Goal: Task Accomplishment & Management: Use online tool/utility

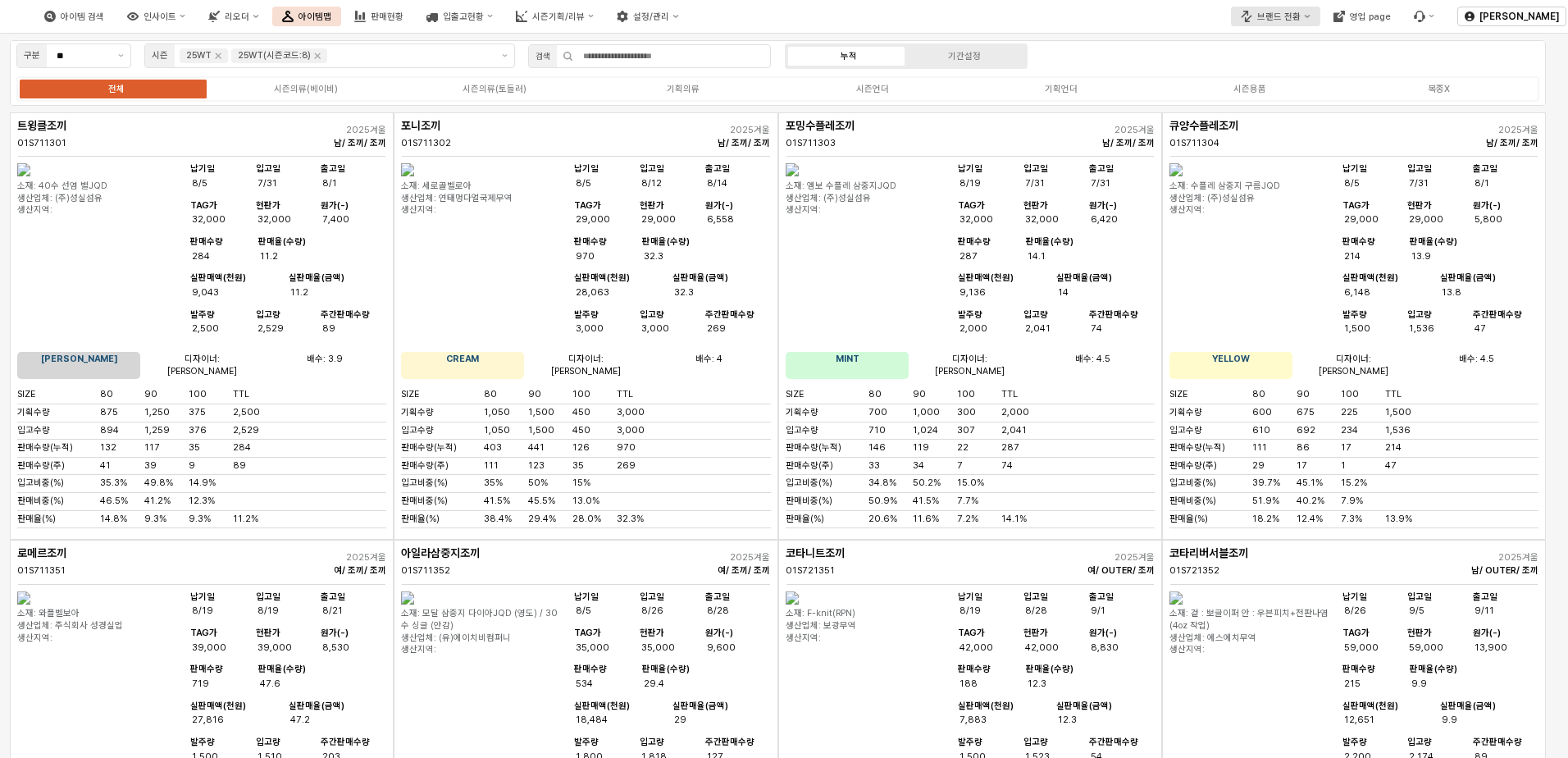
click at [1283, 18] on div "브랜드 전환" at bounding box center [1279, 17] width 43 height 11
click at [1277, 70] on div "디즈니" at bounding box center [1297, 74] width 101 height 13
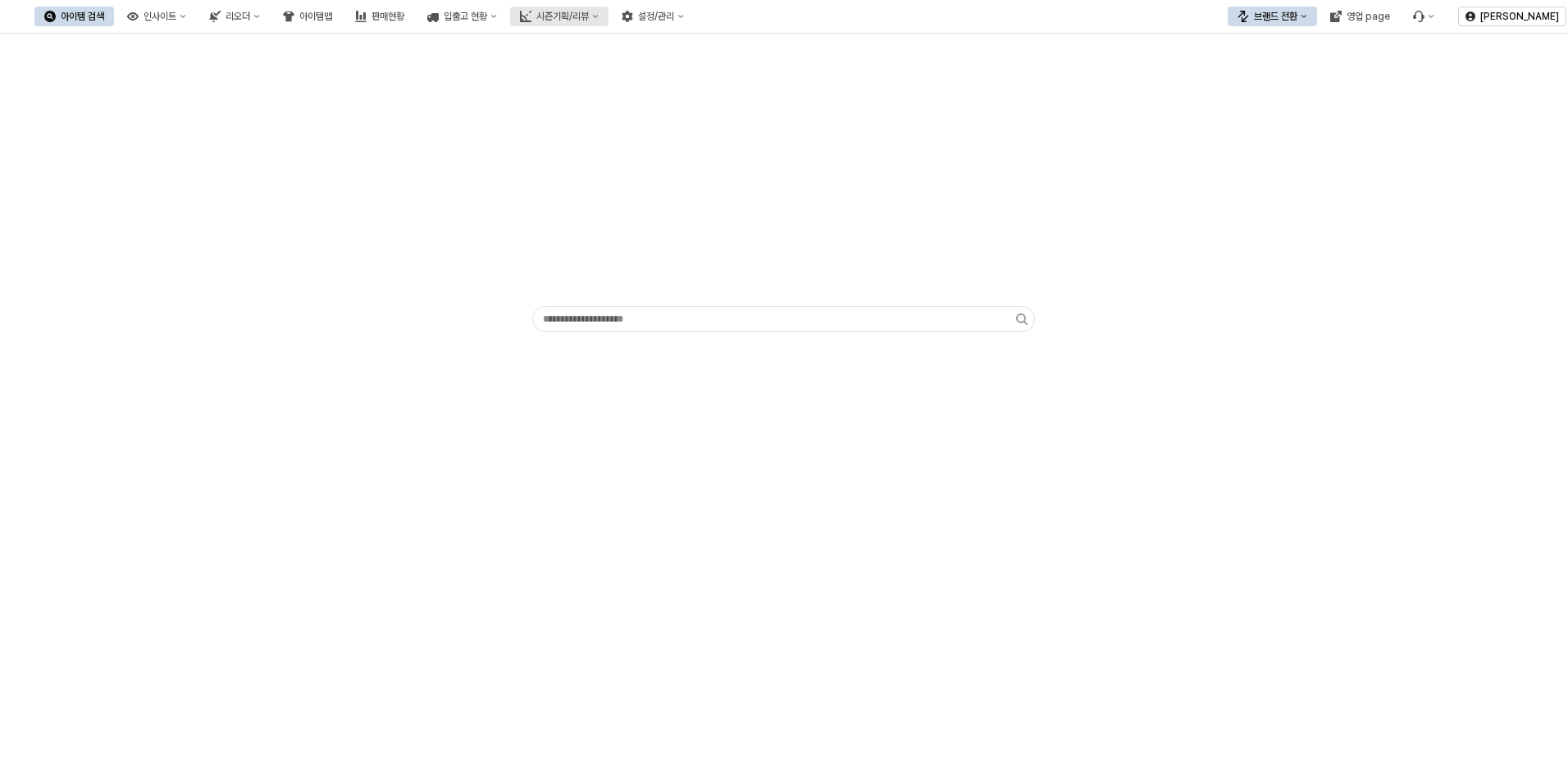
click at [589, 14] on div "시즌기획/리뷰" at bounding box center [562, 17] width 53 height 12
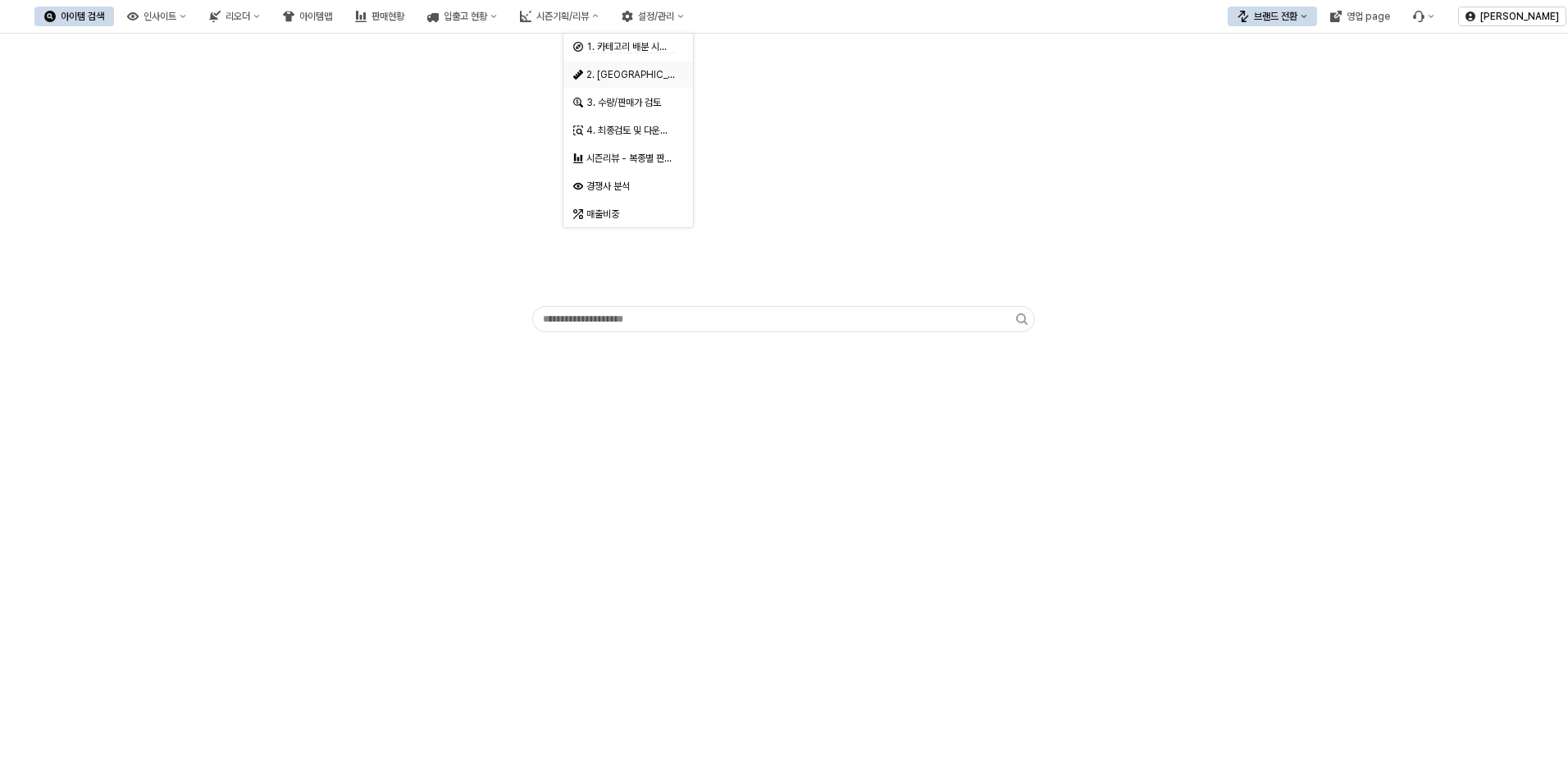
click at [639, 72] on div "2. [GEOGRAPHIC_DATA]" at bounding box center [631, 74] width 89 height 13
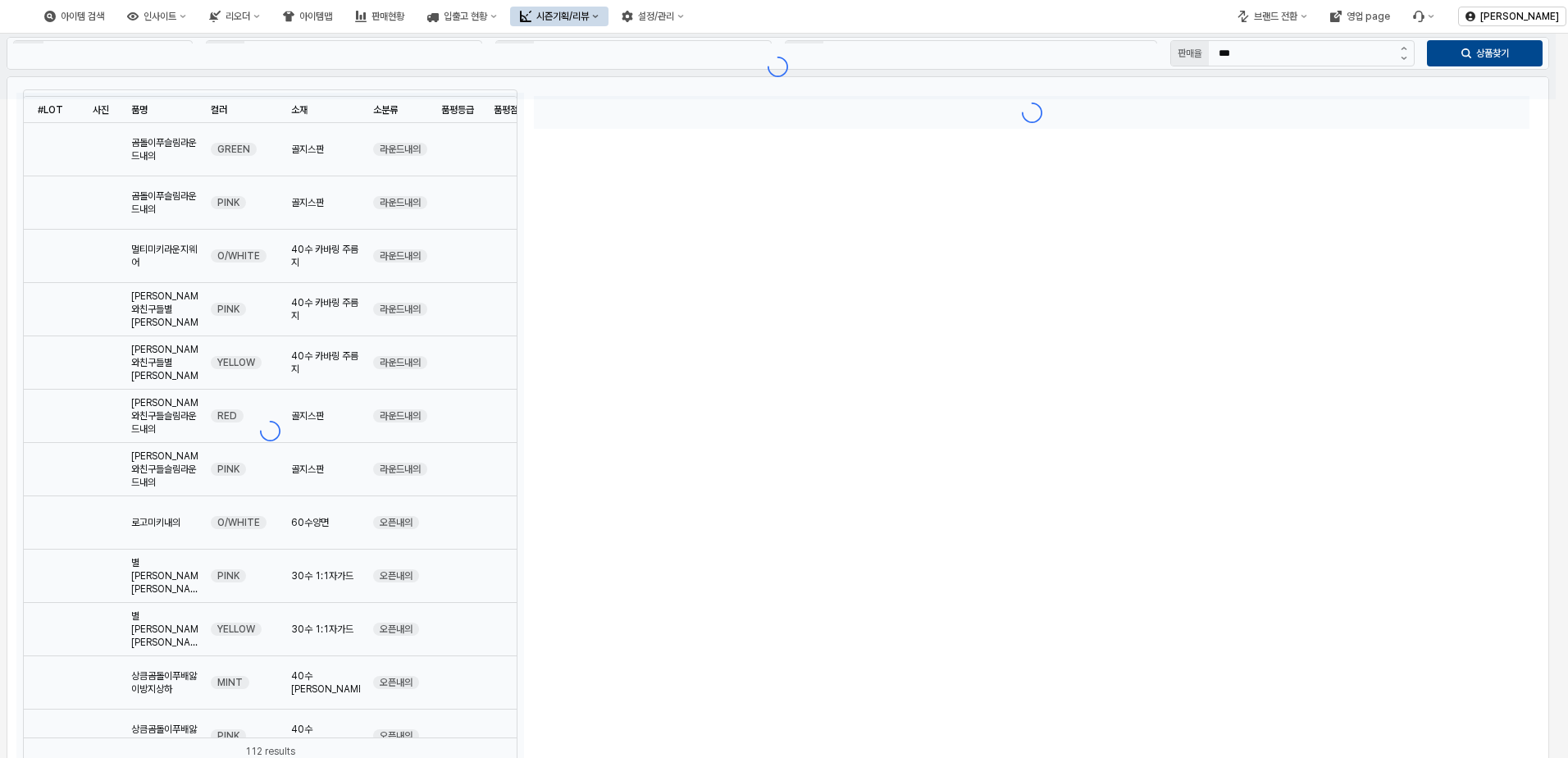
type input "**"
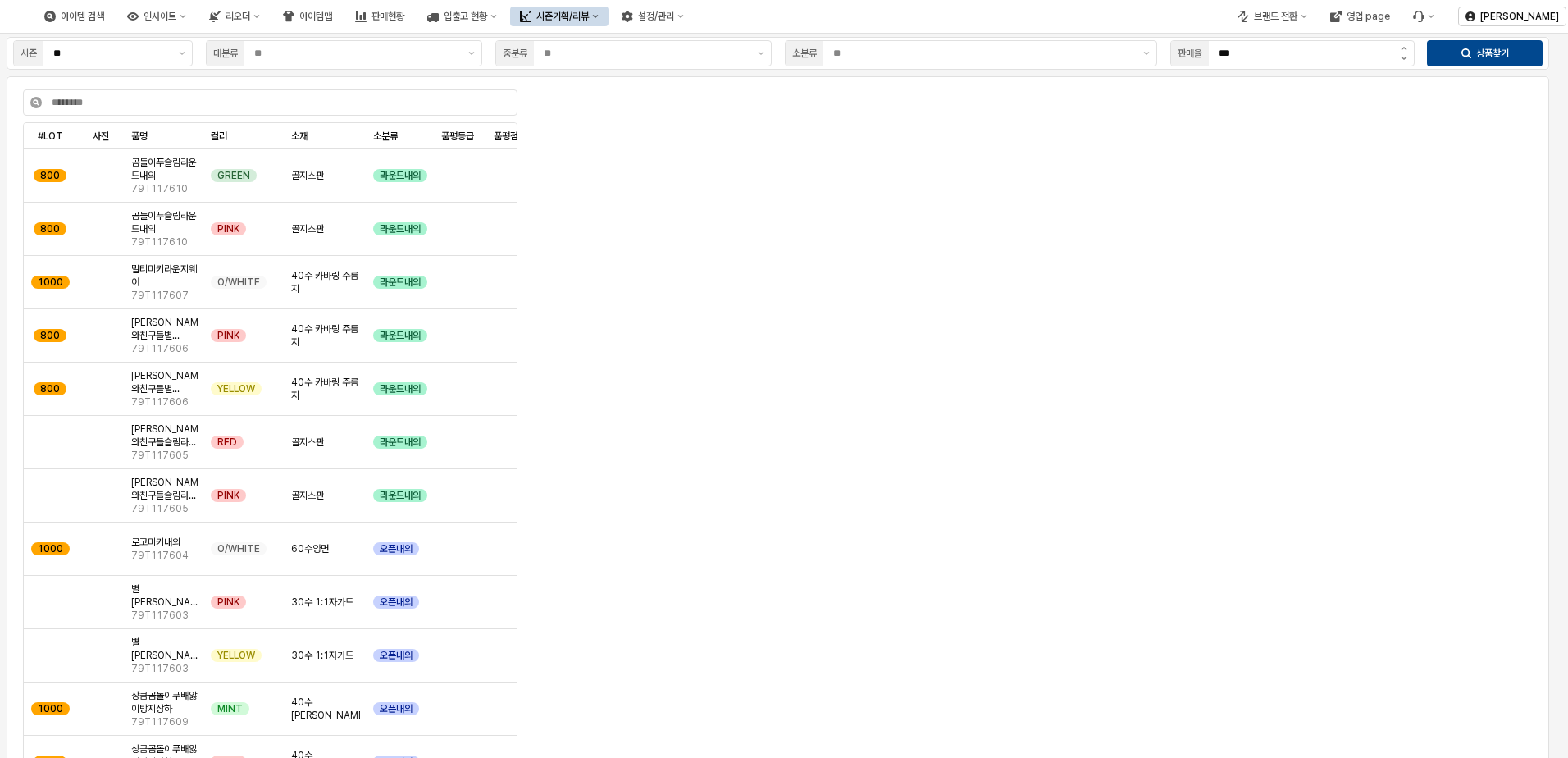
click at [589, 20] on div "시즌기획/리뷰" at bounding box center [562, 17] width 53 height 12
click at [674, 17] on div "설정/관리" at bounding box center [656, 17] width 36 height 12
click at [740, 79] on div "품평 사진 관리" at bounding box center [733, 74] width 87 height 13
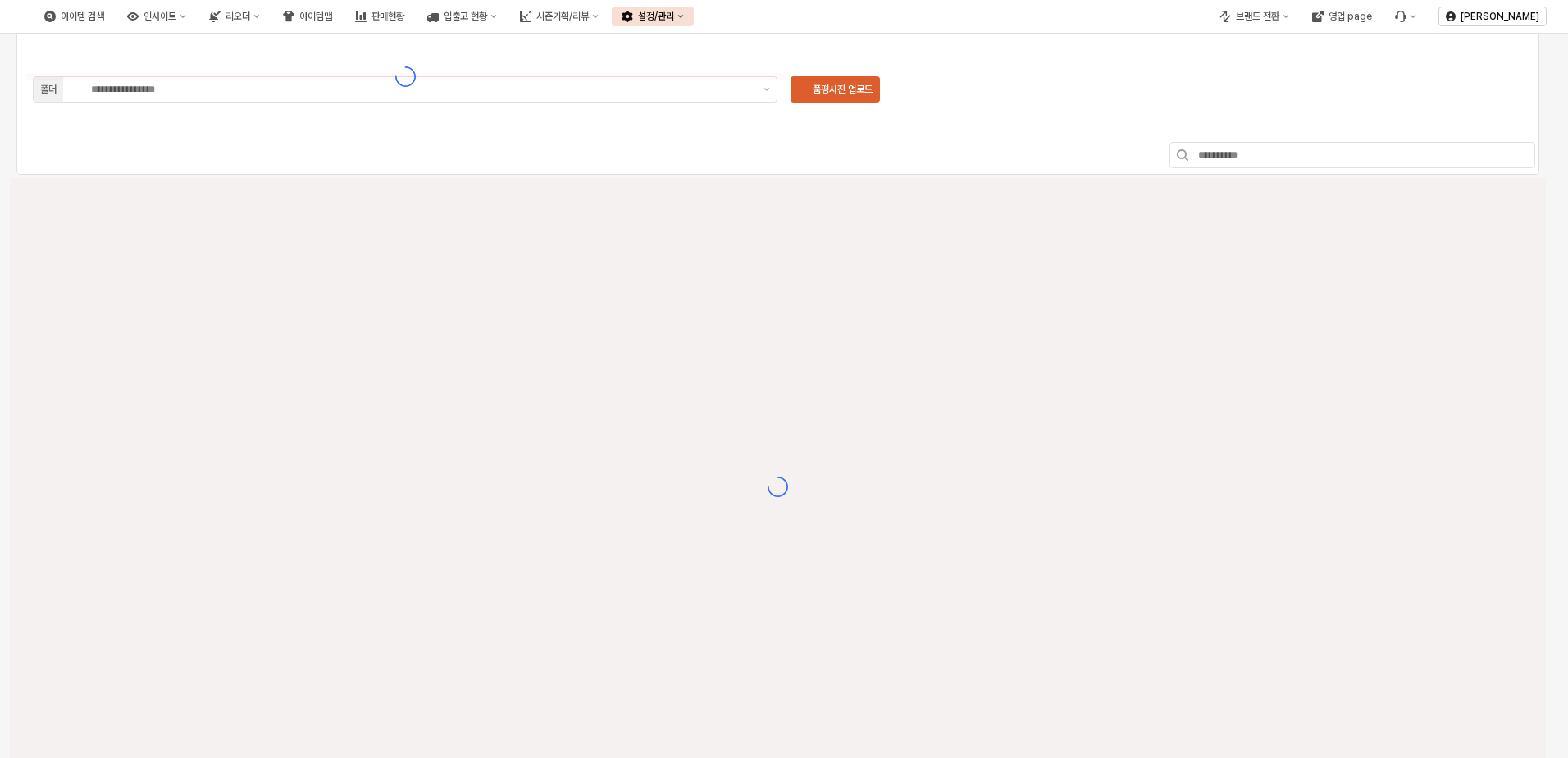
type input "**********"
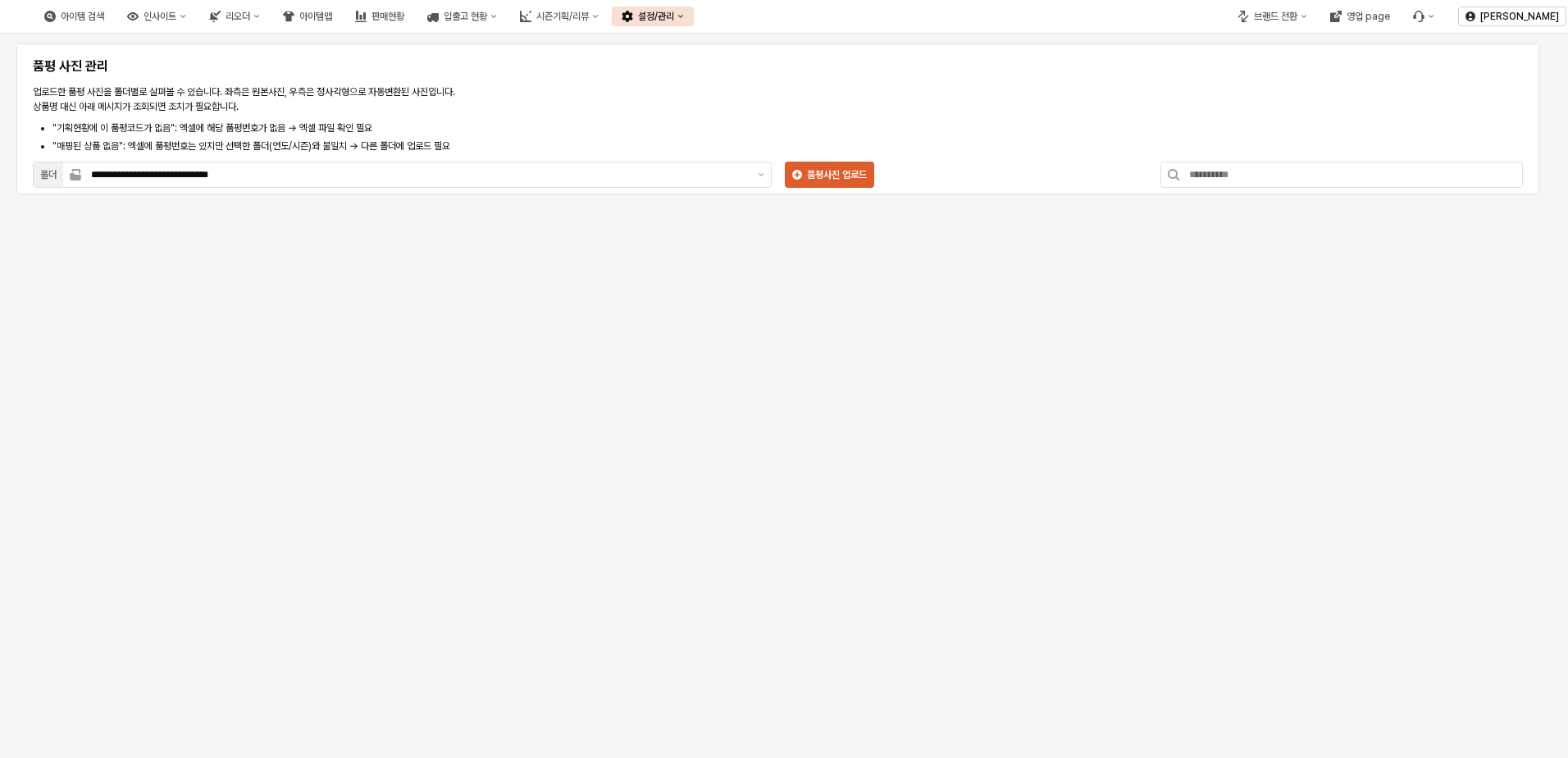
click at [674, 18] on div "설정/관리" at bounding box center [656, 17] width 36 height 12
click at [735, 42] on div "제품 정보 관리" at bounding box center [733, 47] width 87 height 13
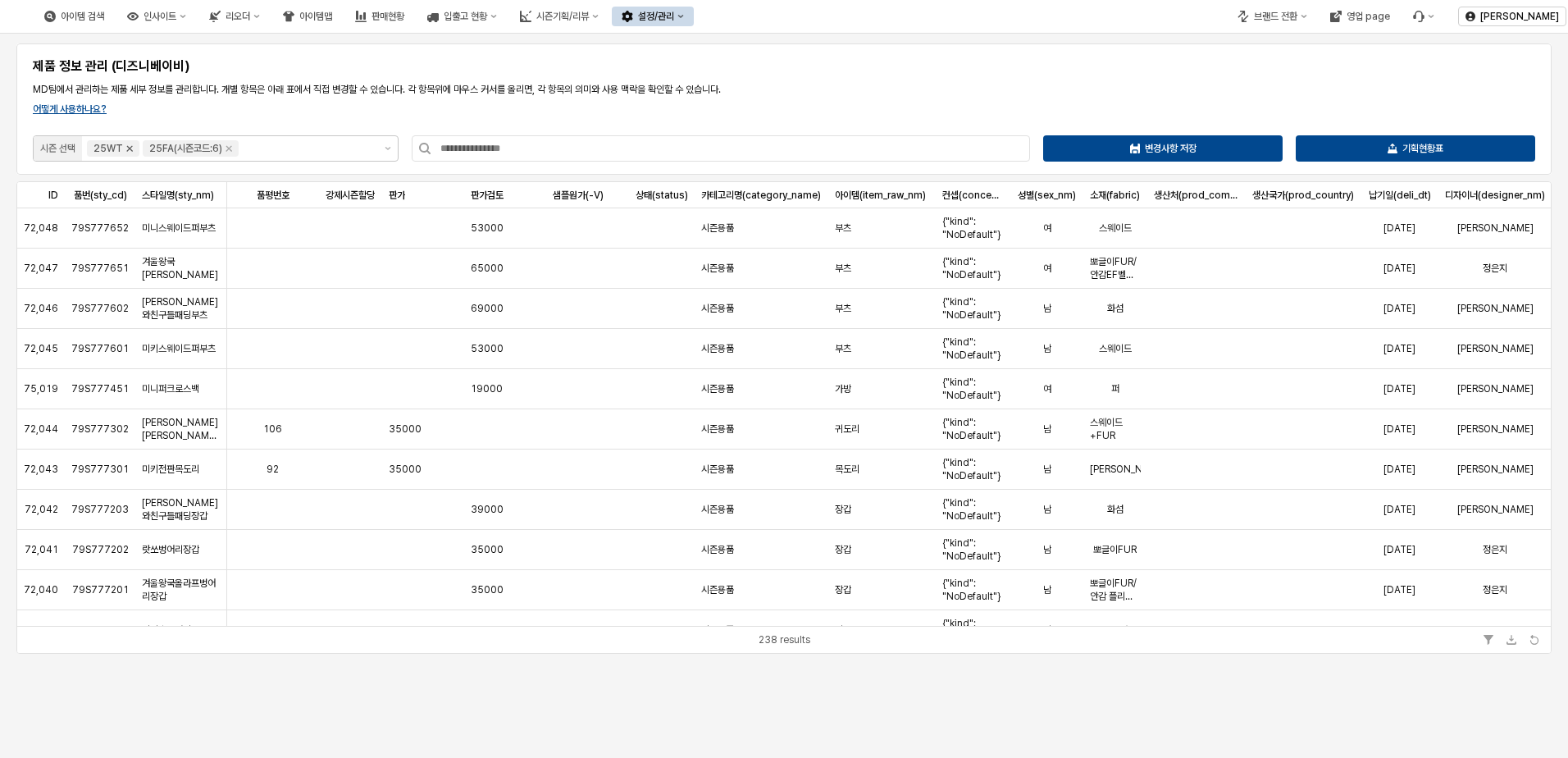
click at [127, 145] on icon "Remove 25WT" at bounding box center [129, 149] width 13 height 13
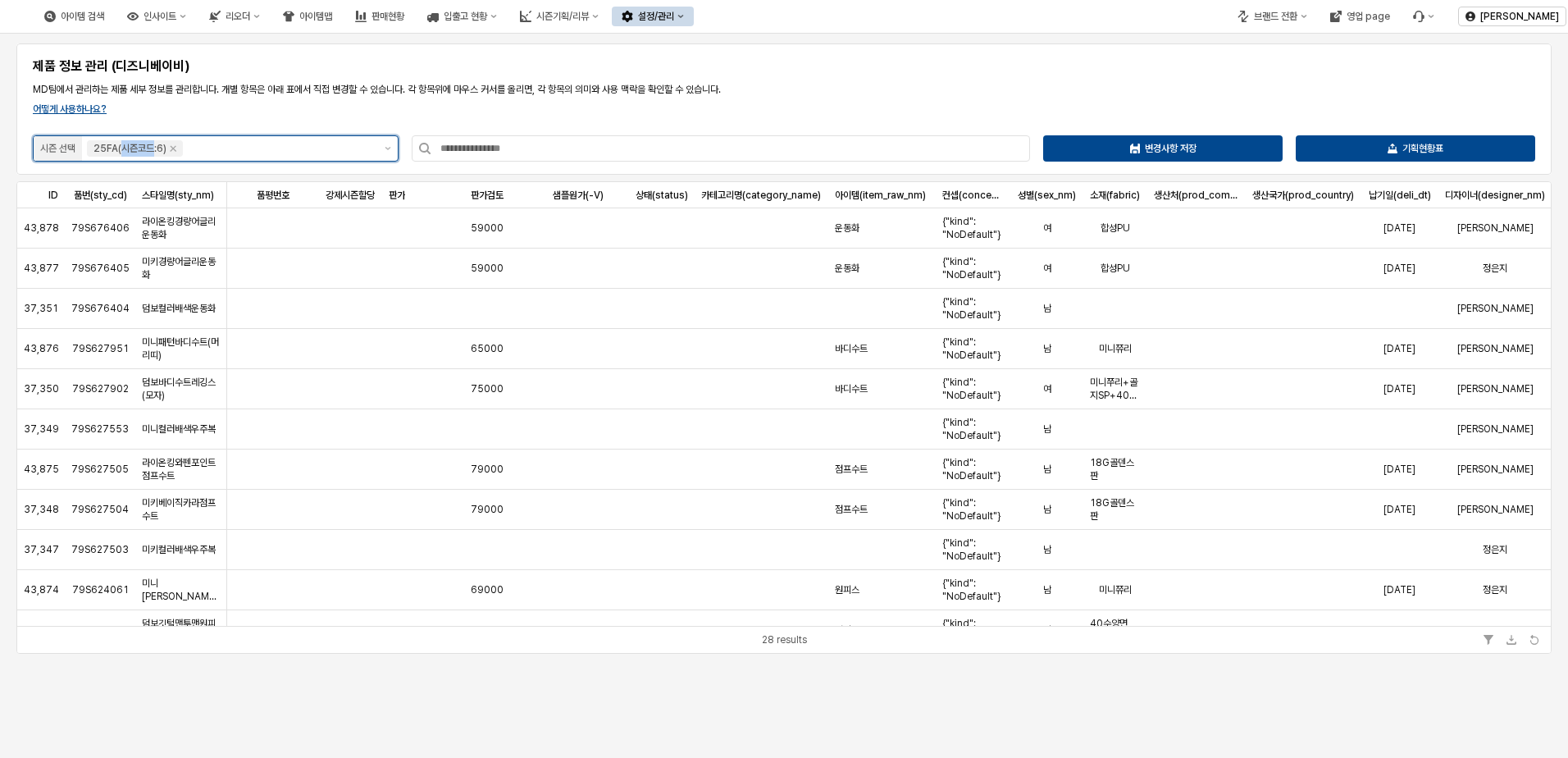
click at [127, 145] on div "25FA(시즌코드:6)" at bounding box center [129, 149] width 73 height 17
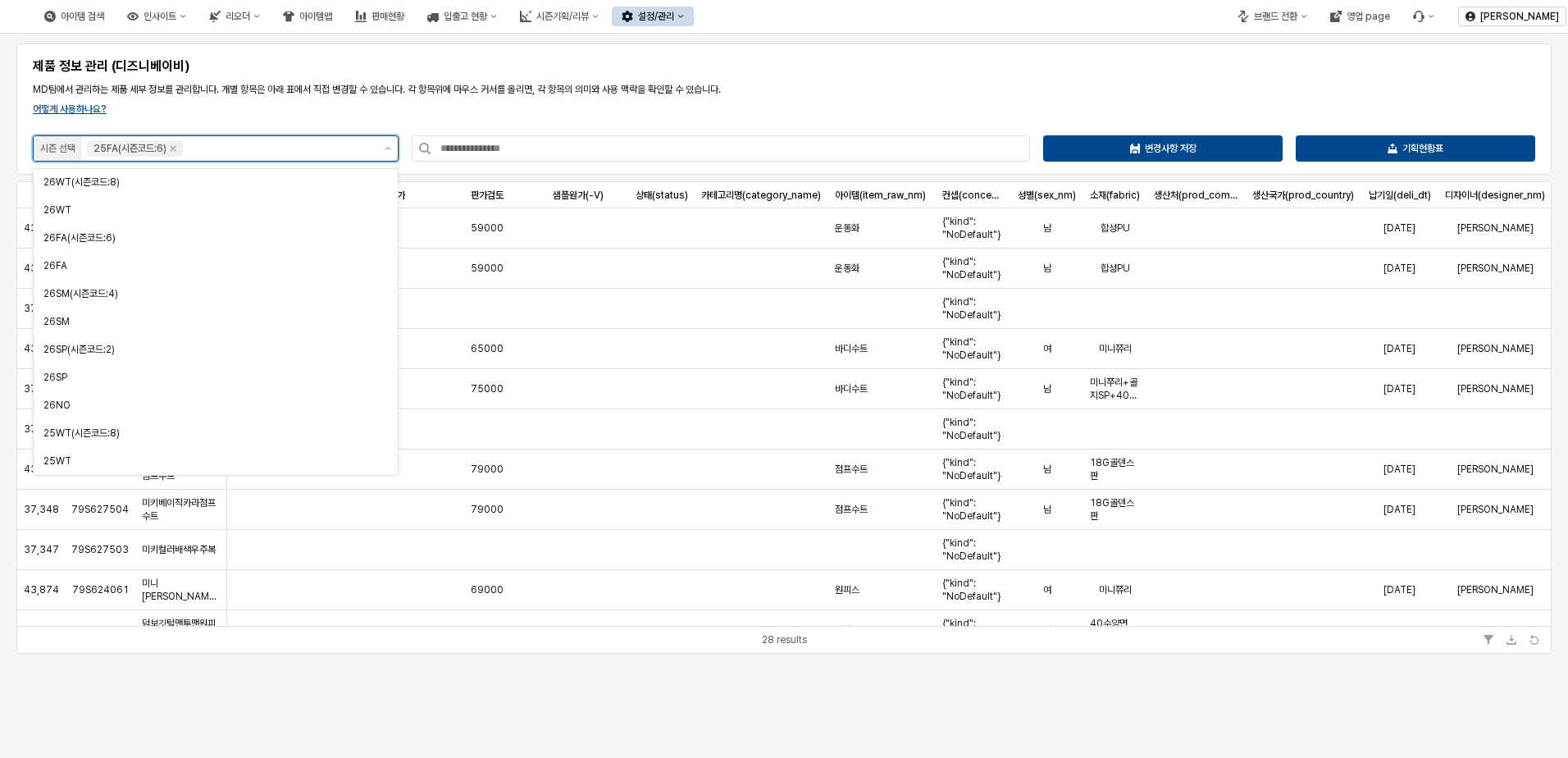
scroll to position [27, 0]
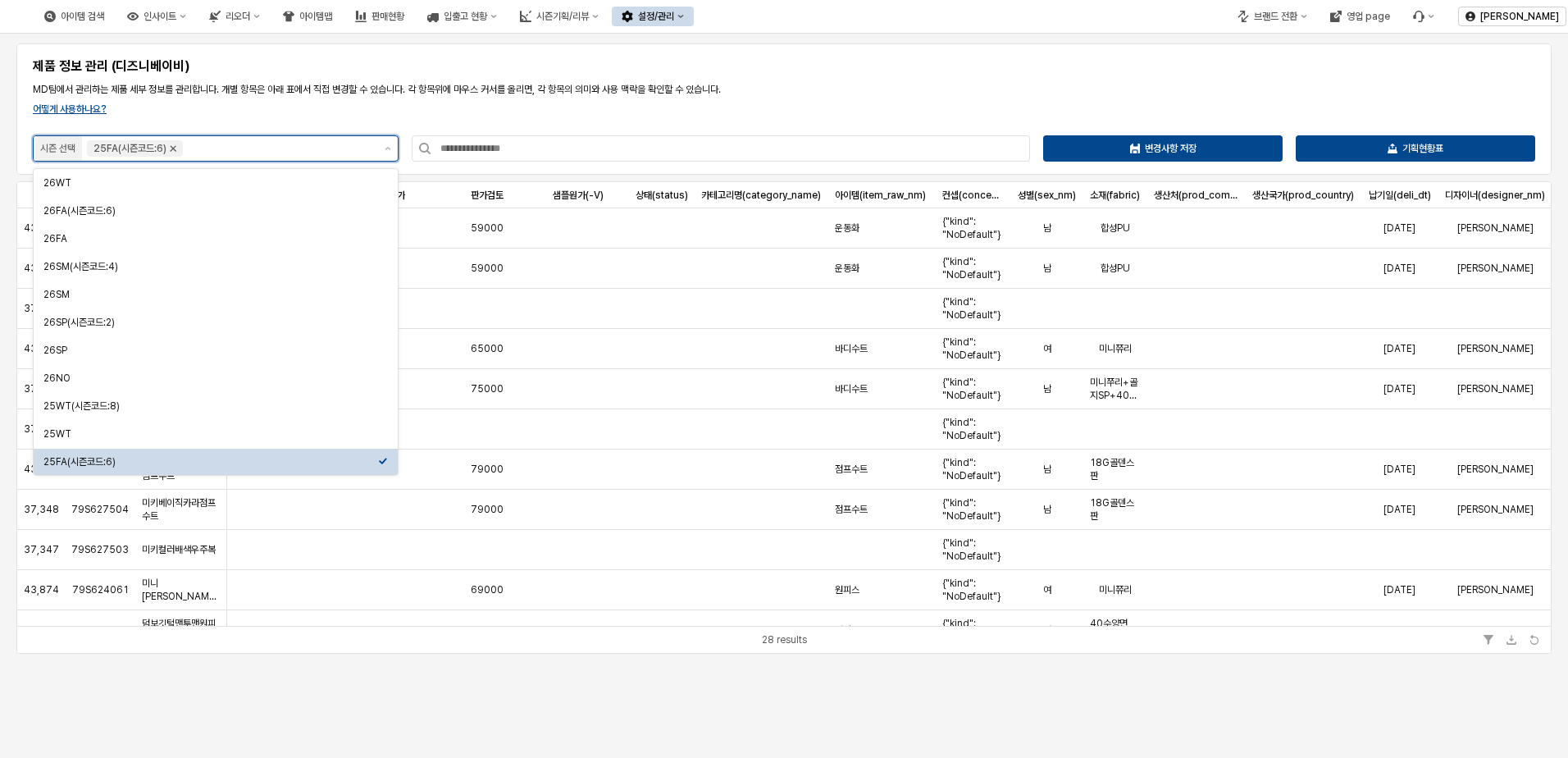
click at [175, 149] on icon "Remove 25FA(시즌코드:6)" at bounding box center [173, 149] width 6 height 6
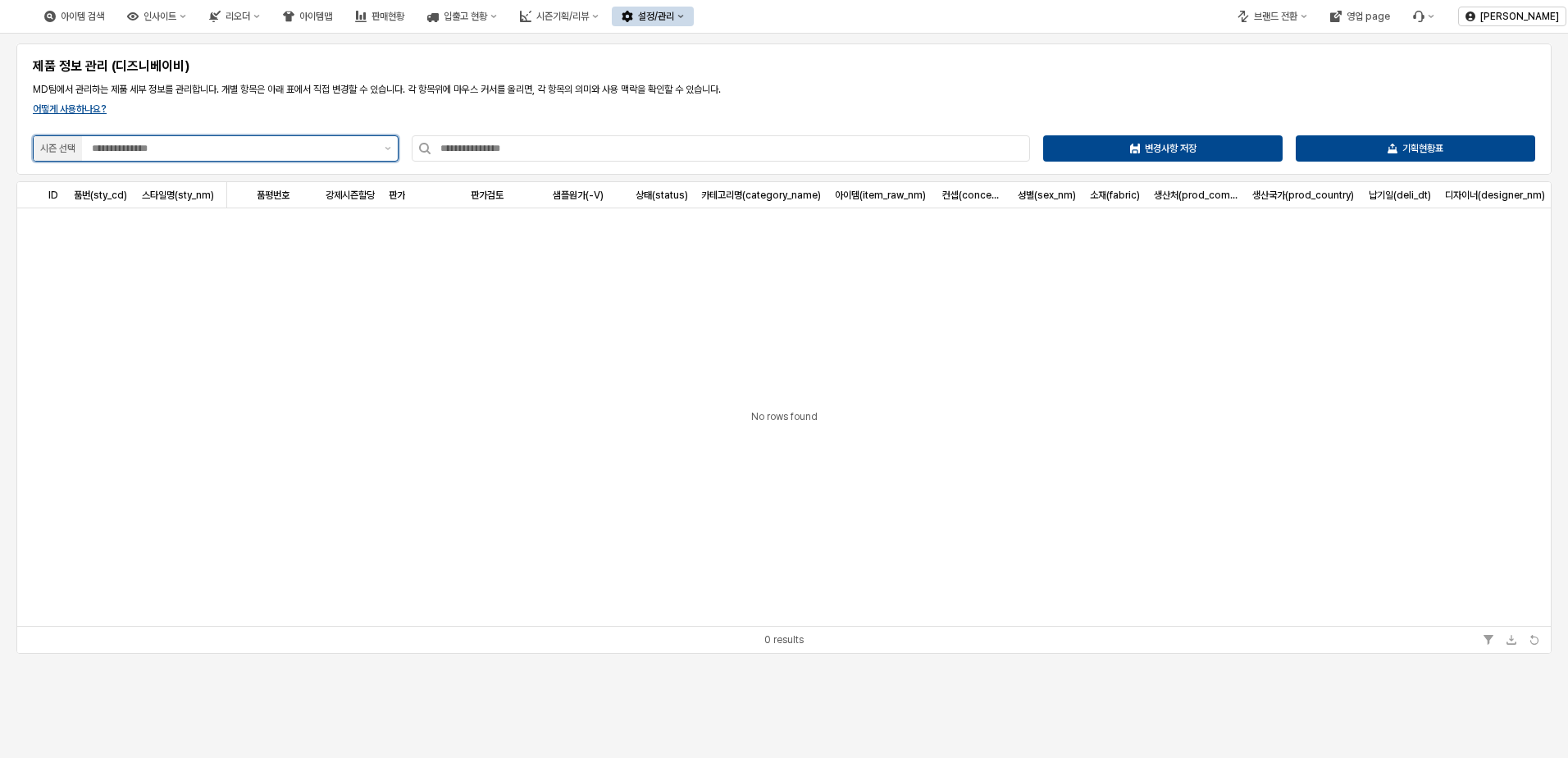
click at [181, 145] on input "App Frame" at bounding box center [233, 149] width 283 height 17
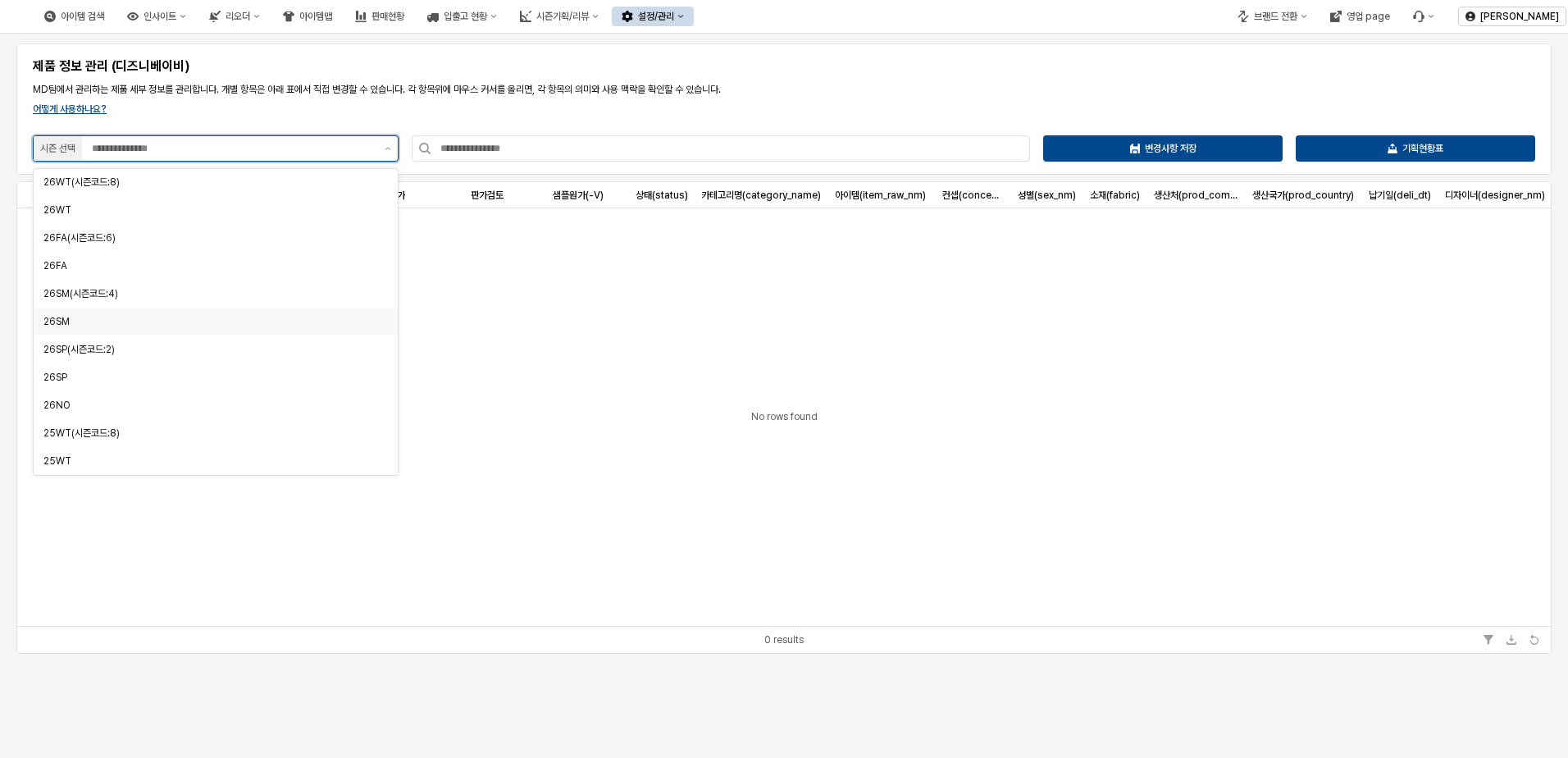
click at [93, 317] on div "26SM" at bounding box center [211, 322] width 335 height 13
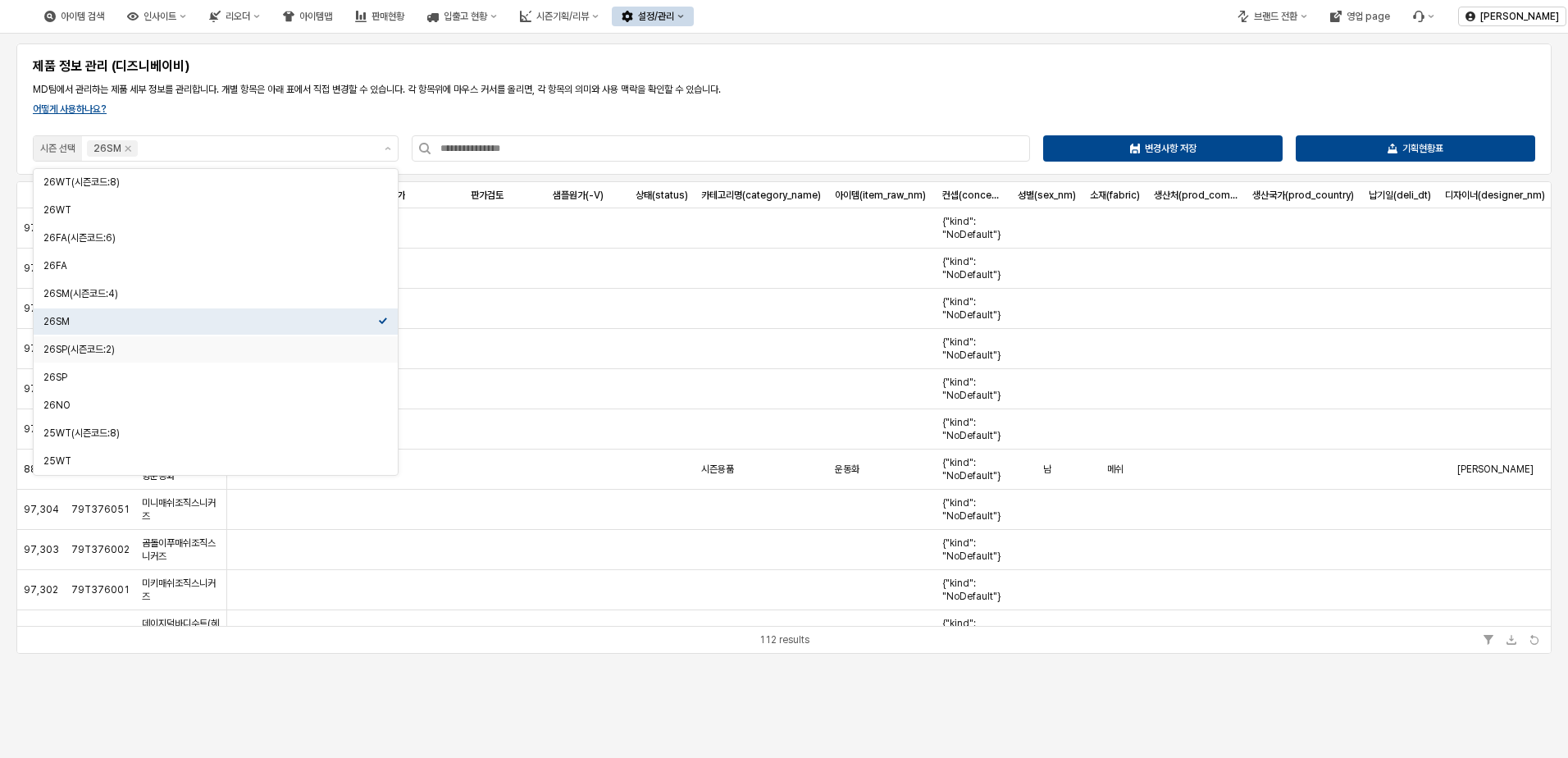
click at [771, 94] on p "MD팀에서 관리하는 제품 세부 정보를 관리합니다. 개별 항목은 아래 표에서 직접 변경할 수 있습니다. 각 항목위에 마우스 커서를 올리면, 각 …" at bounding box center [784, 89] width 1503 height 15
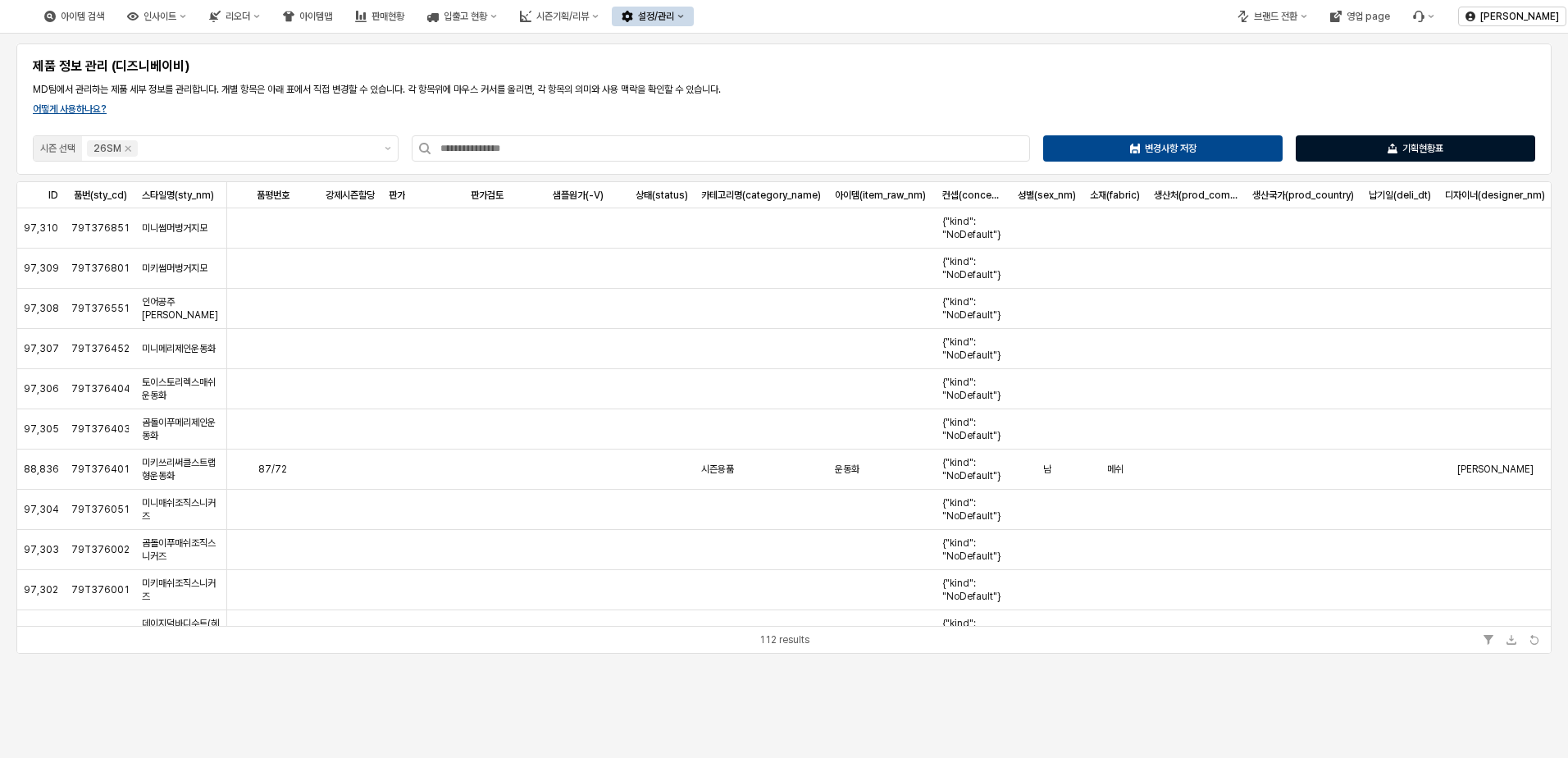
click at [1370, 155] on div "기획현황표" at bounding box center [1415, 148] width 225 height 24
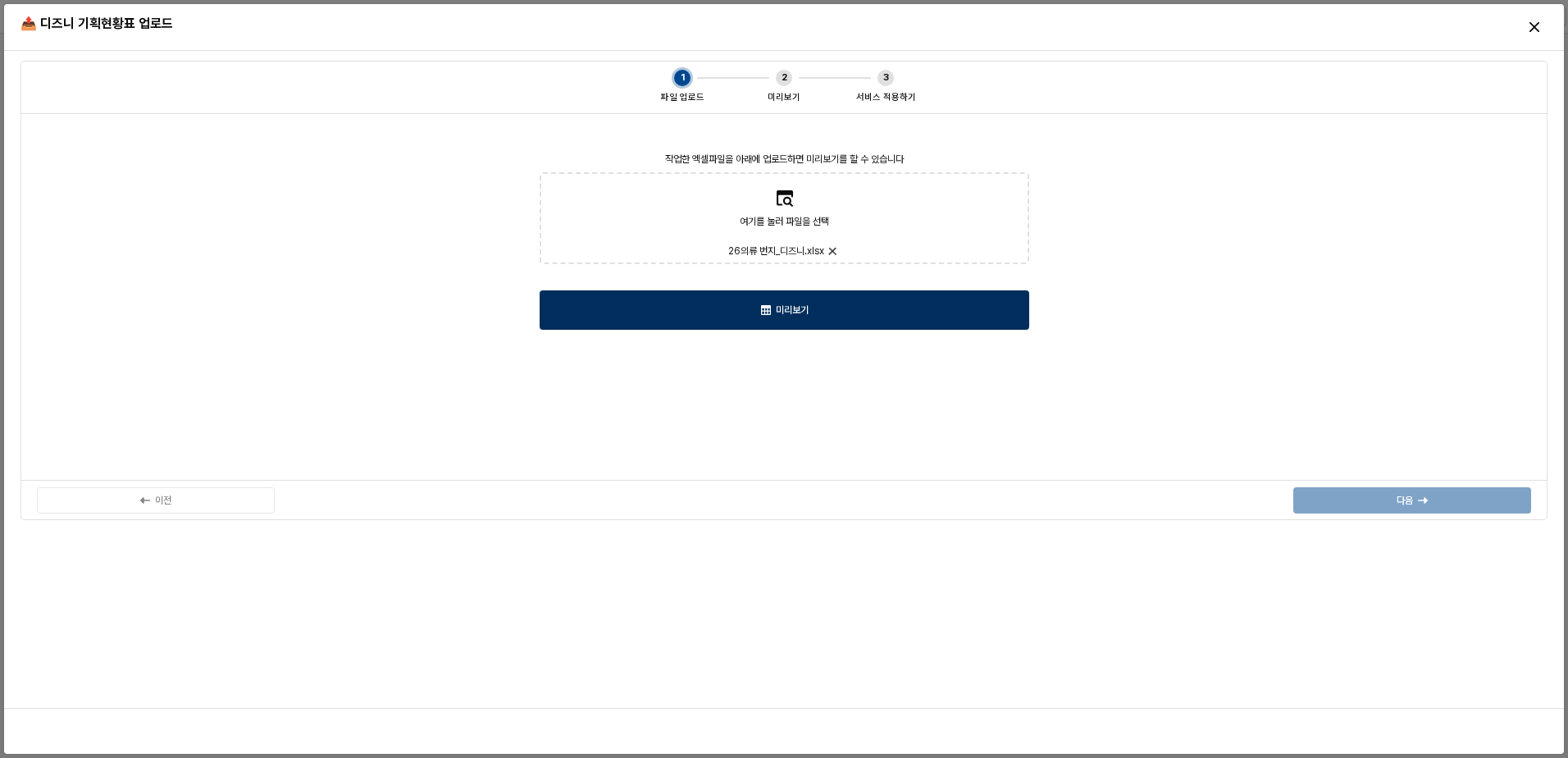
click at [895, 323] on div "미리보기" at bounding box center [784, 310] width 474 height 38
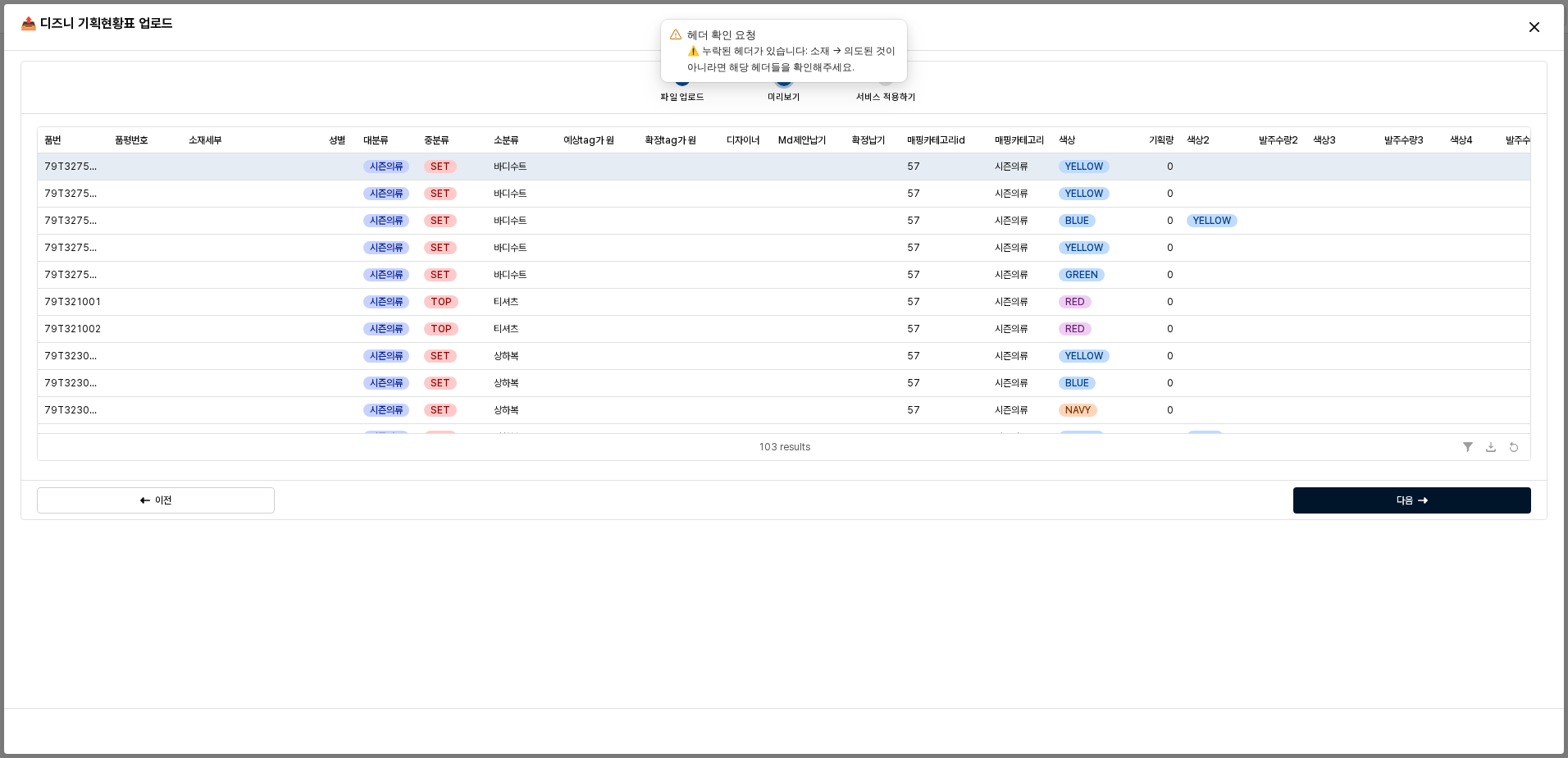
click at [1400, 501] on p "다음" at bounding box center [1405, 501] width 17 height 13
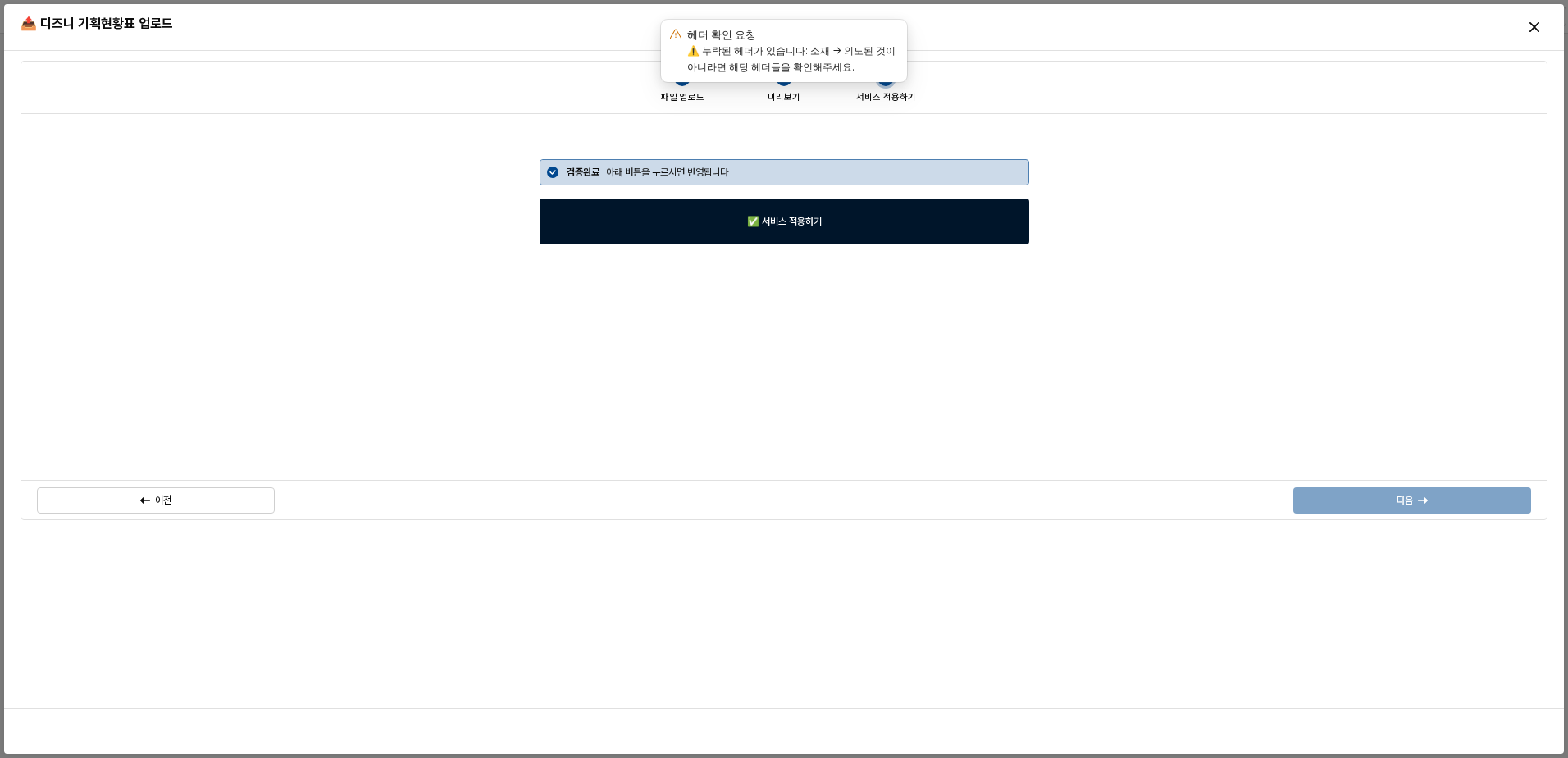
click at [894, 235] on div "✅ 서비스 적용하기" at bounding box center [784, 221] width 474 height 44
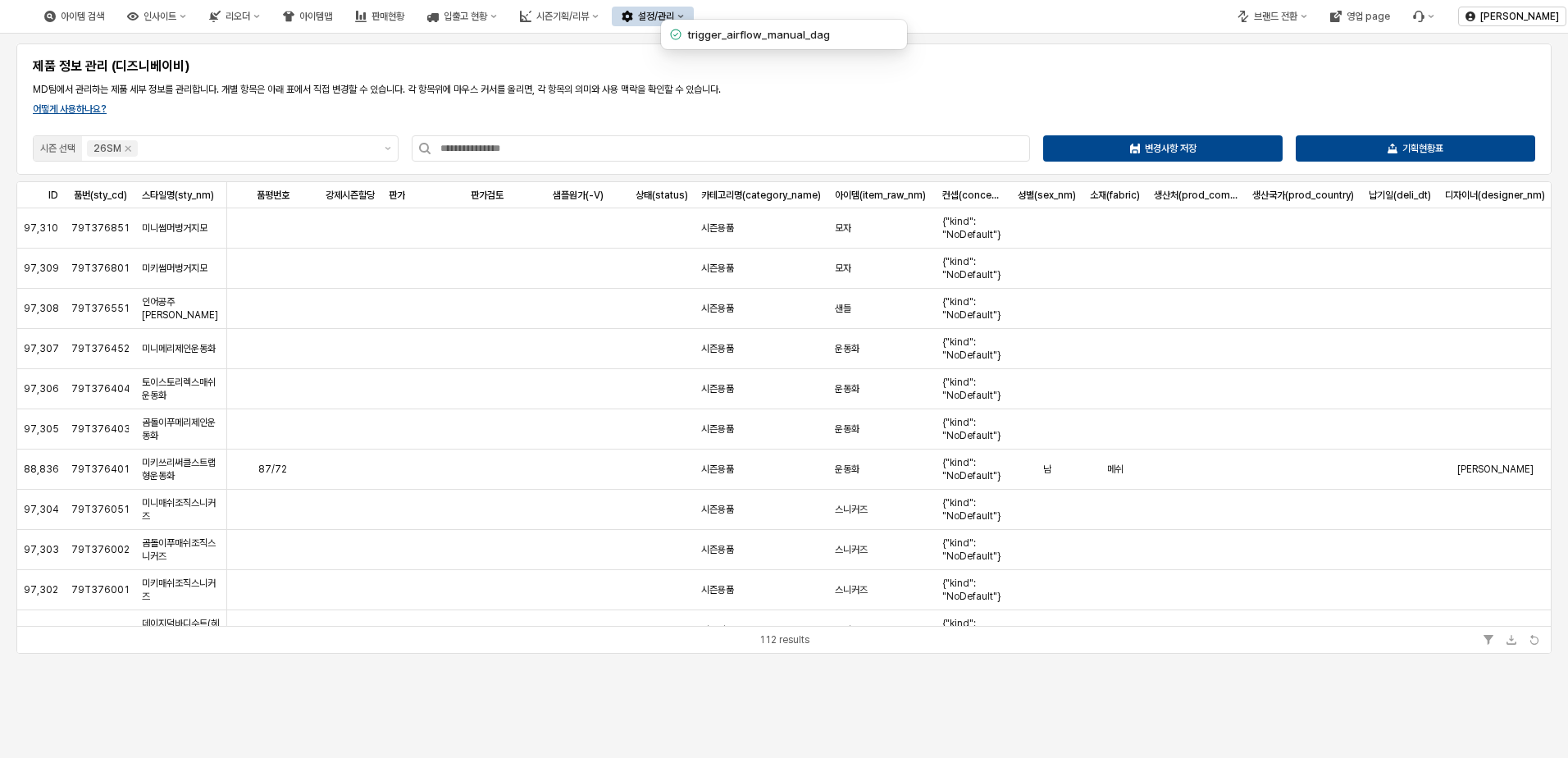
click at [674, 16] on div "설정/관리" at bounding box center [656, 17] width 36 height 12
click at [608, 8] on button "시즌기획/리뷰" at bounding box center [560, 17] width 99 height 20
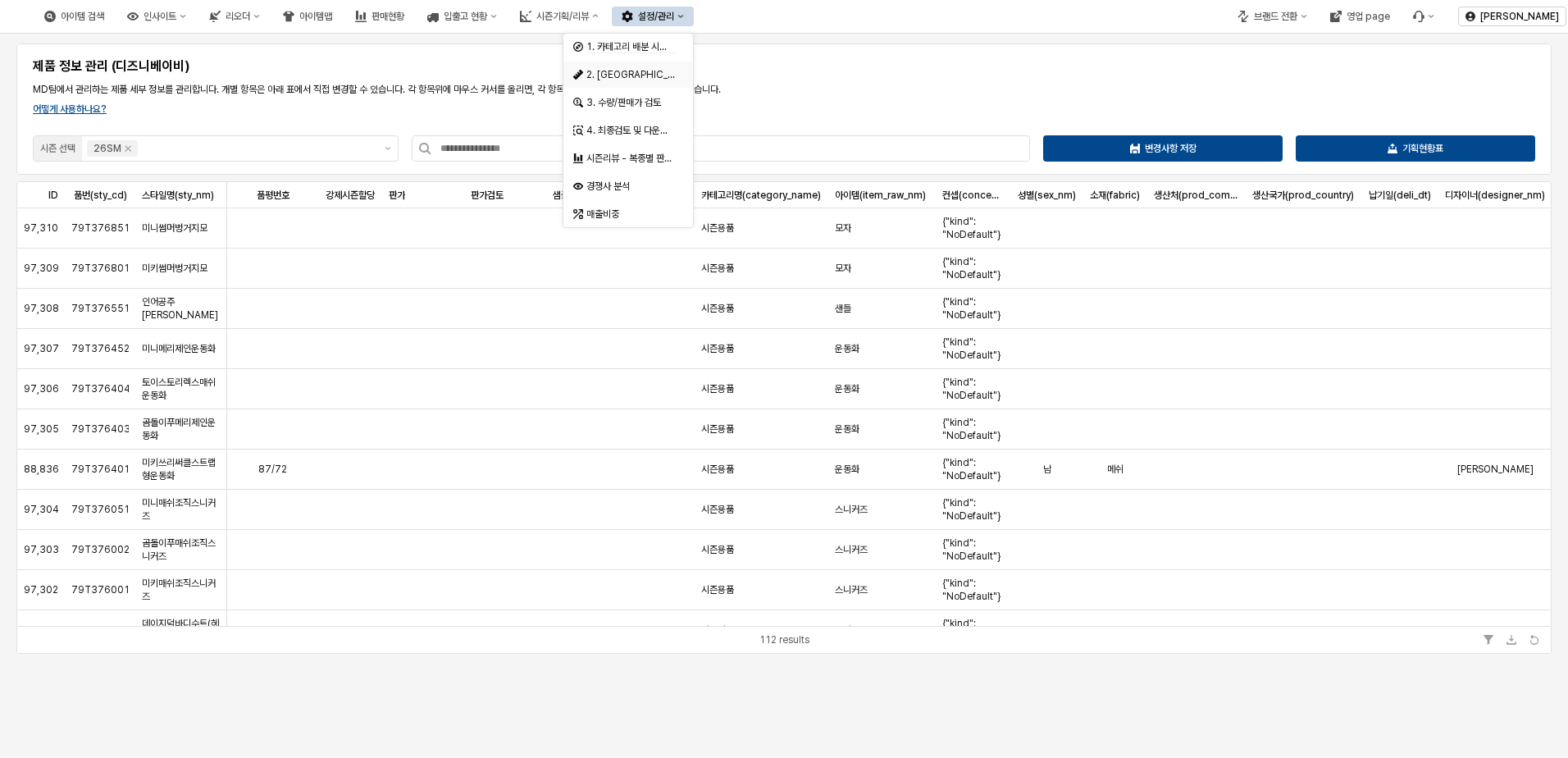
click at [643, 66] on div "2. [GEOGRAPHIC_DATA]" at bounding box center [627, 74] width 129 height 26
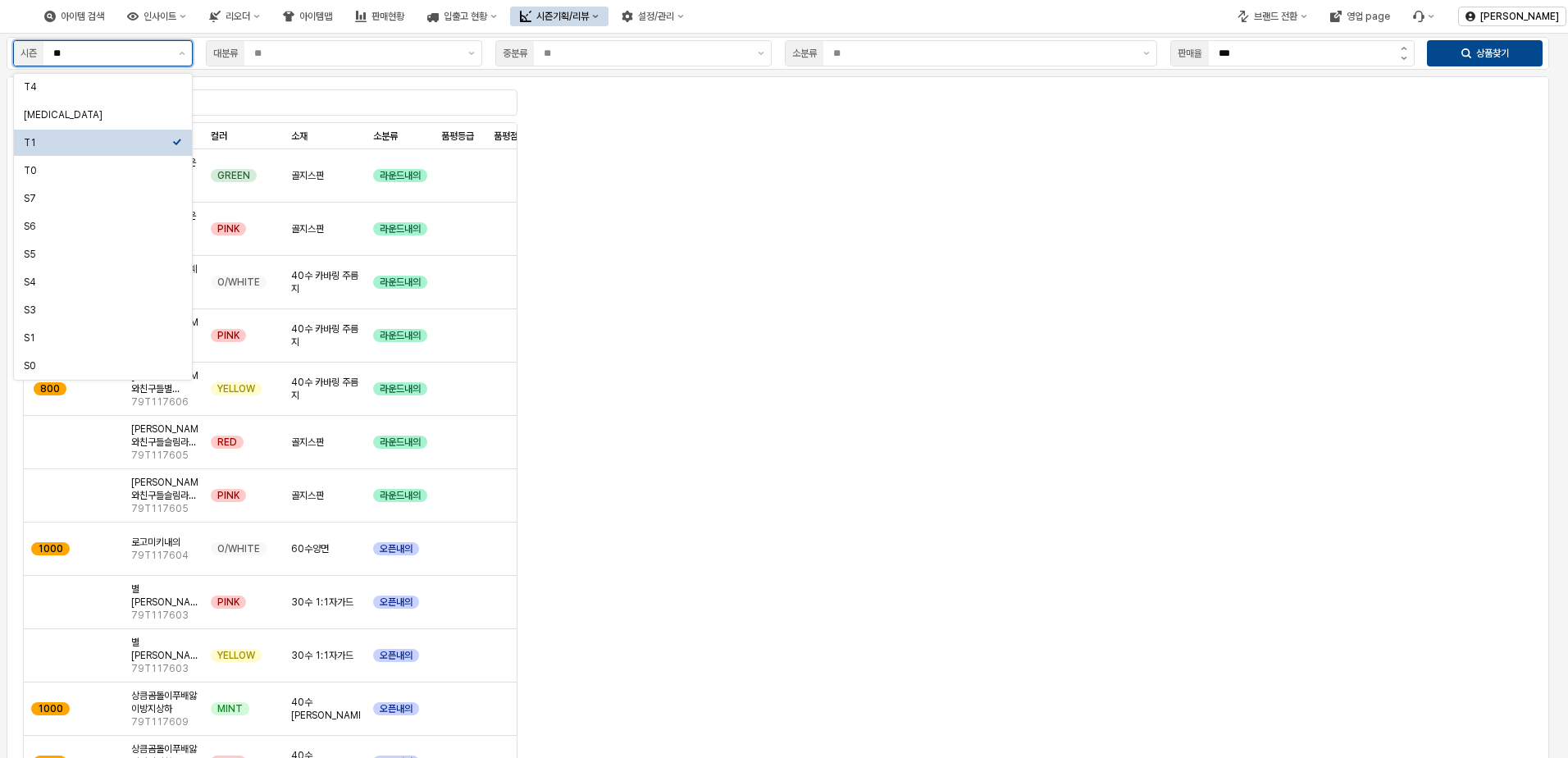
click at [141, 59] on input "**" at bounding box center [111, 53] width 115 height 17
click at [140, 108] on div "[MEDICAL_DATA]" at bounding box center [98, 115] width 149 height 17
type input "**"
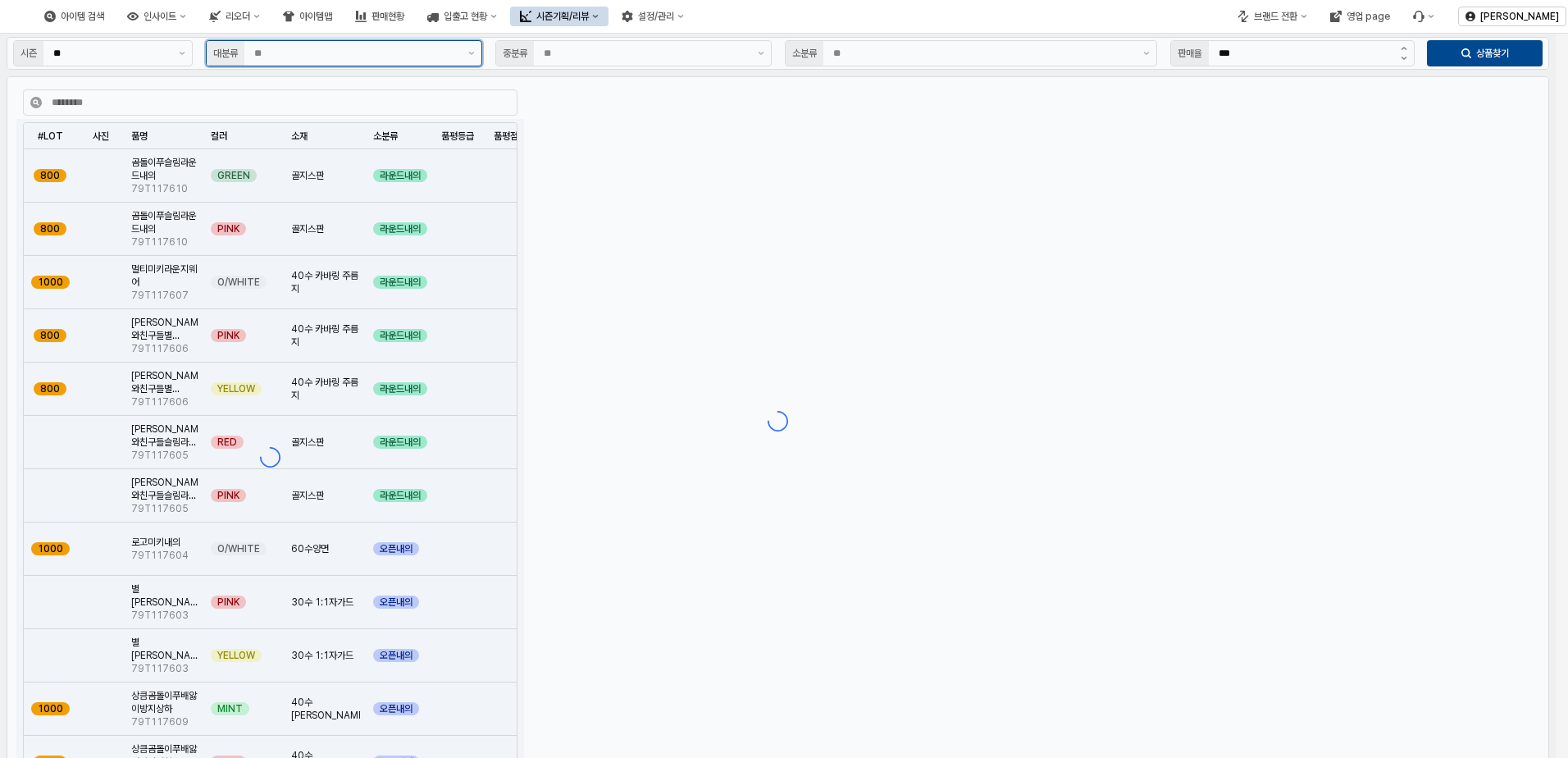
click at [373, 49] on input "App Frame" at bounding box center [356, 53] width 204 height 17
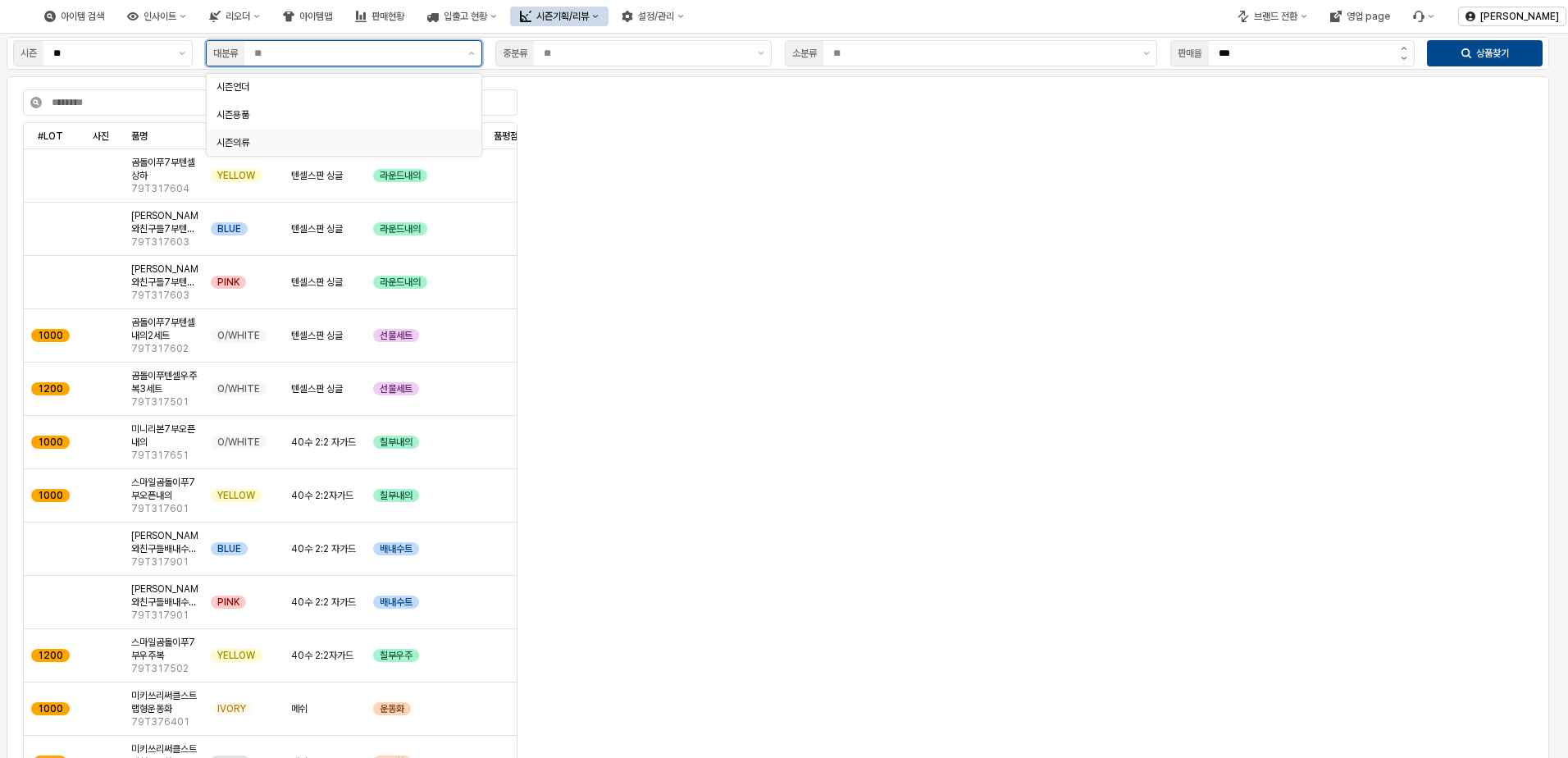
click at [337, 139] on div "시즌의류" at bounding box center [339, 143] width 246 height 13
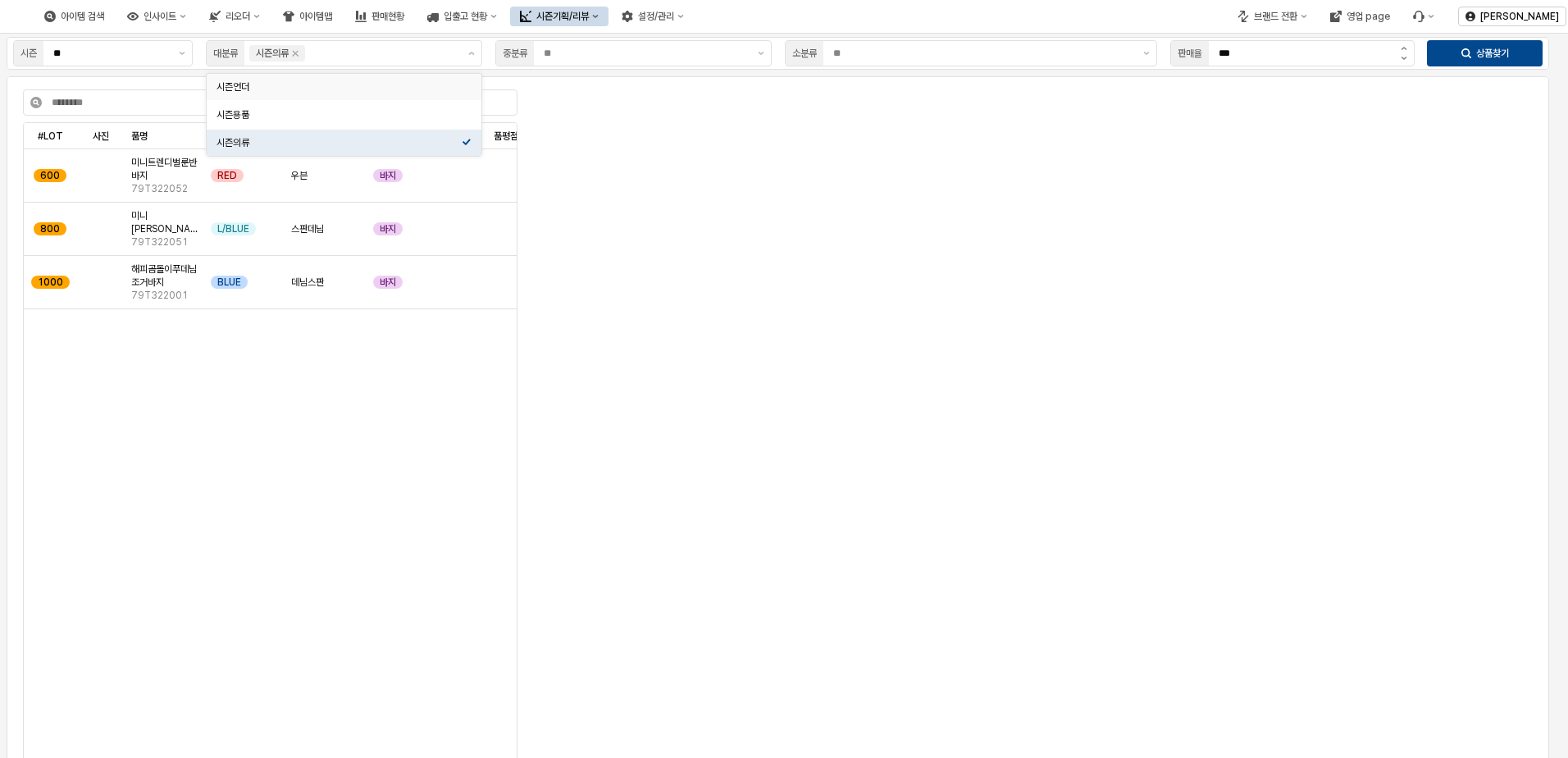
click at [696, 293] on div "App Frame" at bounding box center [1032, 313] width 996 height 433
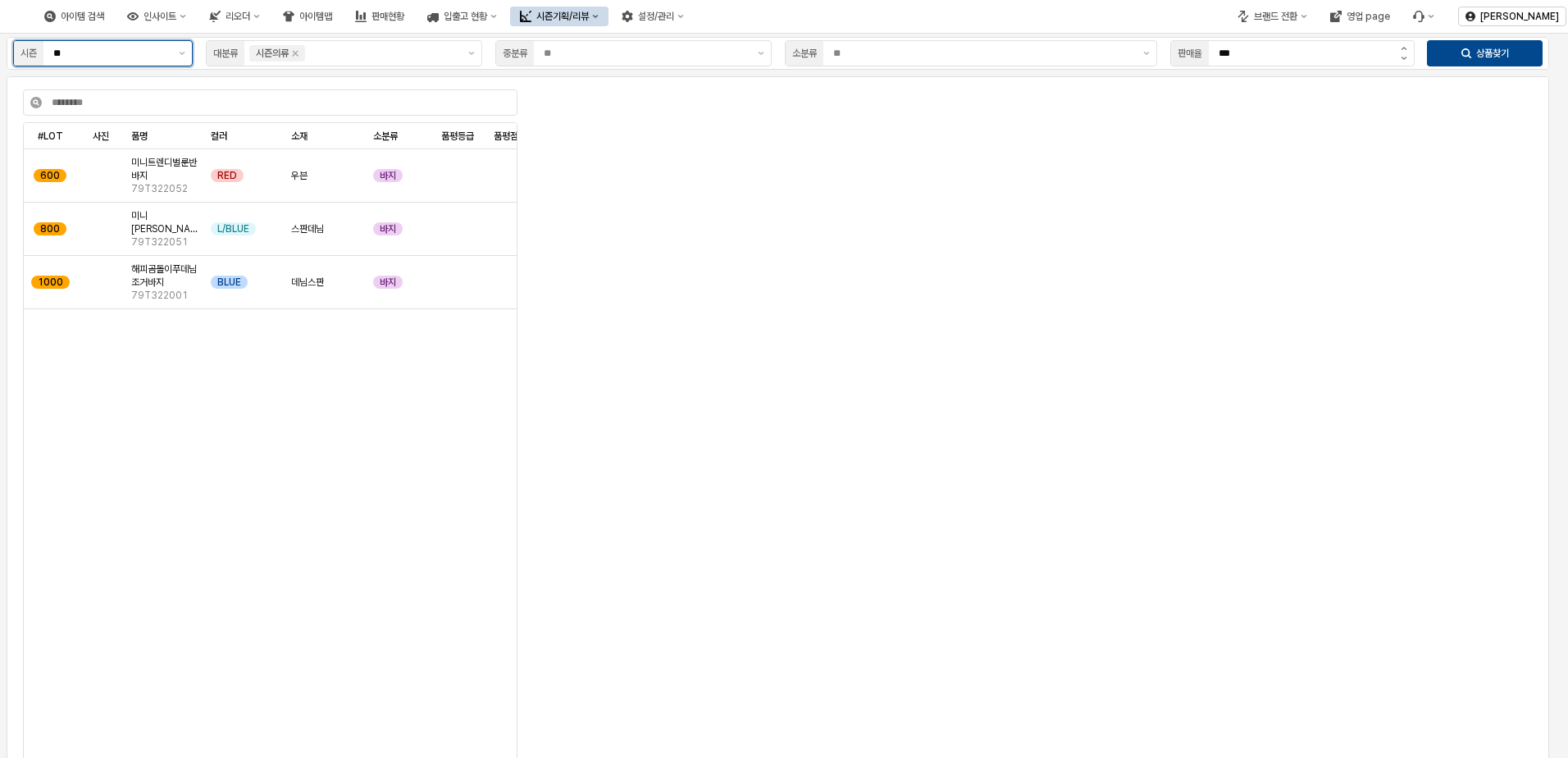
click at [121, 46] on input "**" at bounding box center [111, 53] width 115 height 17
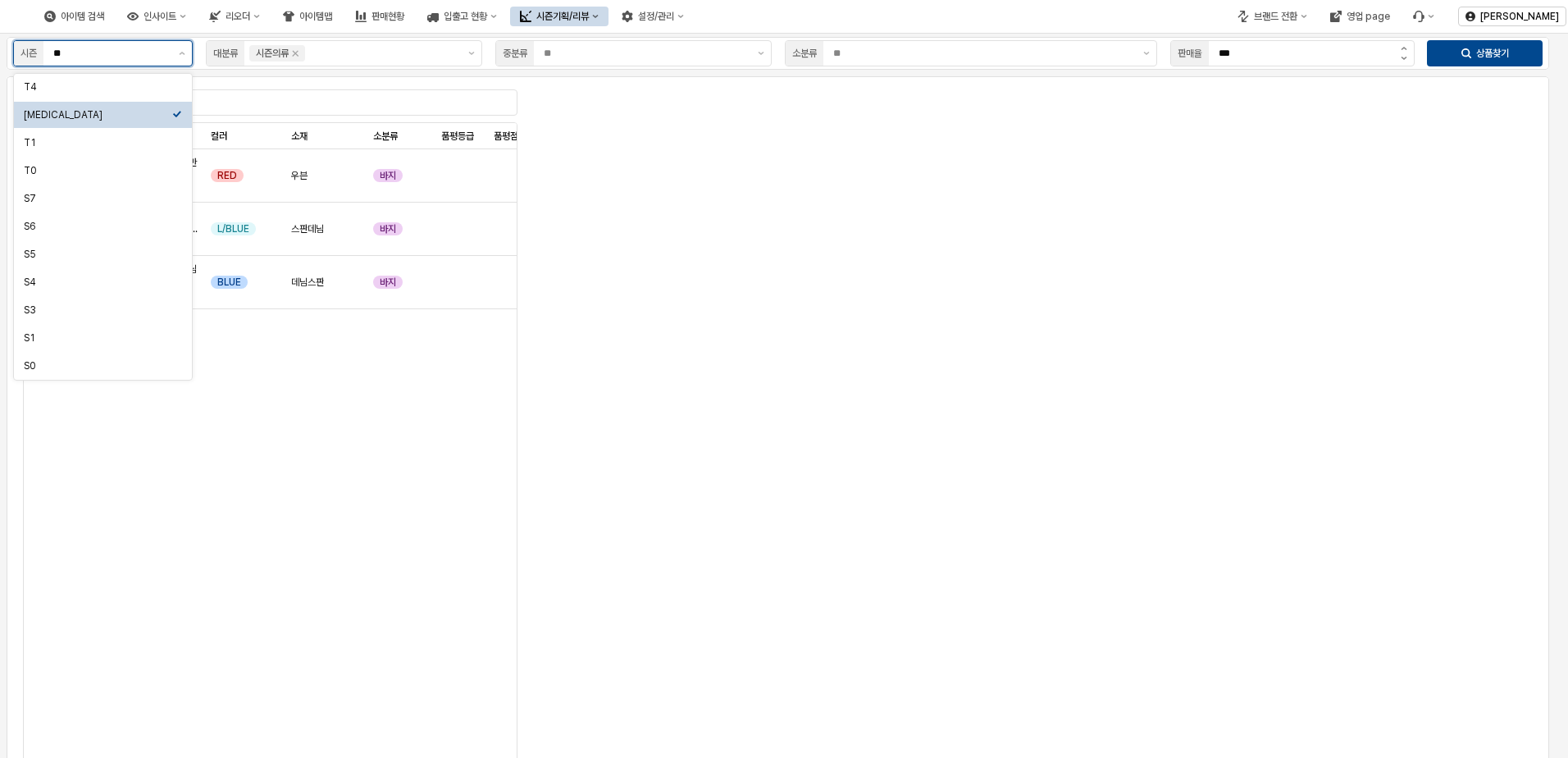
click at [104, 108] on div "[MEDICAL_DATA]" at bounding box center [98, 115] width 149 height 17
click at [737, 181] on div "App Frame" at bounding box center [1032, 313] width 996 height 433
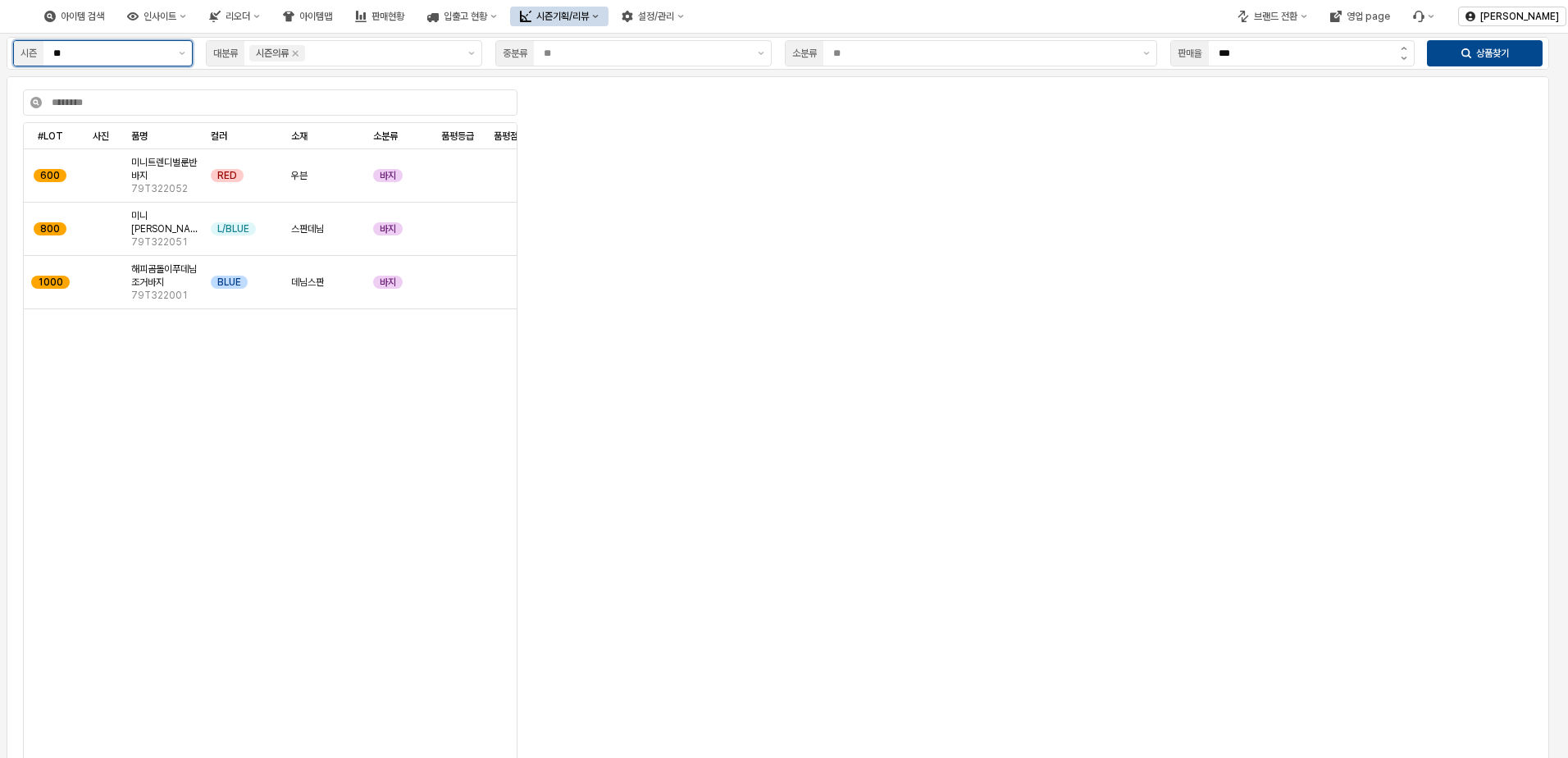
click at [131, 53] on input "**" at bounding box center [111, 53] width 115 height 17
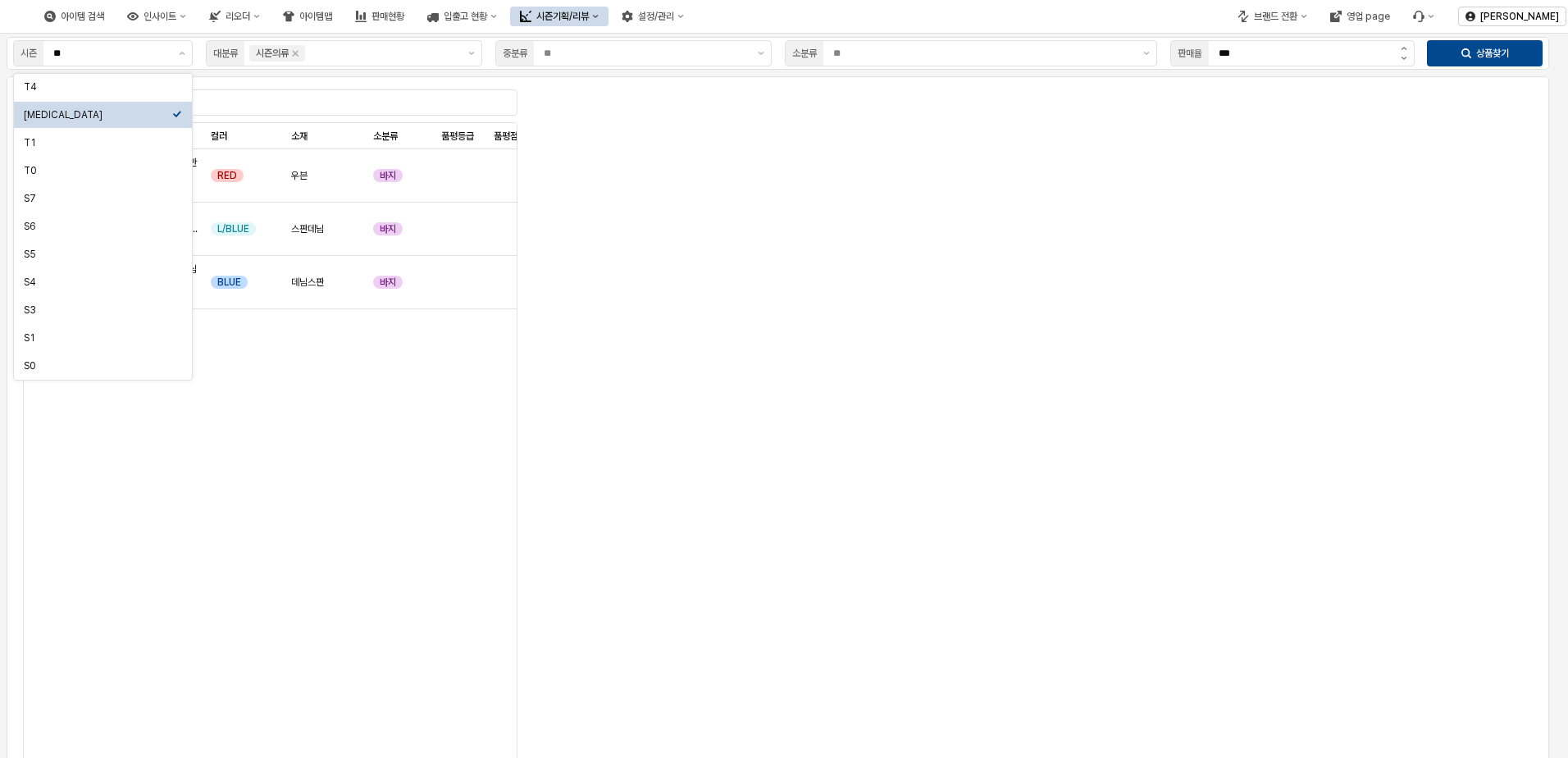
click at [637, 221] on div "App Frame" at bounding box center [1032, 313] width 996 height 433
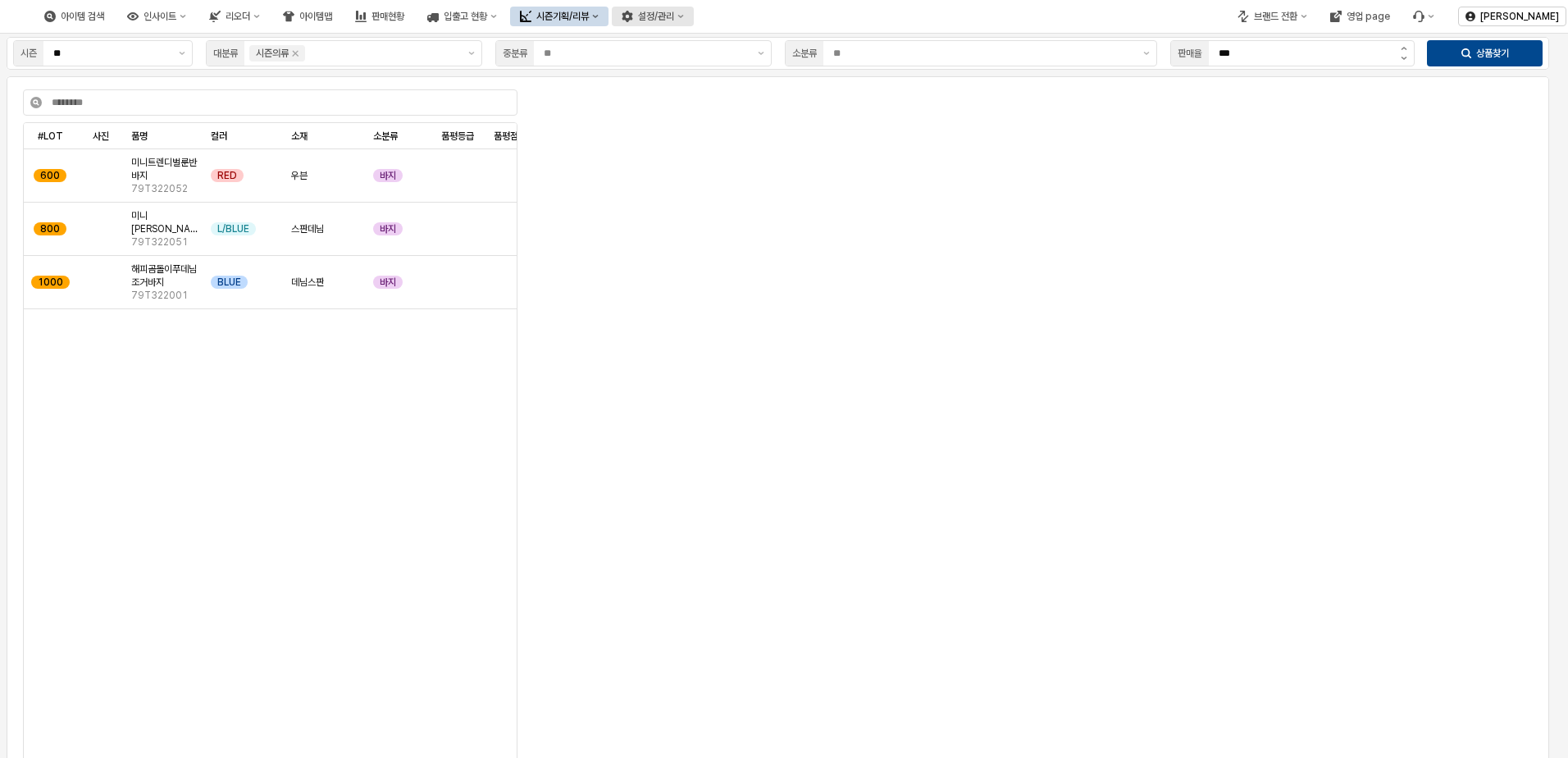
click at [694, 8] on button "설정/관리" at bounding box center [652, 17] width 82 height 20
click at [589, 17] on div "시즌기획/리뷰" at bounding box center [562, 17] width 53 height 12
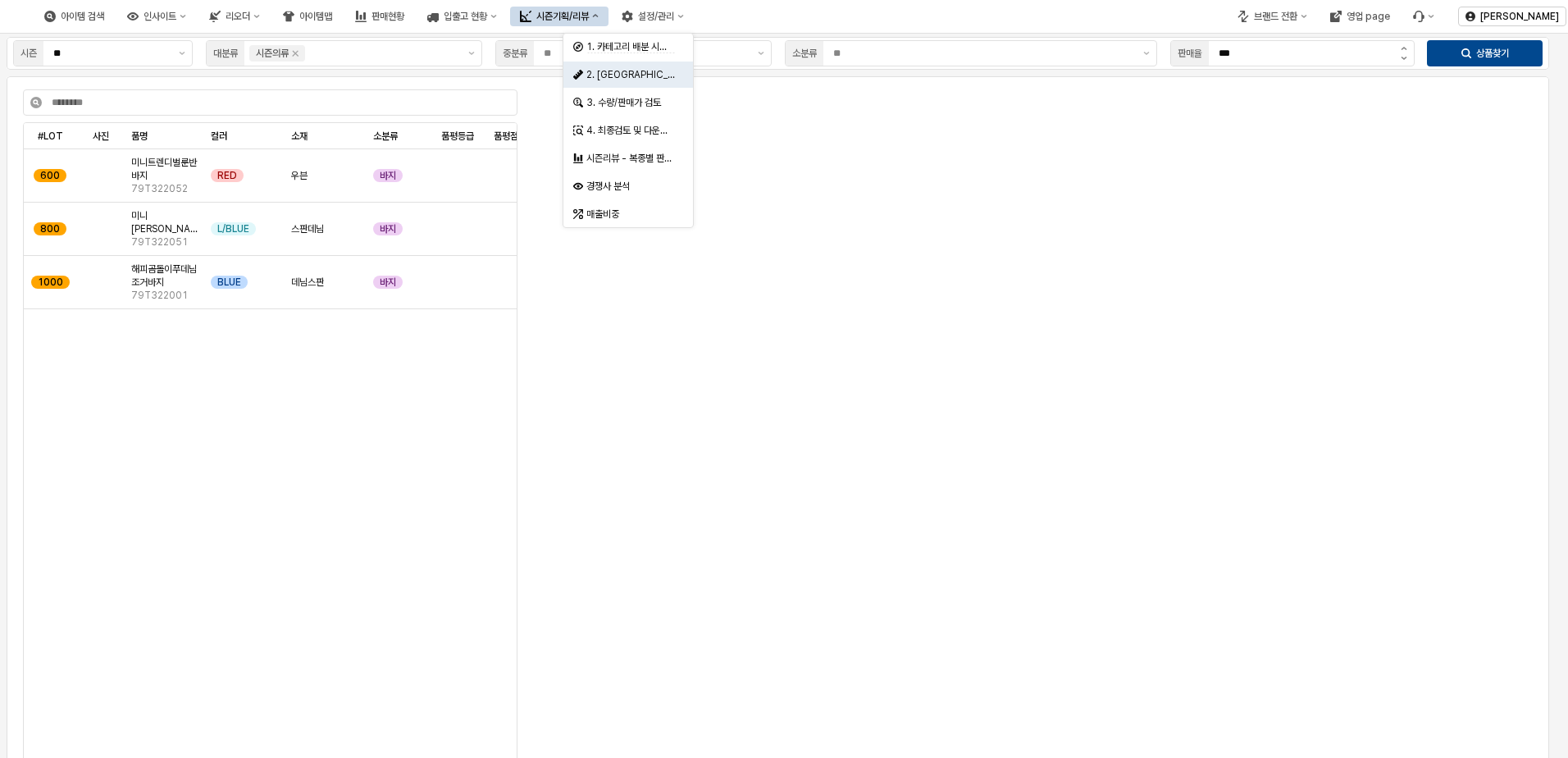
click at [850, 126] on div "App Frame" at bounding box center [1032, 112] width 996 height 33
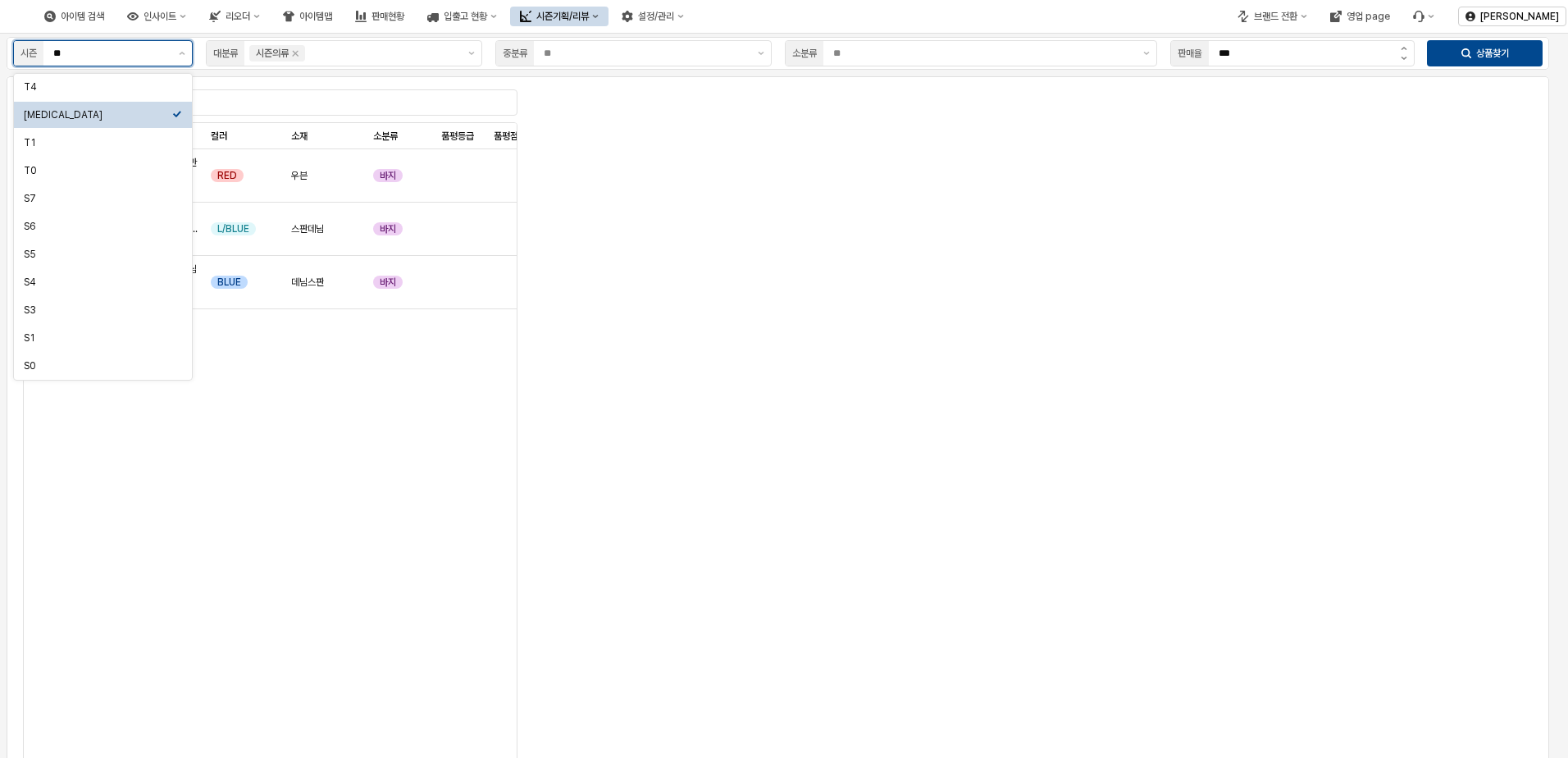
click at [164, 52] on input "**" at bounding box center [111, 53] width 115 height 17
click at [125, 113] on div "[MEDICAL_DATA]" at bounding box center [98, 115] width 149 height 13
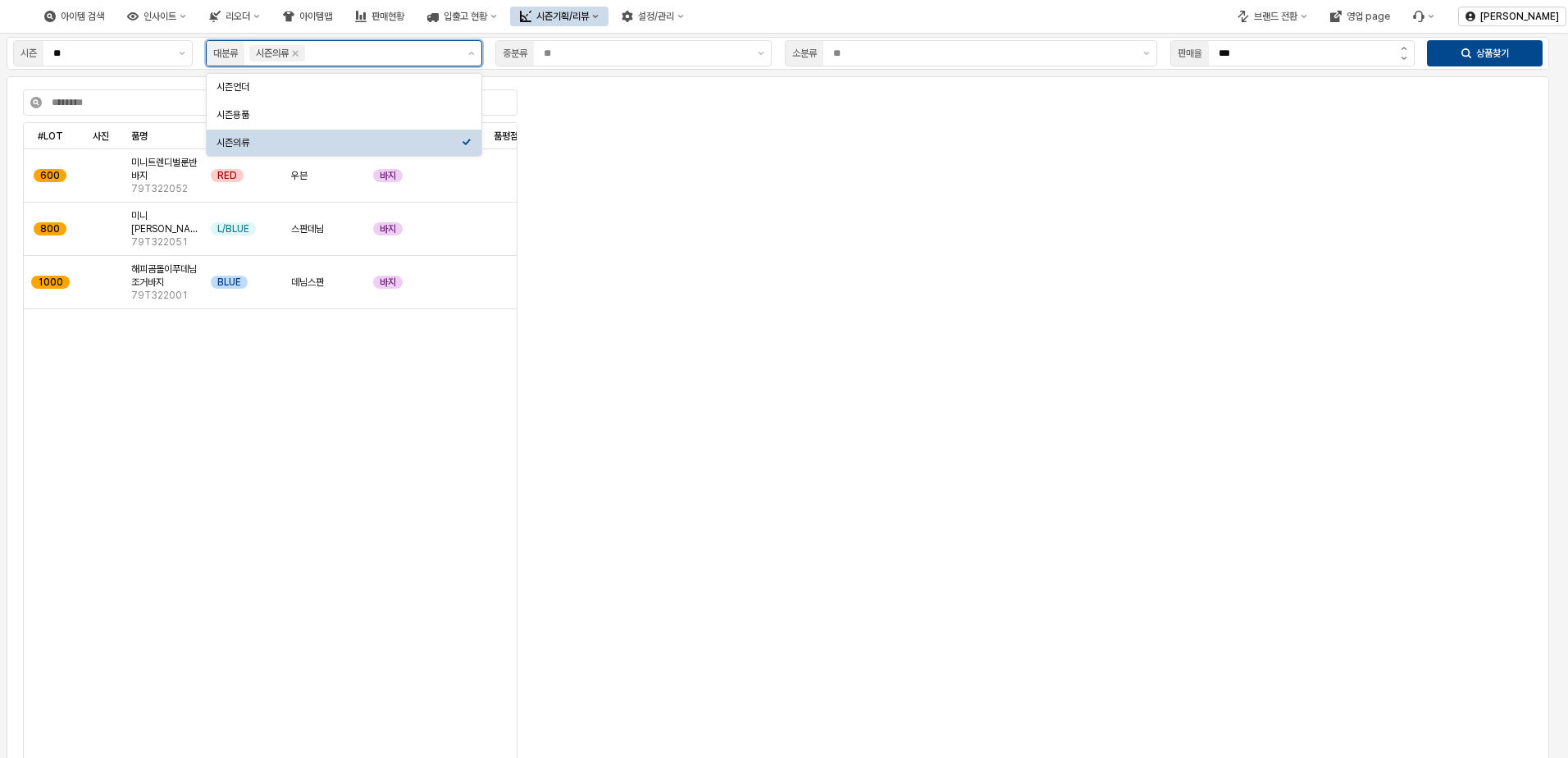
click at [358, 58] on input "App Frame" at bounding box center [383, 53] width 149 height 17
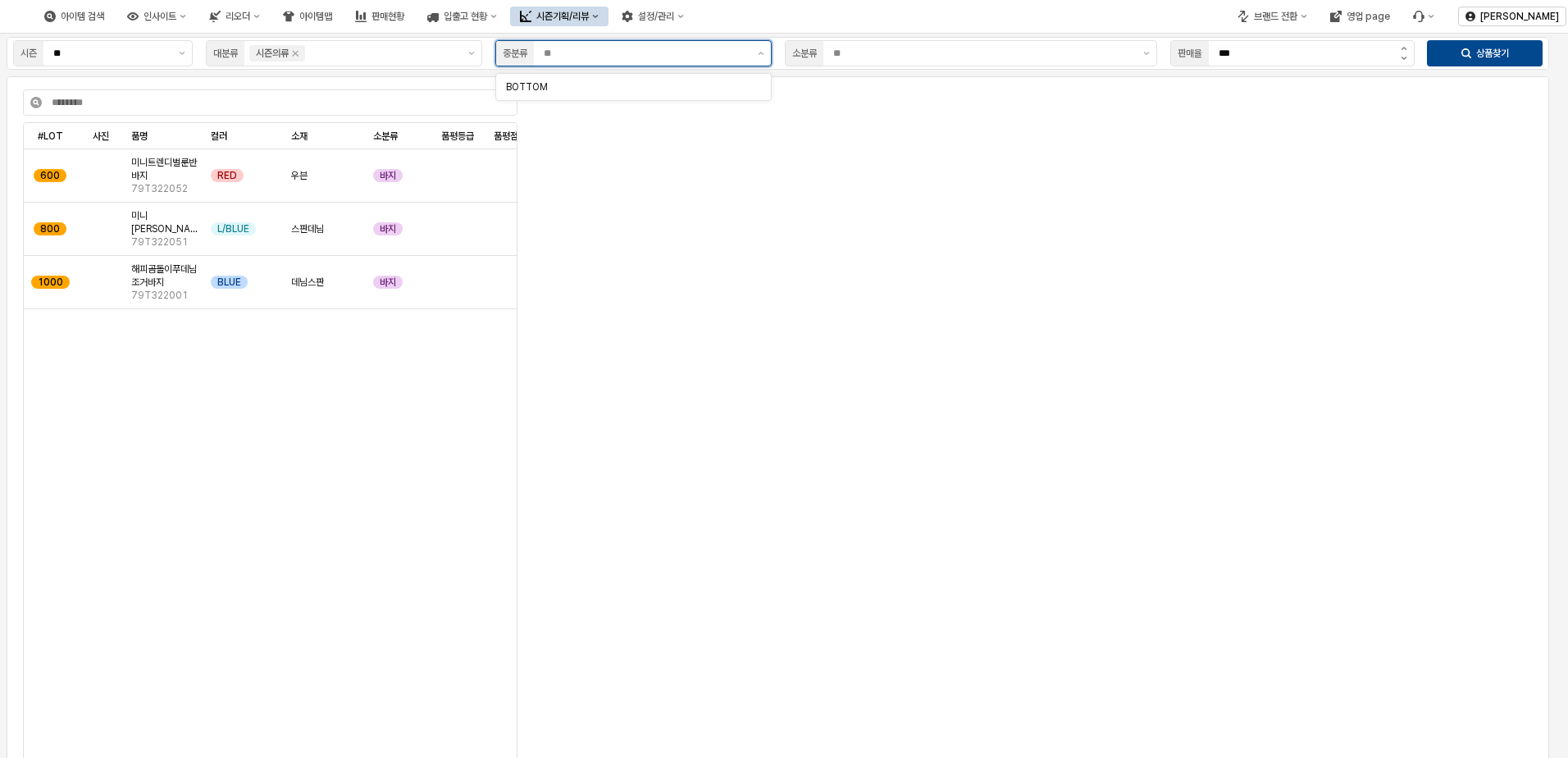
click at [591, 56] on input "App Frame" at bounding box center [646, 53] width 204 height 17
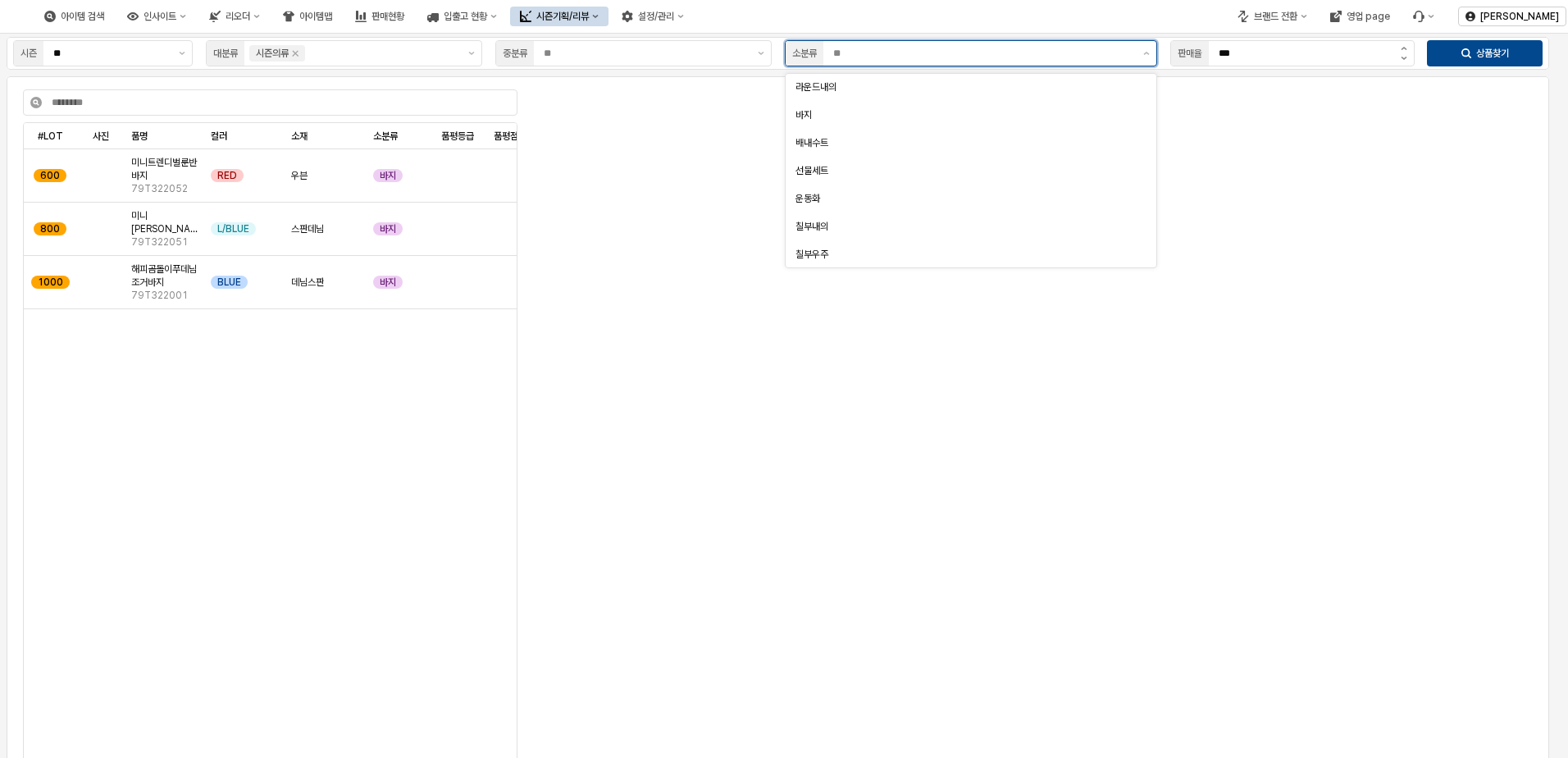
click at [959, 51] on input "App Frame" at bounding box center [983, 53] width 300 height 17
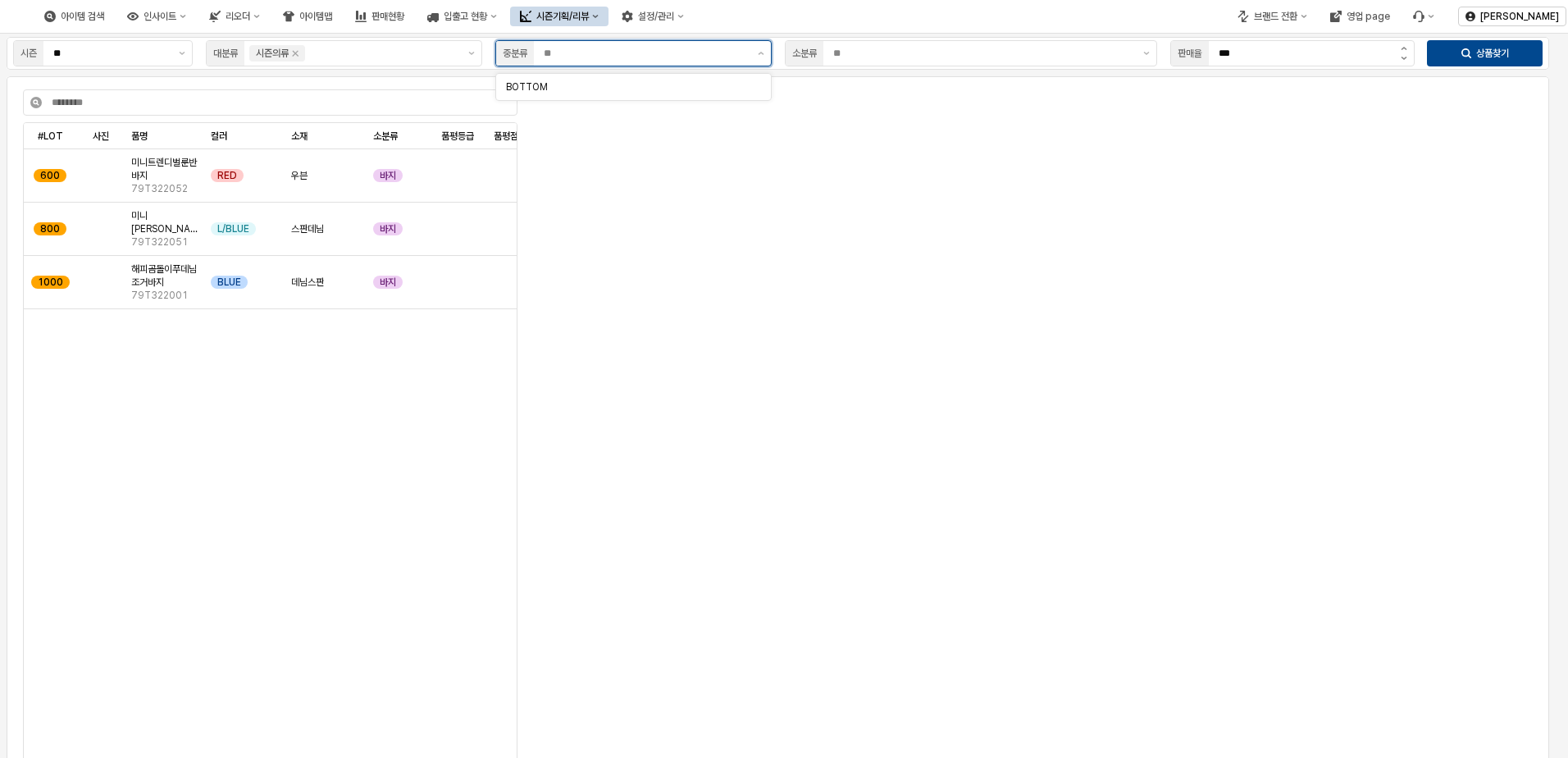
click at [685, 51] on input "App Frame" at bounding box center [646, 53] width 204 height 17
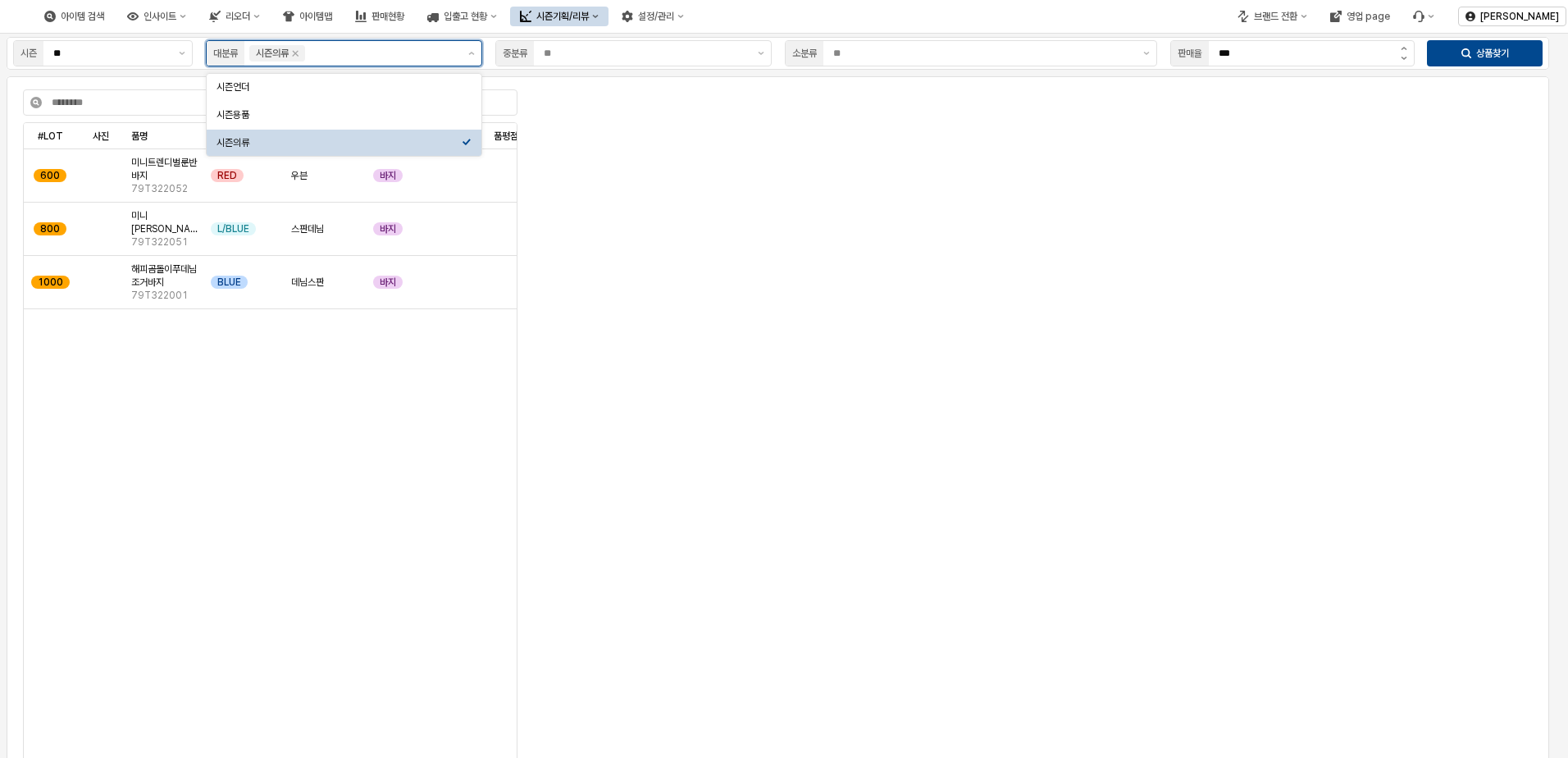
click at [333, 50] on input "App Frame" at bounding box center [383, 53] width 149 height 17
click at [295, 54] on icon "Remove 시즌의류" at bounding box center [296, 53] width 13 height 13
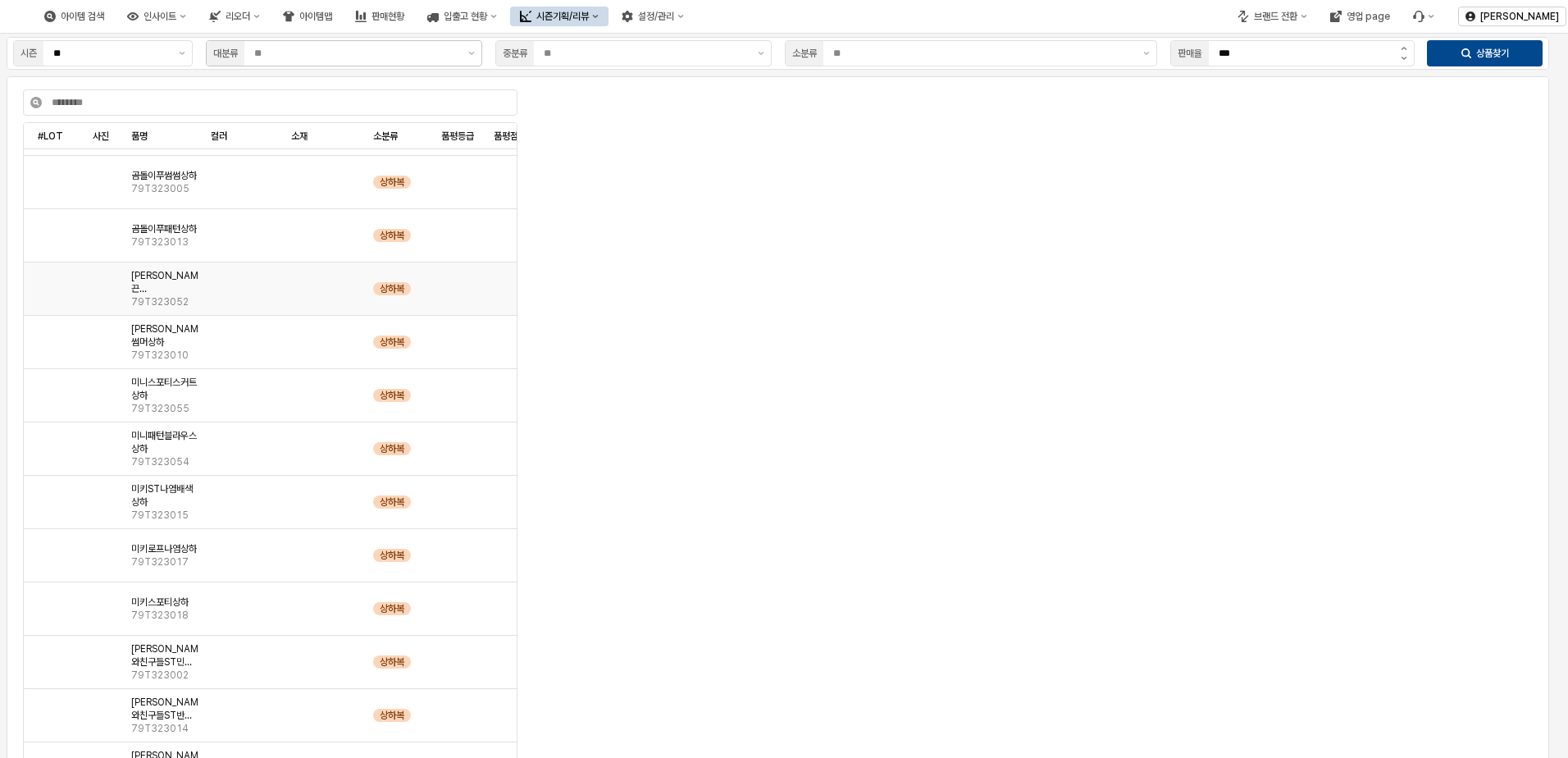
scroll to position [2704, 0]
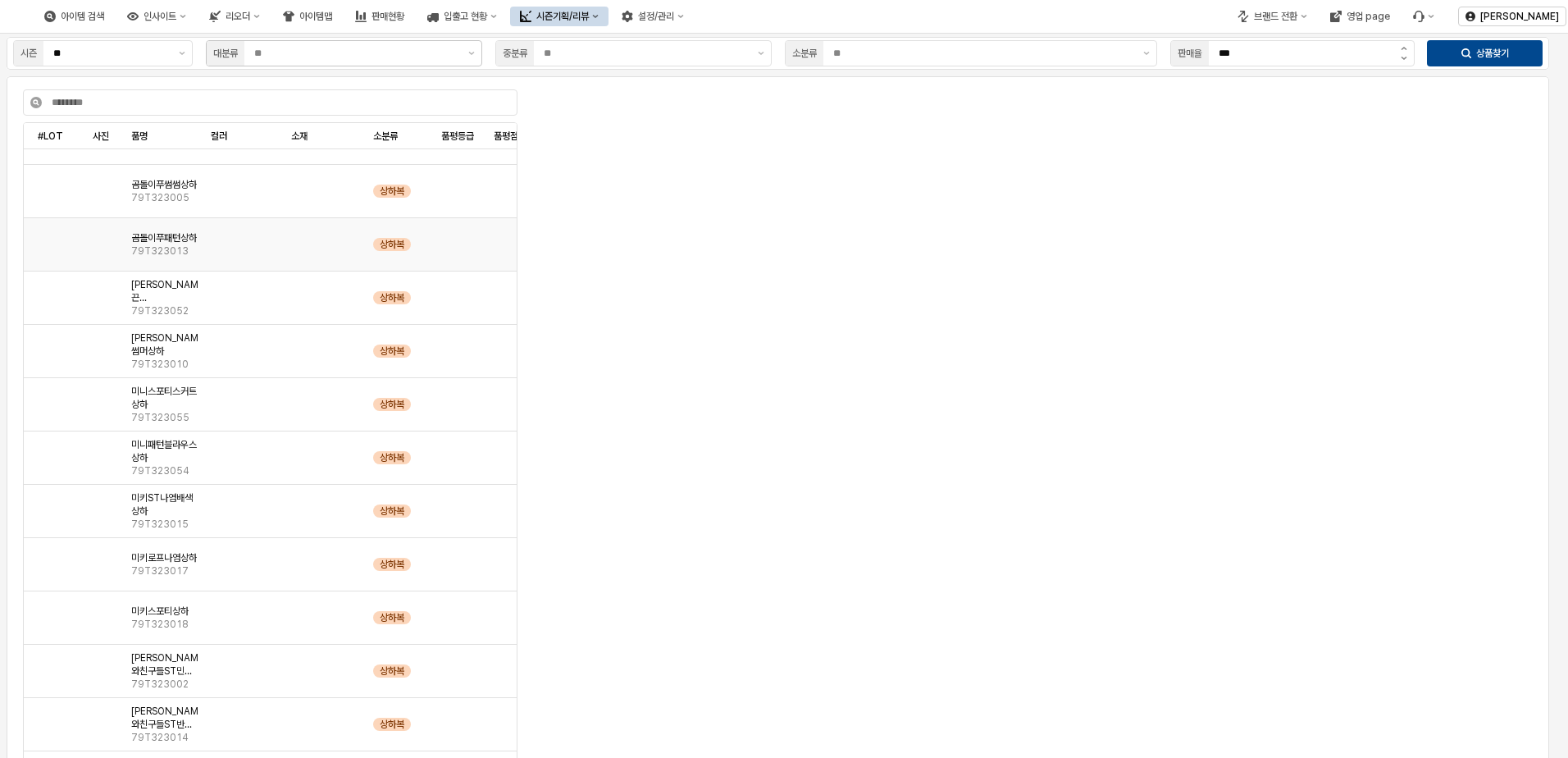
click at [378, 252] on div "상하복" at bounding box center [400, 245] width 68 height 53
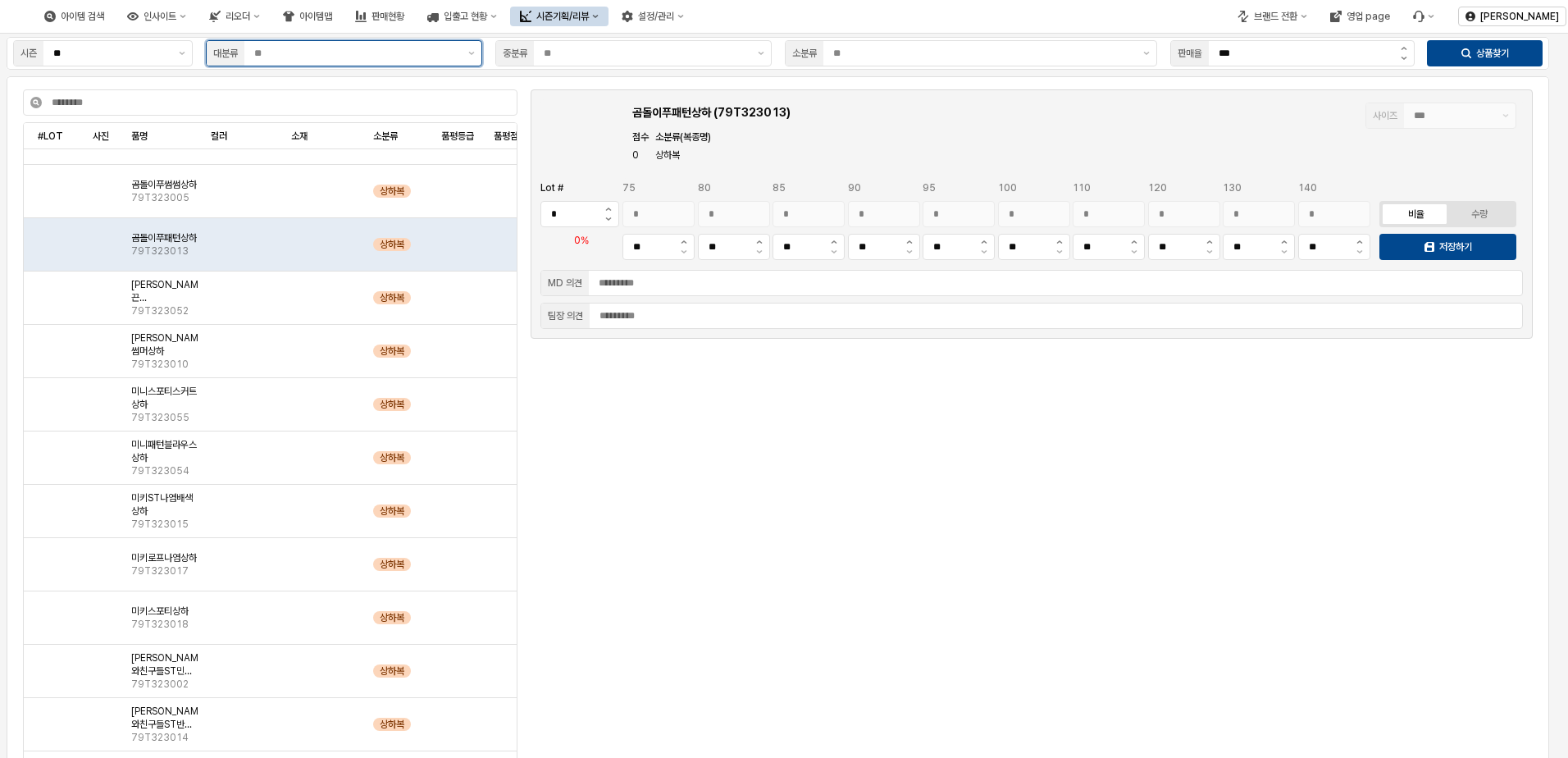
click at [370, 63] on div "App Frame" at bounding box center [353, 53] width 217 height 24
click at [342, 151] on div "시즌의류" at bounding box center [343, 142] width 275 height 26
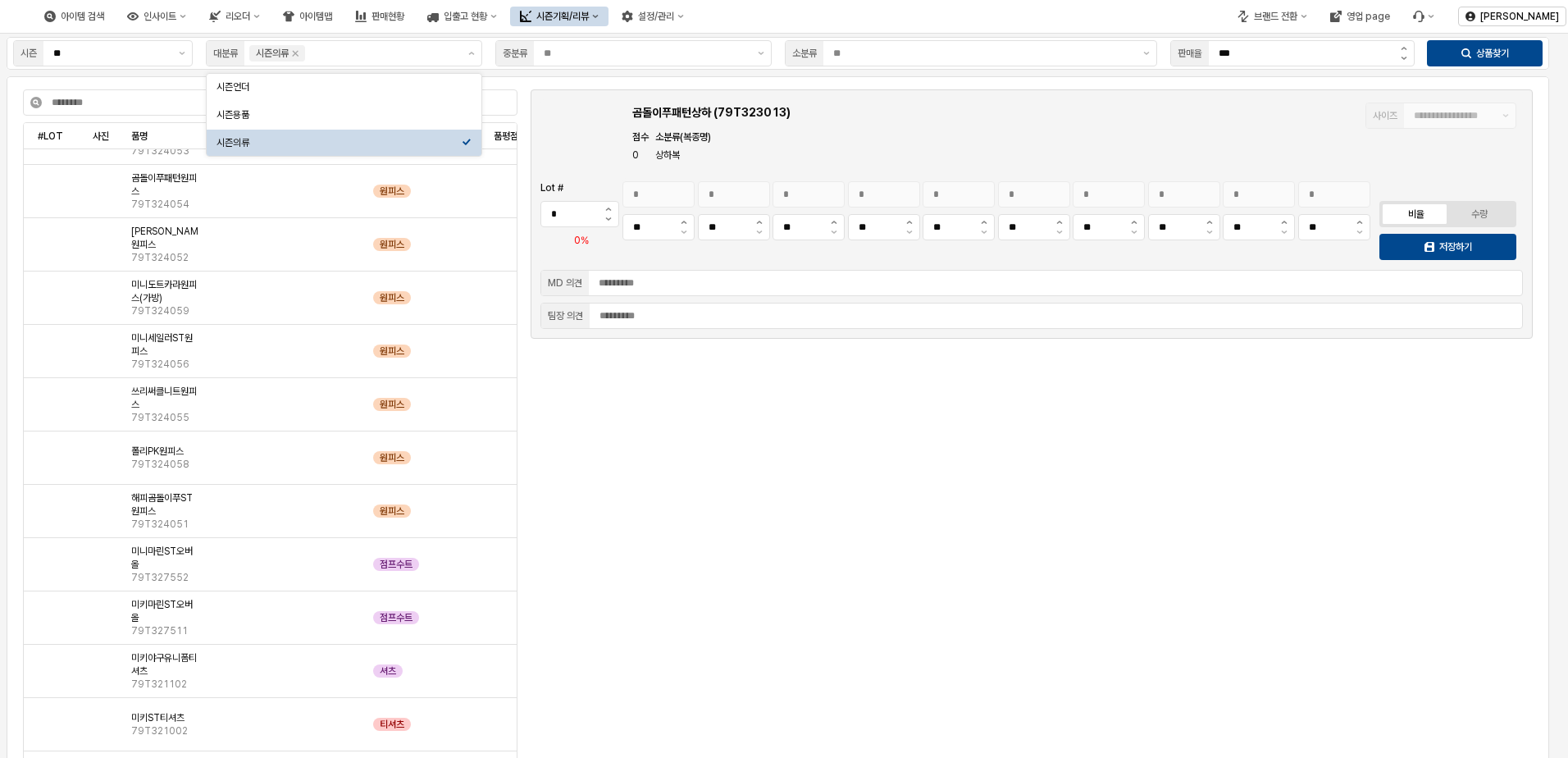
click at [726, 553] on div "App Frame" at bounding box center [1032, 568] width 996 height 433
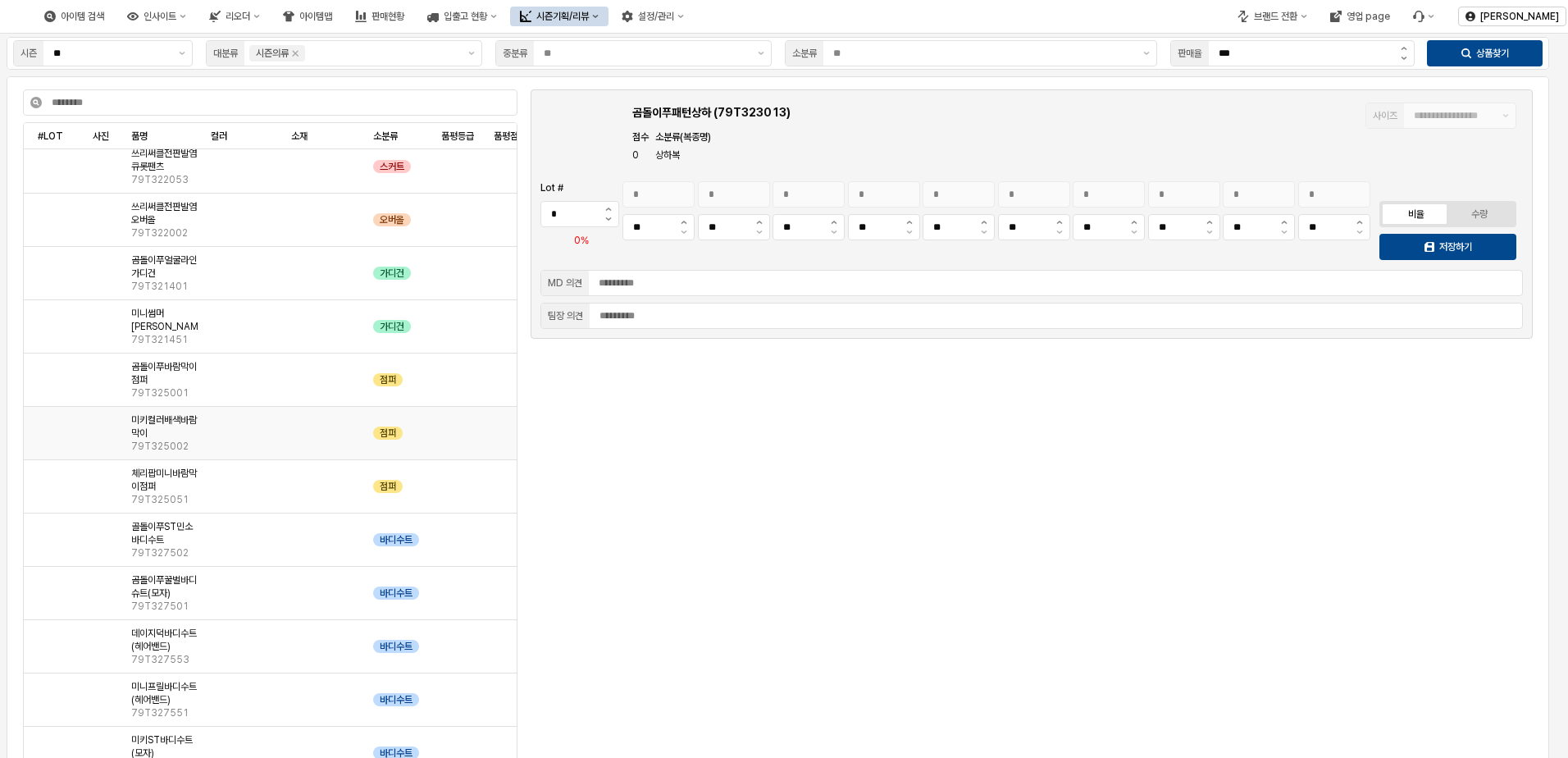
scroll to position [0, 0]
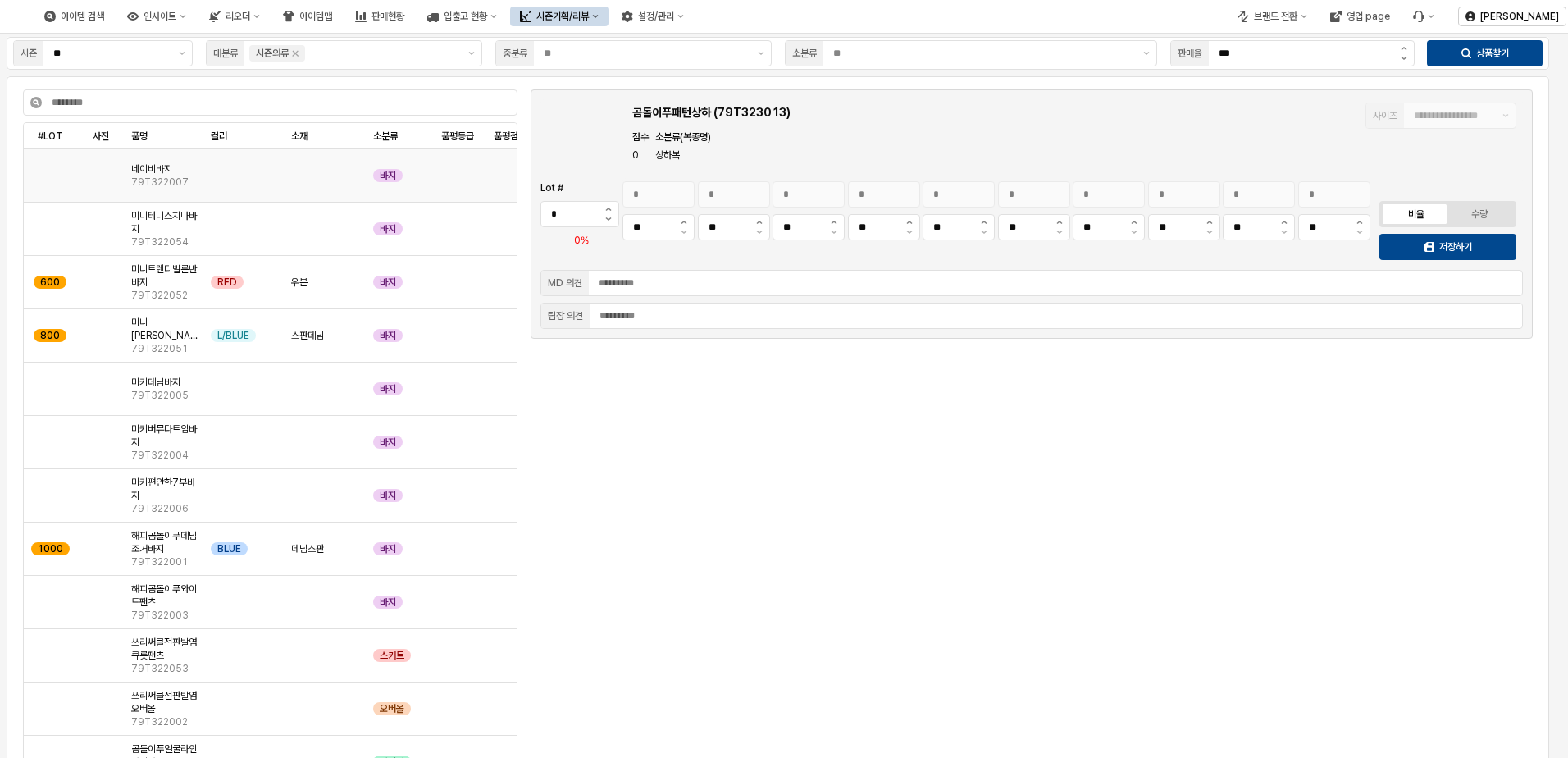
click at [285, 157] on div "App Frame" at bounding box center [326, 176] width 82 height 53
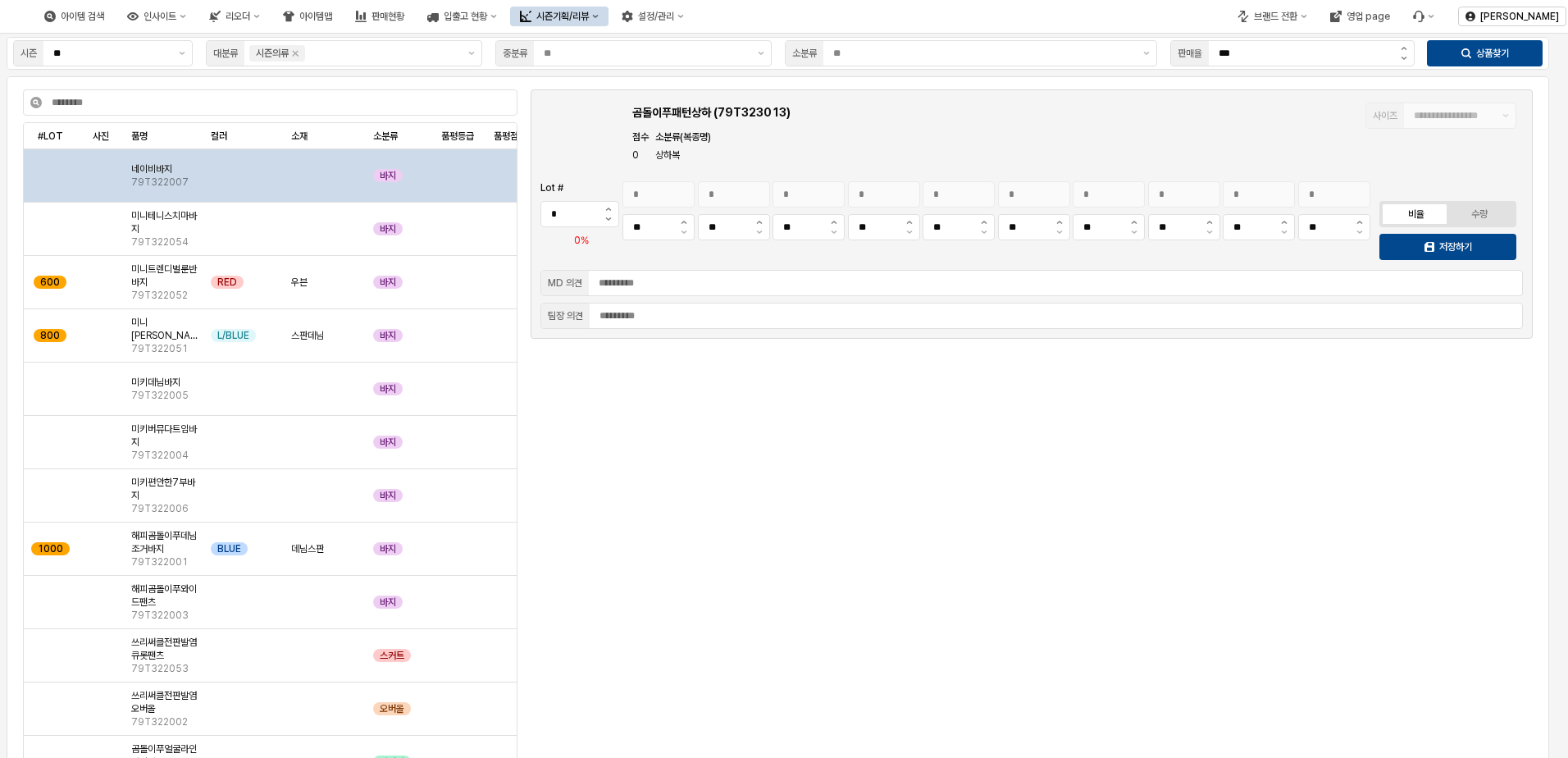
type input "***"
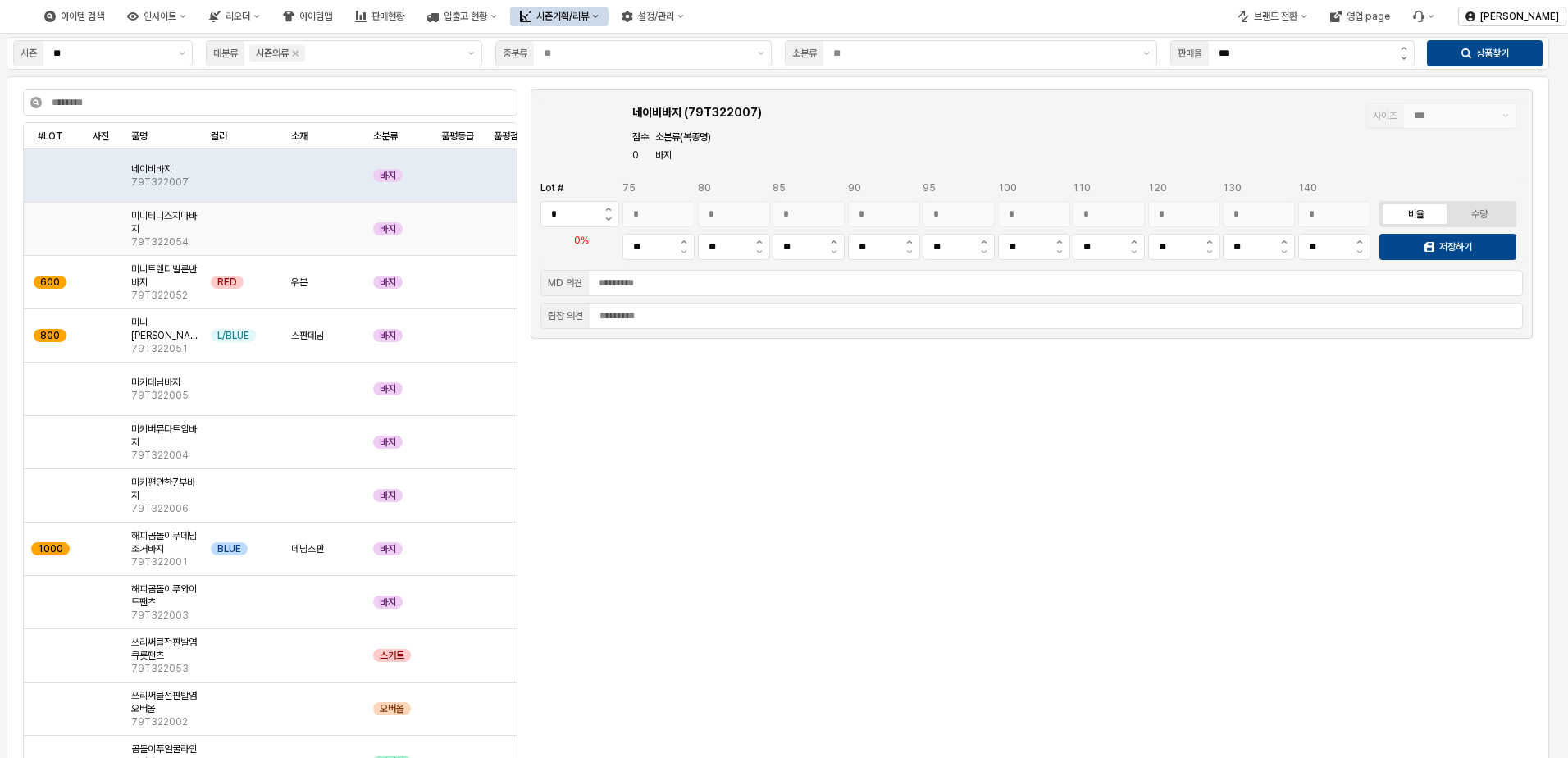
click at [293, 231] on div "App Frame" at bounding box center [326, 230] width 82 height 53
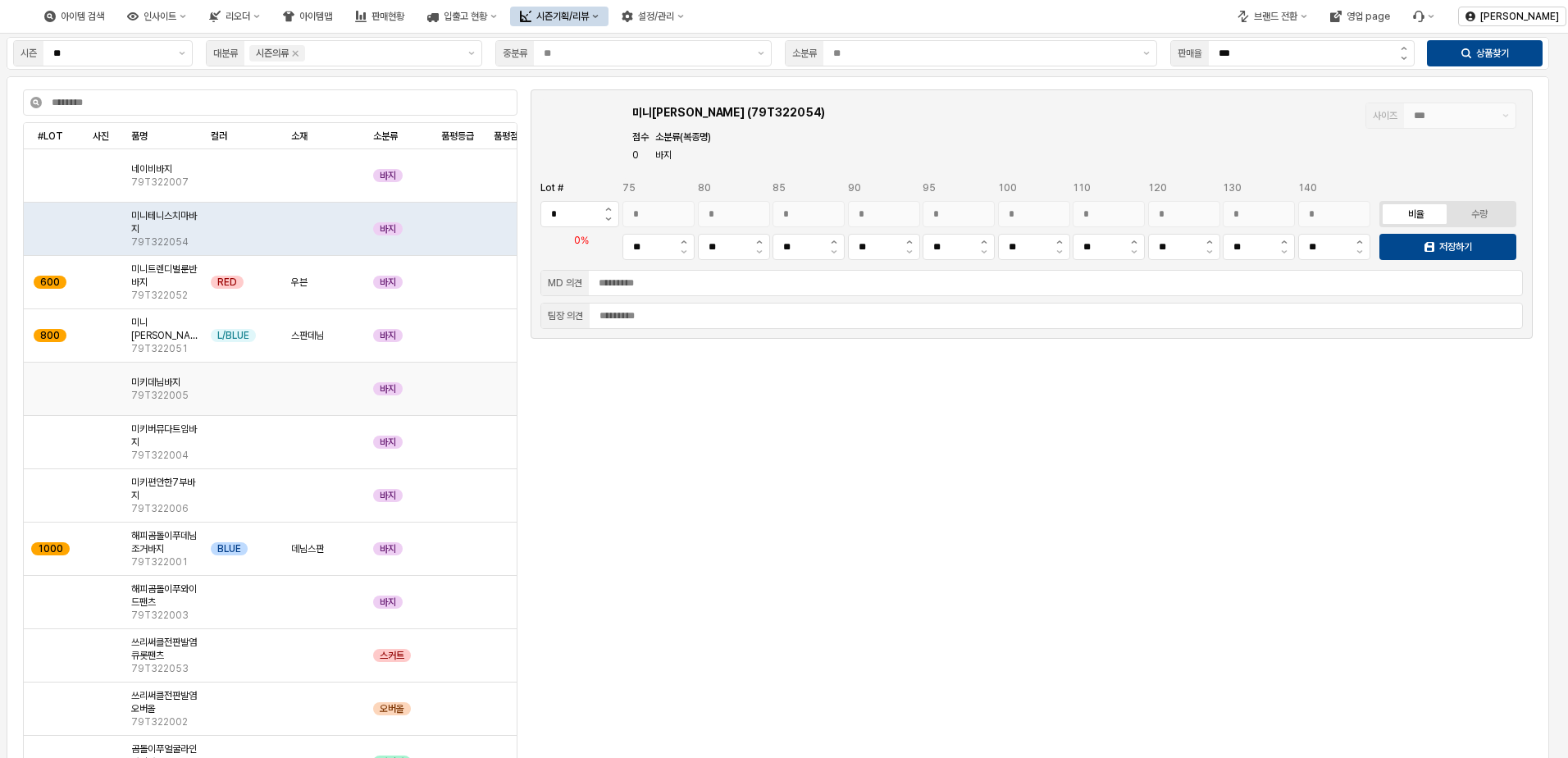
click at [231, 404] on div "App Frame" at bounding box center [243, 389] width 79 height 53
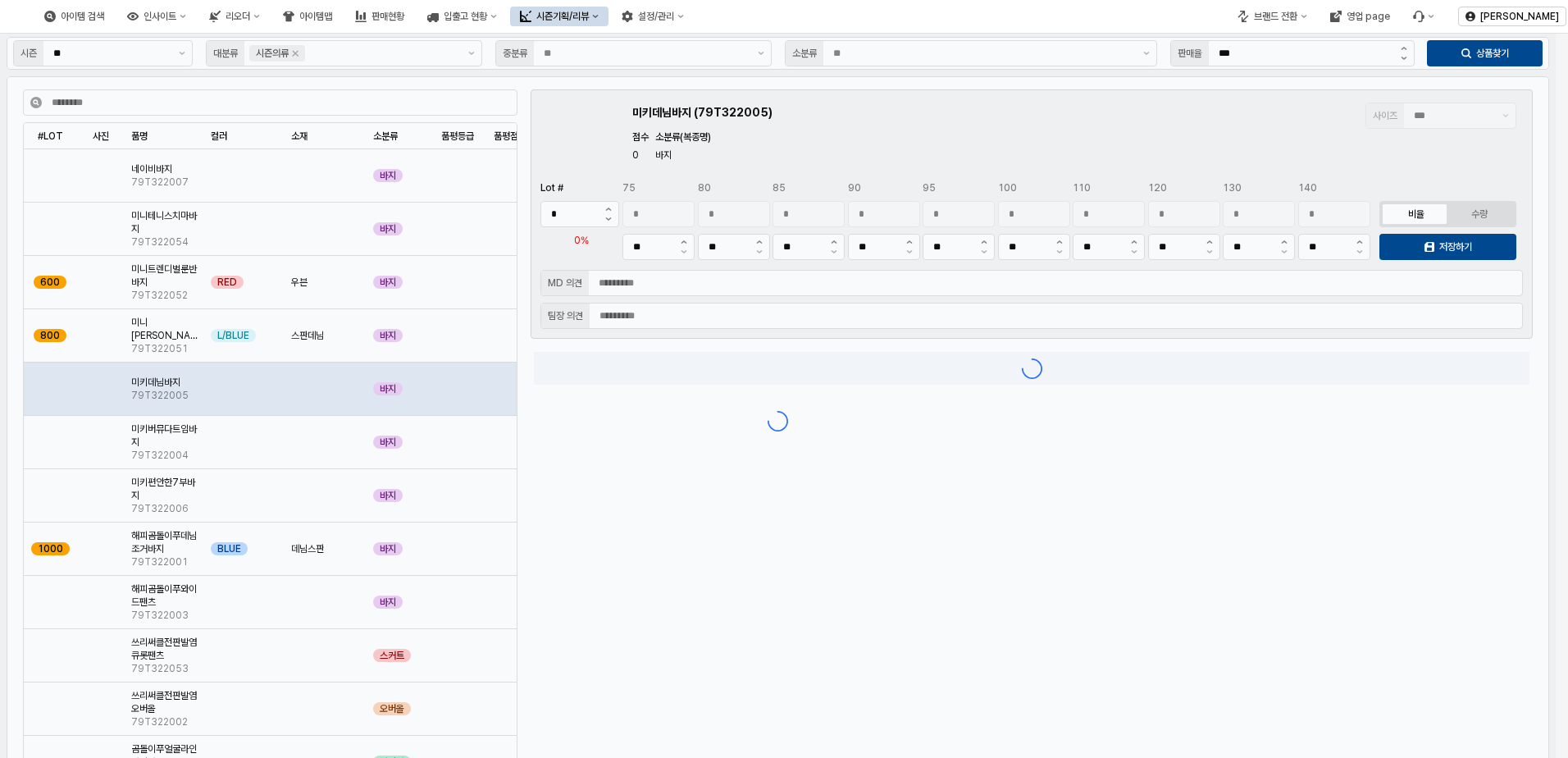
click at [242, 454] on div "App Frame" at bounding box center [778, 420] width 1555 height 775
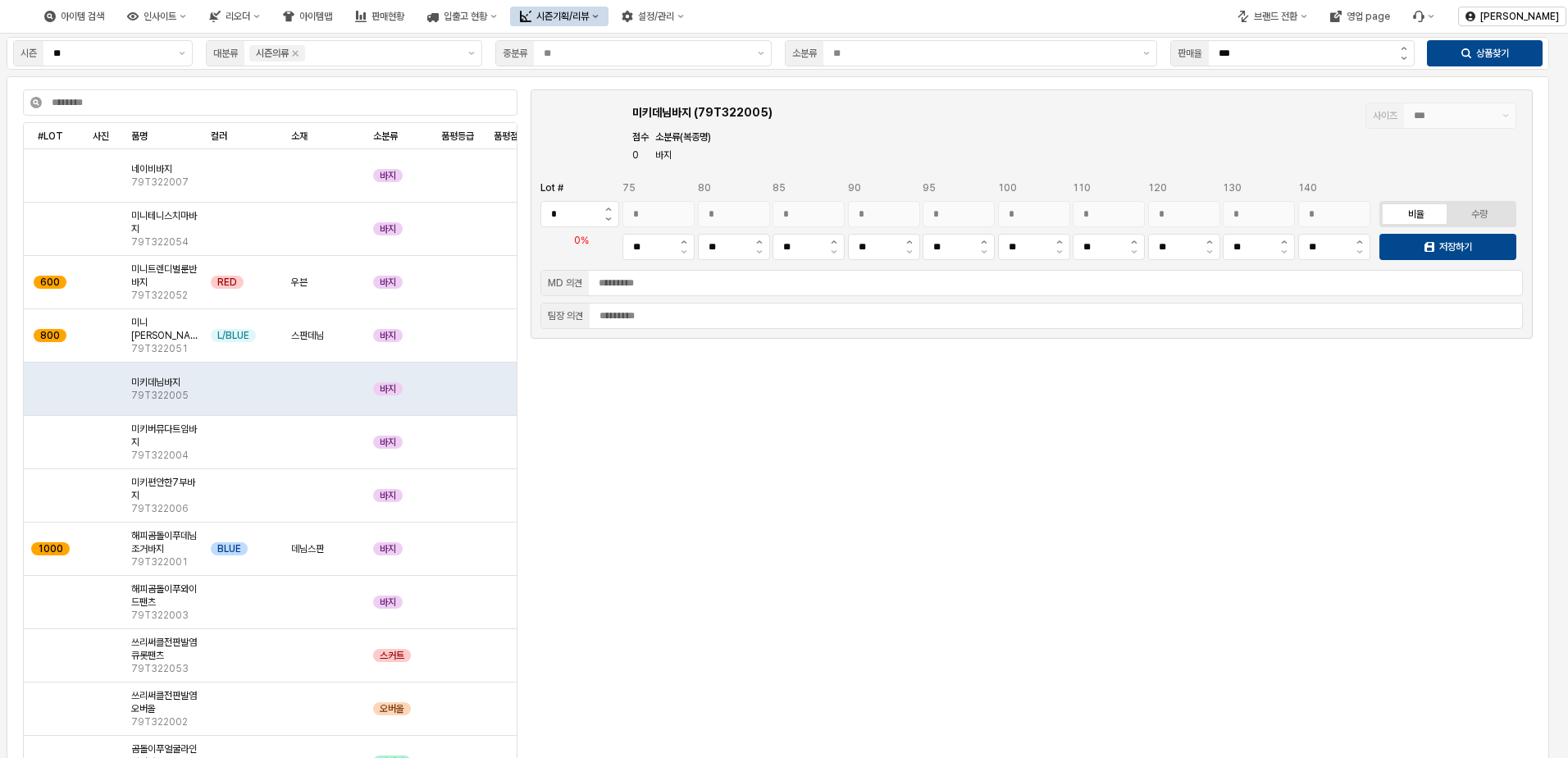
click at [374, 121] on div "#LOT #LOT 사진 사진 품명 품명 컬러 컬러 소재 소재 소분류 소분류 품평등급 품평등급 품평점수 품평점수 품평의견 품평의견 네이비바지 7…" at bounding box center [271, 456] width 508 height 676
click at [382, 110] on input "App Frame" at bounding box center [279, 102] width 474 height 24
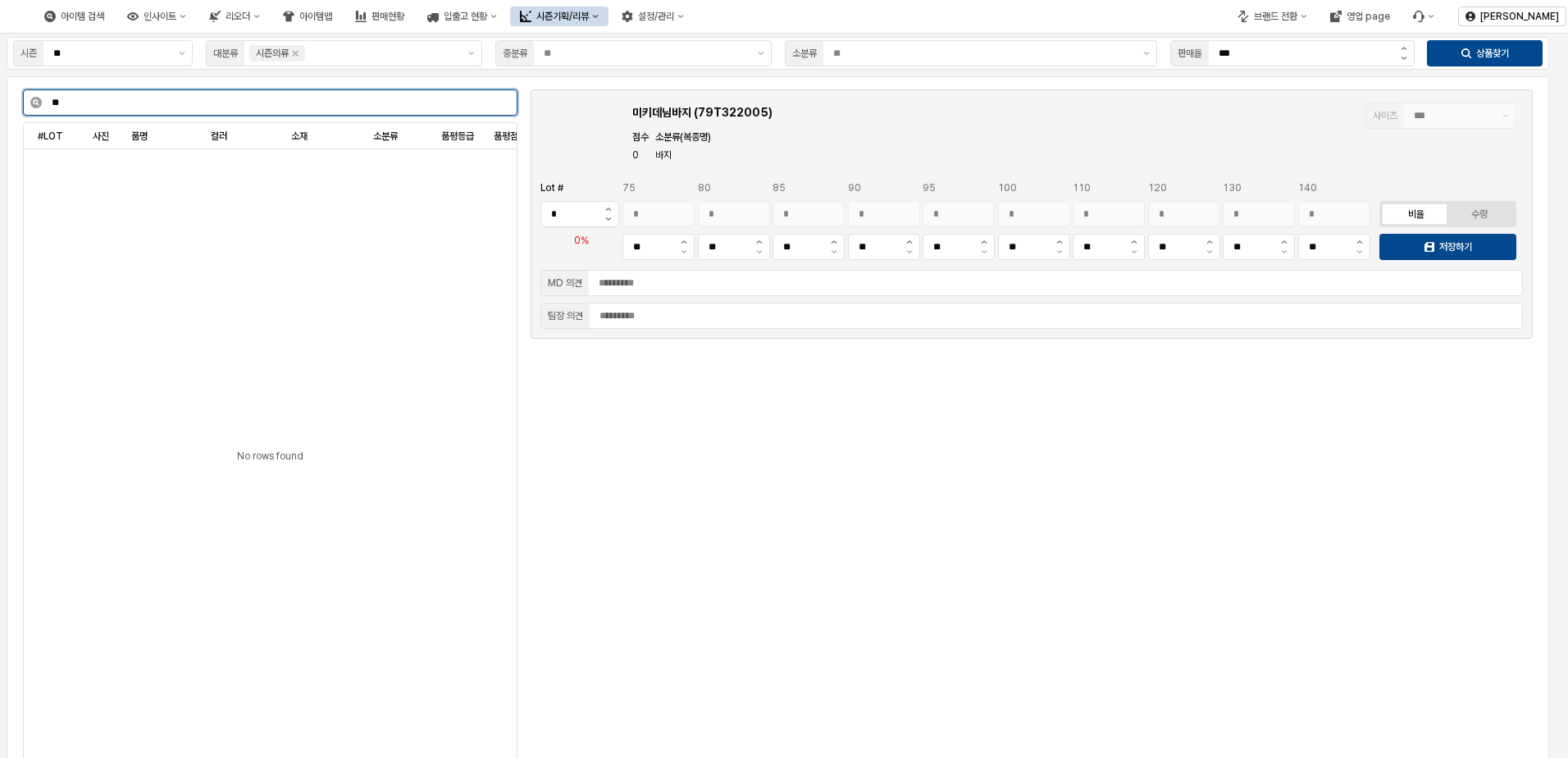
type input "*"
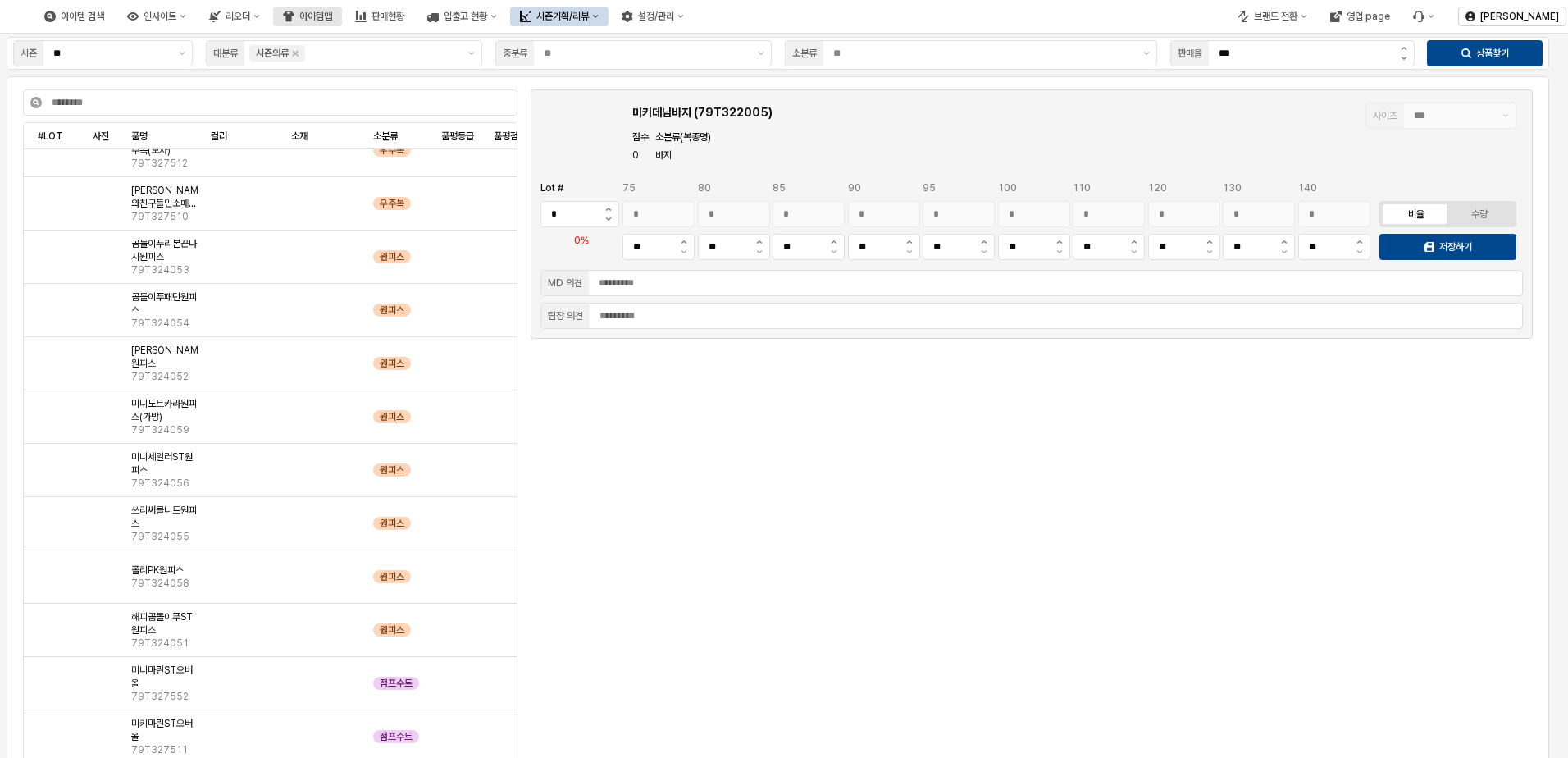
click at [332, 19] on div "아이템맵" at bounding box center [315, 17] width 33 height 12
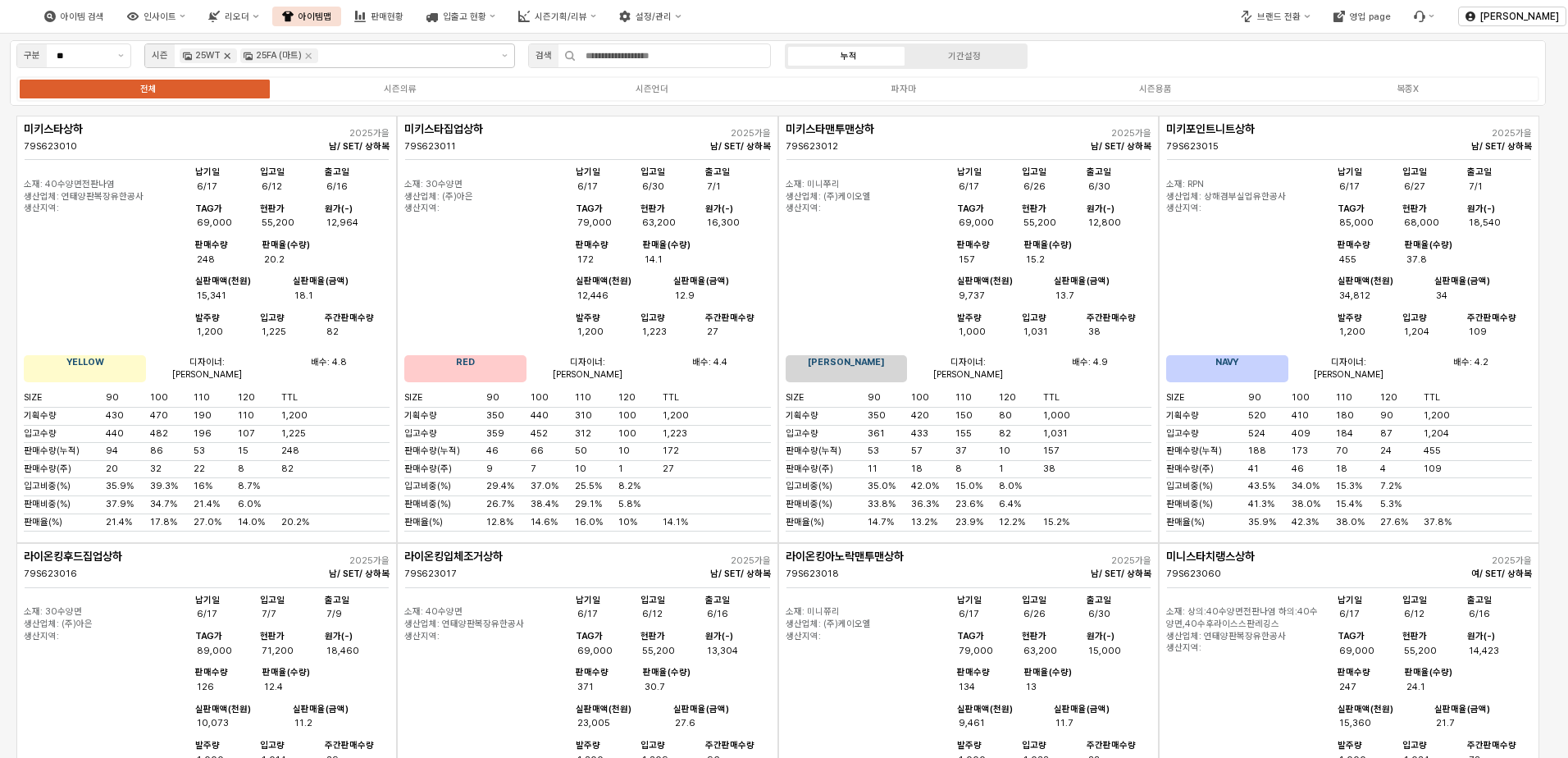
click at [229, 52] on icon "Remove 25WT" at bounding box center [227, 56] width 13 height 13
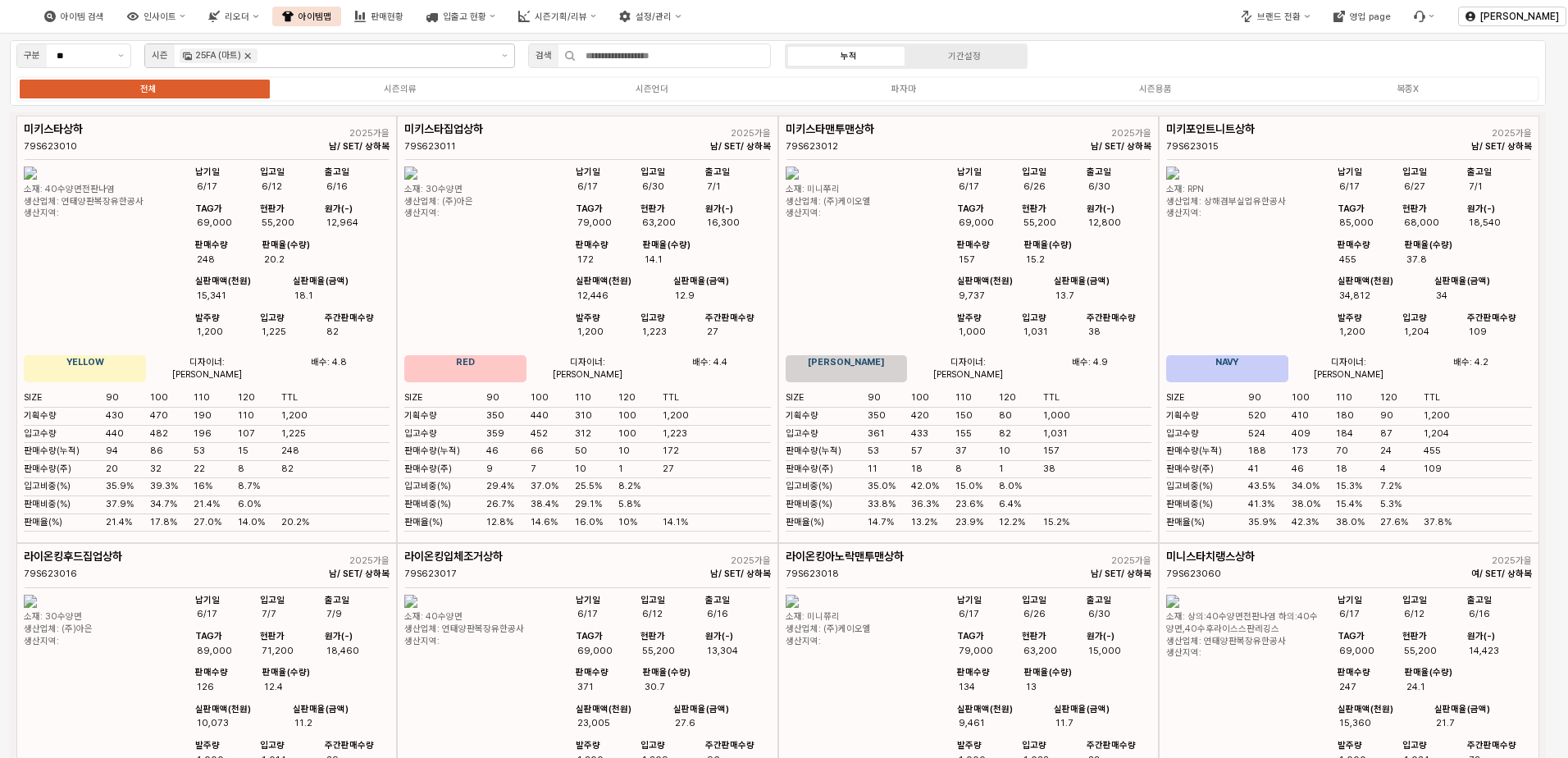
click at [244, 56] on icon "Remove 25FA (마트)" at bounding box center [248, 56] width 13 height 13
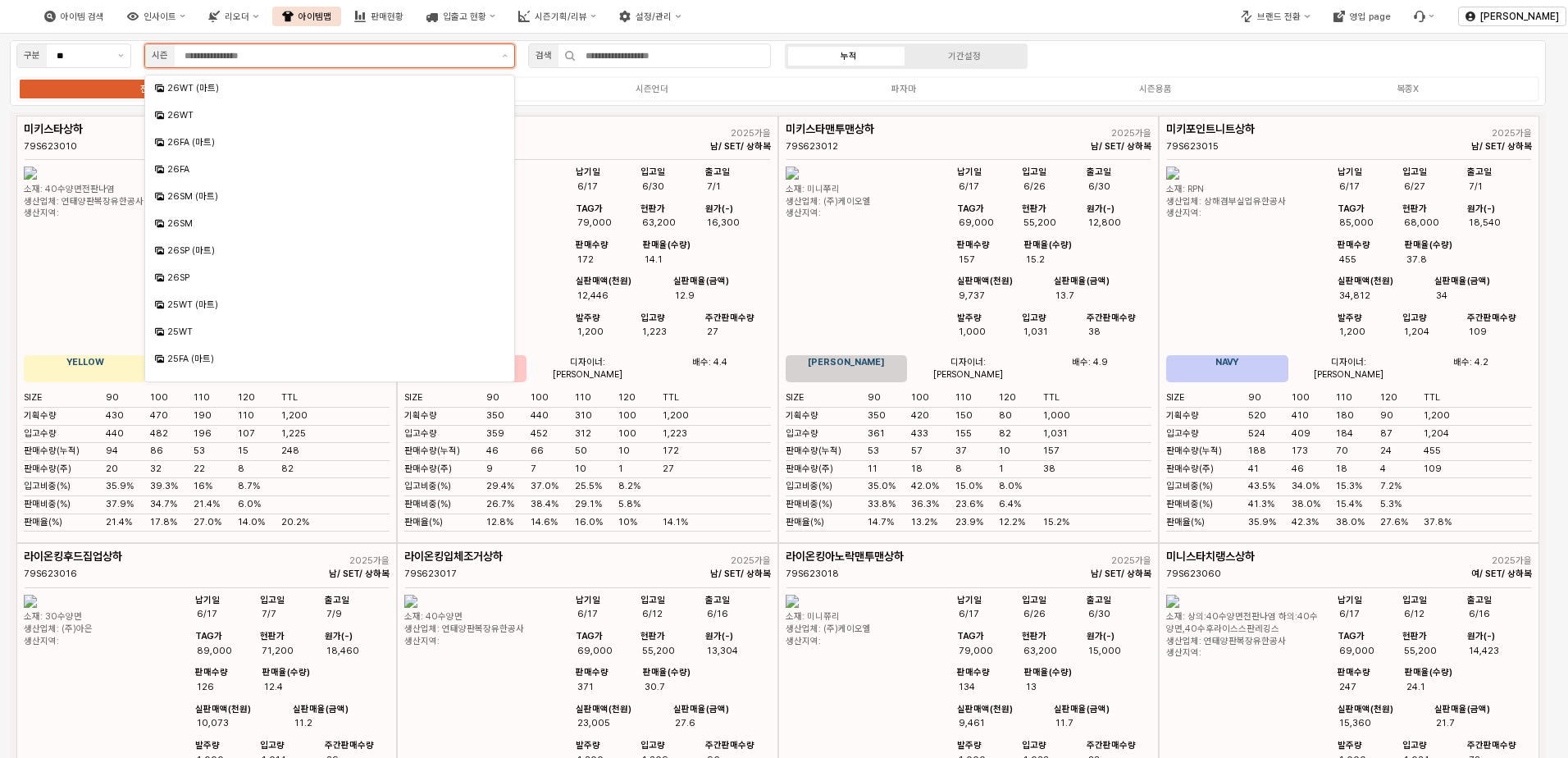
click at [244, 56] on input "App Frame" at bounding box center [338, 56] width 307 height 15
click at [204, 229] on div "26SM" at bounding box center [331, 223] width 328 height 13
click at [208, 205] on div "26SM (마트)" at bounding box center [330, 196] width 369 height 25
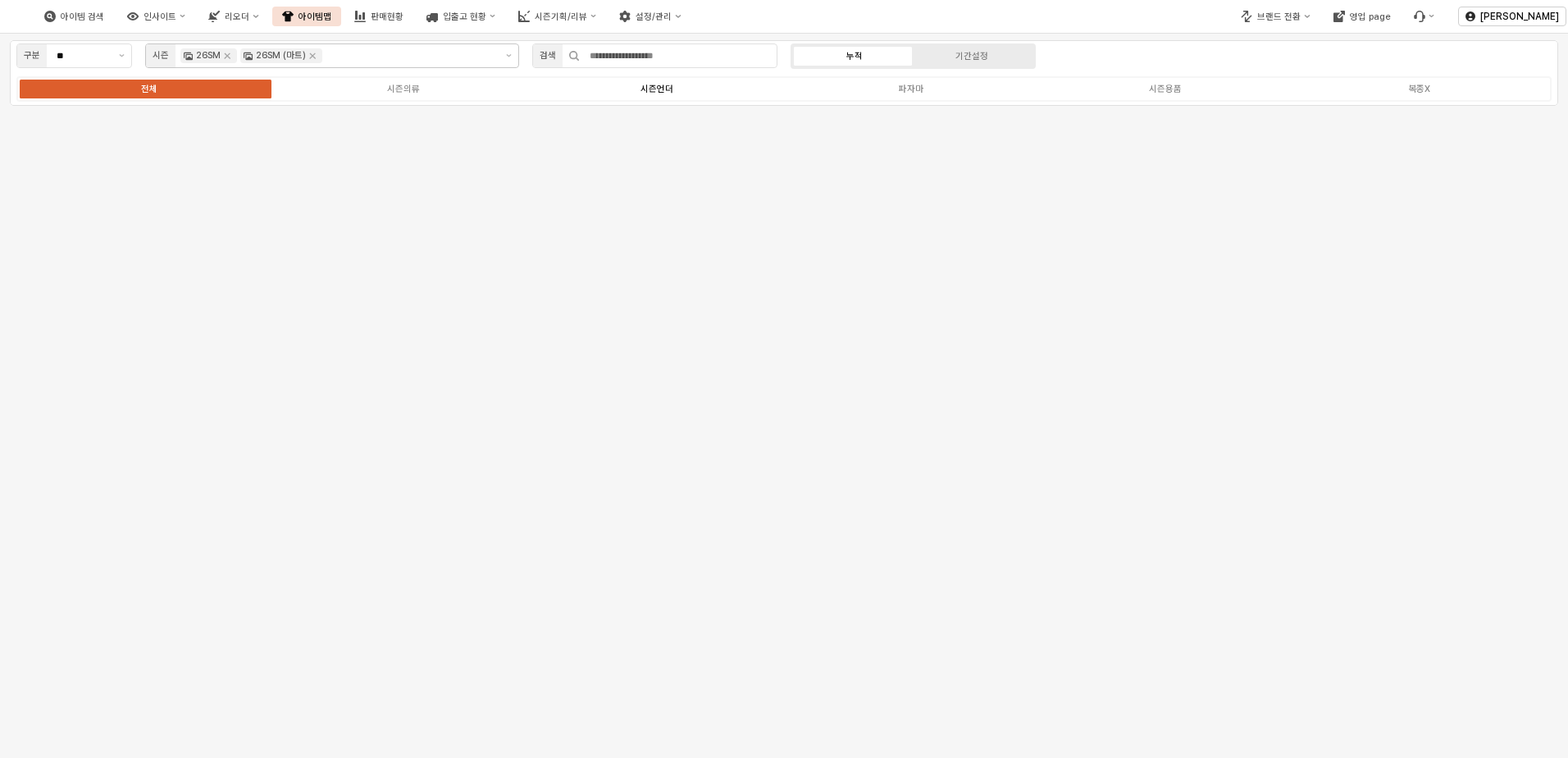
click at [629, 89] on label "시즌언더" at bounding box center [657, 89] width 254 height 14
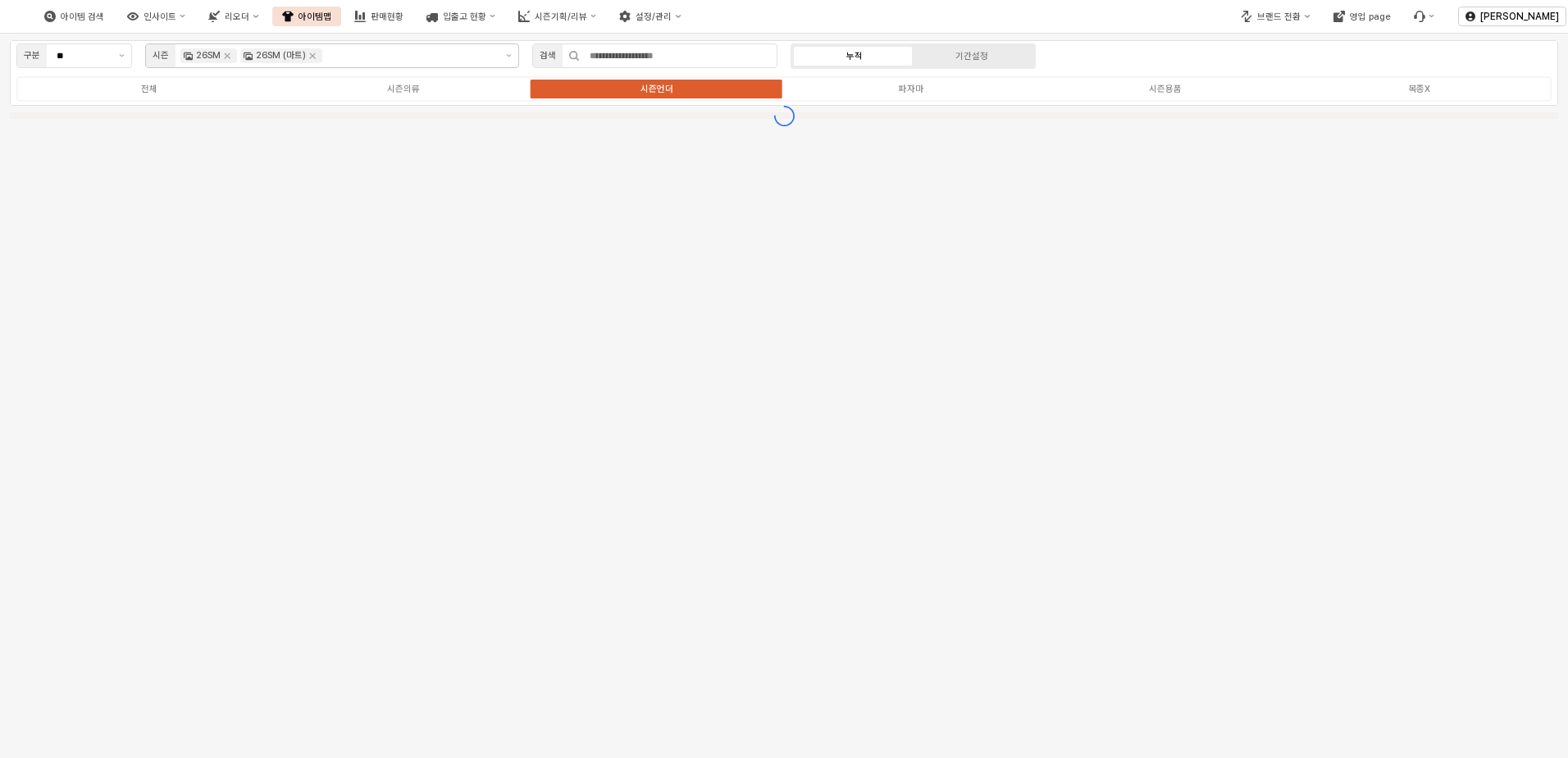
click at [605, 221] on div "구분 ** 시즌 26SM 26SM (마트) 검색 누적 기간설정 전체 시즌의류 시즌언더 파자마 시즌용품 복종X" at bounding box center [784, 395] width 1568 height 725
click at [641, 165] on div "구분 ** 시즌 26SM 26SM (마트) 검색 누적 기간설정 전체 시즌의류 시즌언더 파자마 시즌용품 복종X" at bounding box center [784, 104] width 1568 height 141
click at [654, 75] on div "전체 시즌의류 시즌언더 파자마 시즌용품 복종X" at bounding box center [784, 89] width 1549 height 33
click at [654, 86] on div "시즌언더" at bounding box center [657, 89] width 33 height 11
click at [890, 89] on label "파자마" at bounding box center [911, 89] width 254 height 14
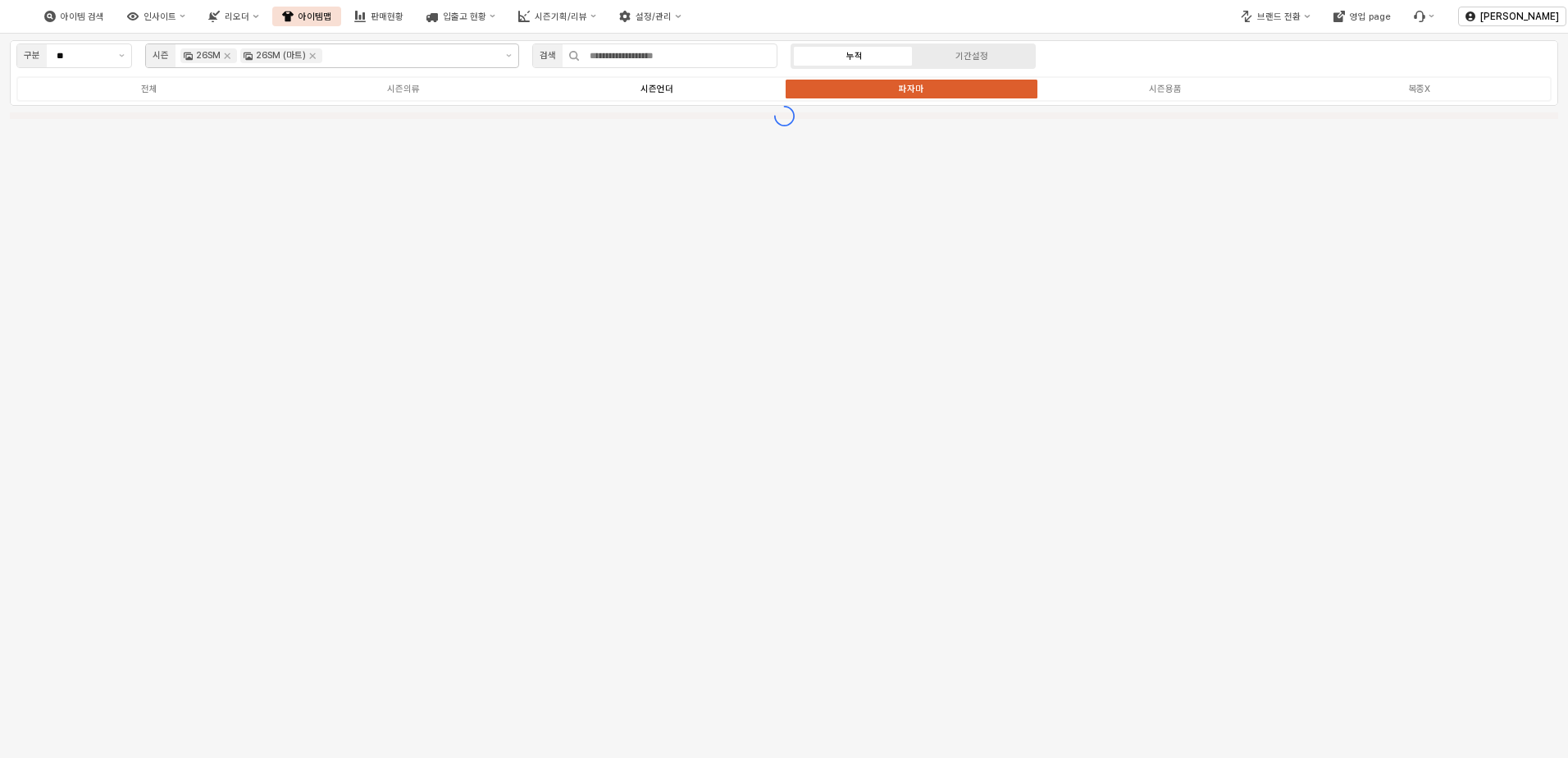
click at [691, 88] on label "시즌언더" at bounding box center [657, 89] width 254 height 14
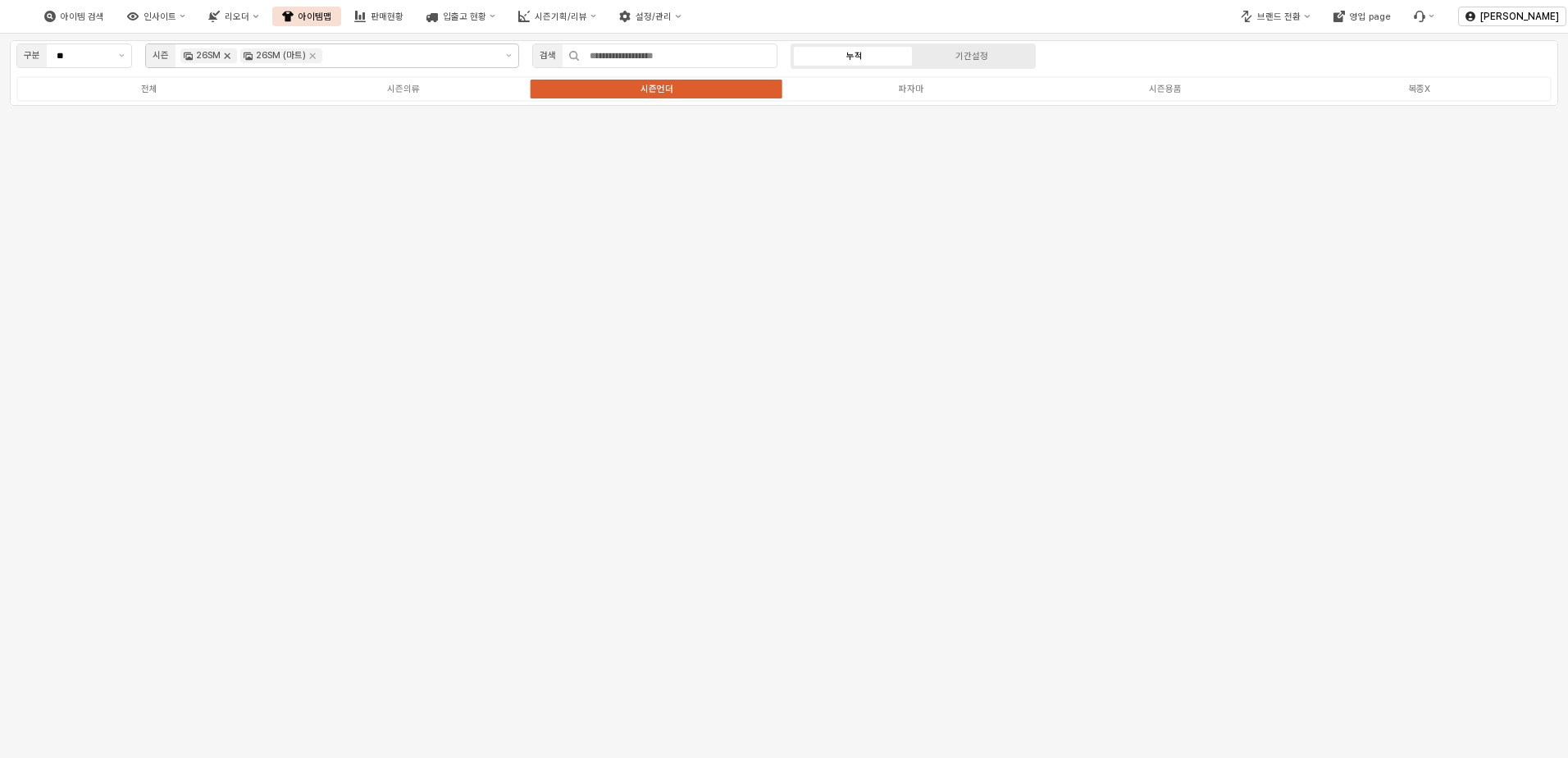
click at [225, 55] on icon "Remove 26SM" at bounding box center [227, 56] width 13 height 13
click at [225, 55] on div "26SM (마트)" at bounding box center [221, 56] width 50 height 15
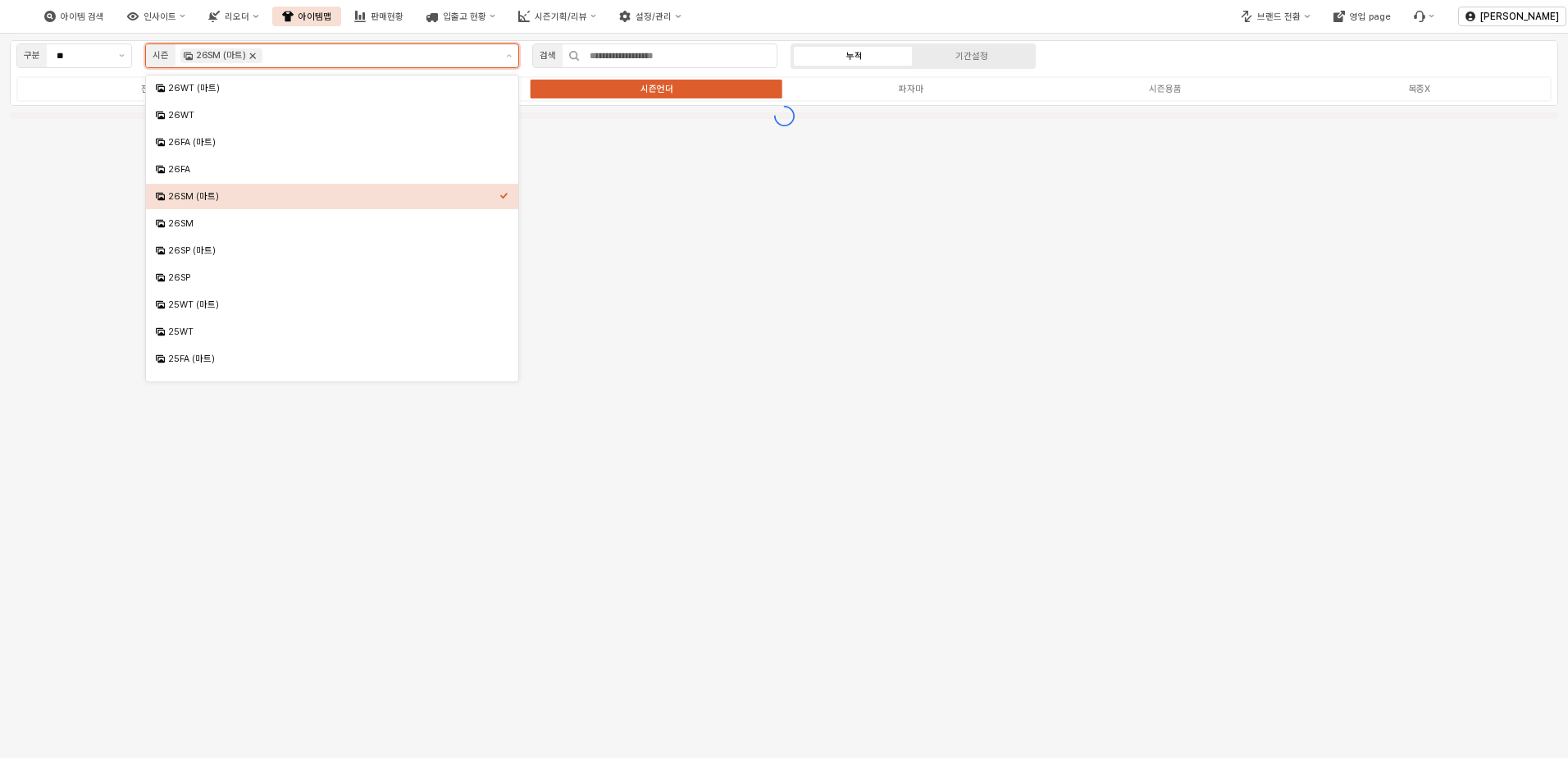
click at [250, 52] on icon "Remove 26SM (마트)" at bounding box center [253, 56] width 13 height 13
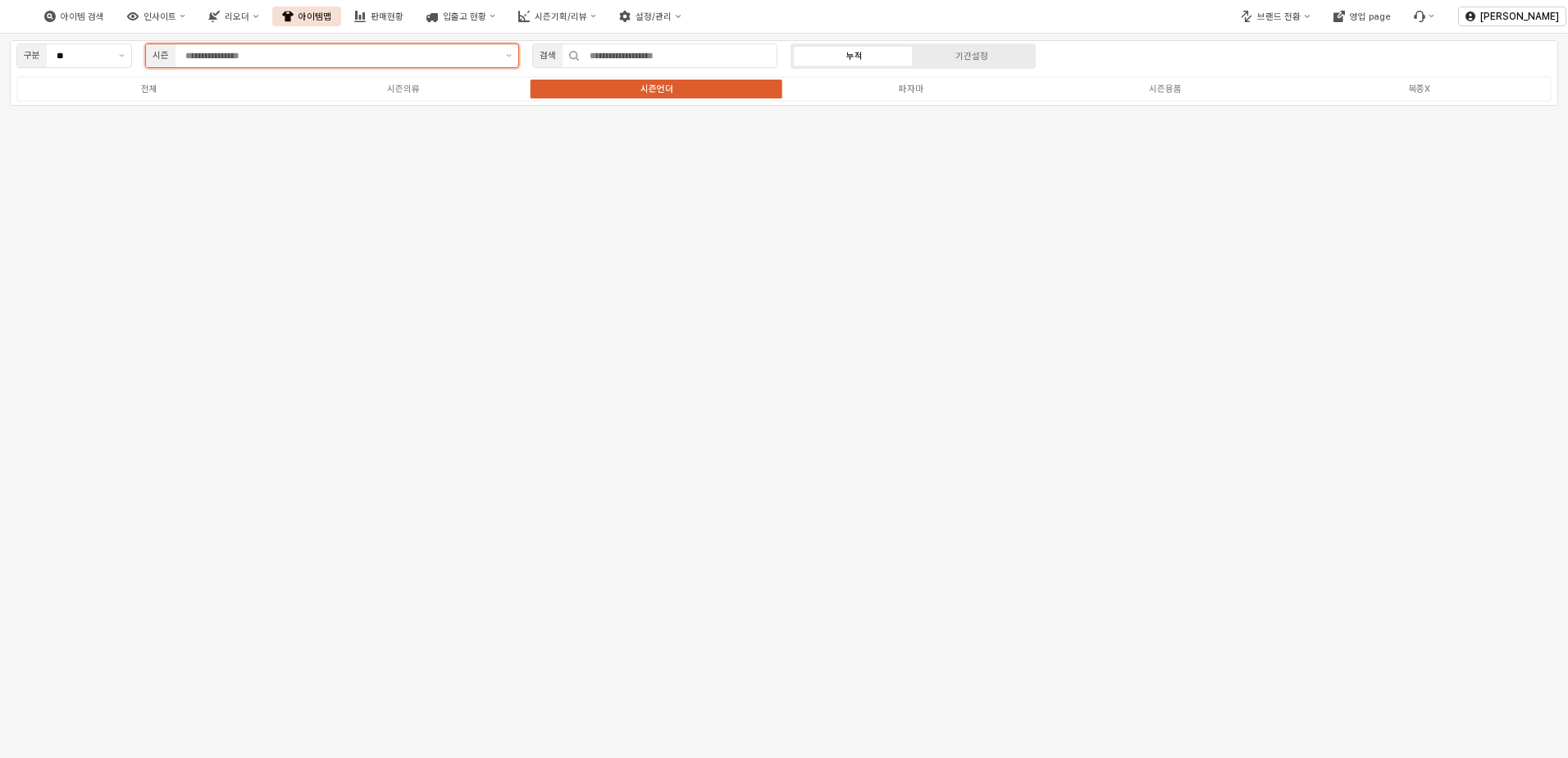
click at [258, 55] on input "App Frame" at bounding box center [341, 56] width 311 height 15
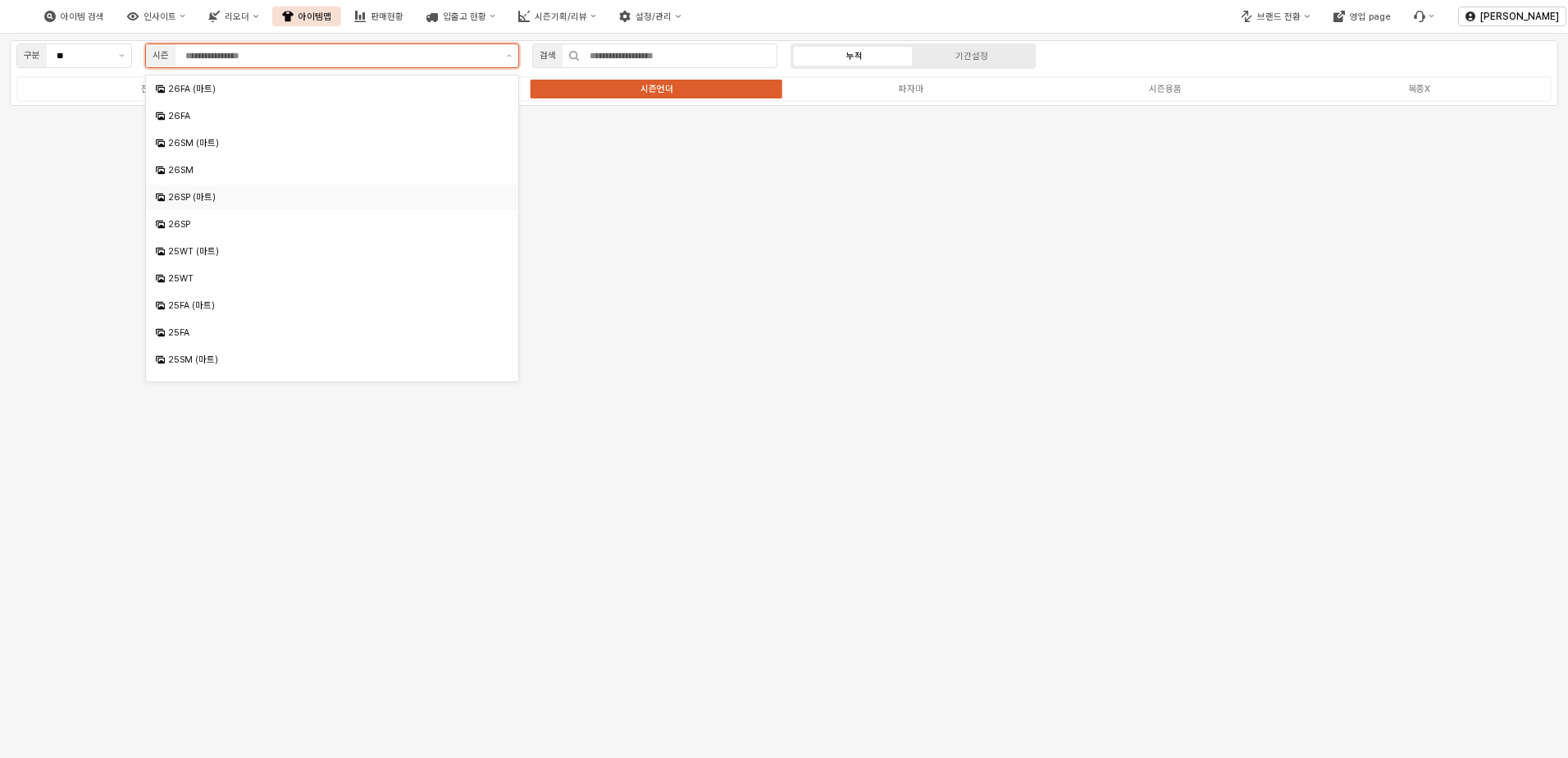
scroll to position [82, 0]
click at [209, 333] on div "25SM (마트)" at bounding box center [333, 331] width 332 height 13
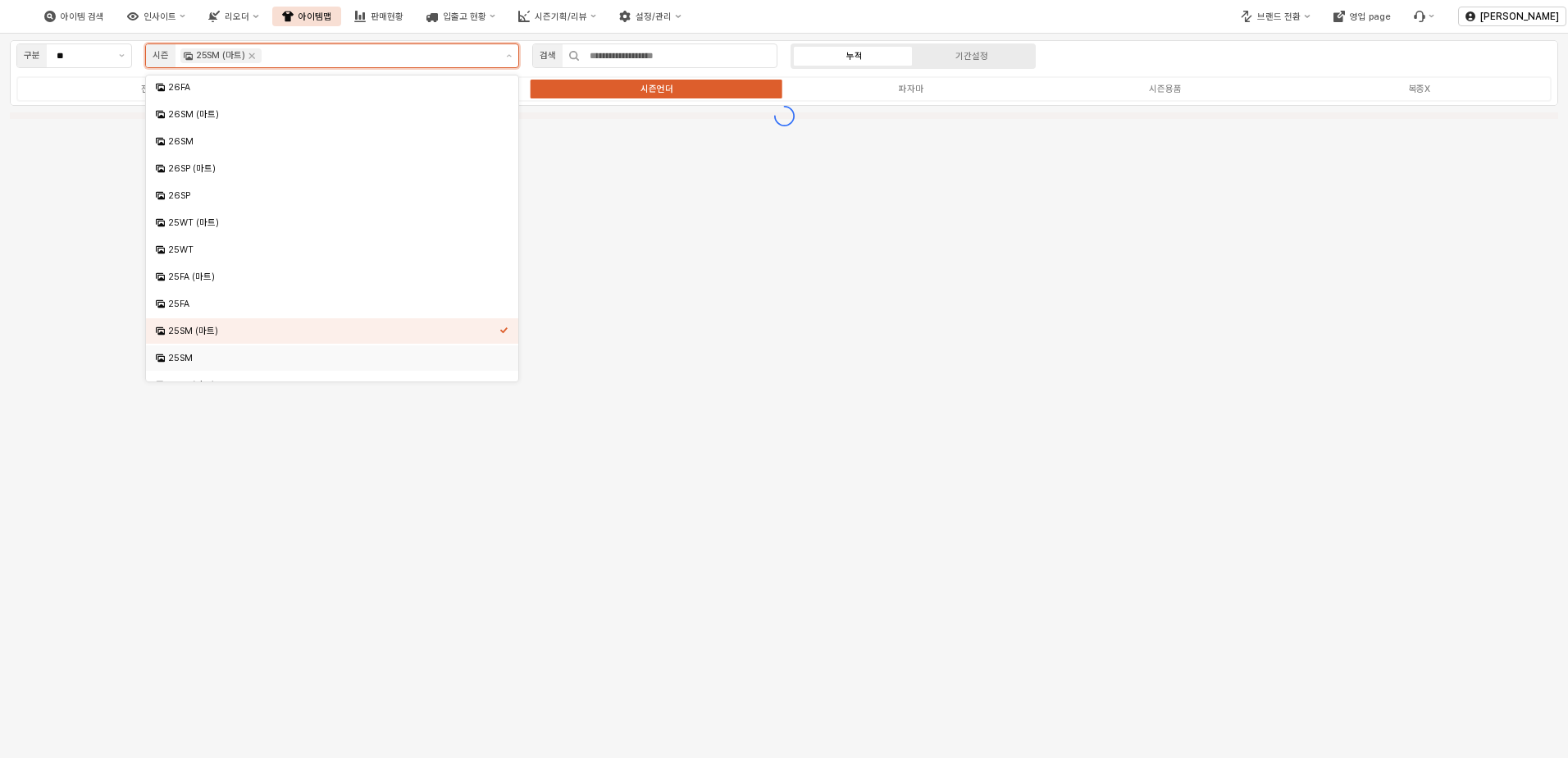
click at [209, 352] on div "25SM" at bounding box center [333, 358] width 332 height 13
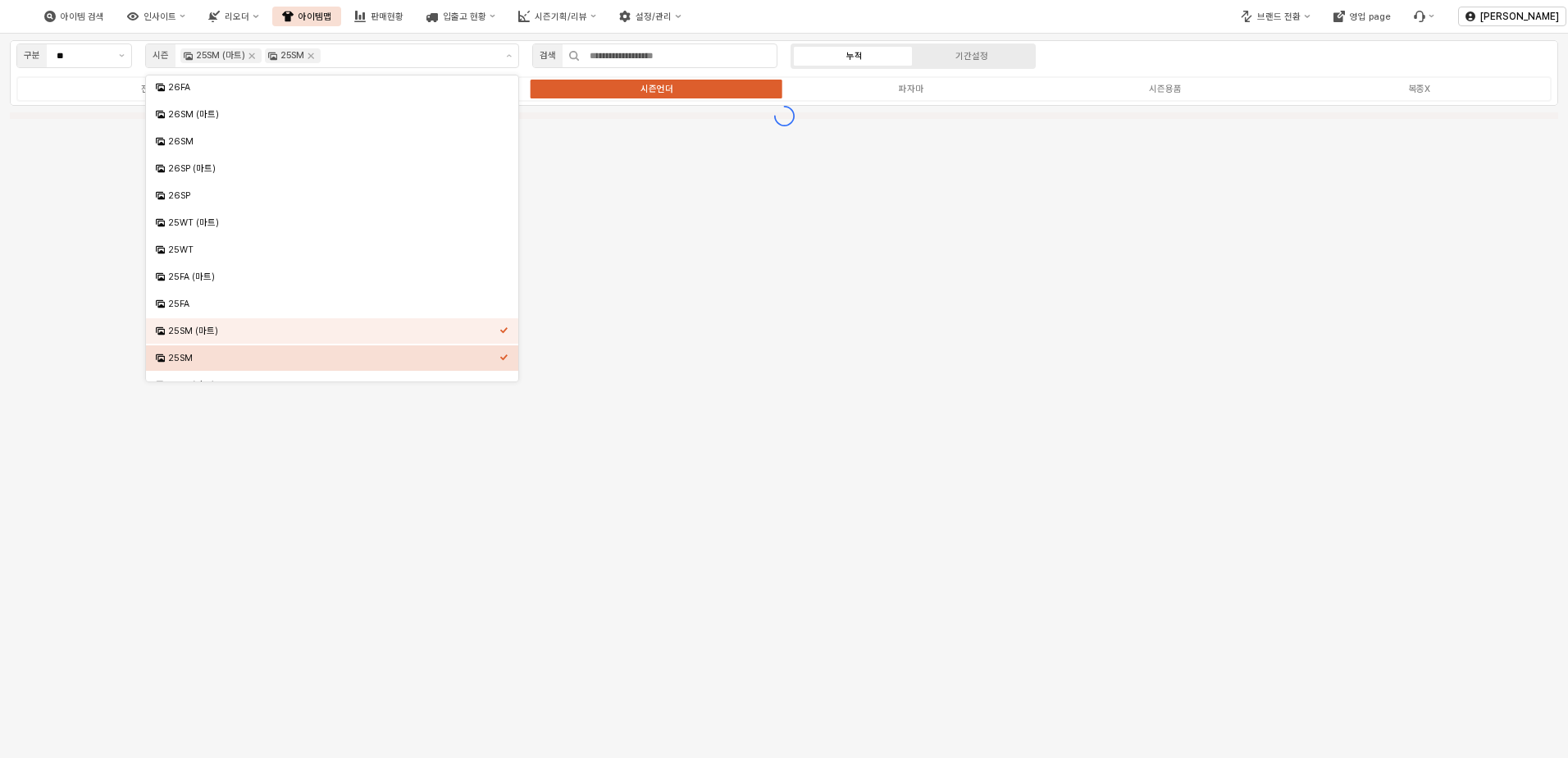
click at [828, 339] on div "구분 ** 시즌 25SM (마트) 25SM 검색 누적 기간설정 전체 시즌의류 시즌언더 파자마 시즌용품 복종X" at bounding box center [784, 395] width 1568 height 725
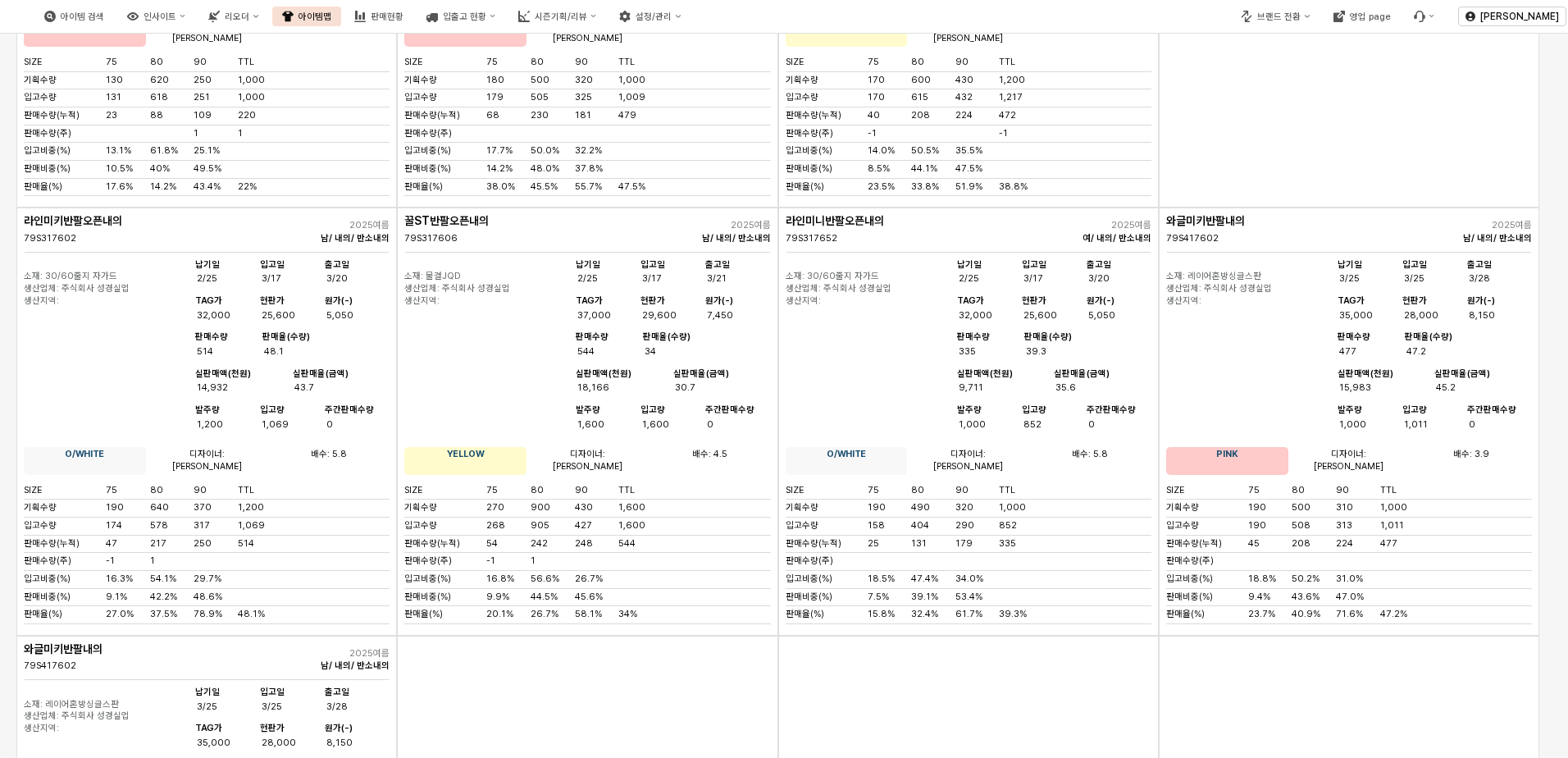
scroll to position [4393, 0]
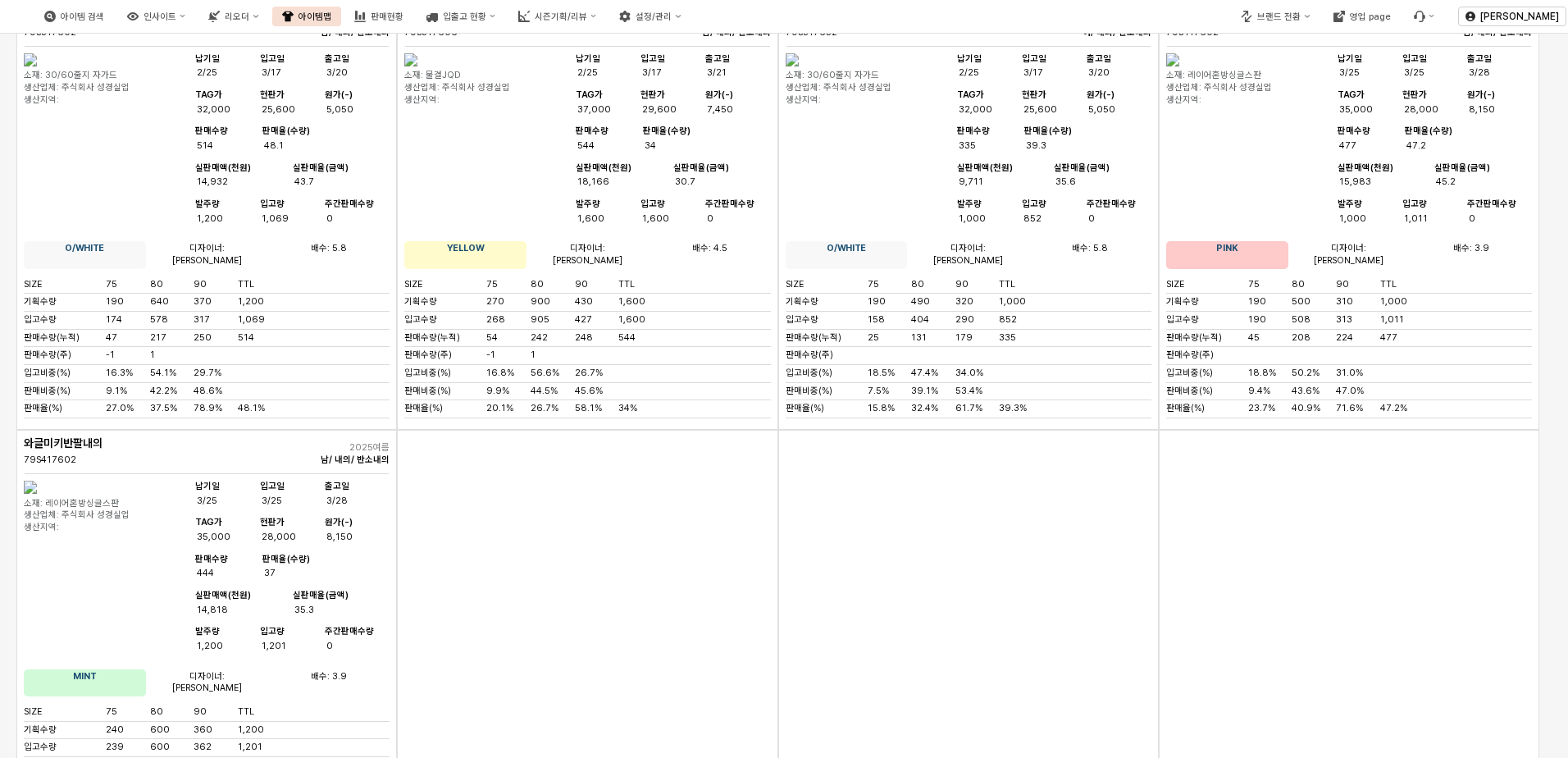
click at [592, 578] on div "App Frame" at bounding box center [587, 644] width 381 height 428
click at [621, 624] on div "App Frame" at bounding box center [587, 644] width 381 height 428
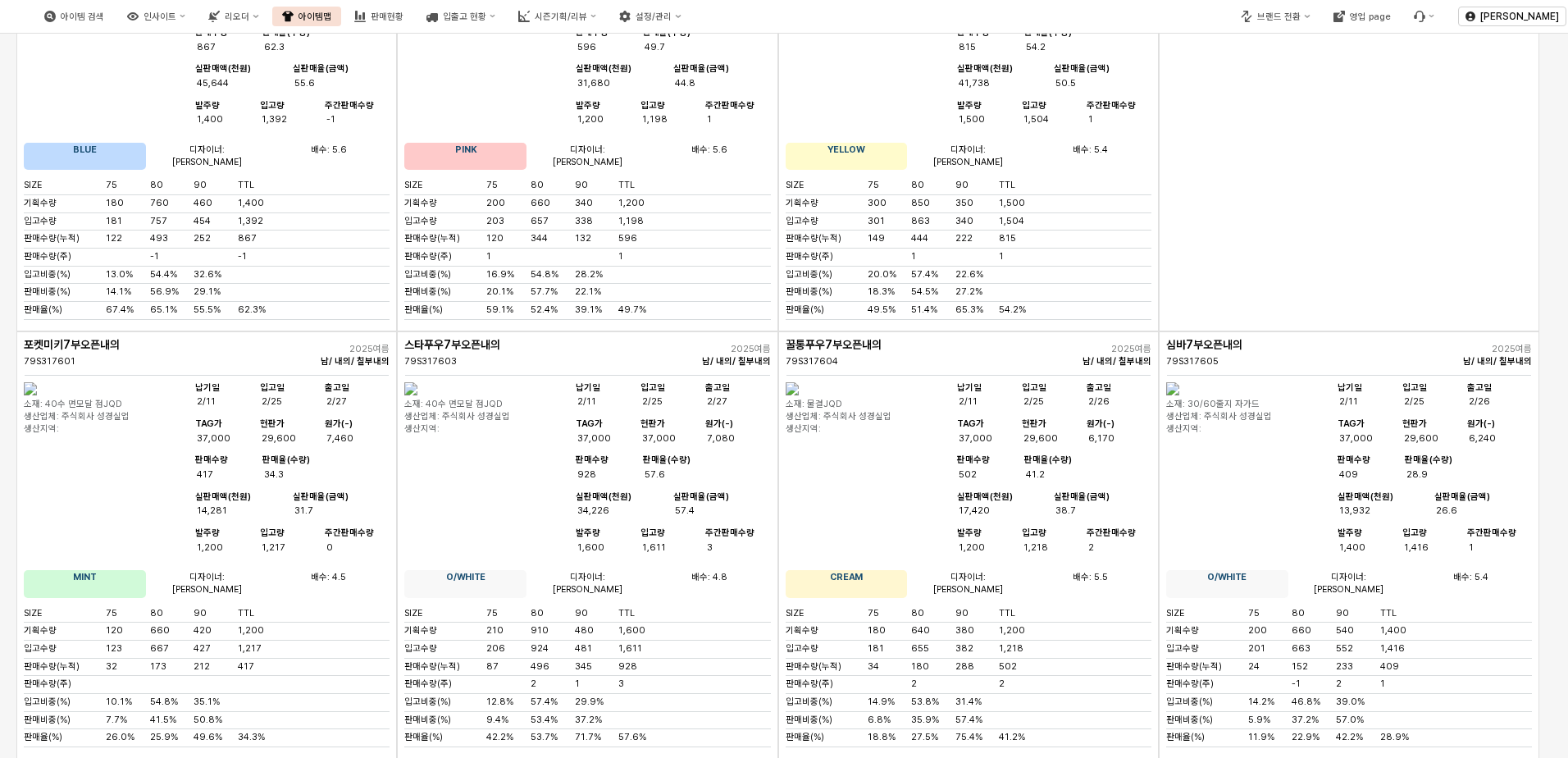
scroll to position [3080, 0]
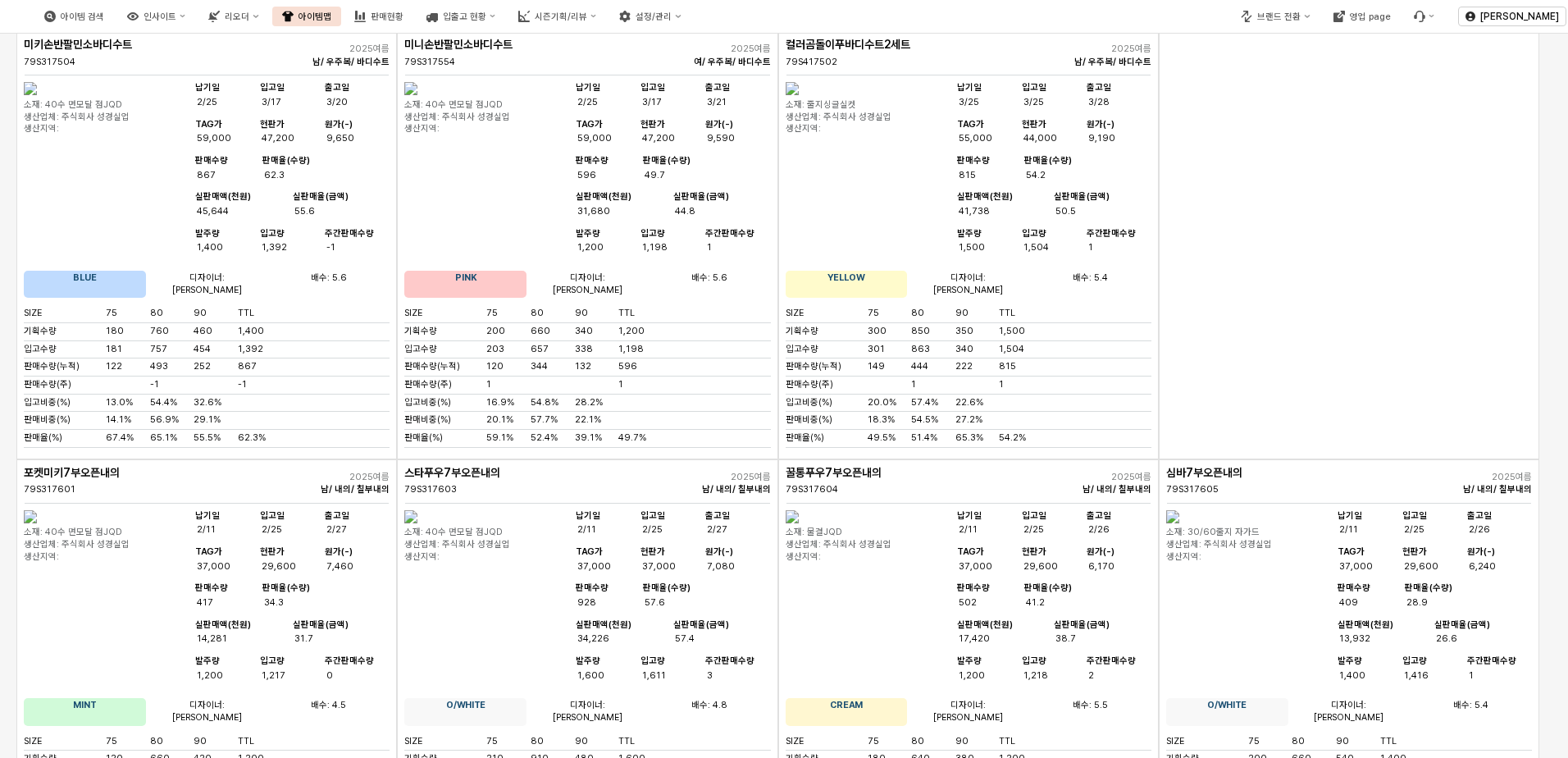
click at [1266, 297] on div "App Frame" at bounding box center [1349, 245] width 381 height 428
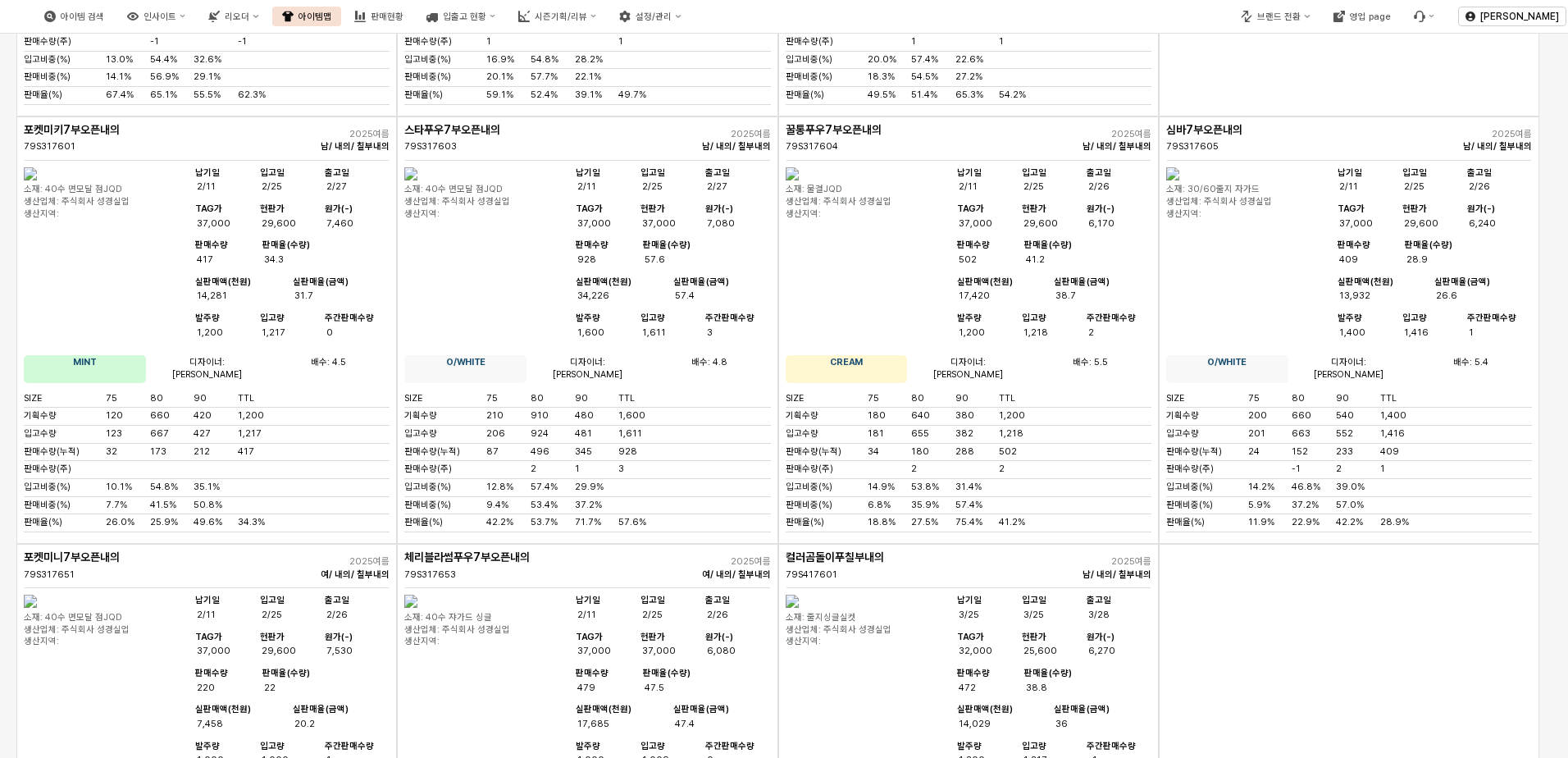
scroll to position [3572, 0]
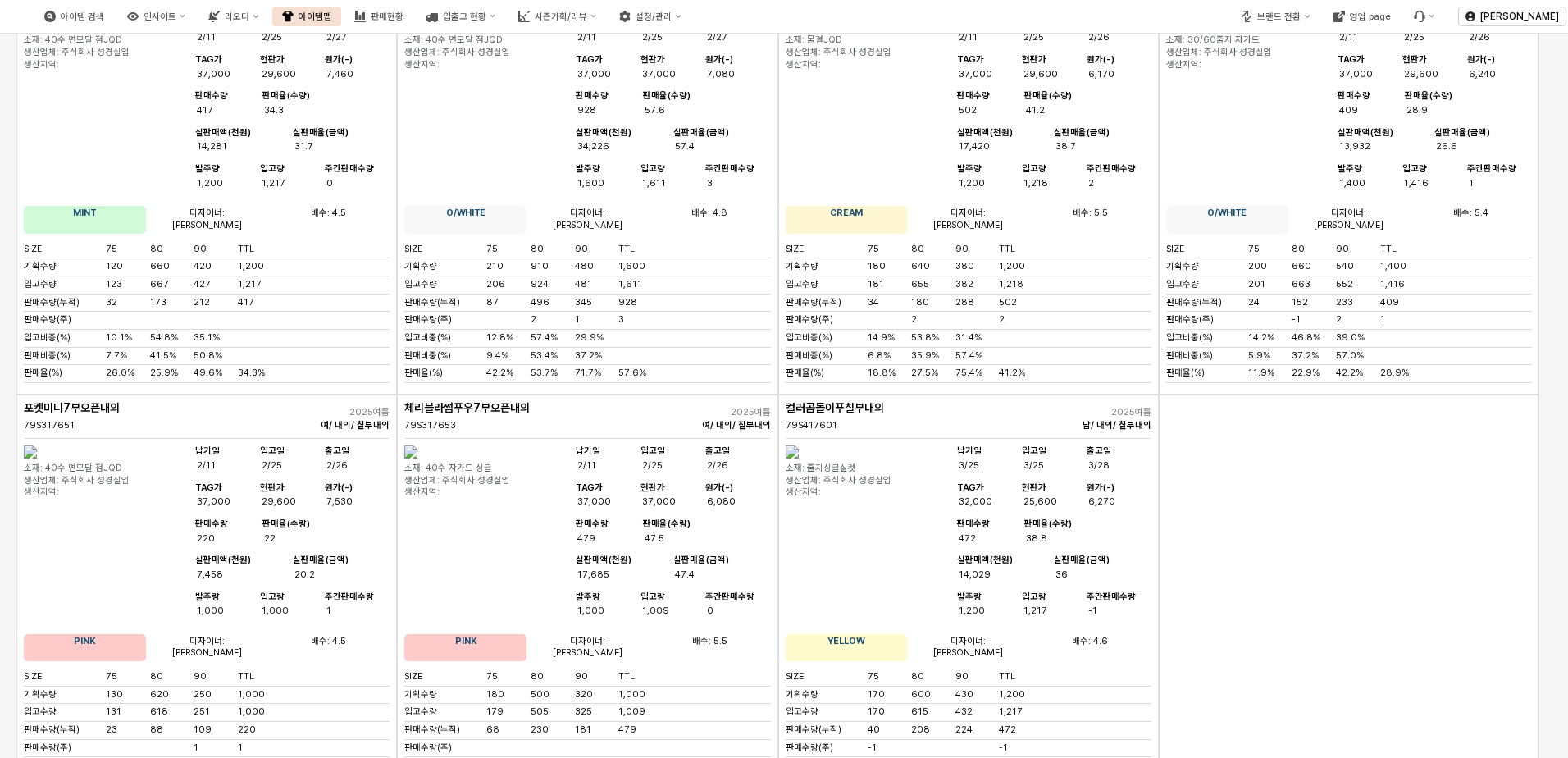
click at [1281, 621] on div "App Frame" at bounding box center [1349, 608] width 381 height 428
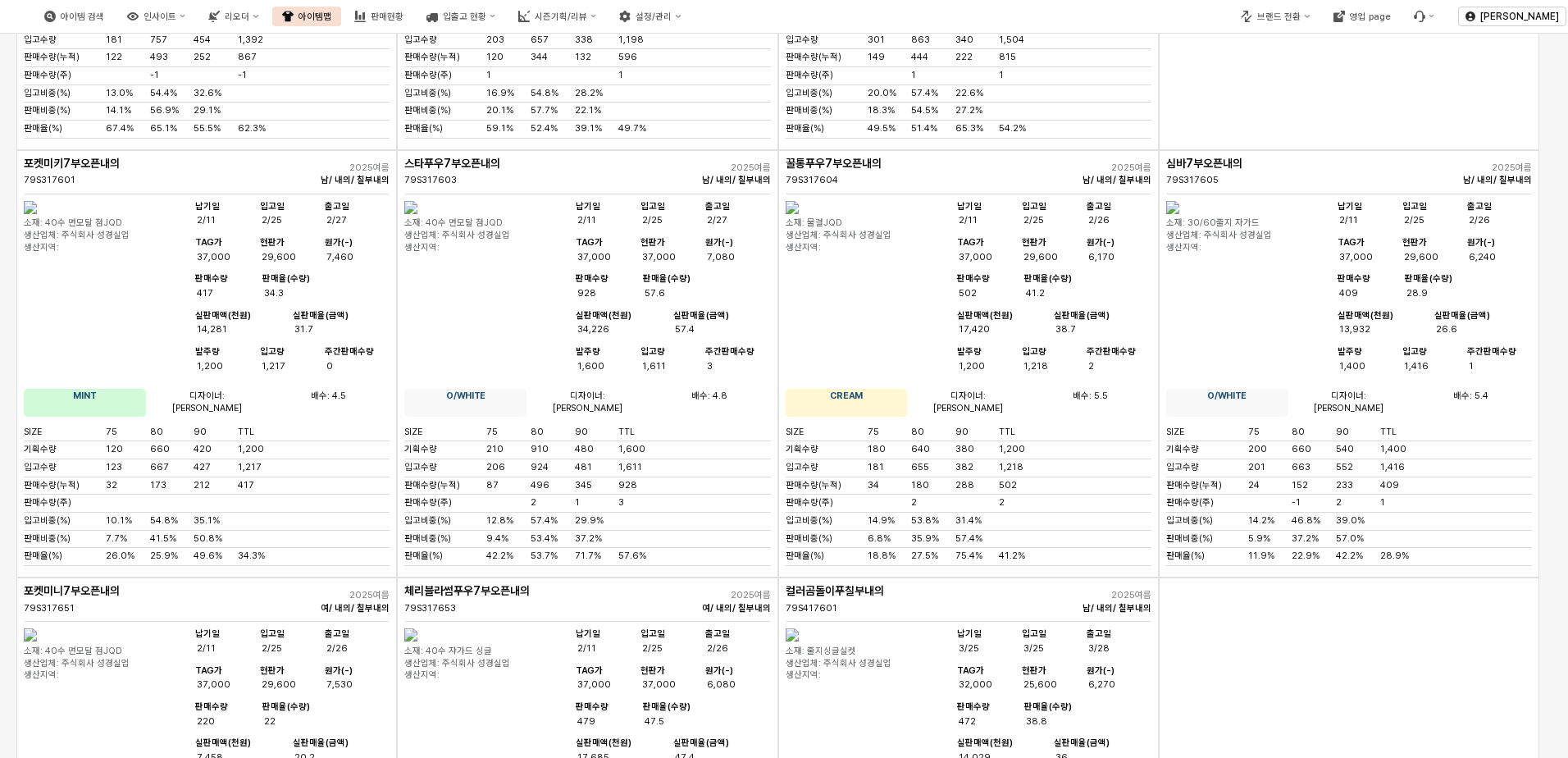
scroll to position [3162, 0]
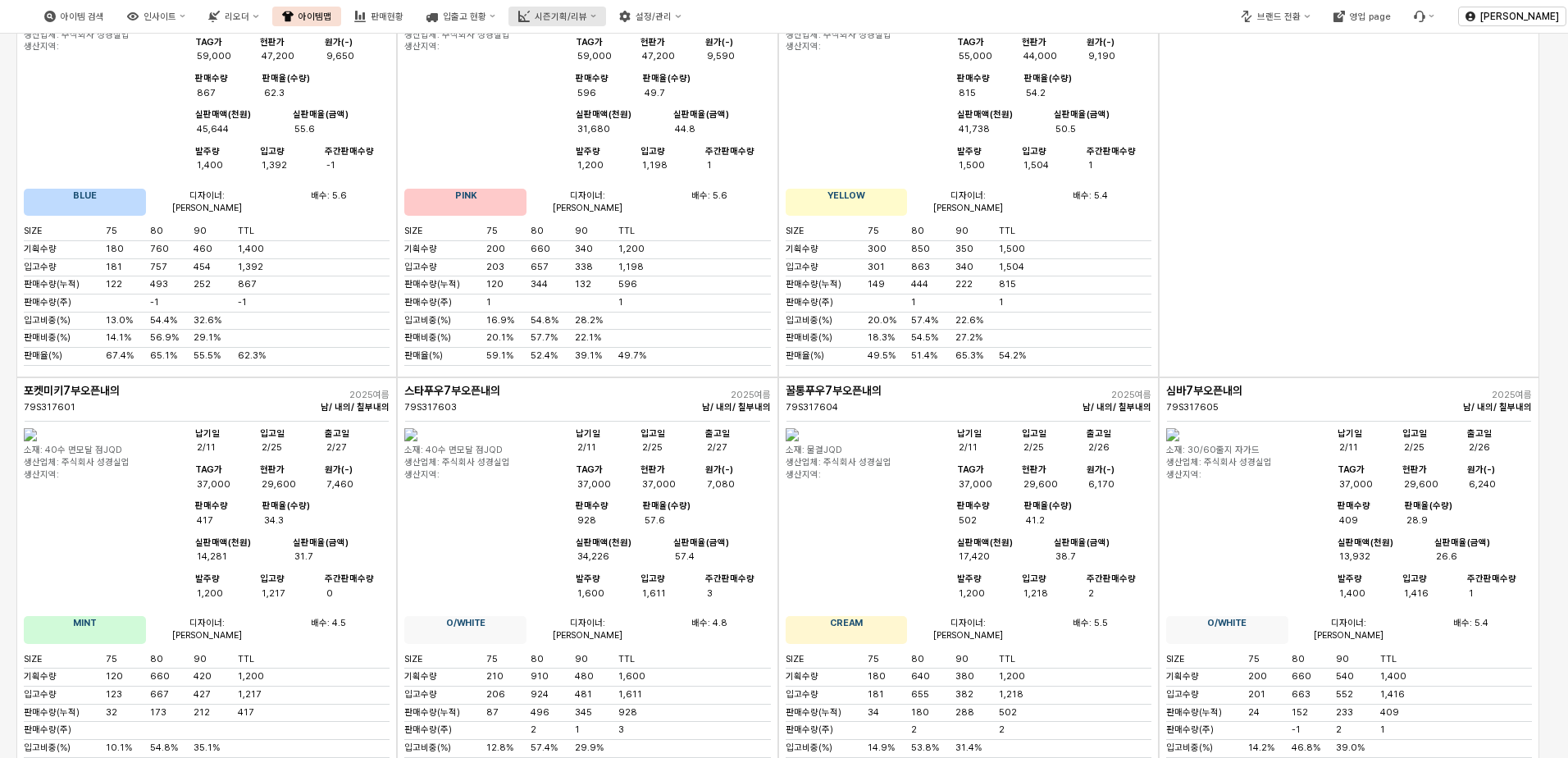
click at [595, 10] on button "시즌기획/리뷰" at bounding box center [557, 17] width 98 height 20
click at [613, 73] on div "2. [GEOGRAPHIC_DATA]" at bounding box center [610, 74] width 89 height 13
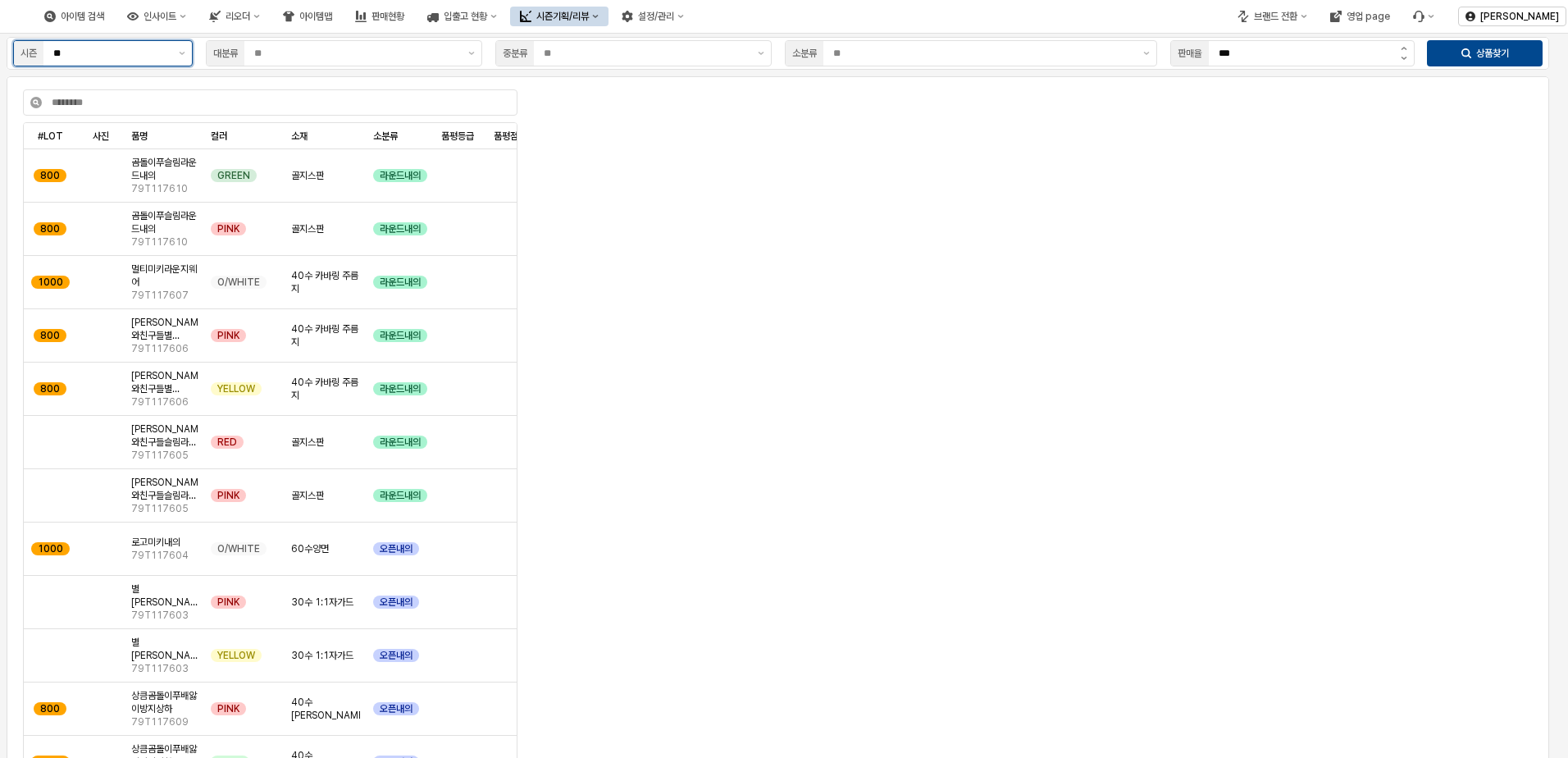
click at [164, 53] on input "**" at bounding box center [111, 53] width 115 height 17
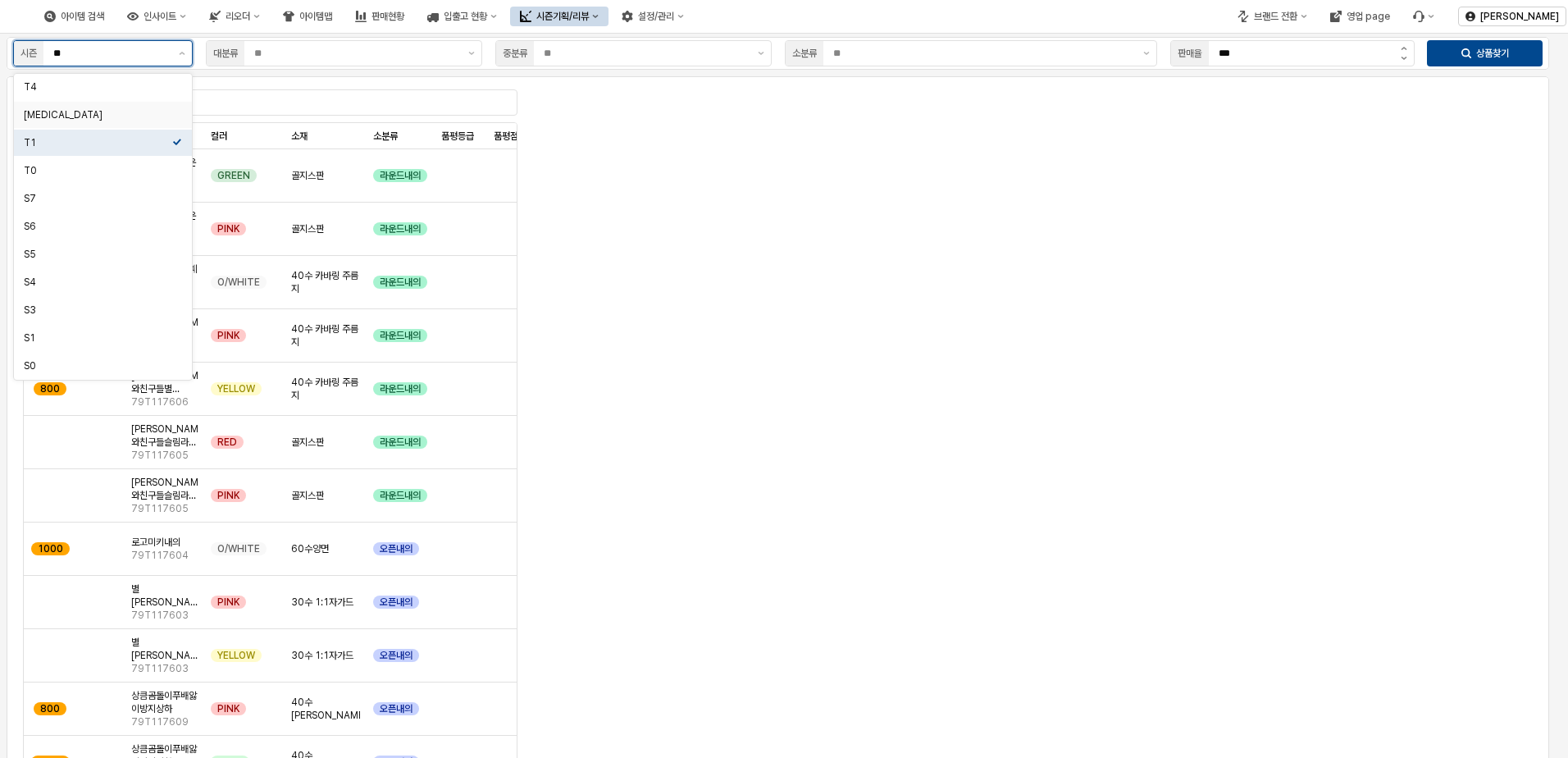
click at [123, 114] on div "[MEDICAL_DATA]" at bounding box center [98, 115] width 149 height 13
type input "**"
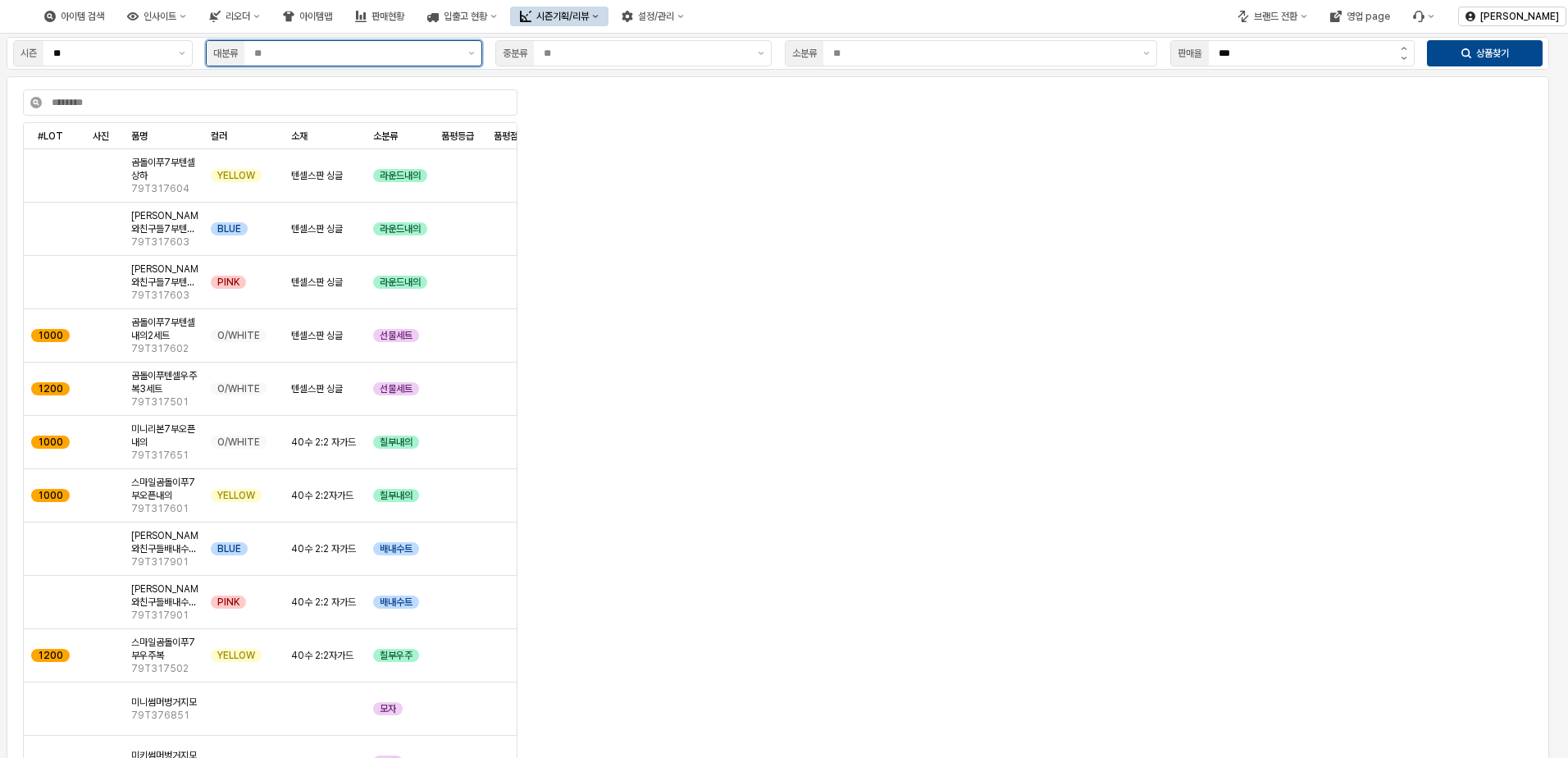
click at [386, 59] on input "App Frame" at bounding box center [356, 53] width 204 height 17
click at [352, 97] on div "시즌언더" at bounding box center [343, 86] width 275 height 26
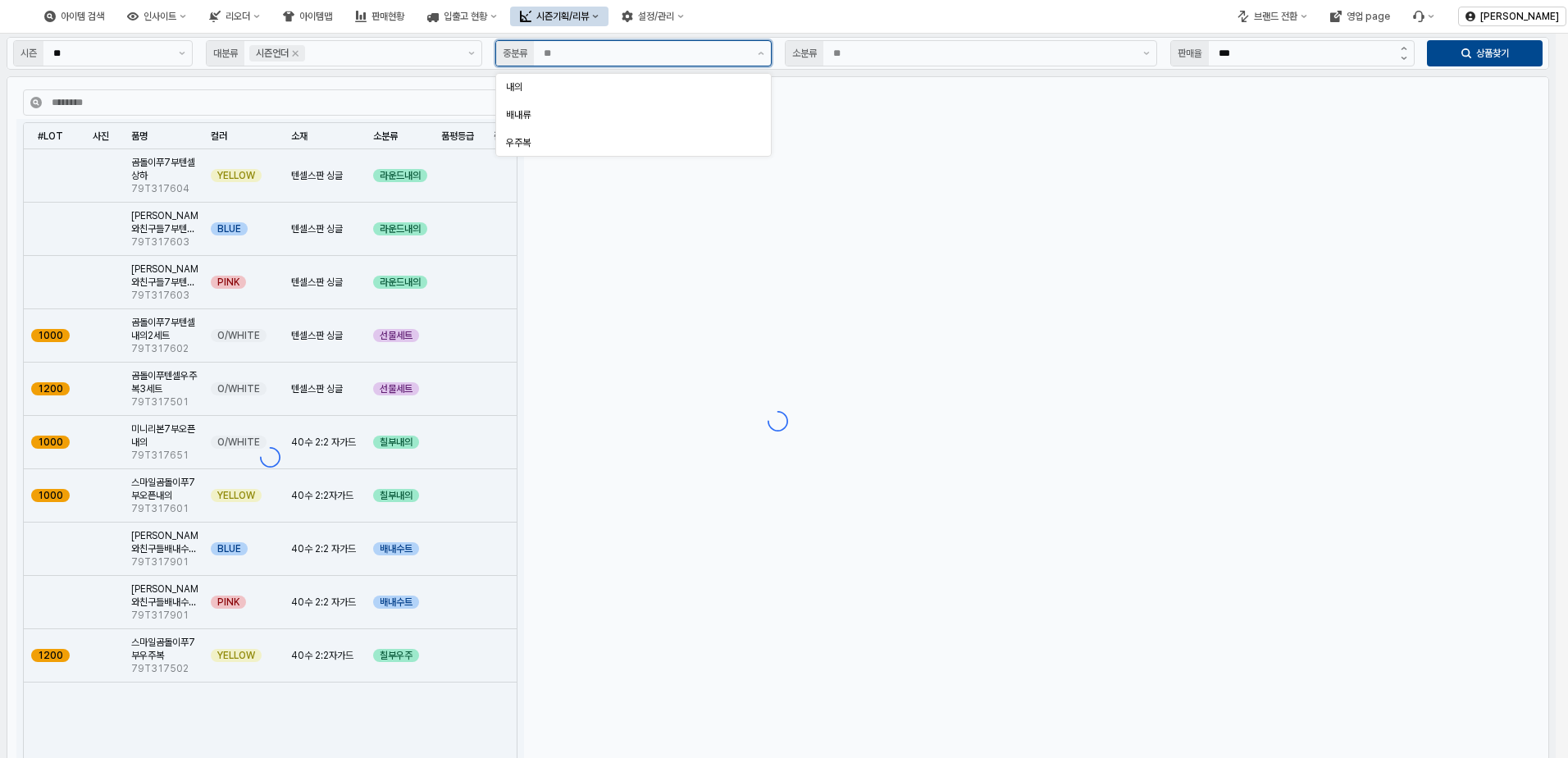
click at [659, 57] on div "시즌 ** 대분류 시즌언더 중분류 소분류 판매율 *** 상품찾기 #LOT #LOT 사진 사진 품명 품명 컬러 컬러 소재 소재 소분류 소분류 품…" at bounding box center [778, 420] width 1555 height 775
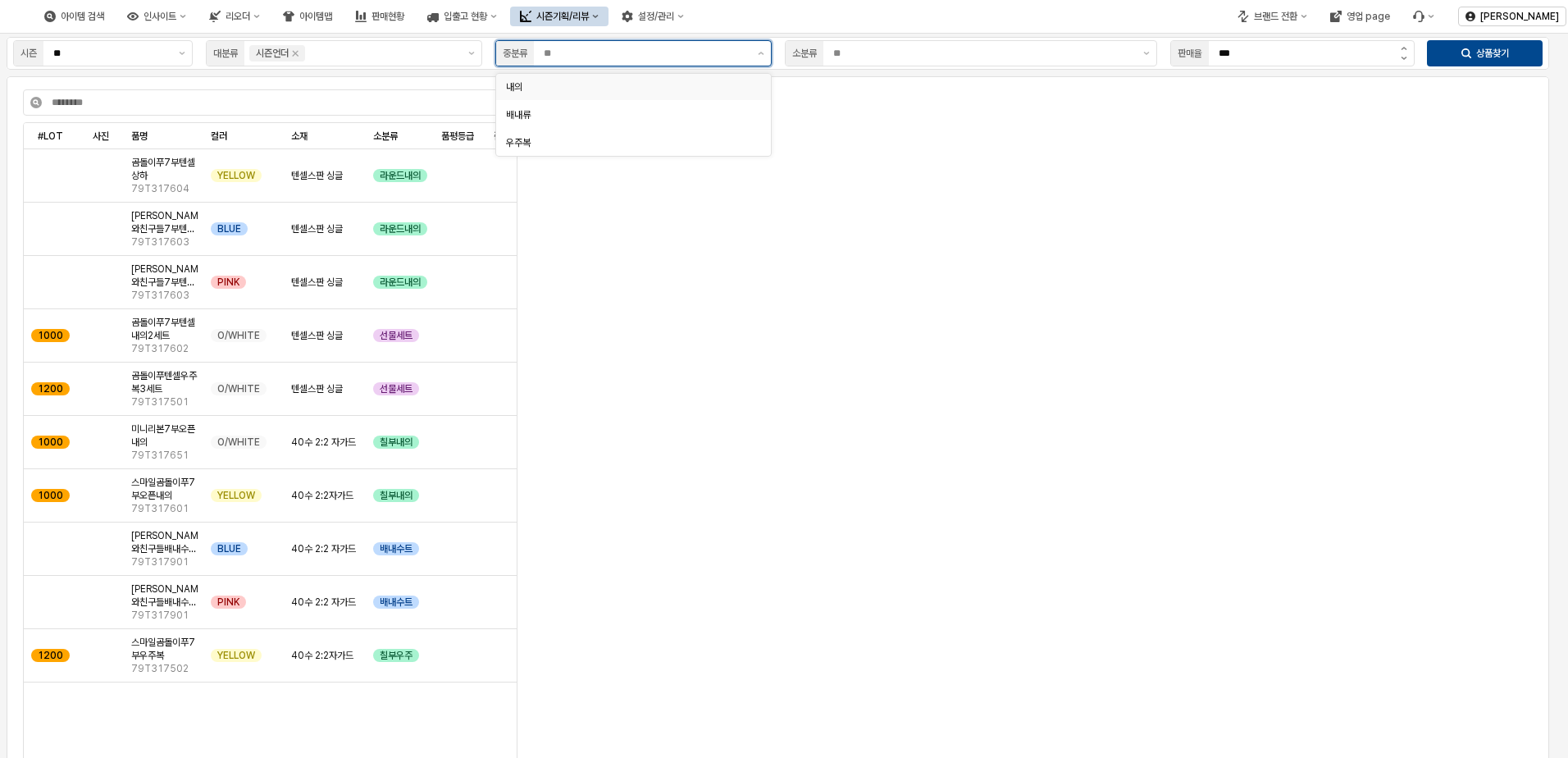
click at [599, 96] on div "내의" at bounding box center [633, 86] width 275 height 26
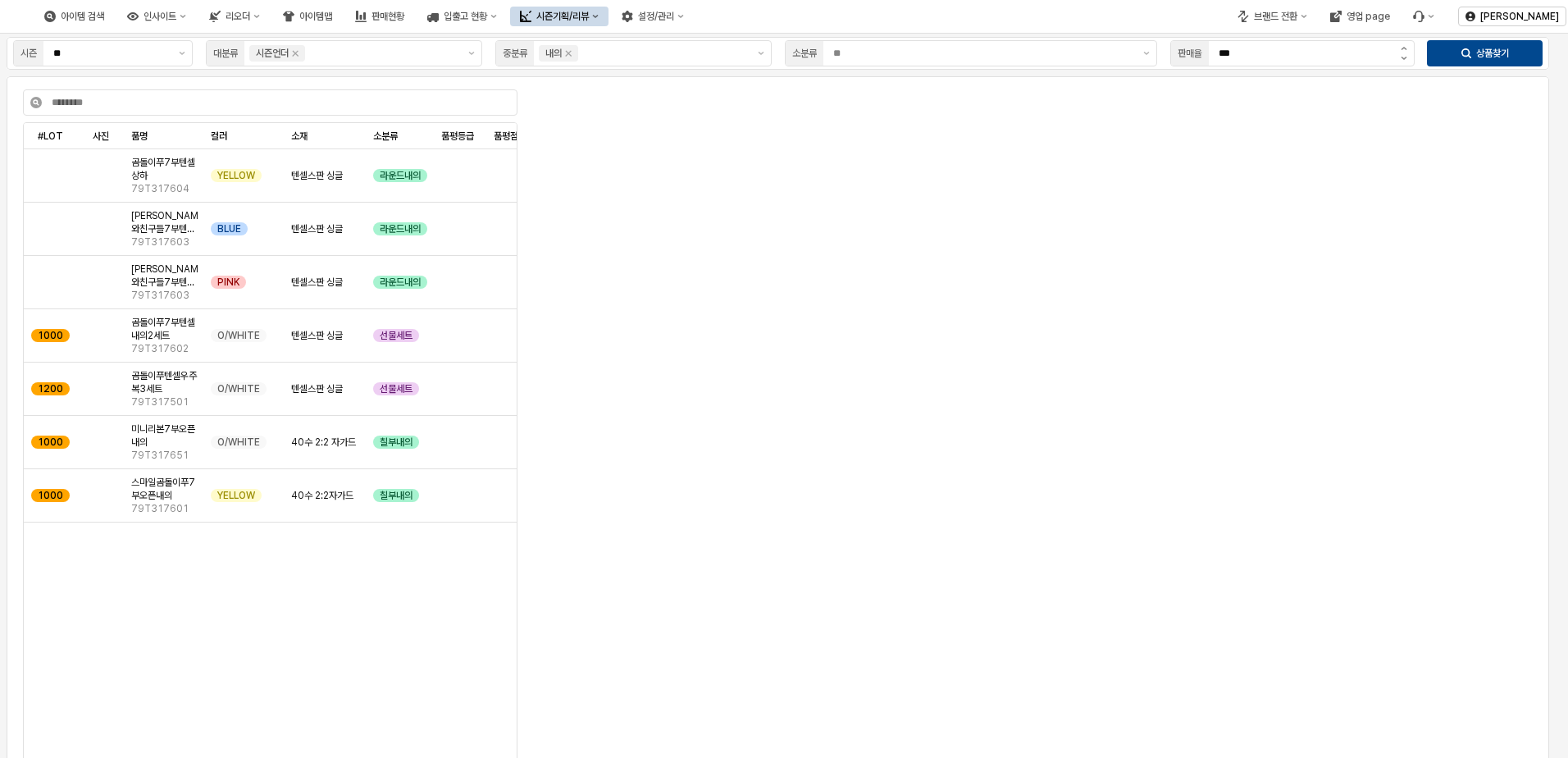
click at [969, 340] on div "App Frame" at bounding box center [1032, 313] width 996 height 433
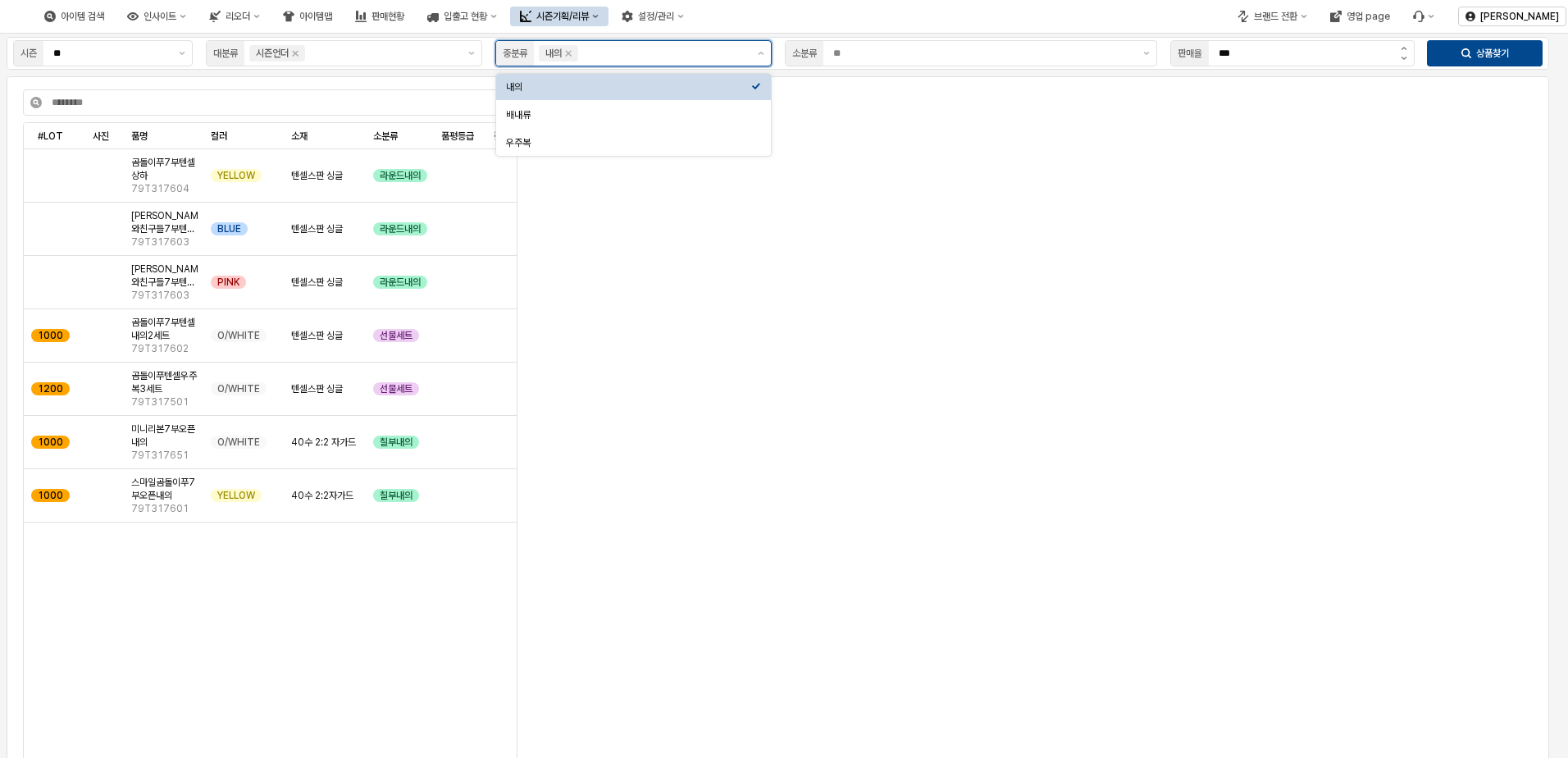
click at [668, 48] on input "App Frame" at bounding box center [663, 53] width 165 height 17
click at [575, 54] on icon "Remove 내의" at bounding box center [569, 53] width 13 height 13
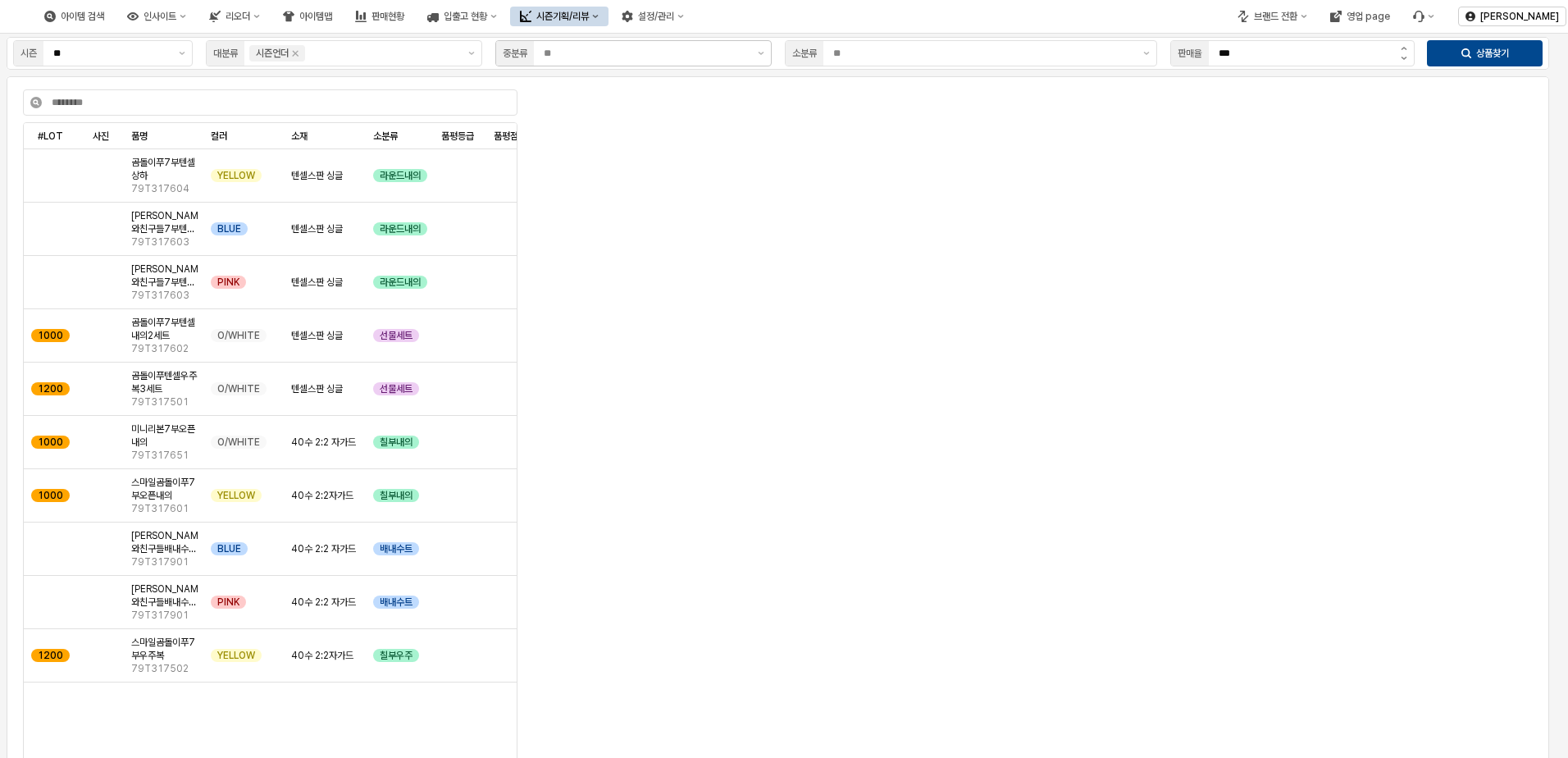
click at [713, 262] on div "App Frame" at bounding box center [1032, 313] width 996 height 433
click at [332, 14] on div "아이템맵" at bounding box center [315, 17] width 33 height 12
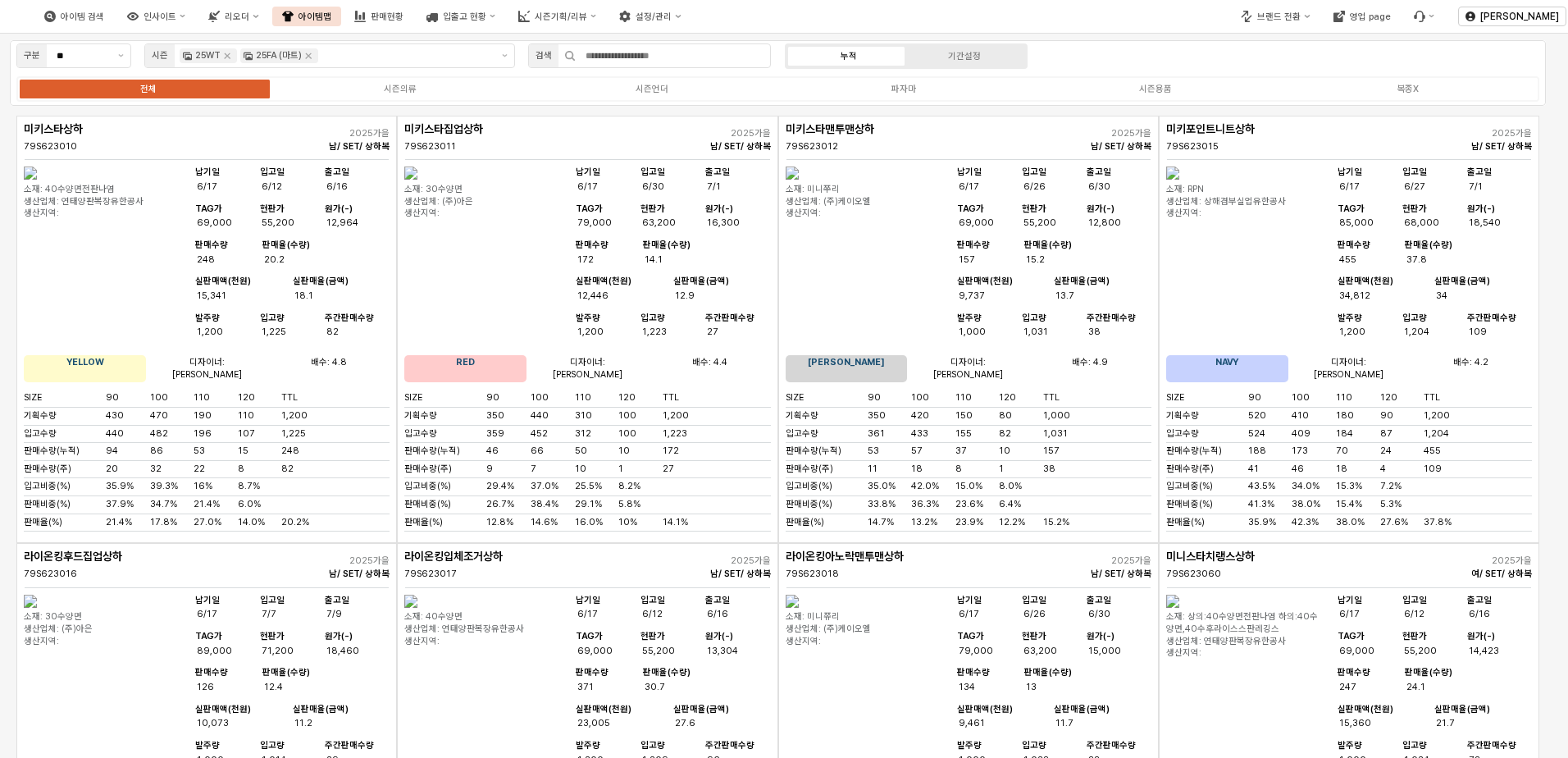
click at [647, 528] on div "10%" at bounding box center [640, 523] width 44 height 13
click at [226, 57] on icon "Remove 25WT" at bounding box center [227, 56] width 6 height 6
click at [256, 57] on div "25FA (마트)" at bounding box center [278, 56] width 46 height 15
click at [226, 57] on div "25FA (마트)" at bounding box center [218, 56] width 46 height 15
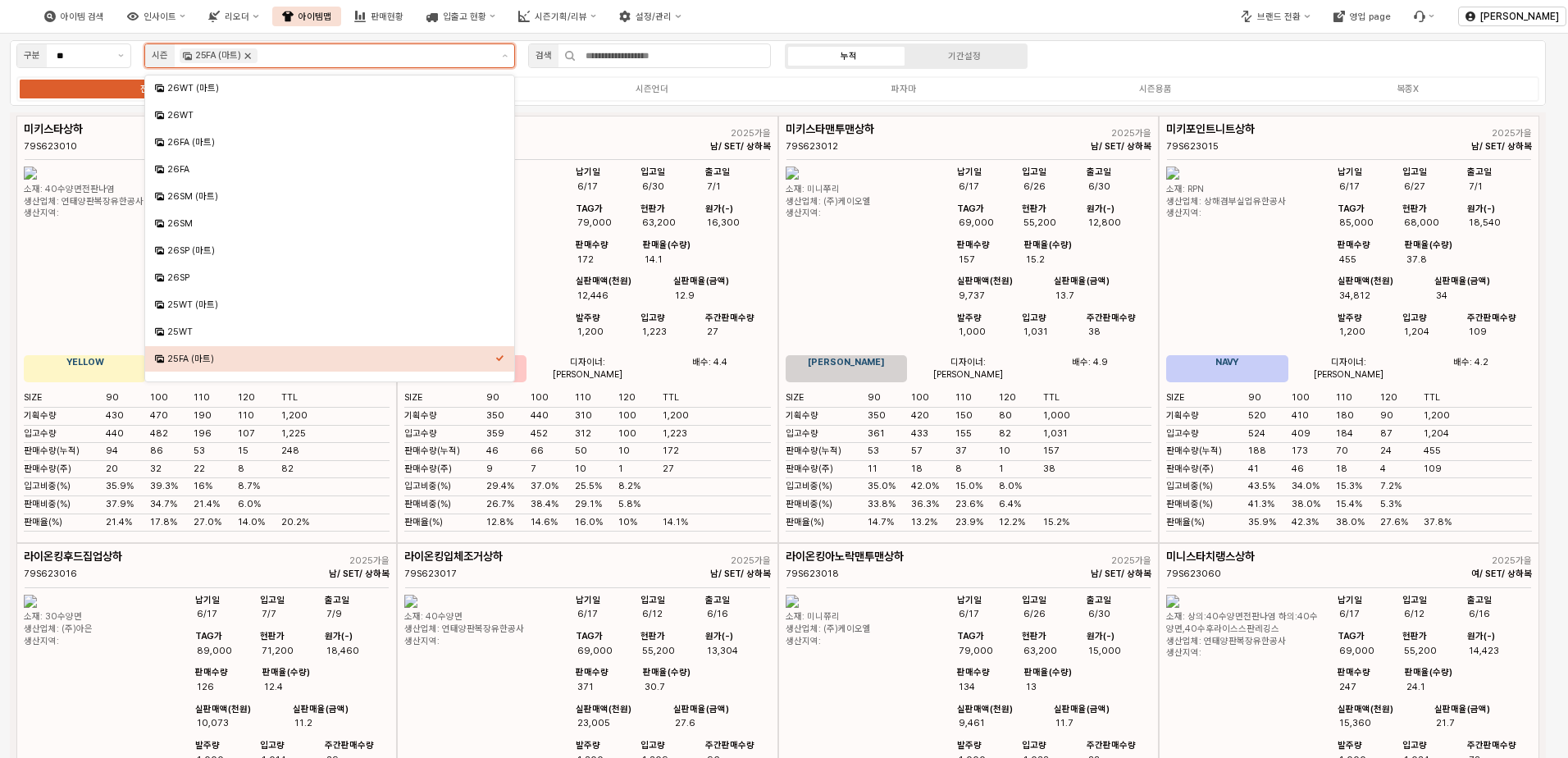
click at [244, 55] on icon "Remove 25FA (마트)" at bounding box center [248, 56] width 13 height 13
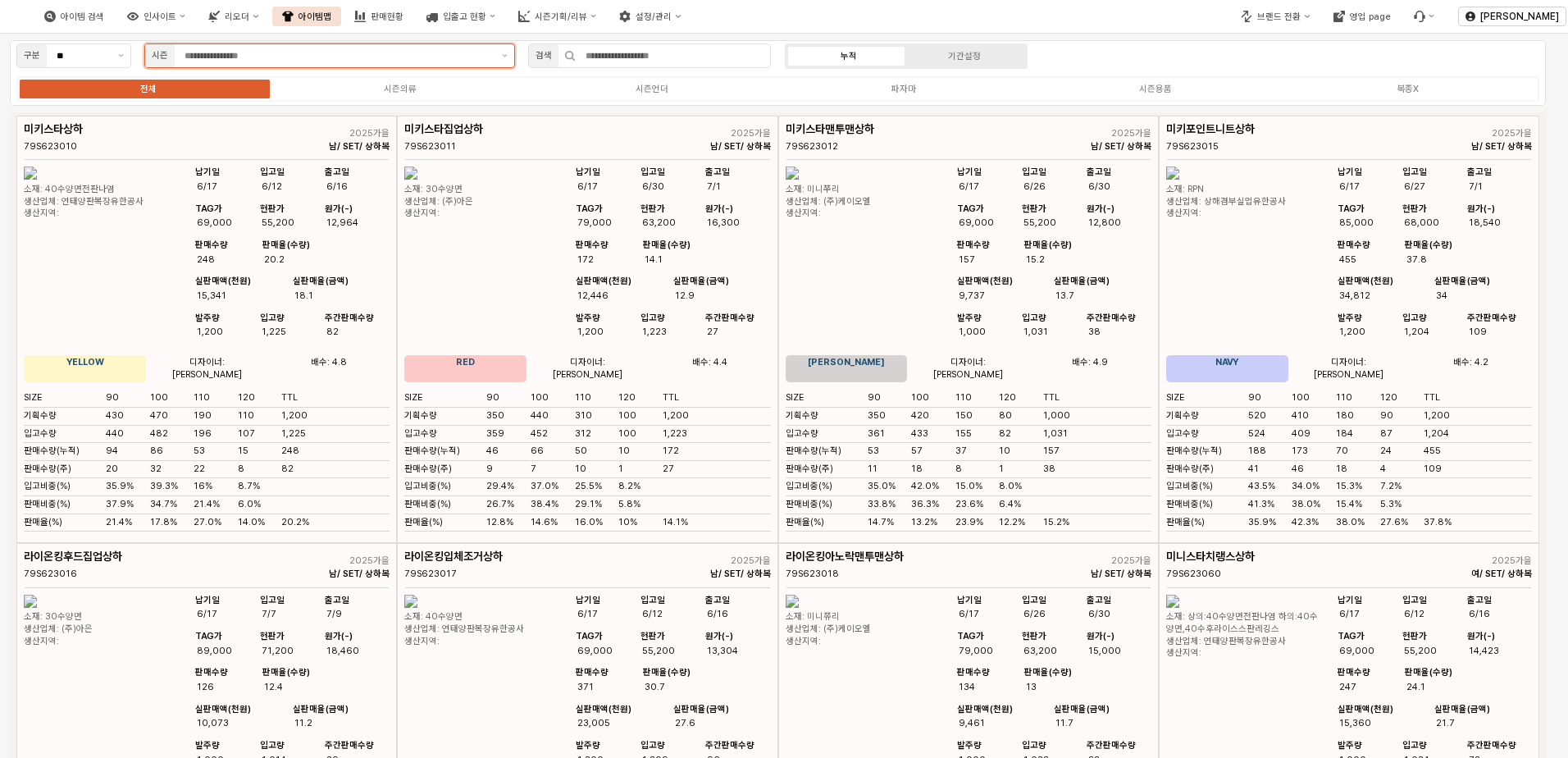
click at [244, 55] on input "App Frame" at bounding box center [338, 56] width 307 height 15
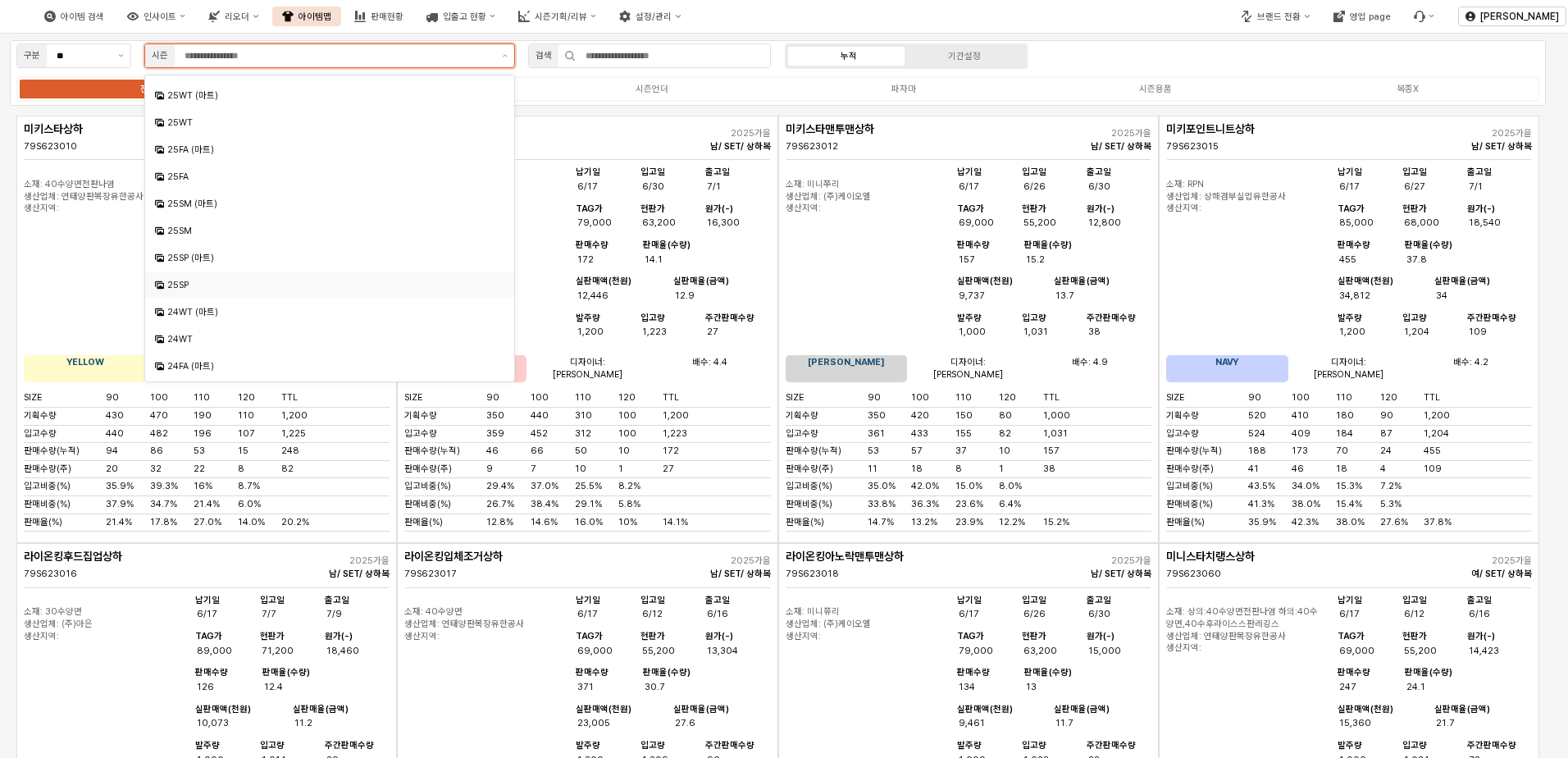
scroll to position [247, 0]
click at [208, 201] on div "25SM" at bounding box center [325, 194] width 340 height 16
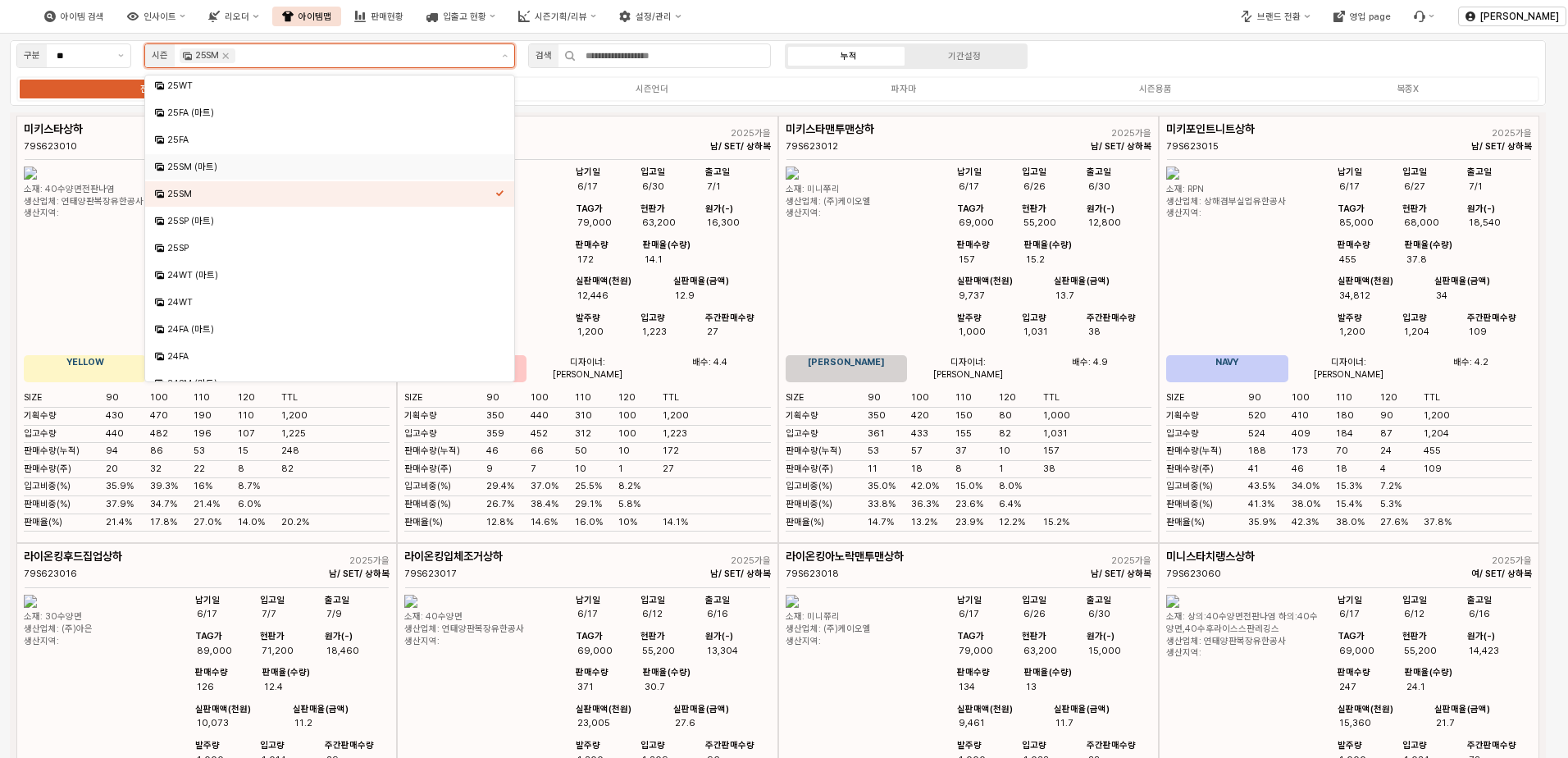
click at [215, 171] on div "25SM (마트)" at bounding box center [331, 166] width 328 height 13
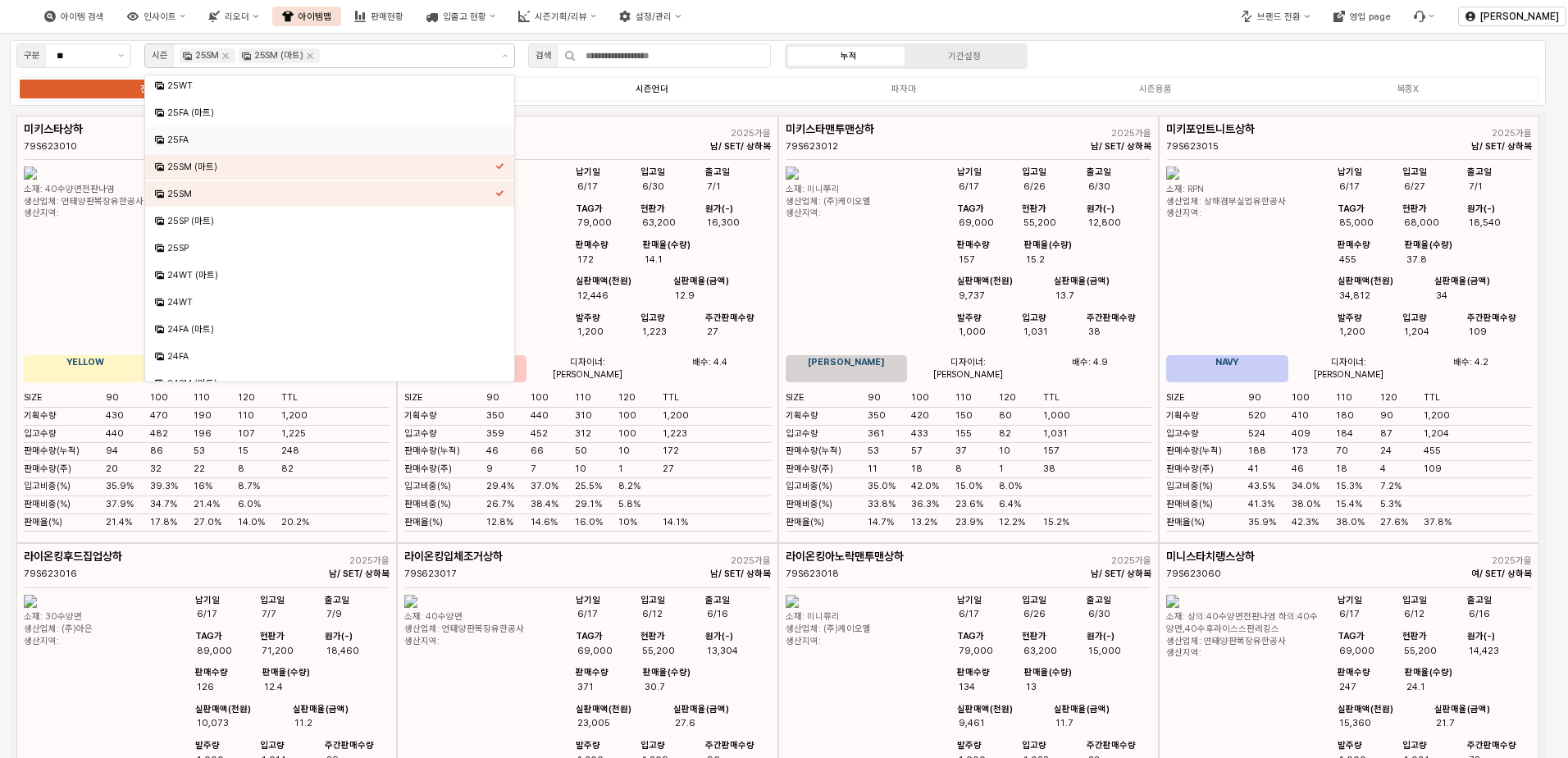
click at [743, 94] on label "시즌언더" at bounding box center [651, 89] width 251 height 14
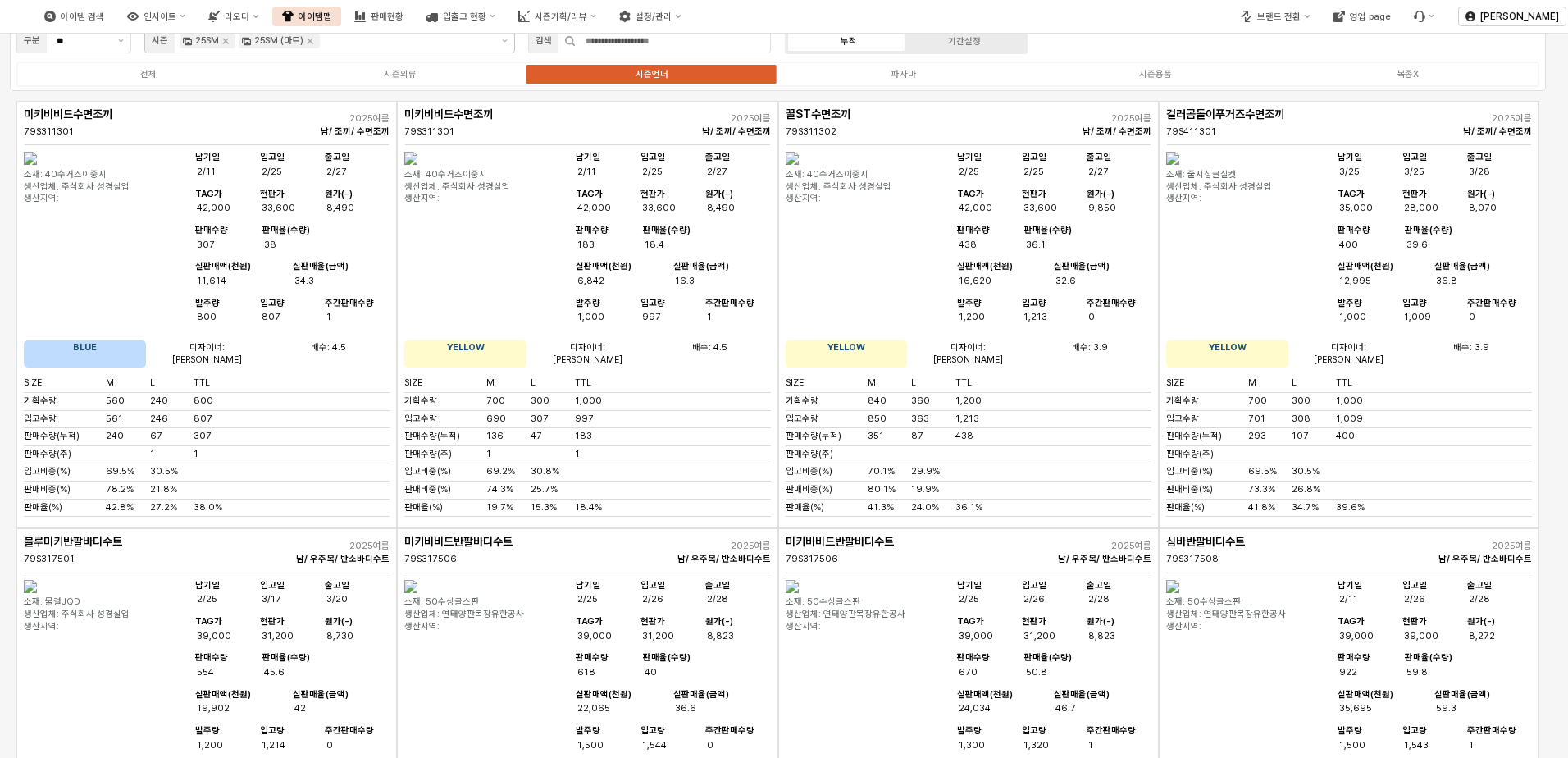
scroll to position [0, 0]
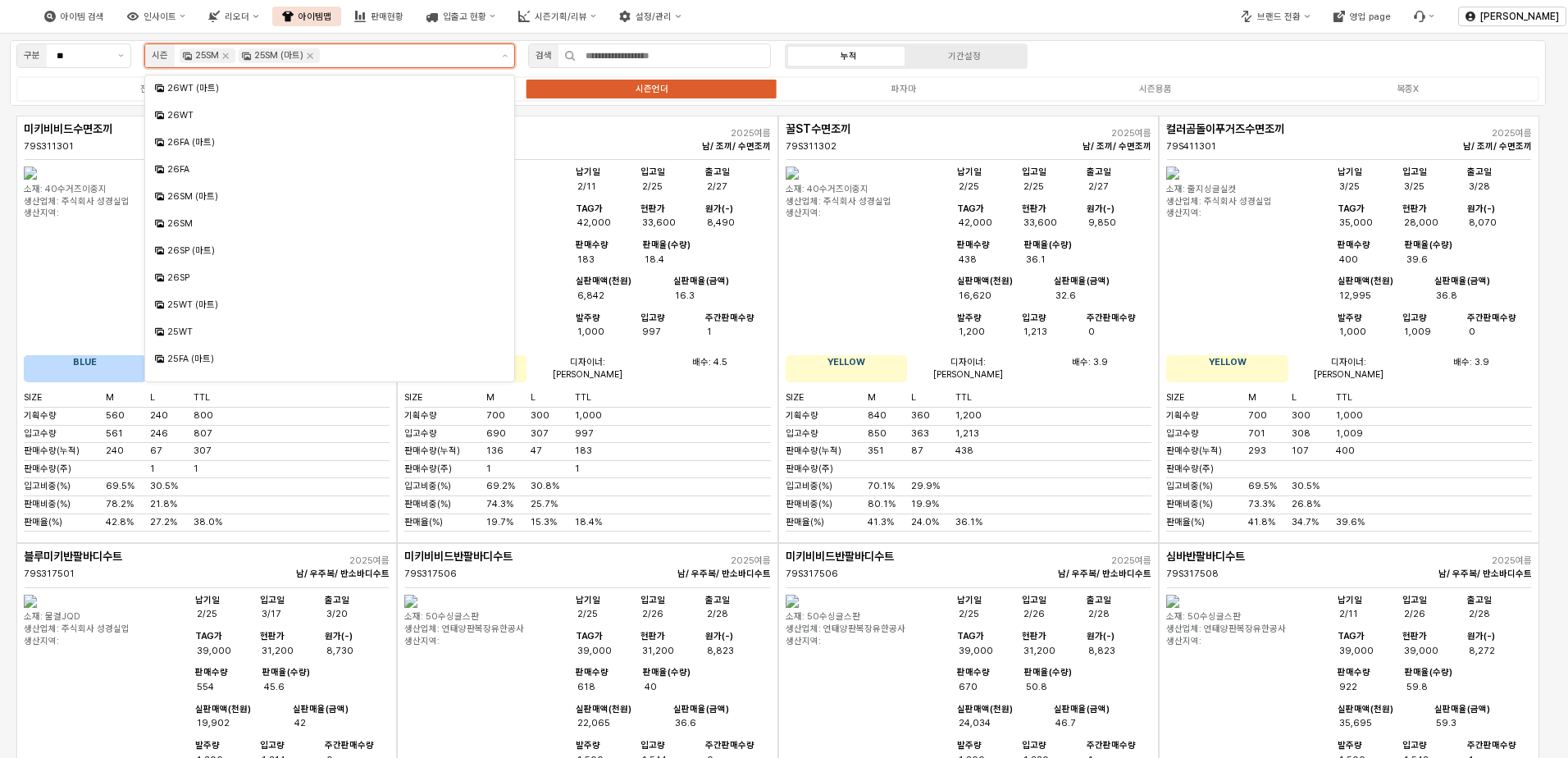
click at [345, 49] on input "App Frame" at bounding box center [407, 56] width 167 height 15
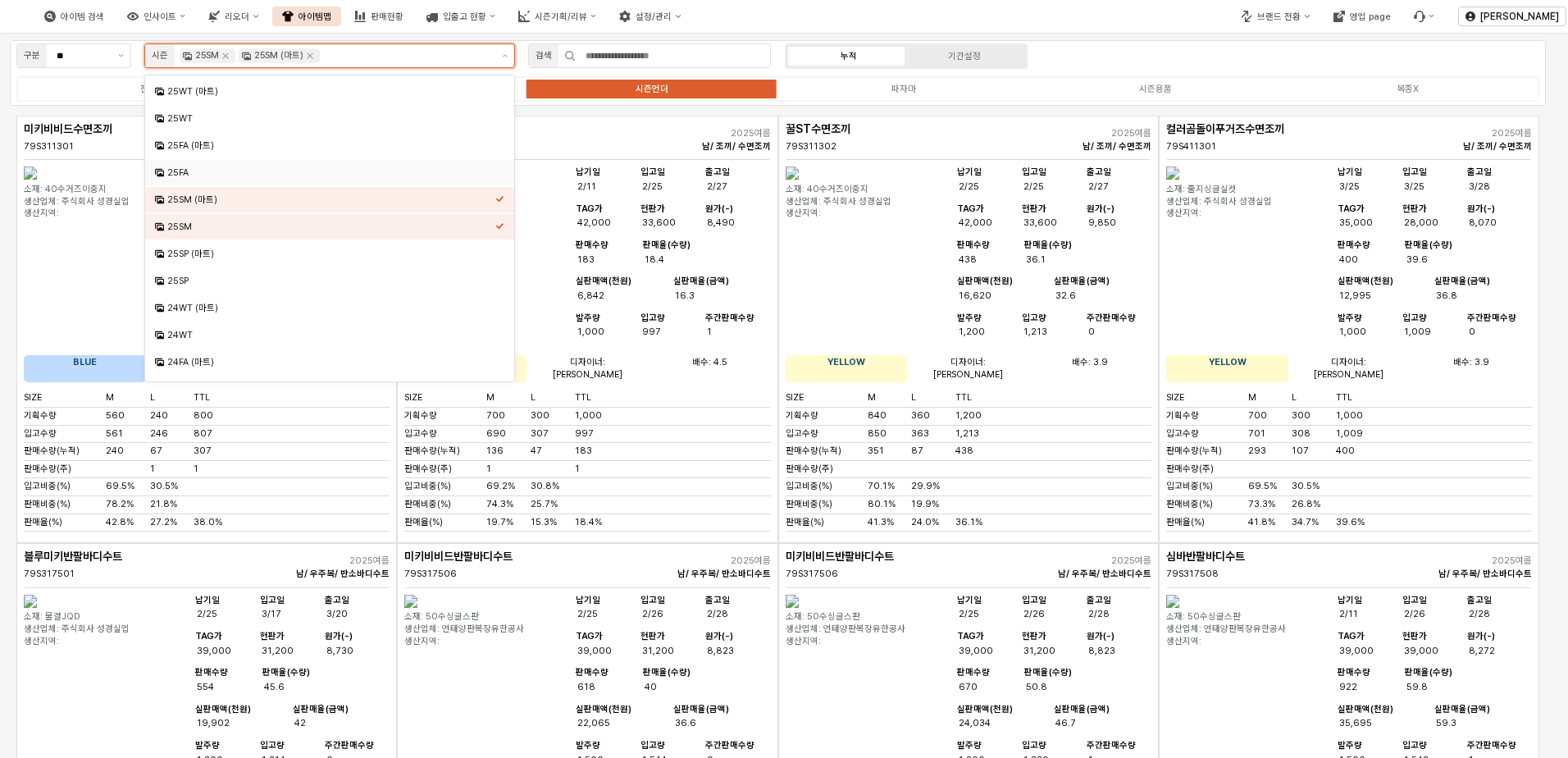
scroll to position [236, 0]
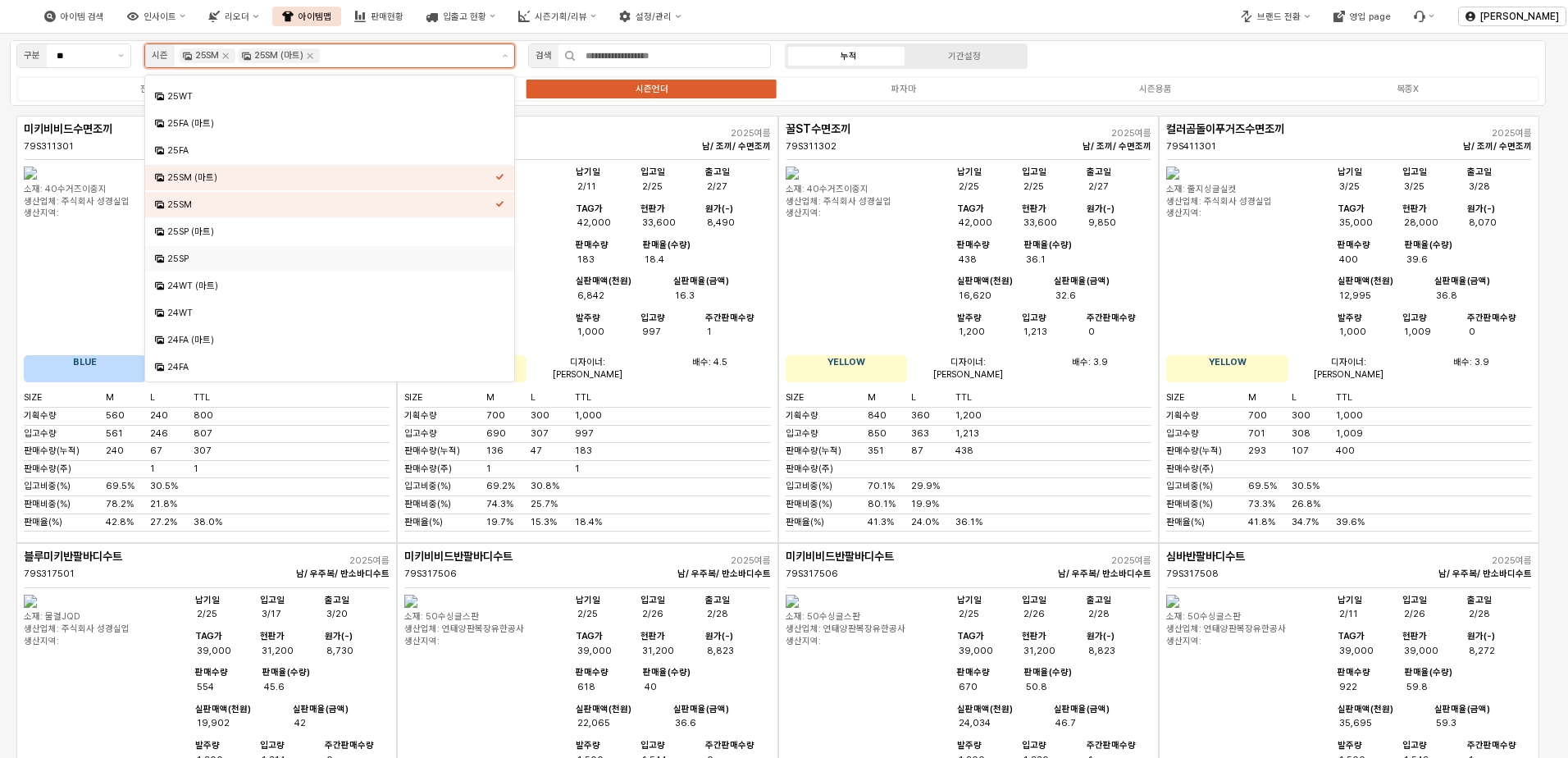
click at [221, 259] on div "25SP" at bounding box center [331, 258] width 328 height 13
click at [225, 233] on div "25SP (마트)" at bounding box center [331, 231] width 328 height 13
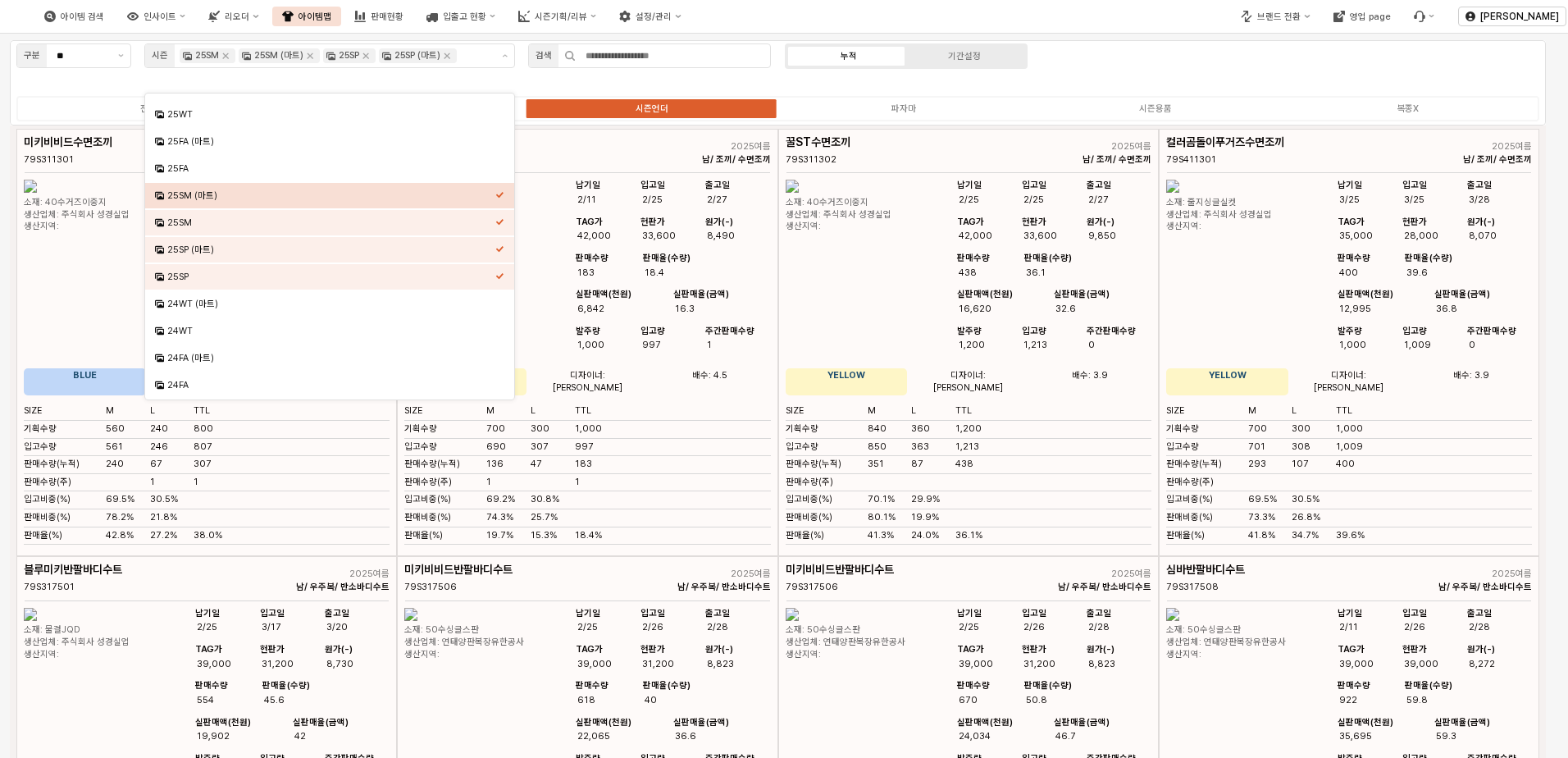
click at [1124, 61] on div "구분 ** 시즌 25SM 25SM (마트) 25SP 25SP (마트) 검색 누적 기간설정 전체 시즌의류 시즌언더 파자마 시즌용품 복종X" at bounding box center [778, 83] width 1536 height 85
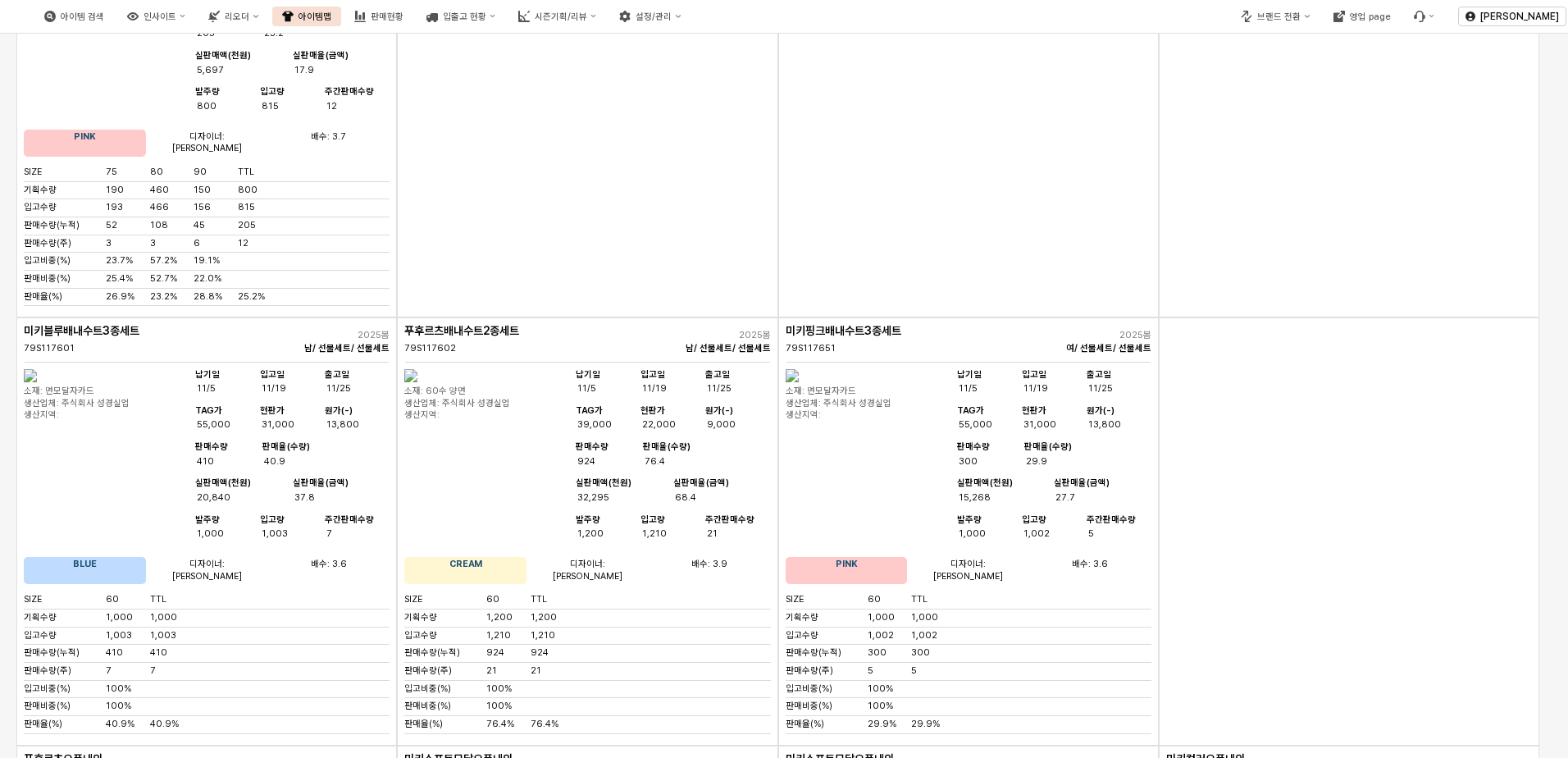
scroll to position [0, 0]
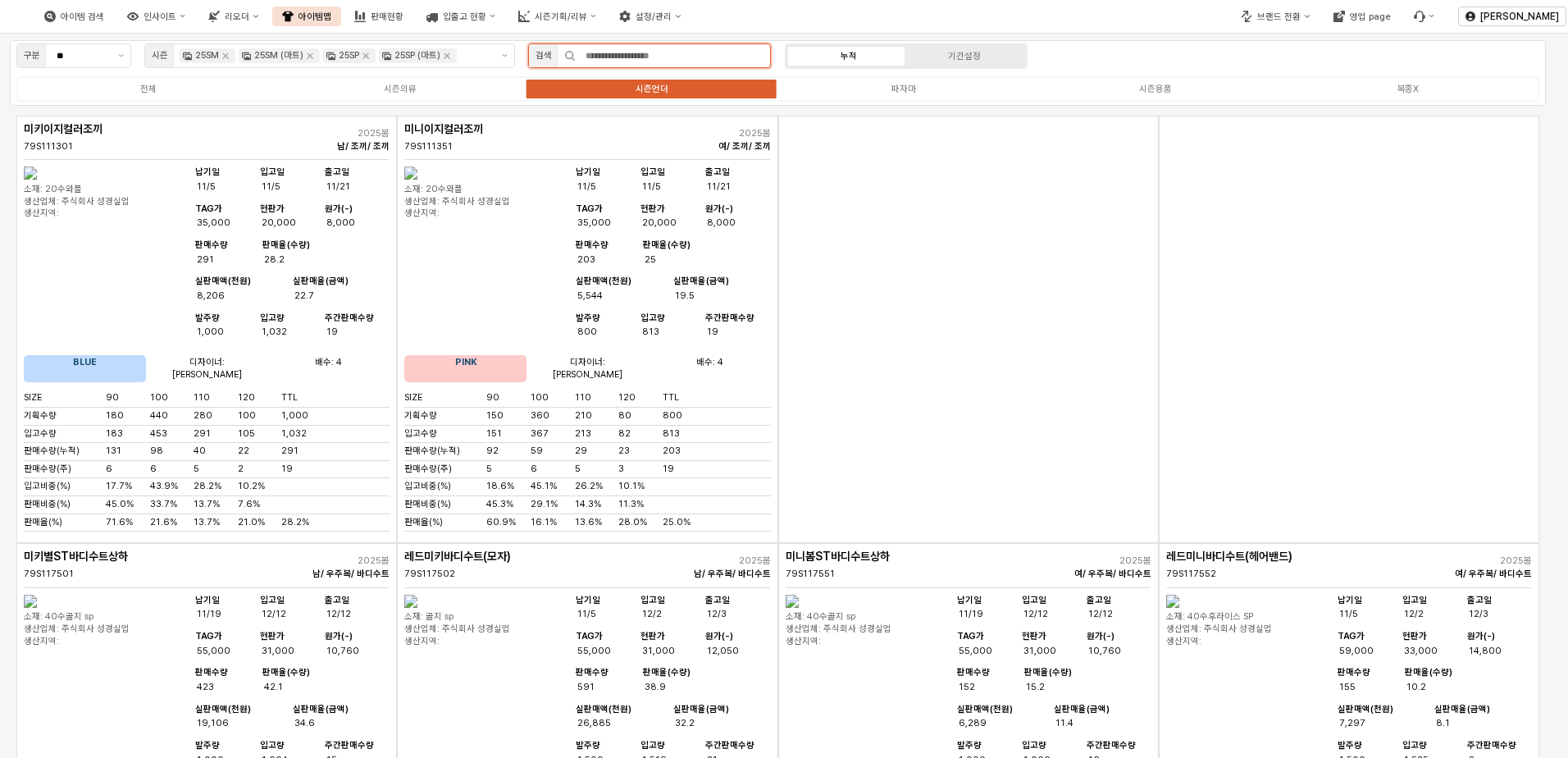
click at [635, 62] on input "App Frame" at bounding box center [672, 55] width 195 height 23
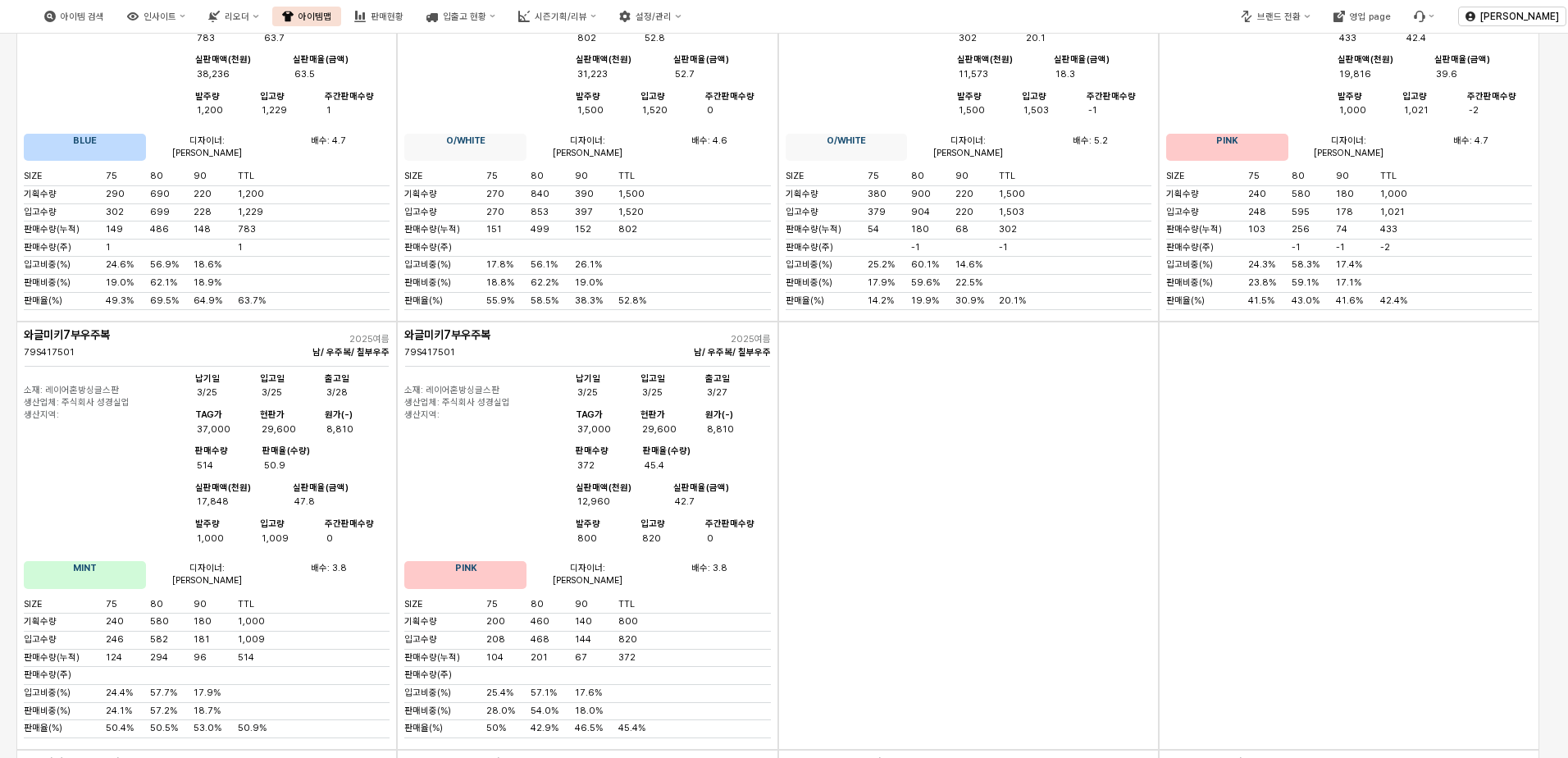
scroll to position [410, 0]
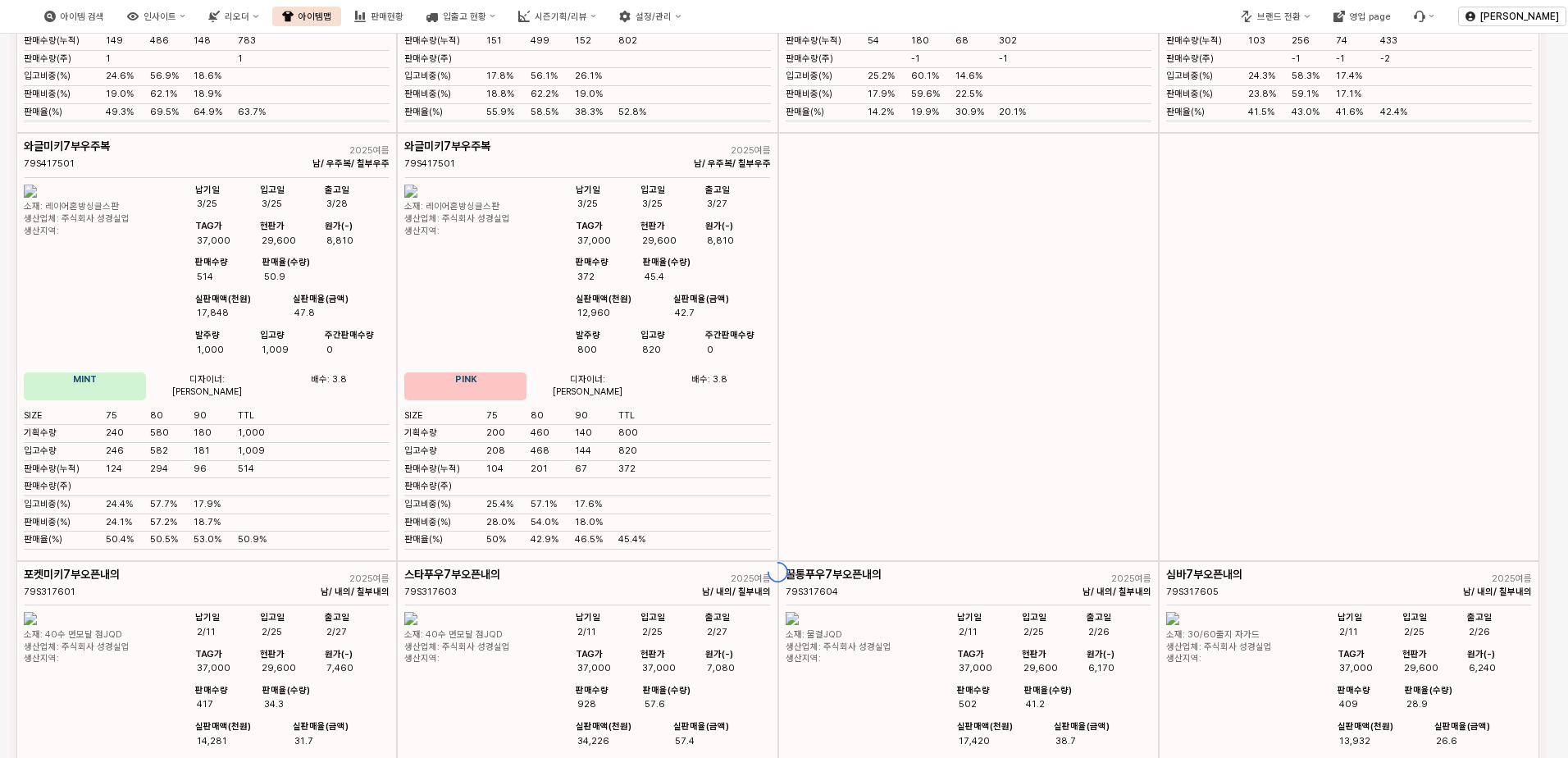
drag, startPoint x: 571, startPoint y: 534, endPoint x: 621, endPoint y: 542, distance: 50.6
click at [621, 542] on div "App Frame" at bounding box center [778, 572] width 1536 height 1739
drag, startPoint x: 464, startPoint y: 423, endPoint x: 718, endPoint y: 472, distance: 258.7
click at [715, 472] on div "SIZE 75 80 90 TTL 기획수량 200 460 140 800 입고수량 208 468 144 820 판매수량(누적) 104 201 67…" at bounding box center [587, 480] width 366 height 140
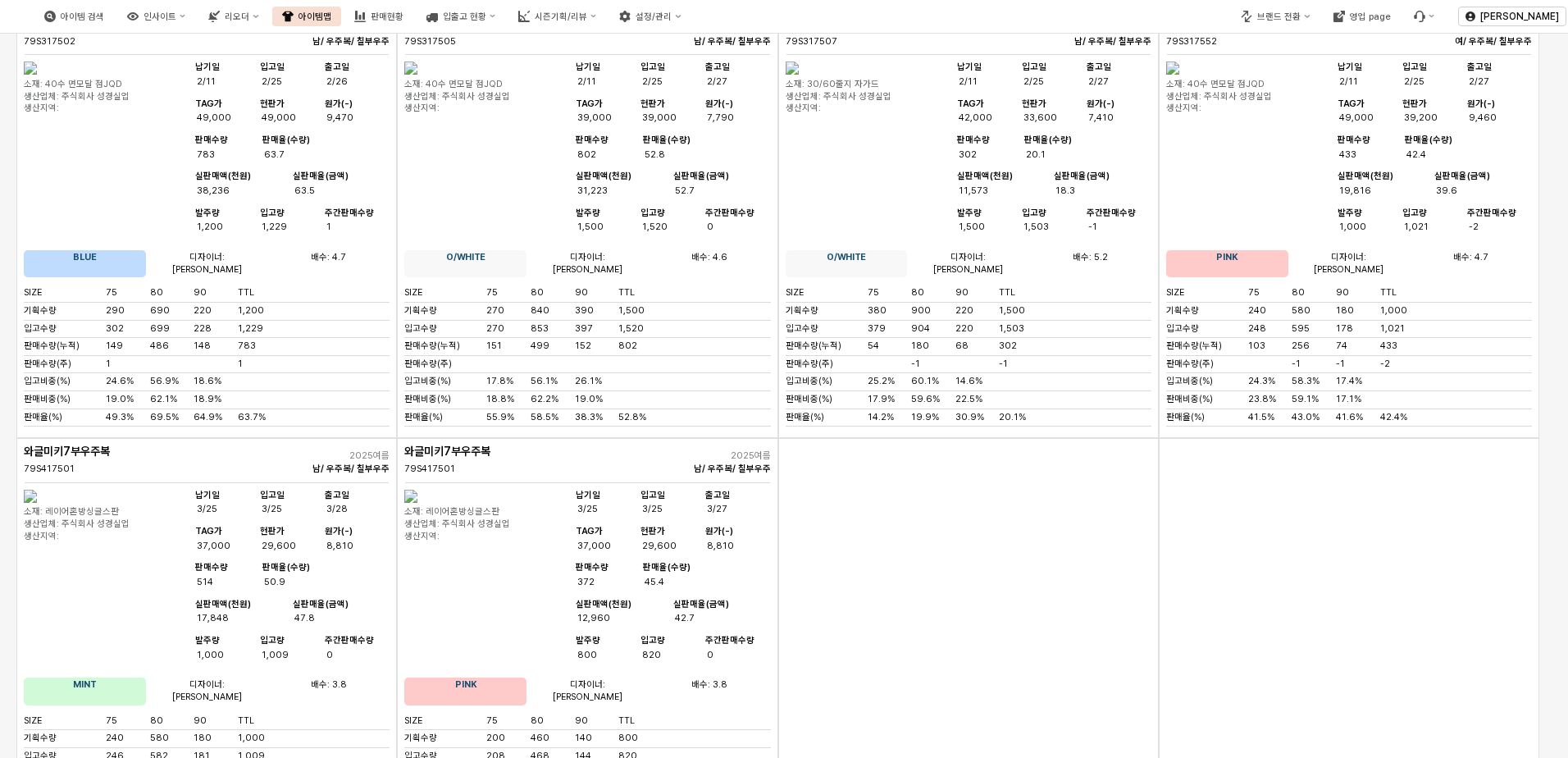
scroll to position [0, 0]
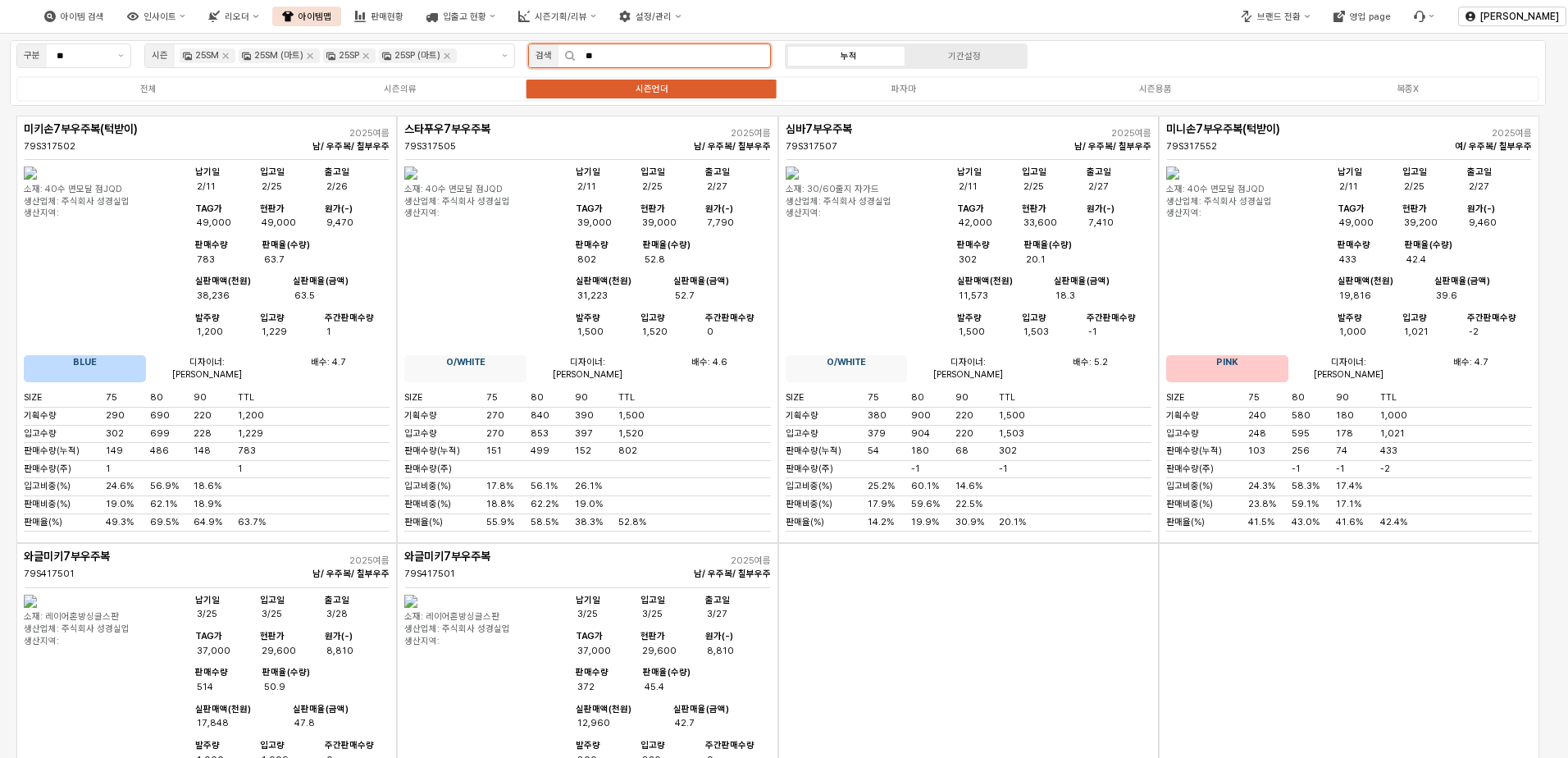
click at [674, 48] on input "**" at bounding box center [672, 55] width 195 height 23
type input "*"
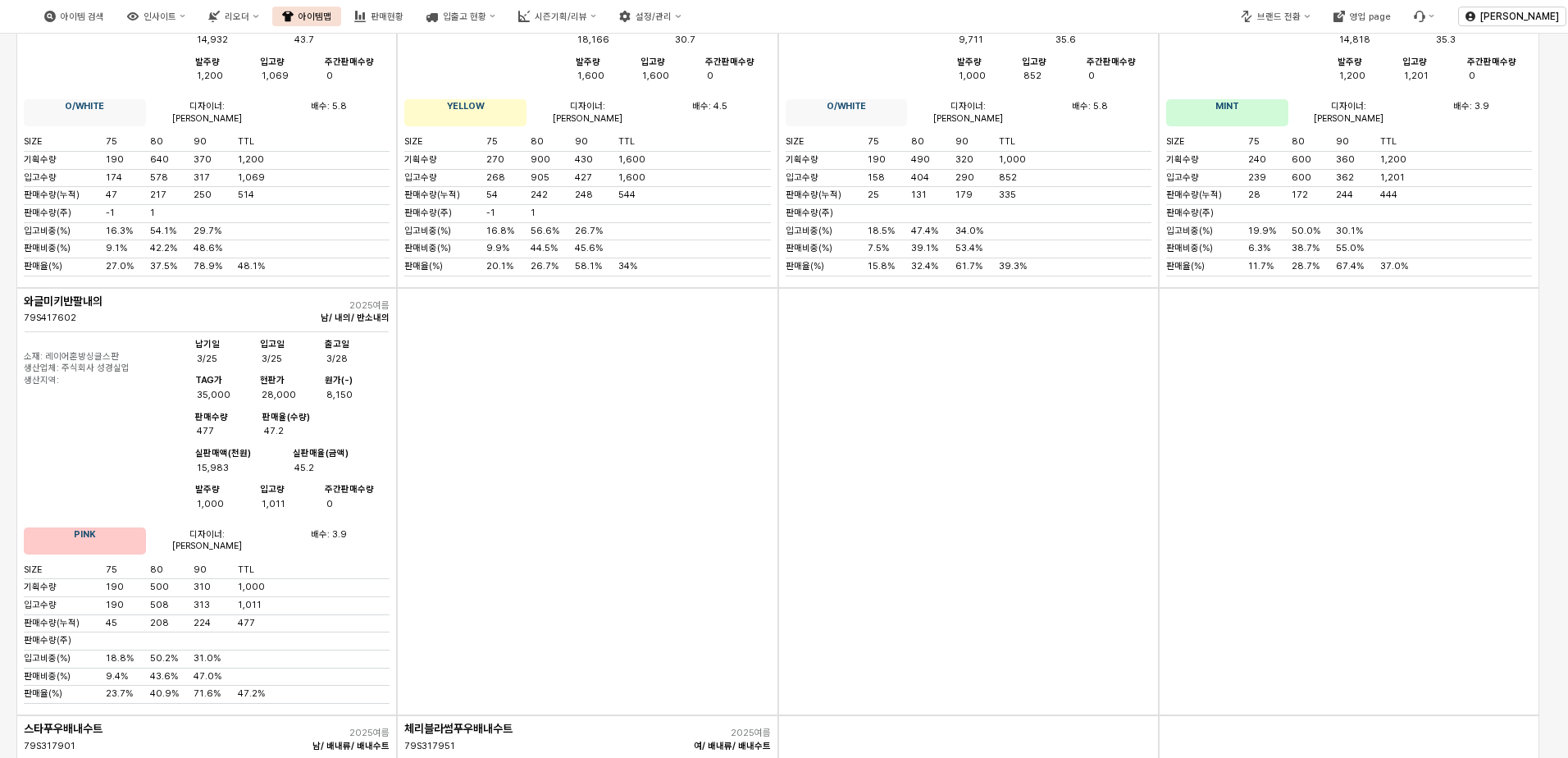
scroll to position [9240, 0]
drag, startPoint x: 1244, startPoint y: 349, endPoint x: 1352, endPoint y: 346, distance: 108.0
click at [1352, 239] on div "입고비중(%) 19.9% 50.0% 30.1%" at bounding box center [1349, 232] width 366 height 13
click at [794, 532] on div "App Frame" at bounding box center [969, 503] width 381 height 428
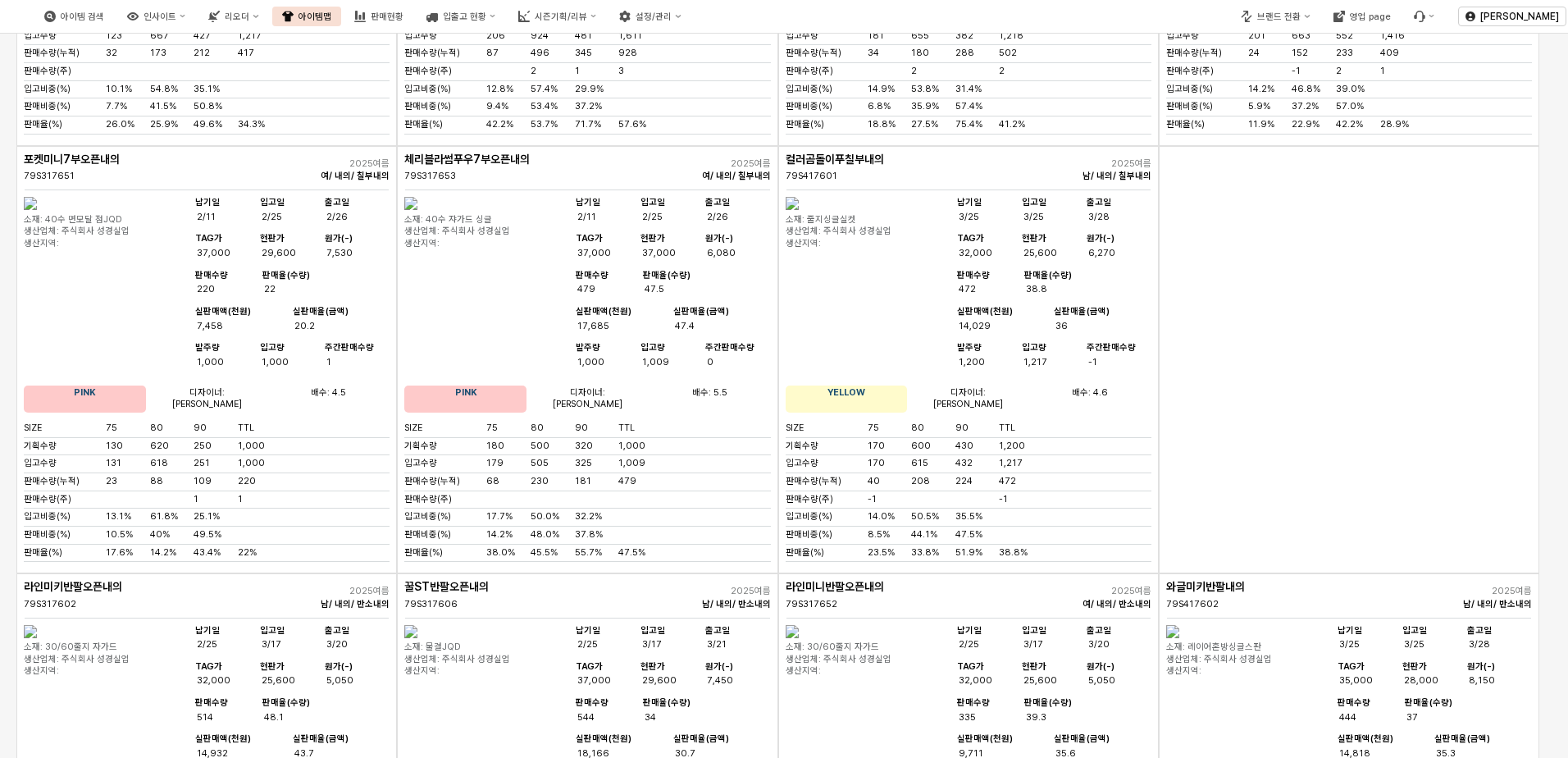
scroll to position [8501, 0]
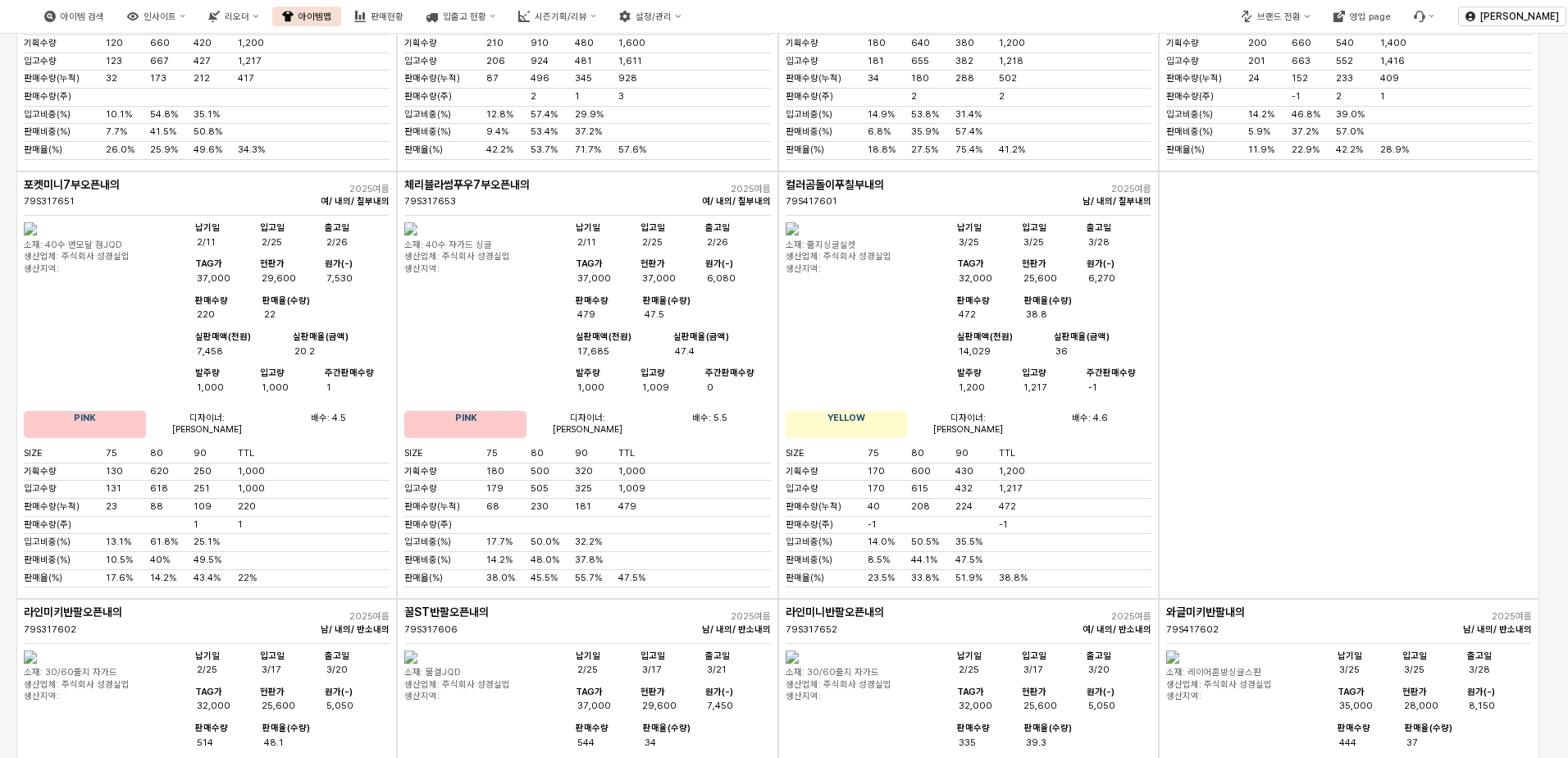
click at [1393, 456] on div "App Frame" at bounding box center [1349, 385] width 381 height 428
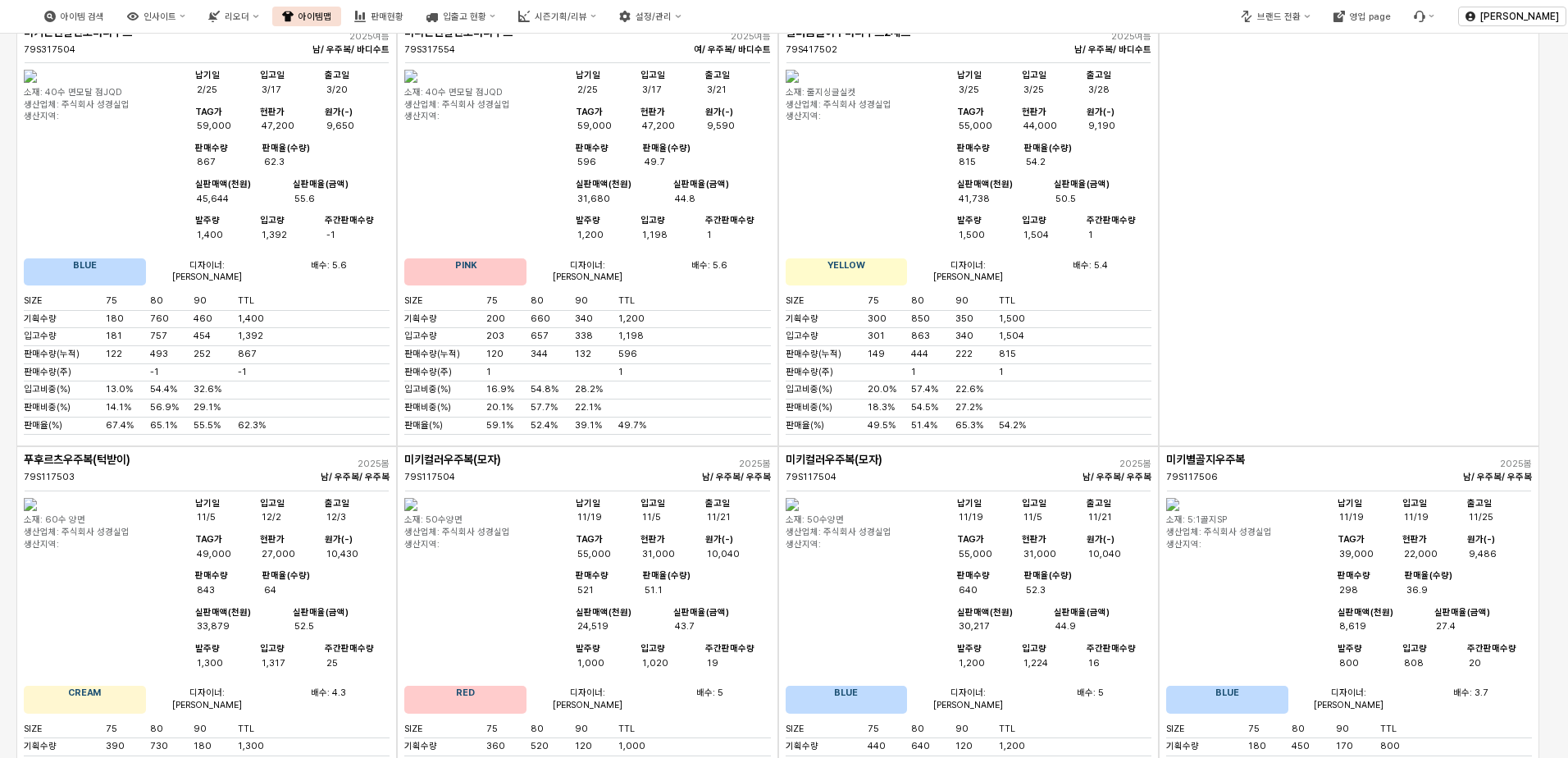
scroll to position [624, 0]
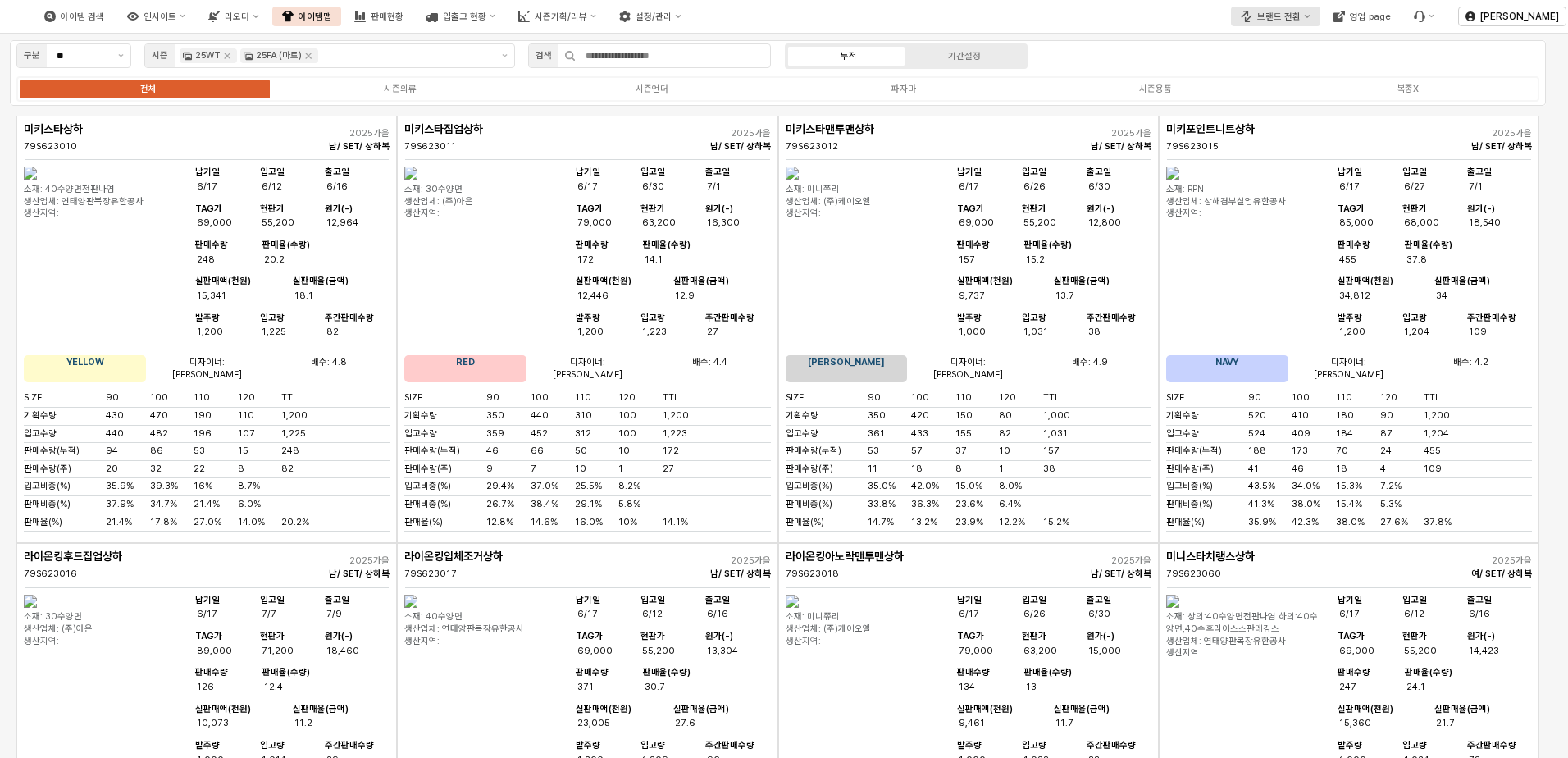
click at [1281, 17] on div "브랜드 전환" at bounding box center [1279, 17] width 43 height 11
click at [1283, 40] on div "아가방" at bounding box center [1297, 46] width 101 height 13
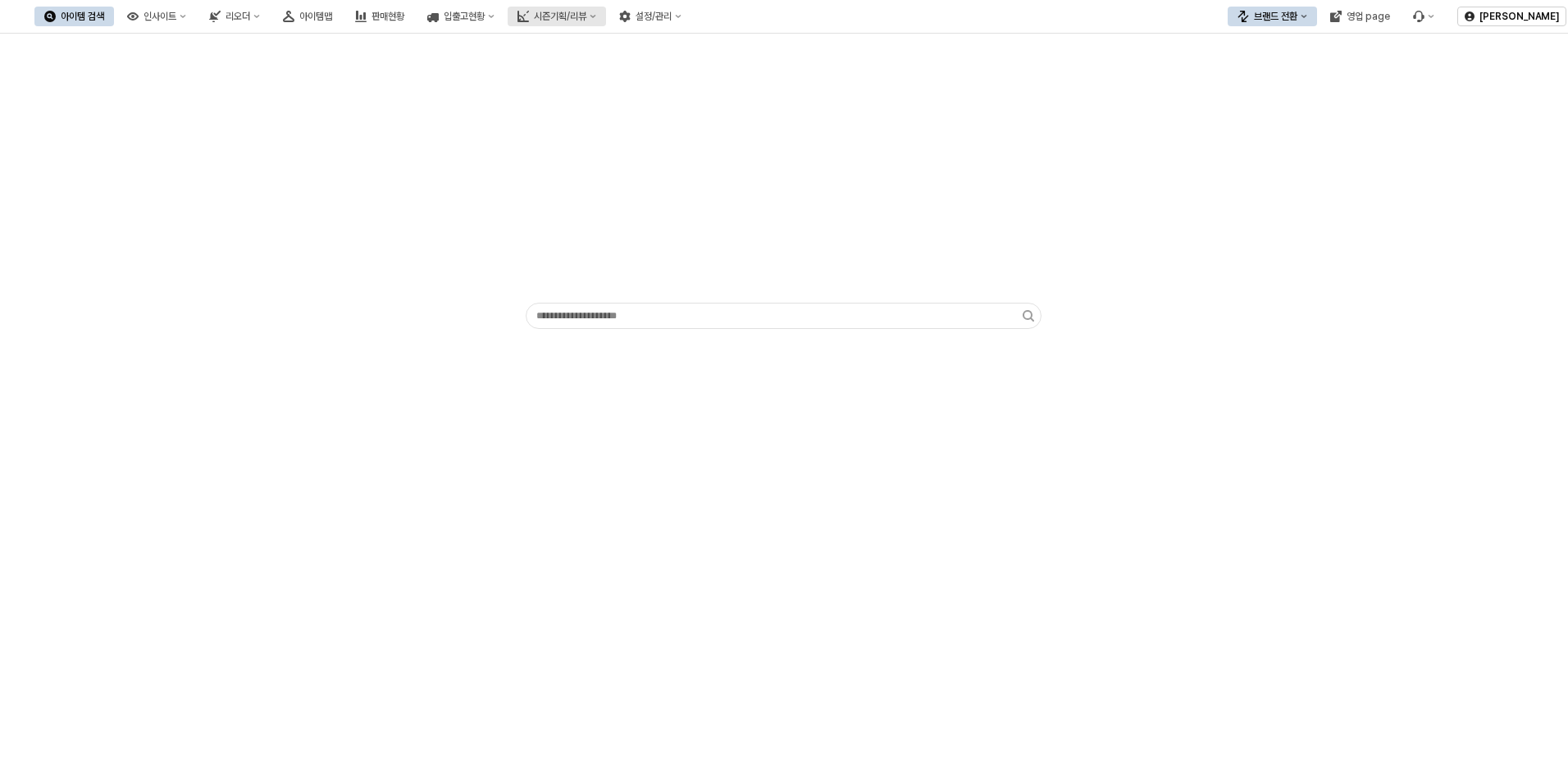
click at [586, 16] on div "시즌기획/리뷰" at bounding box center [560, 17] width 53 height 12
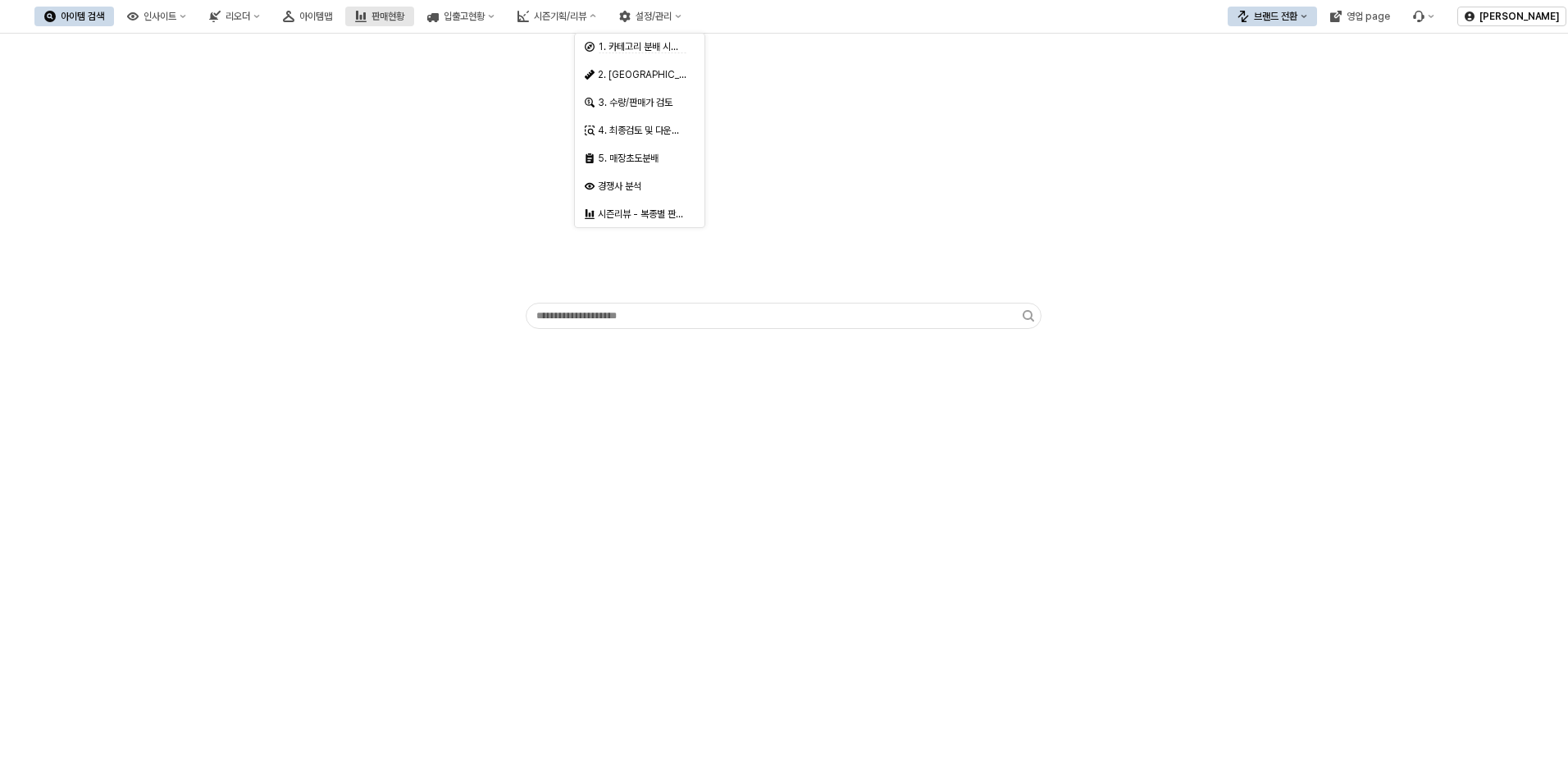
click at [404, 13] on div "판매현황" at bounding box center [388, 17] width 33 height 12
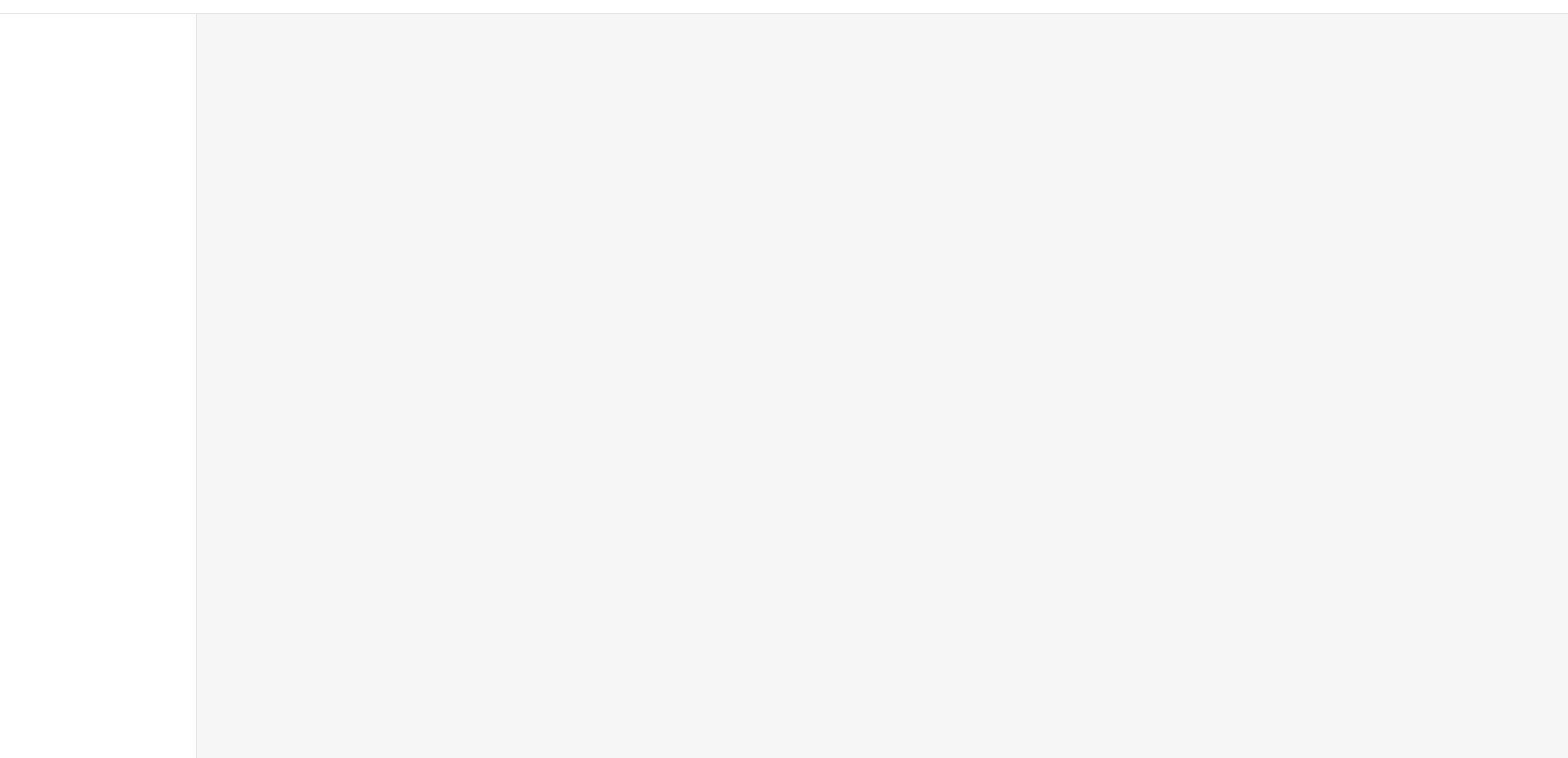
click at [373, 9] on div at bounding box center [784, 7] width 1568 height 13
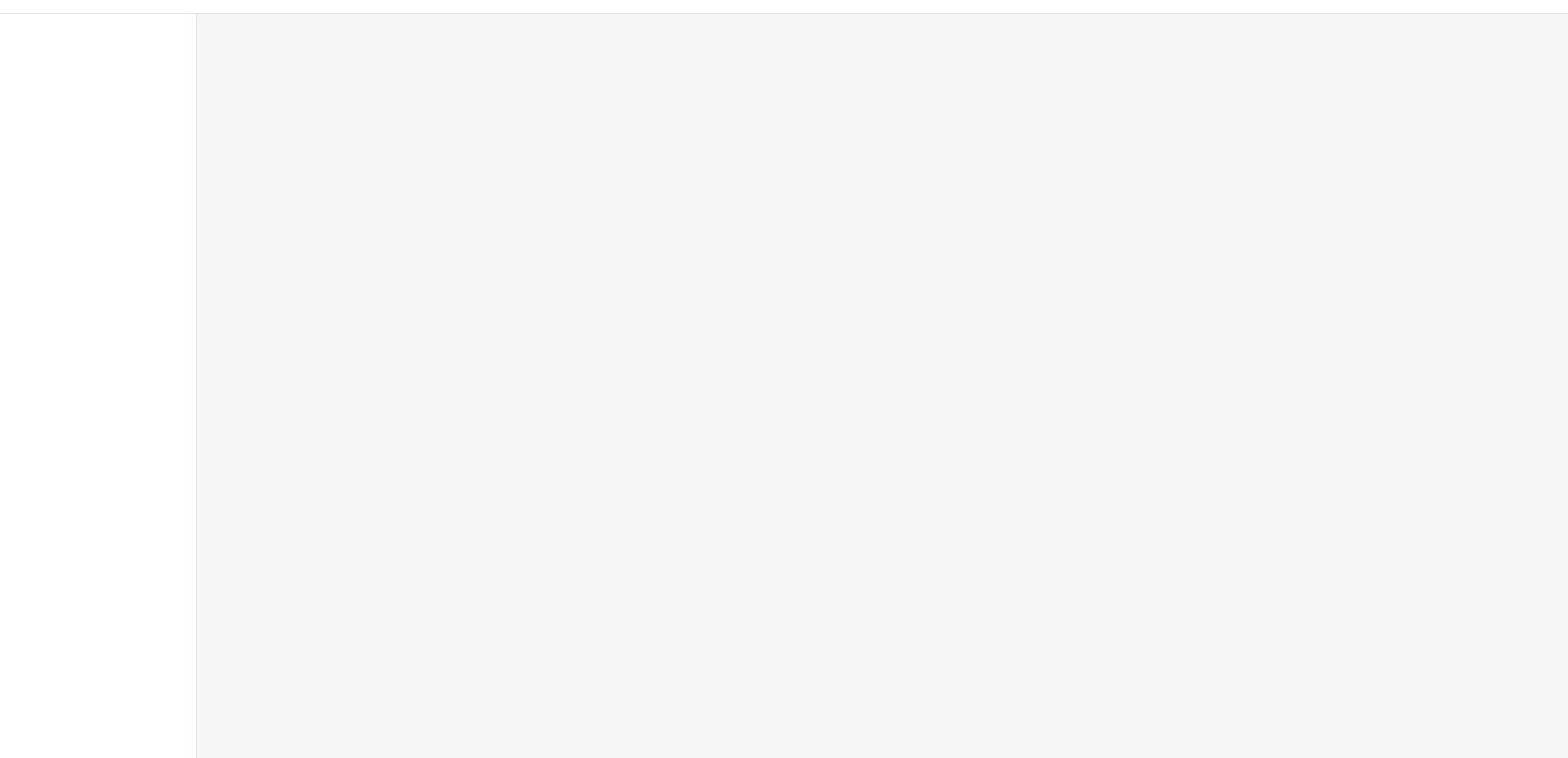
click at [373, 9] on div at bounding box center [784, 7] width 1568 height 13
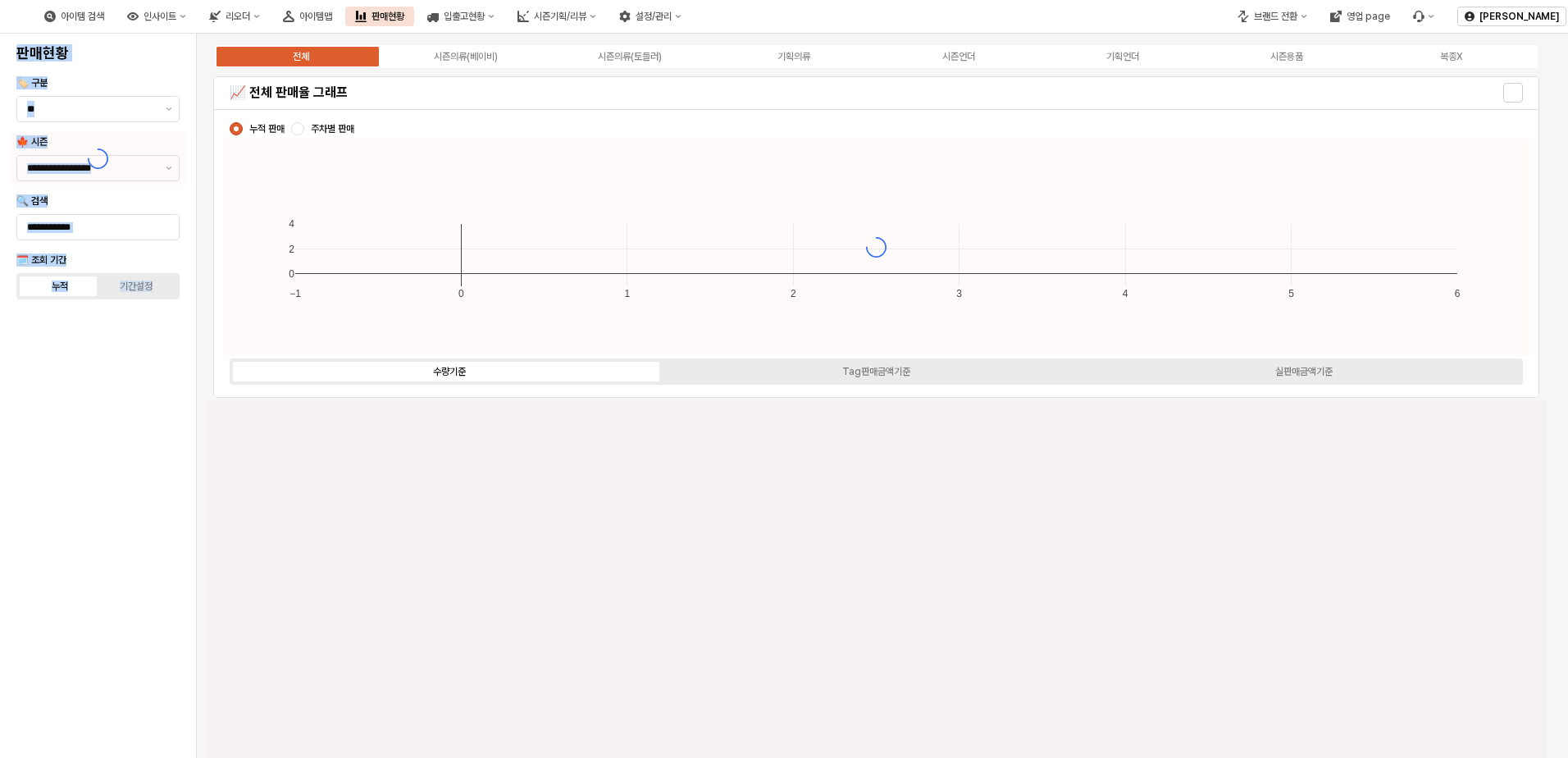
type input "****"
click at [342, 9] on button "아이템맵" at bounding box center [307, 17] width 69 height 20
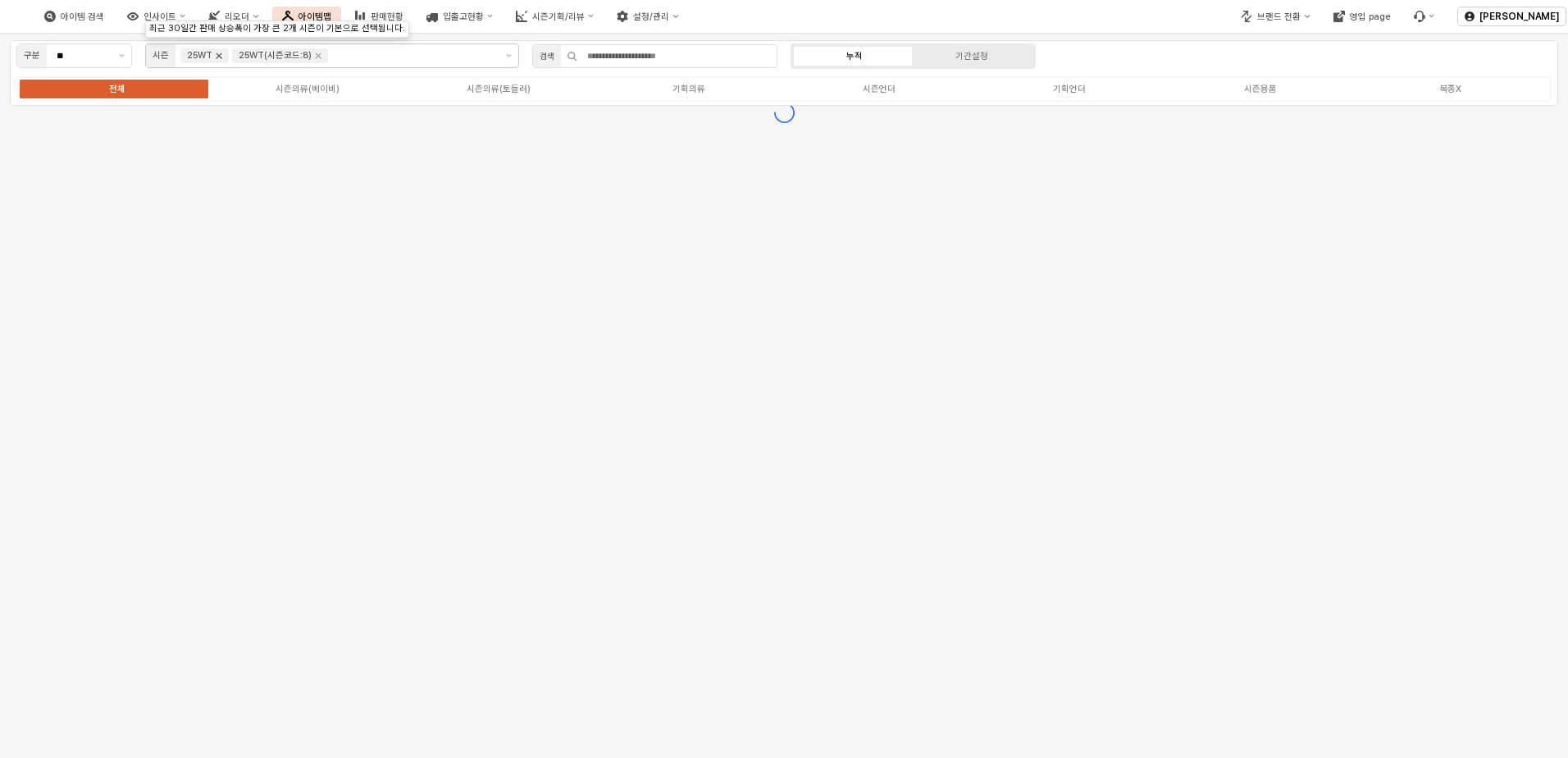
click at [218, 53] on icon "Remove 25WT" at bounding box center [219, 56] width 13 height 13
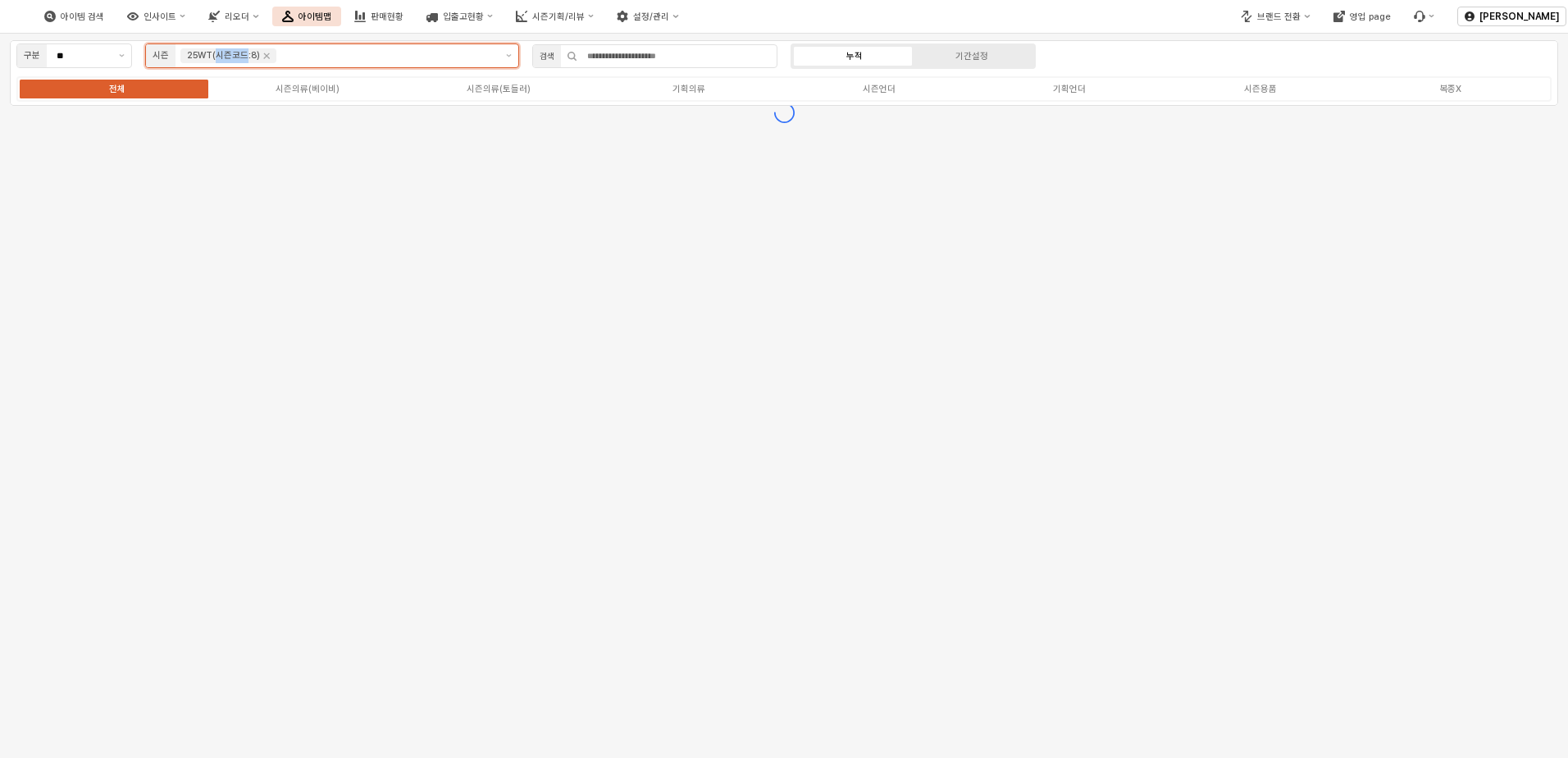
click at [218, 53] on div "25WT(시즌코드:8)" at bounding box center [223, 56] width 73 height 15
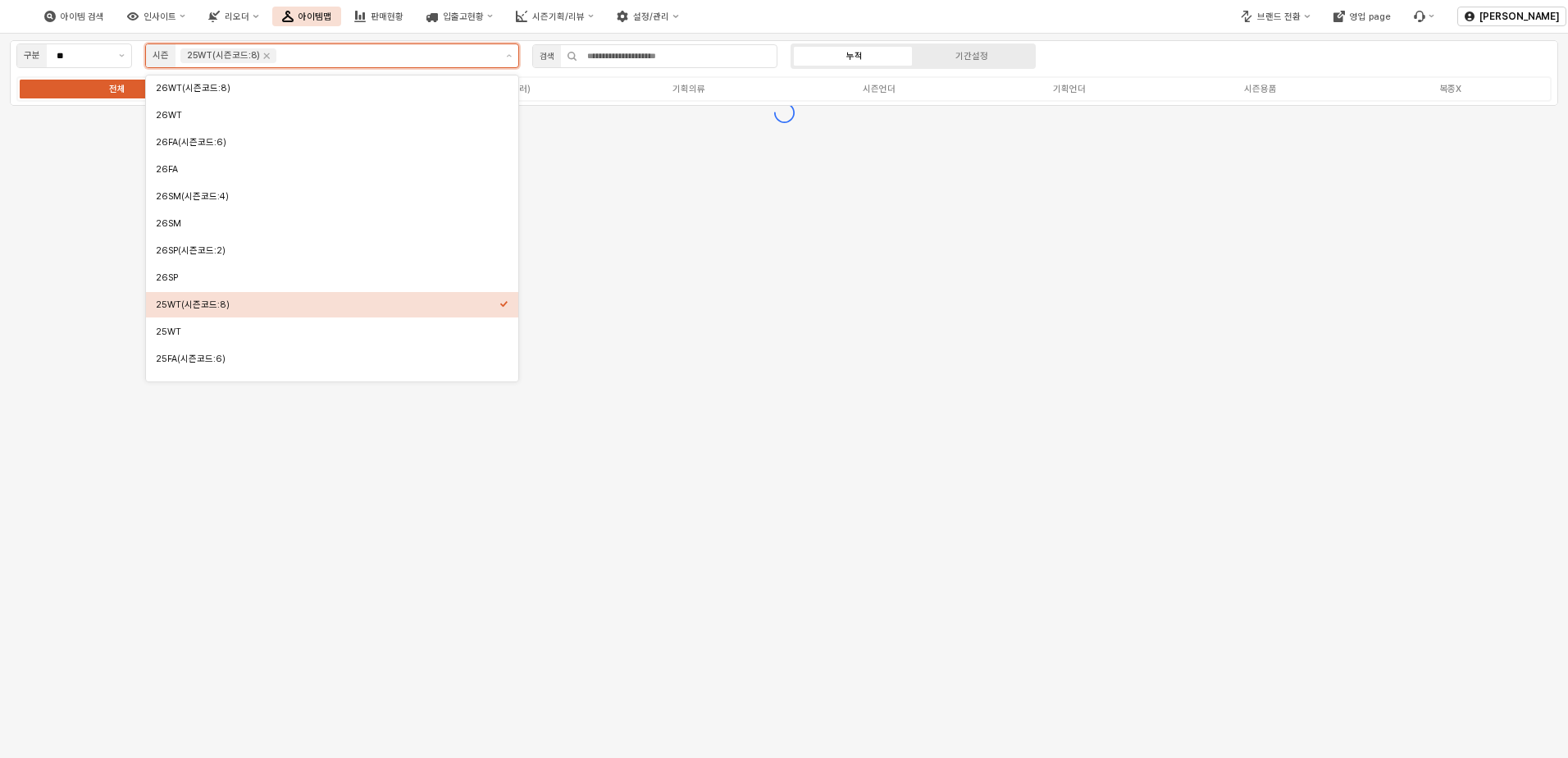
click at [260, 48] on div "25WT(시즌코드:8)" at bounding box center [228, 56] width 96 height 15
click at [265, 49] on icon "Remove 25WT(시즌코드:8)" at bounding box center [266, 56] width 13 height 13
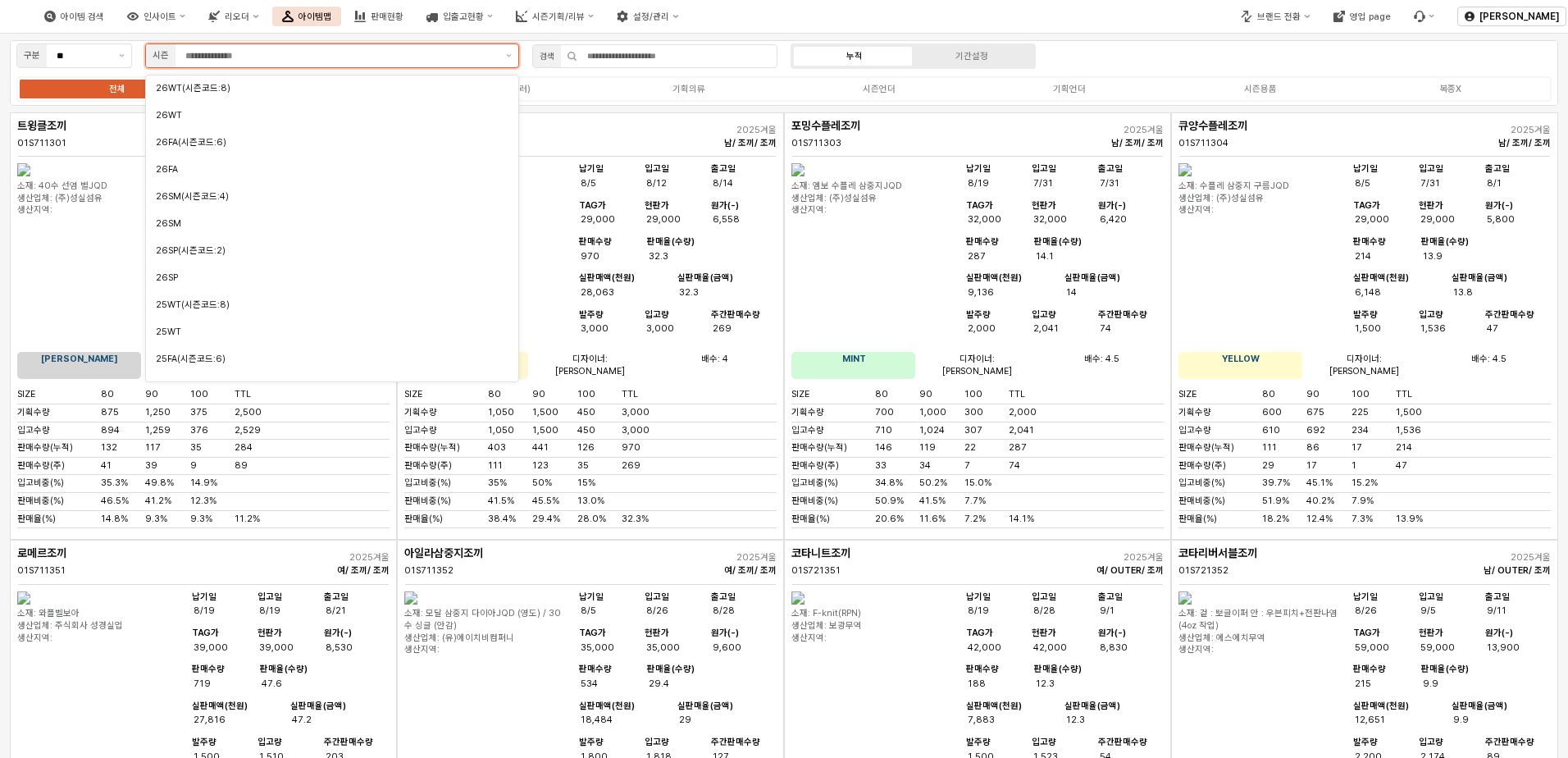
click at [268, 57] on input "App Frame" at bounding box center [341, 56] width 311 height 15
click at [261, 57] on input "App Frame" at bounding box center [341, 56] width 311 height 15
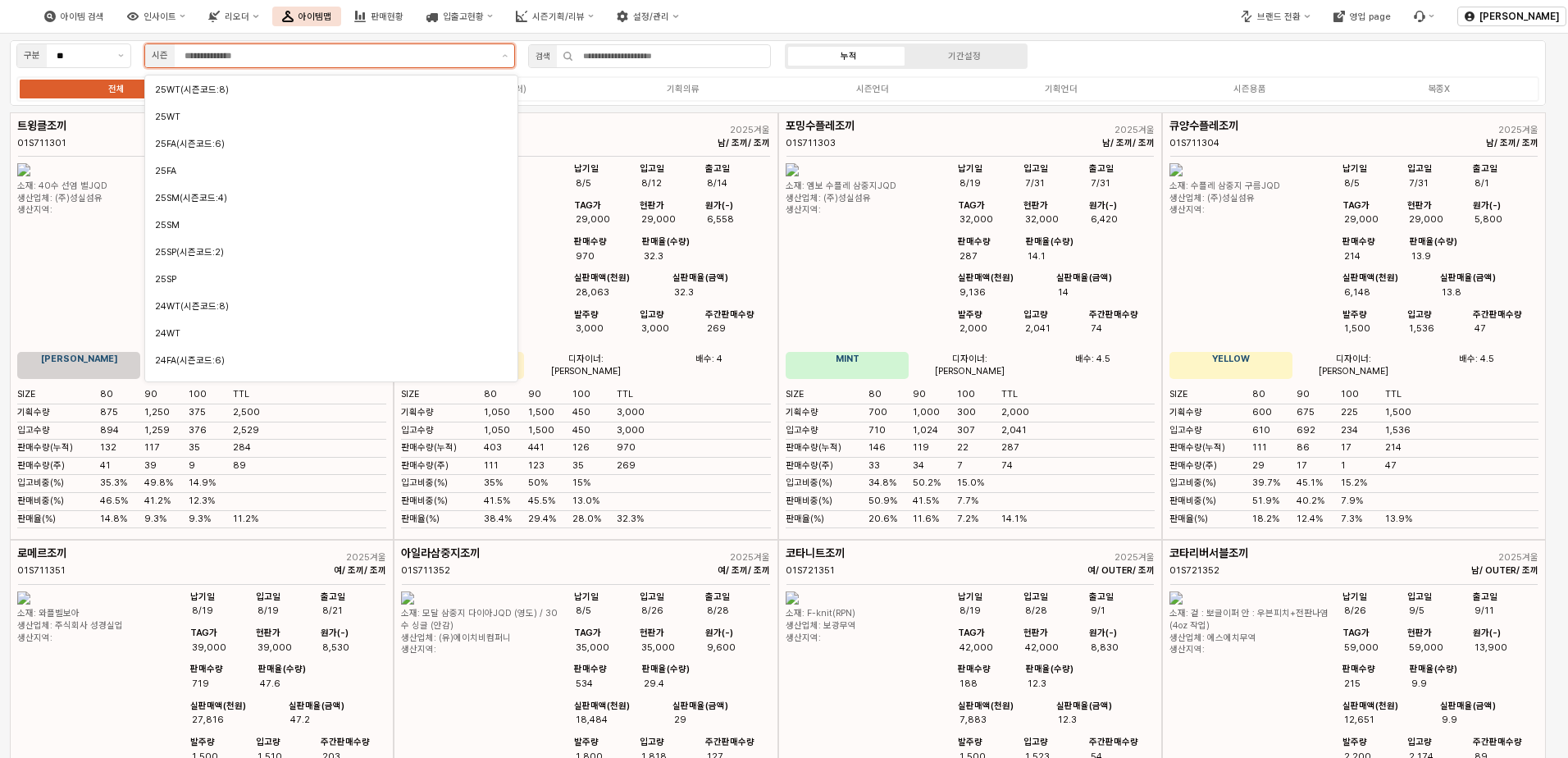
scroll to position [247, 0]
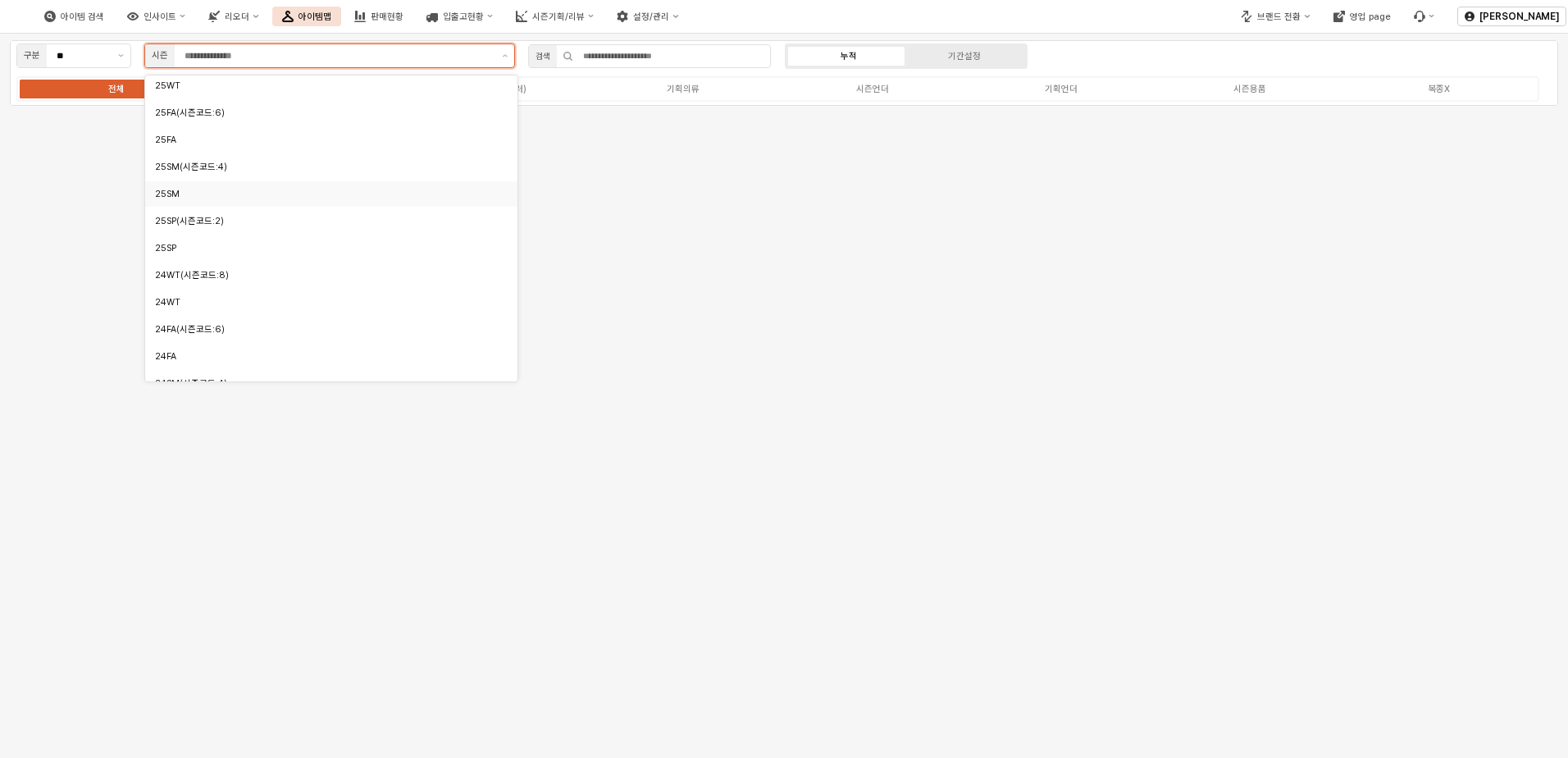
click at [206, 191] on div "25SM" at bounding box center [327, 194] width 343 height 13
click at [216, 168] on div "25SM(시즌코드:4)" at bounding box center [327, 166] width 343 height 13
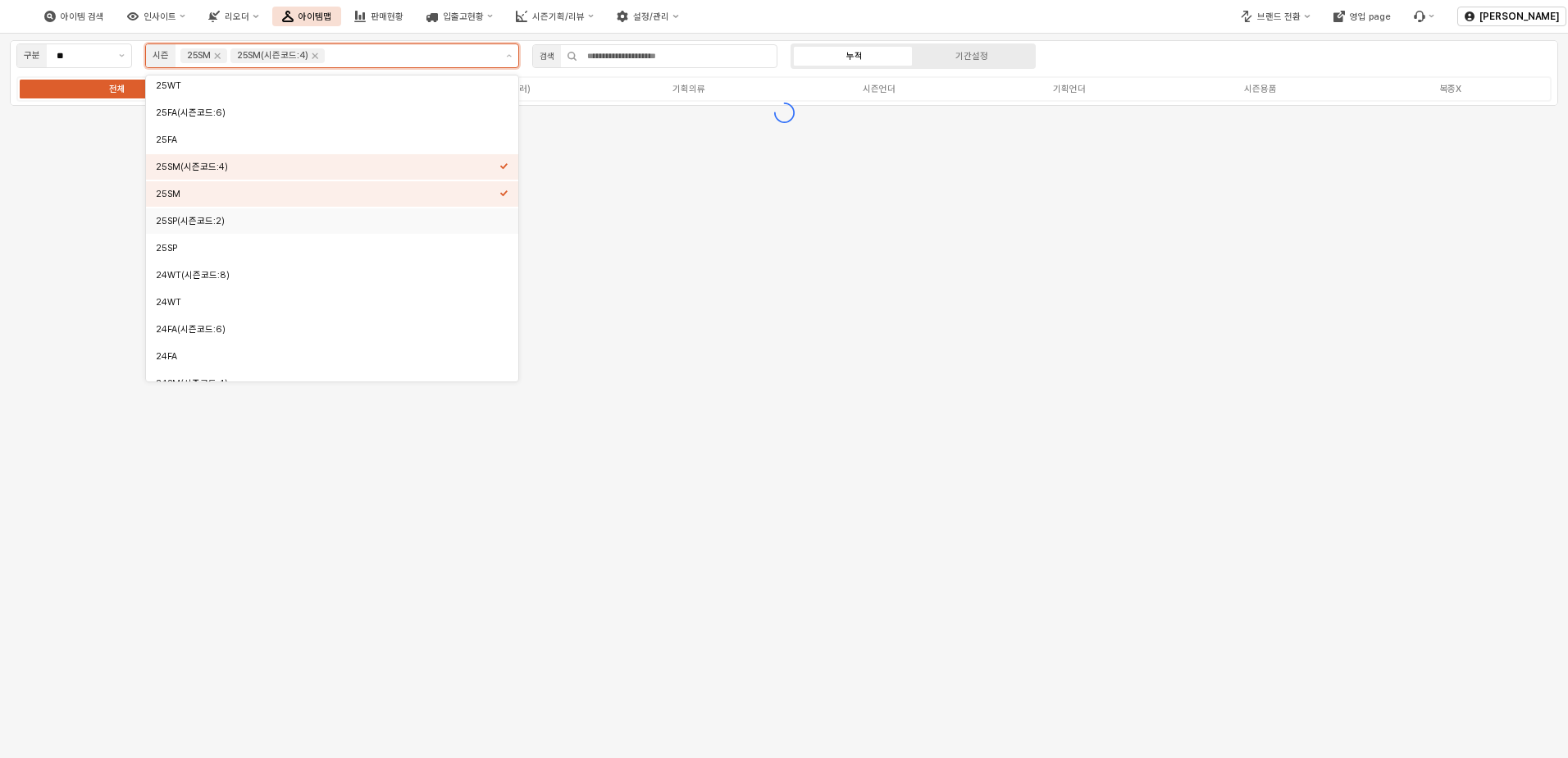
click at [236, 223] on div "25SP(시즌코드:2)" at bounding box center [327, 221] width 343 height 13
click at [227, 239] on div "25SP" at bounding box center [332, 248] width 373 height 25
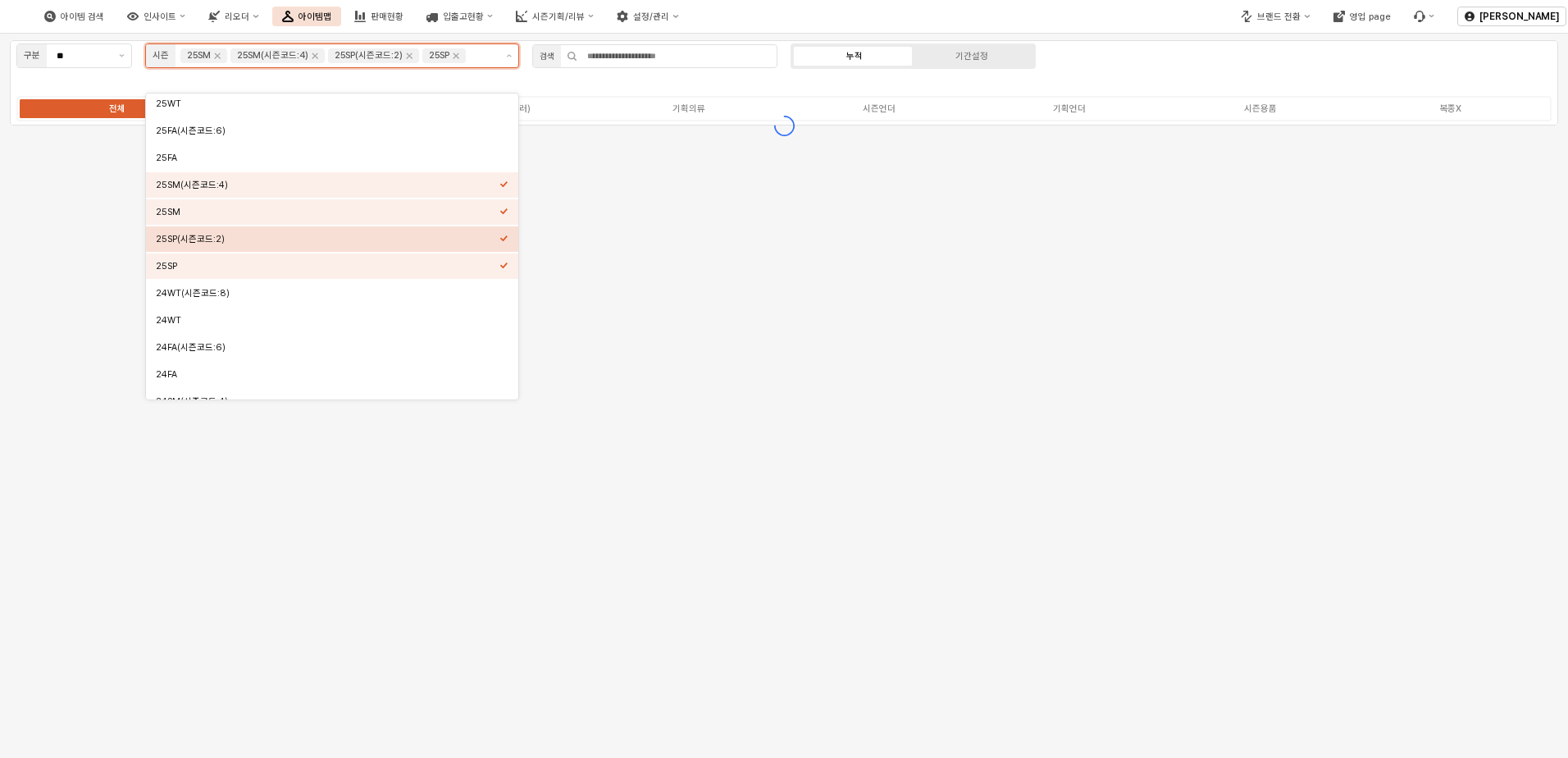
click at [288, 233] on div "25SP(시즌코드:2)" at bounding box center [327, 239] width 343 height 13
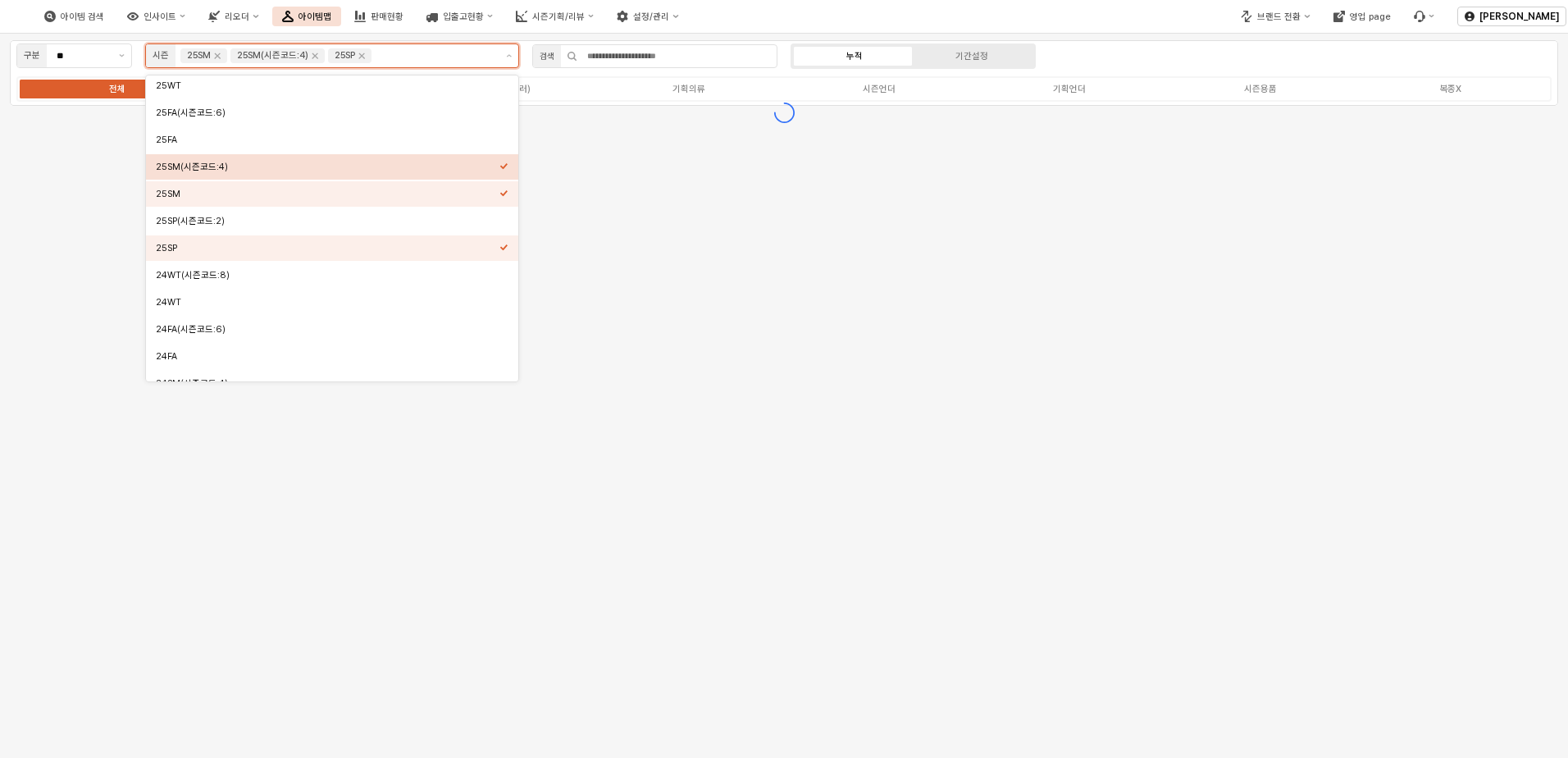
click at [290, 165] on div "25SM(시즌코드:4)" at bounding box center [327, 166] width 343 height 13
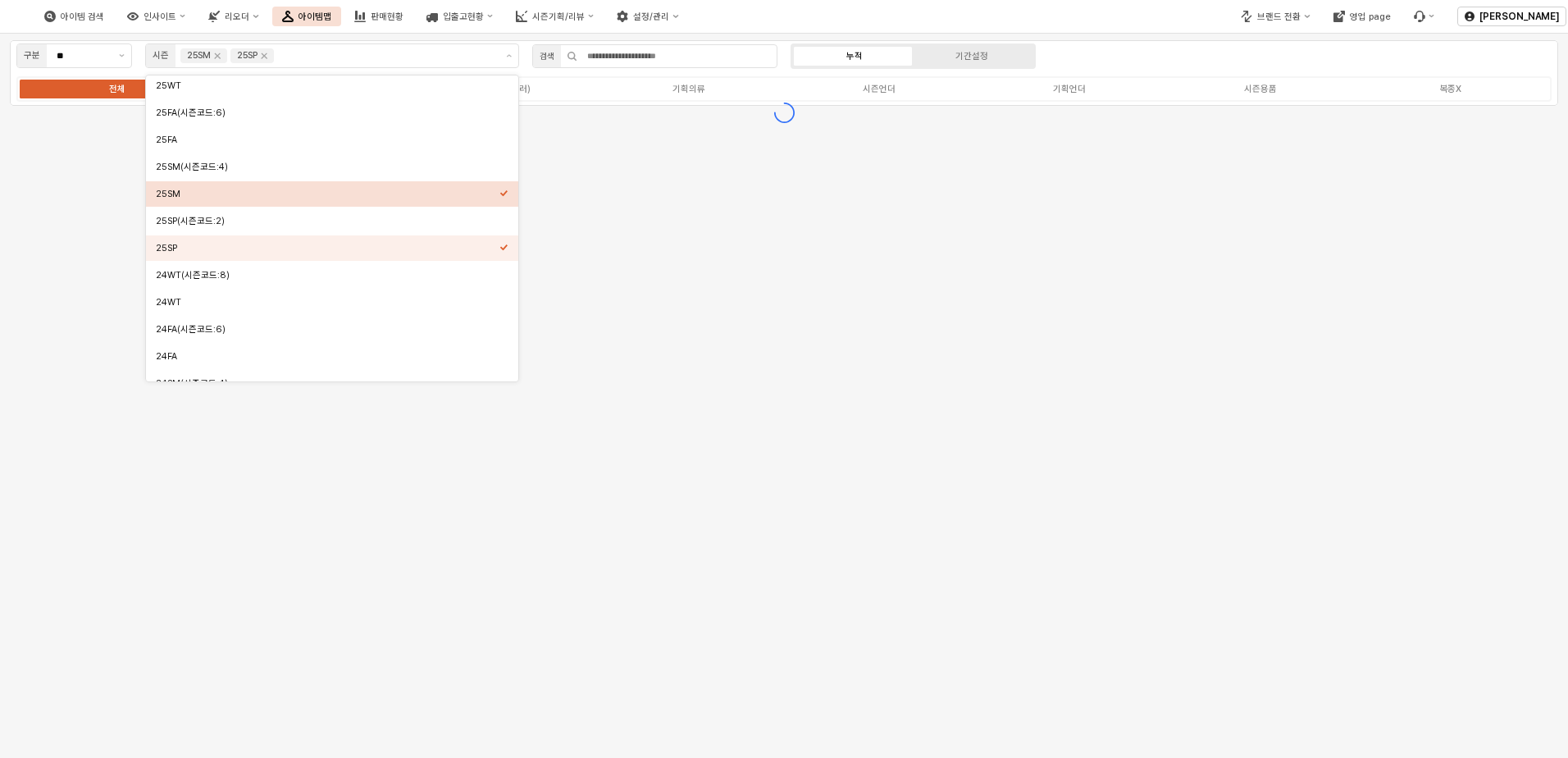
drag, startPoint x: 908, startPoint y: 251, endPoint x: 994, endPoint y: 125, distance: 152.6
click at [914, 248] on div "구분 ** 시즌 25SM 25SP 검색 누적 기간설정 전체 시즌의류(베이비) 시즌의류(토들러) 기획의류 시즌언더 기획언더 시즌용품 복종X" at bounding box center [784, 395] width 1568 height 725
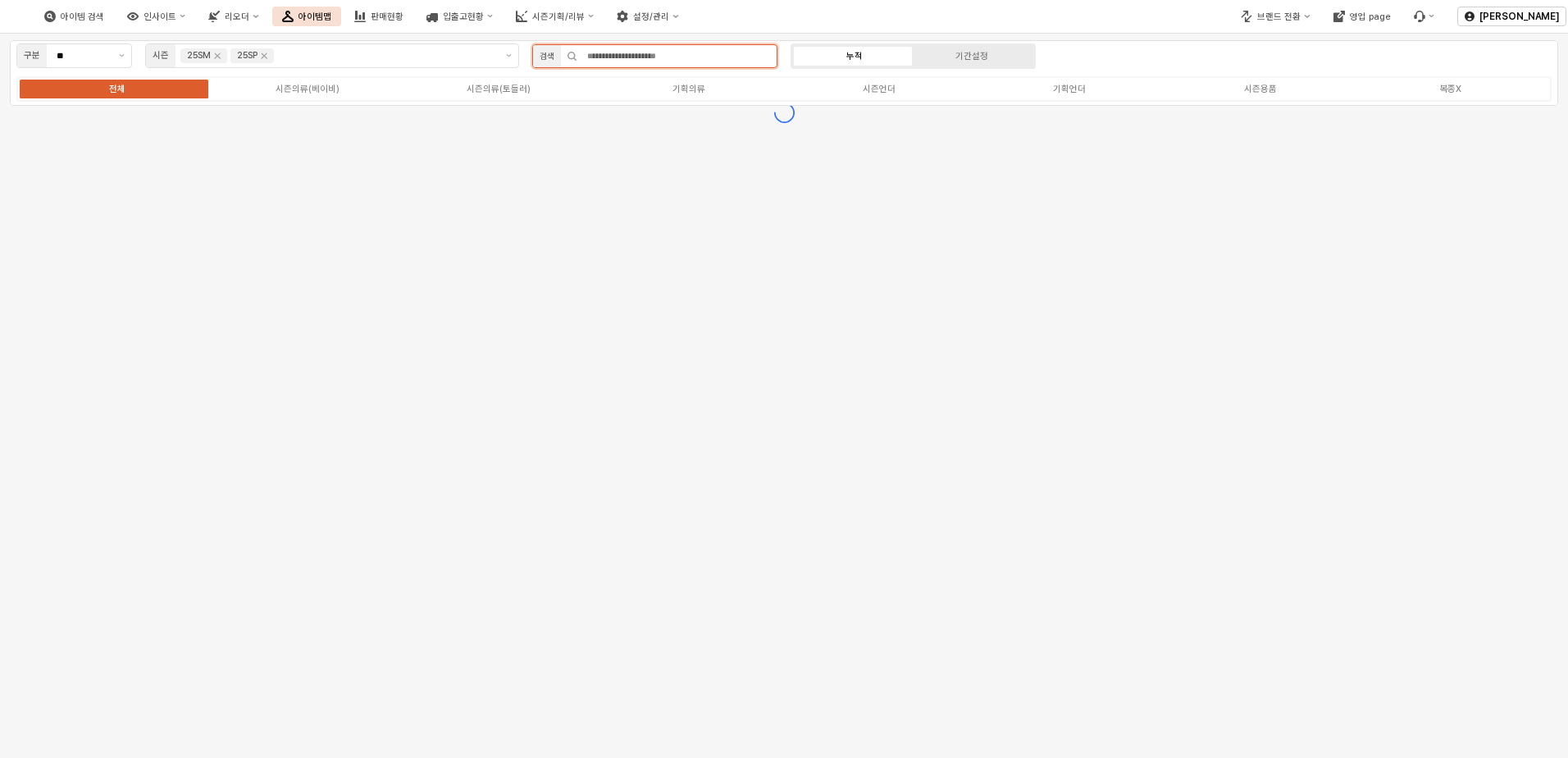
click at [652, 55] on input "App Frame" at bounding box center [677, 56] width 200 height 23
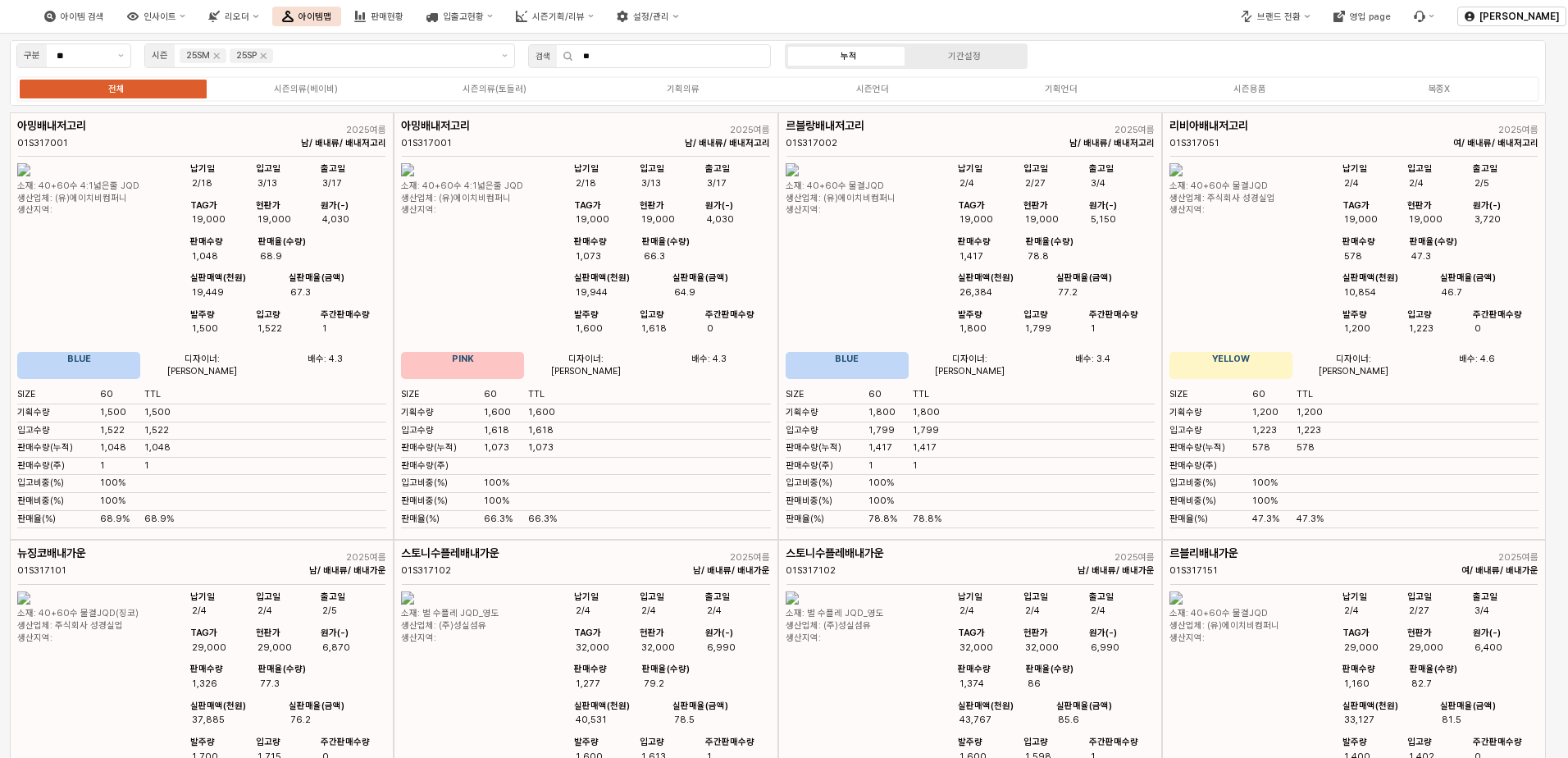
click at [868, 96] on div "전체 시즌의류(베이비) 시즌의류(토들러) 기획의류 시즌언더 기획언더 시즌용품 복종X" at bounding box center [778, 89] width 1523 height 25
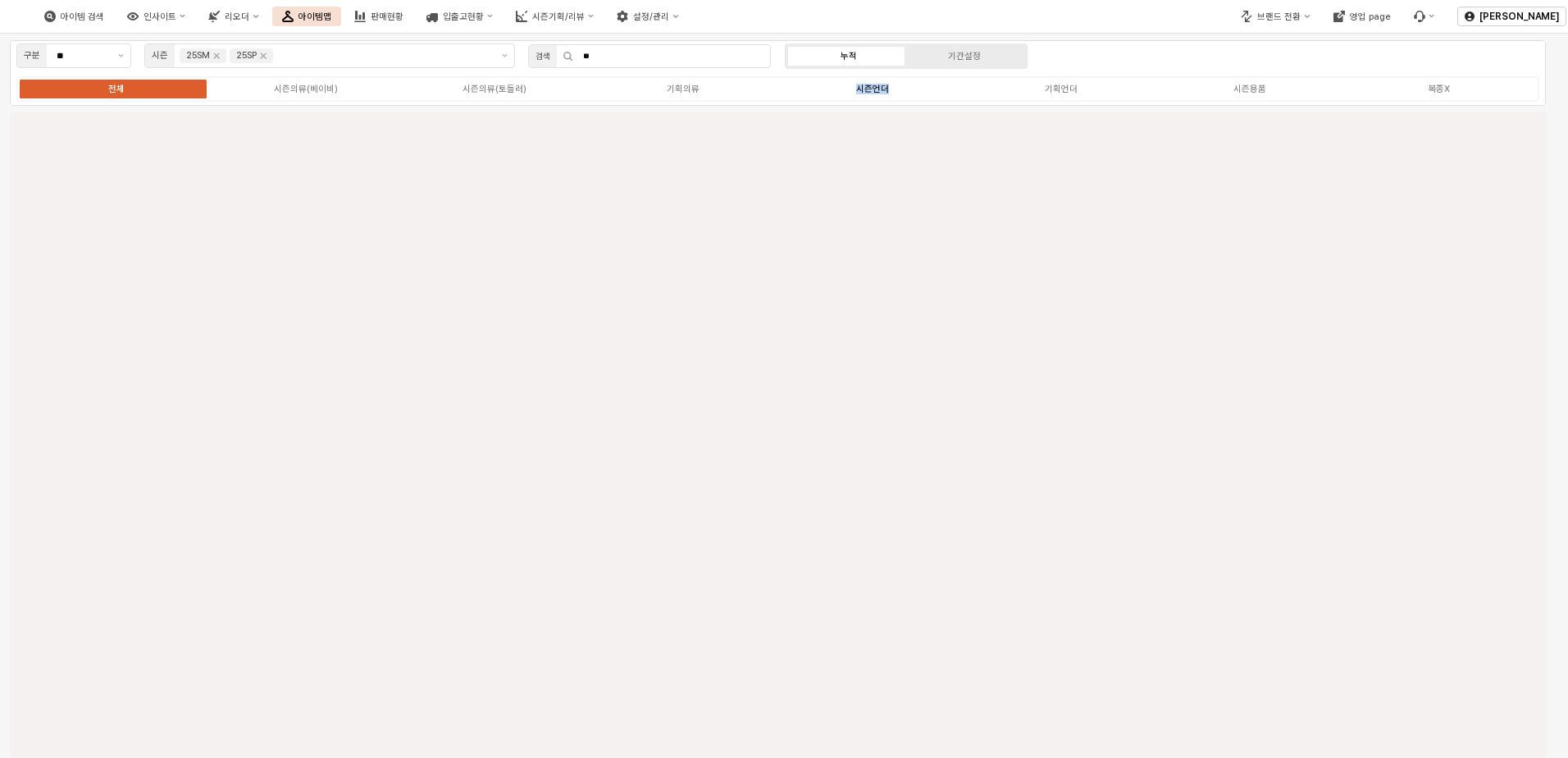
click at [869, 94] on div "전체 시즌의류(베이비) 시즌의류(토들러) 기획의류 시즌언더 기획언더 시즌용품 복종X" at bounding box center [778, 89] width 1523 height 25
click at [869, 89] on div "시즌언더" at bounding box center [879, 89] width 33 height 11
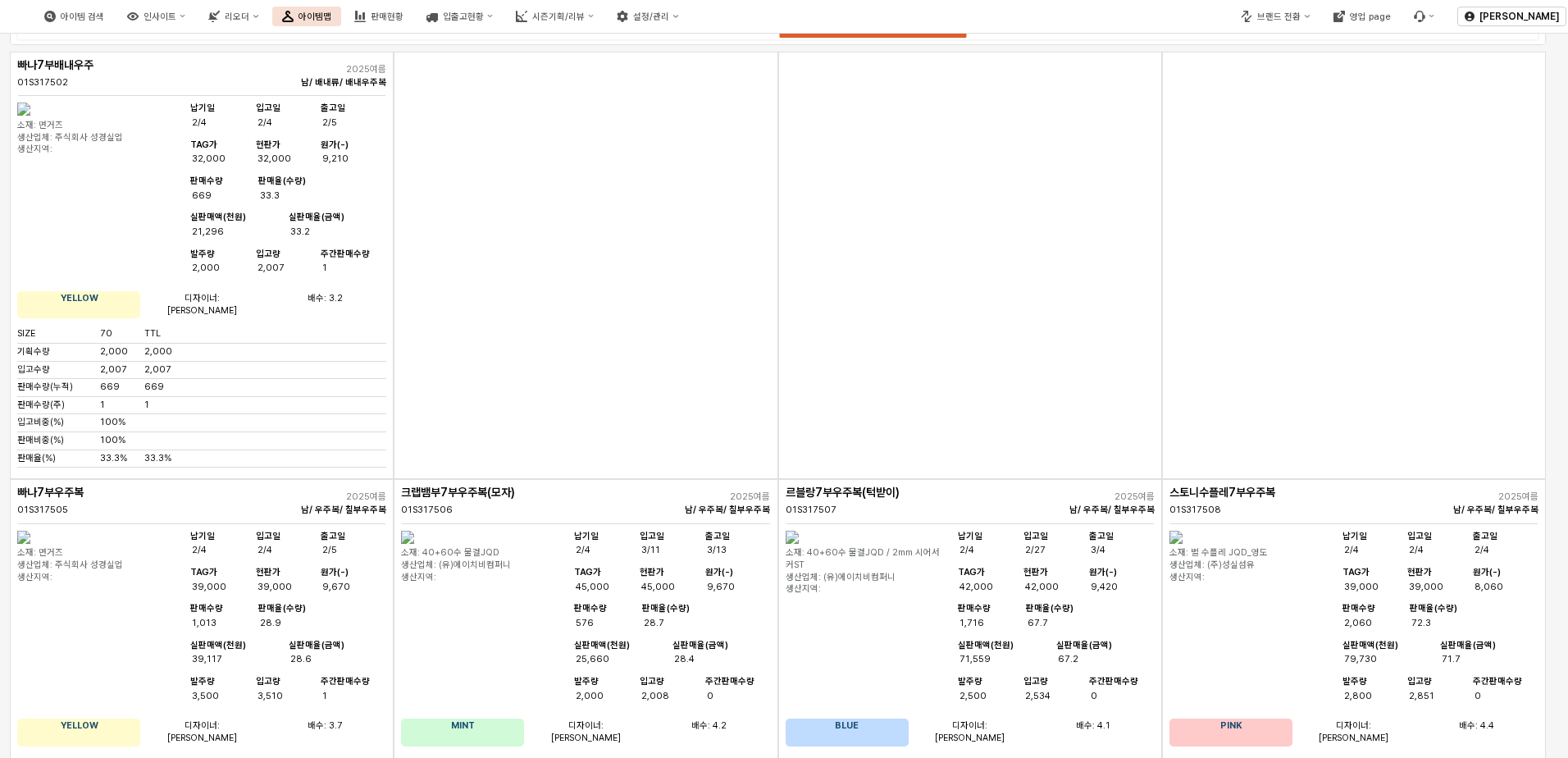
scroll to position [0, 0]
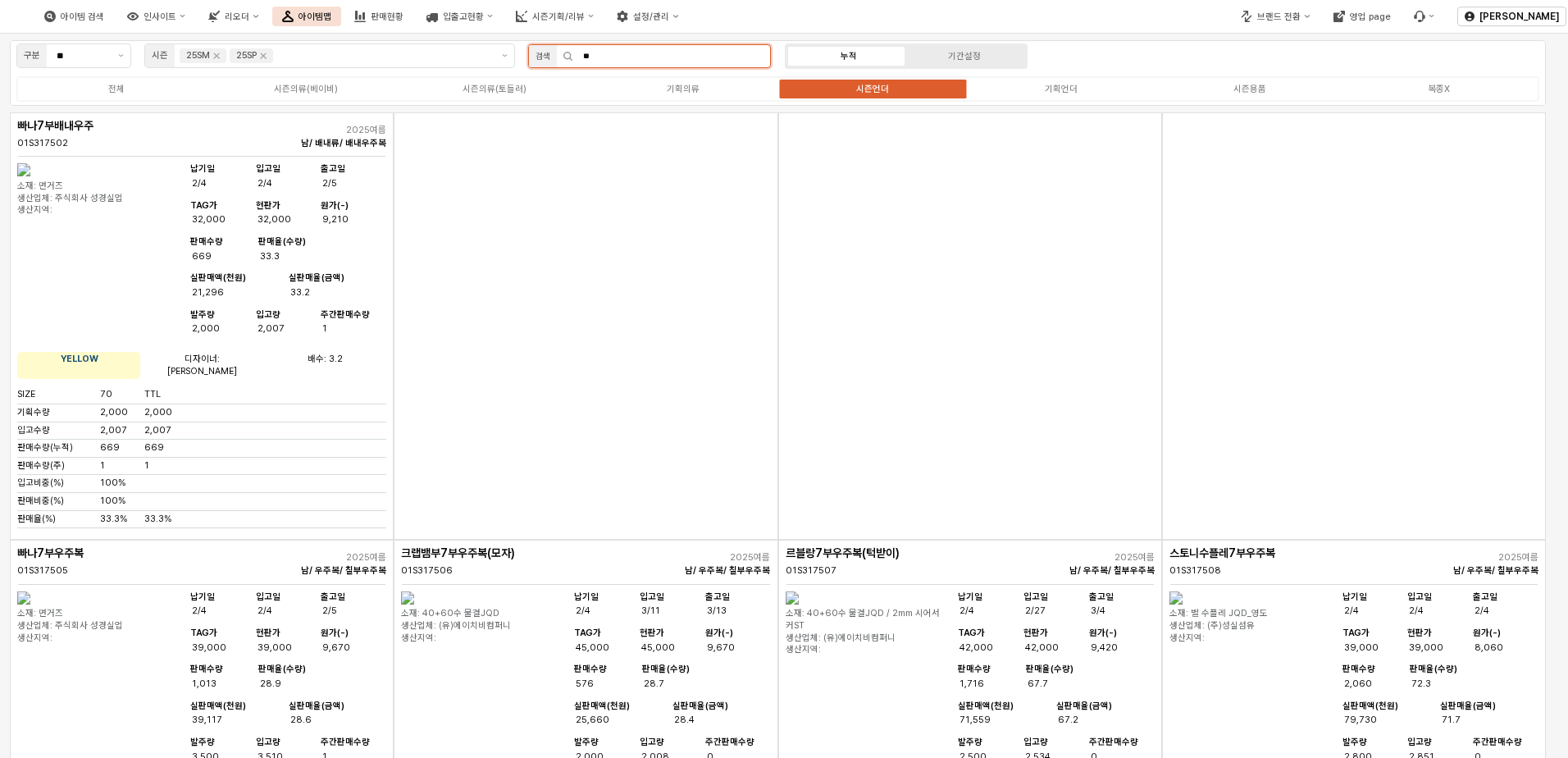
click at [643, 49] on input "**" at bounding box center [672, 56] width 197 height 23
type input "*"
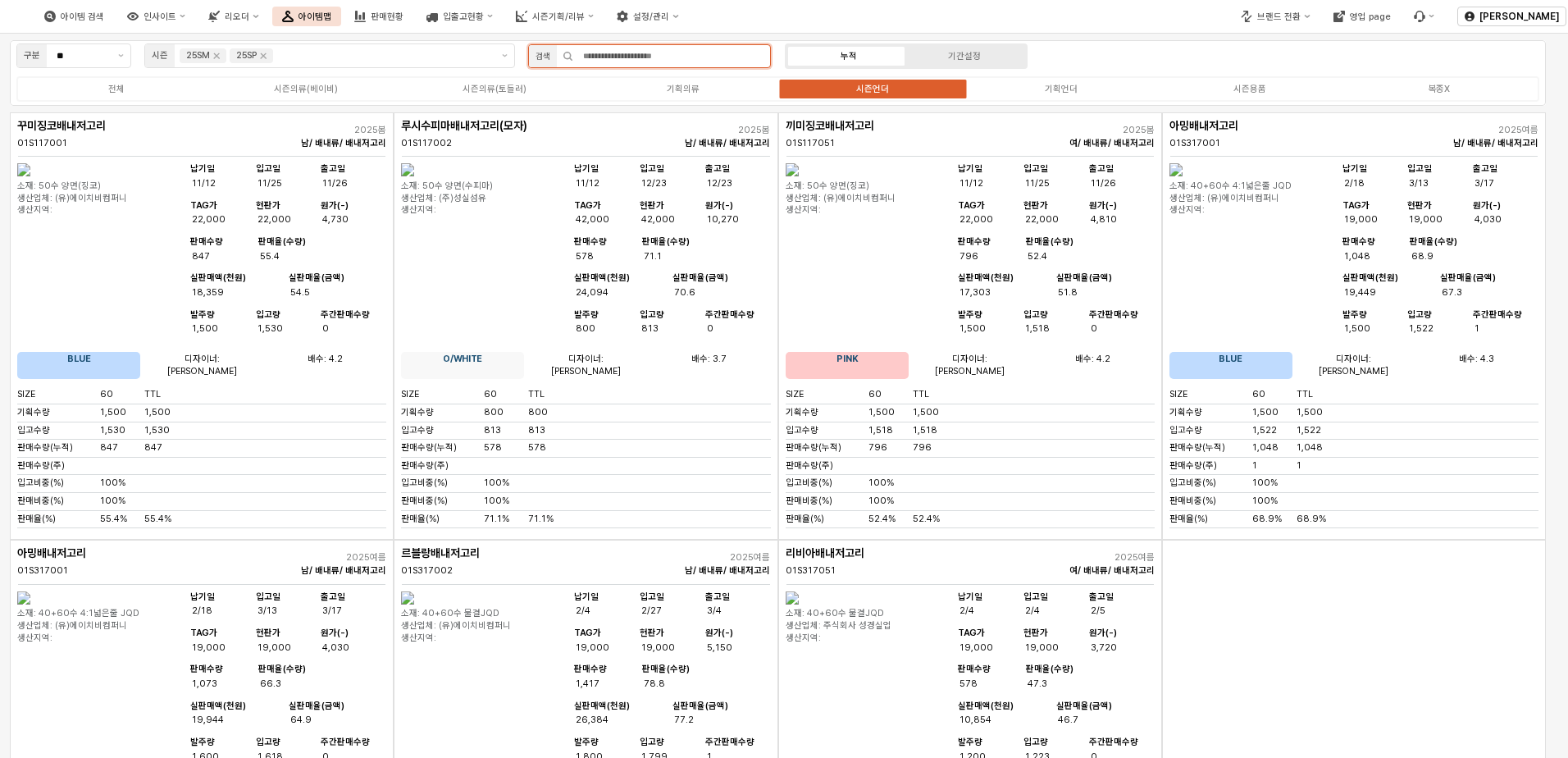
click at [642, 62] on input "App Frame" at bounding box center [672, 56] width 197 height 23
type input "**"
click at [1066, 48] on div "구분 ** 시즌 25SM 25SP 검색 ** 누적 기간설정 전체 시즌의류(베이비) 시즌의류(토들러) 기획의류 시즌언더 기획언더 시즌용품 복종X" at bounding box center [778, 73] width 1536 height 66
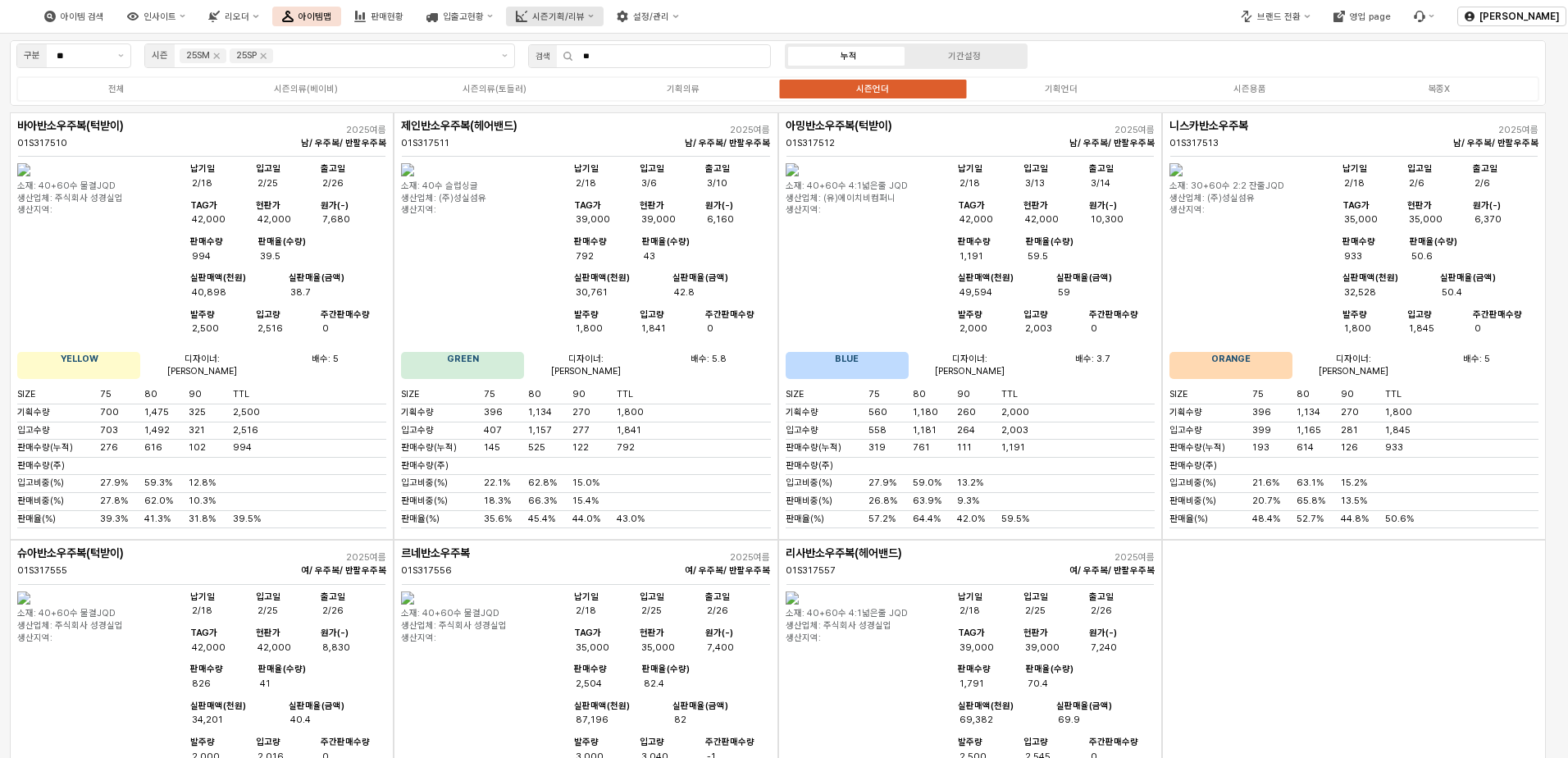
click at [604, 8] on button "시즌기획/리뷰" at bounding box center [555, 17] width 98 height 20
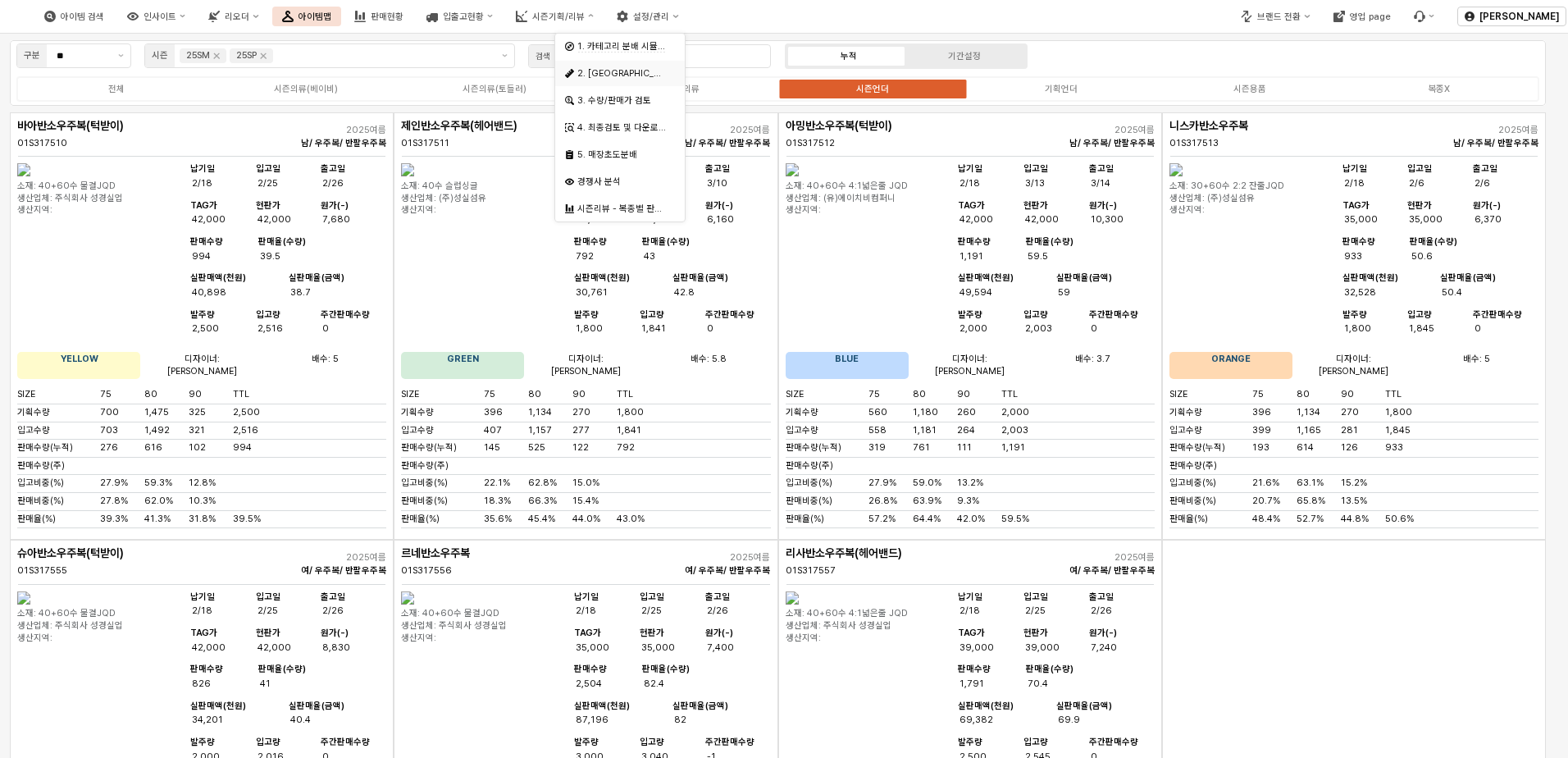
click at [620, 73] on div "2. [GEOGRAPHIC_DATA]" at bounding box center [622, 74] width 89 height 13
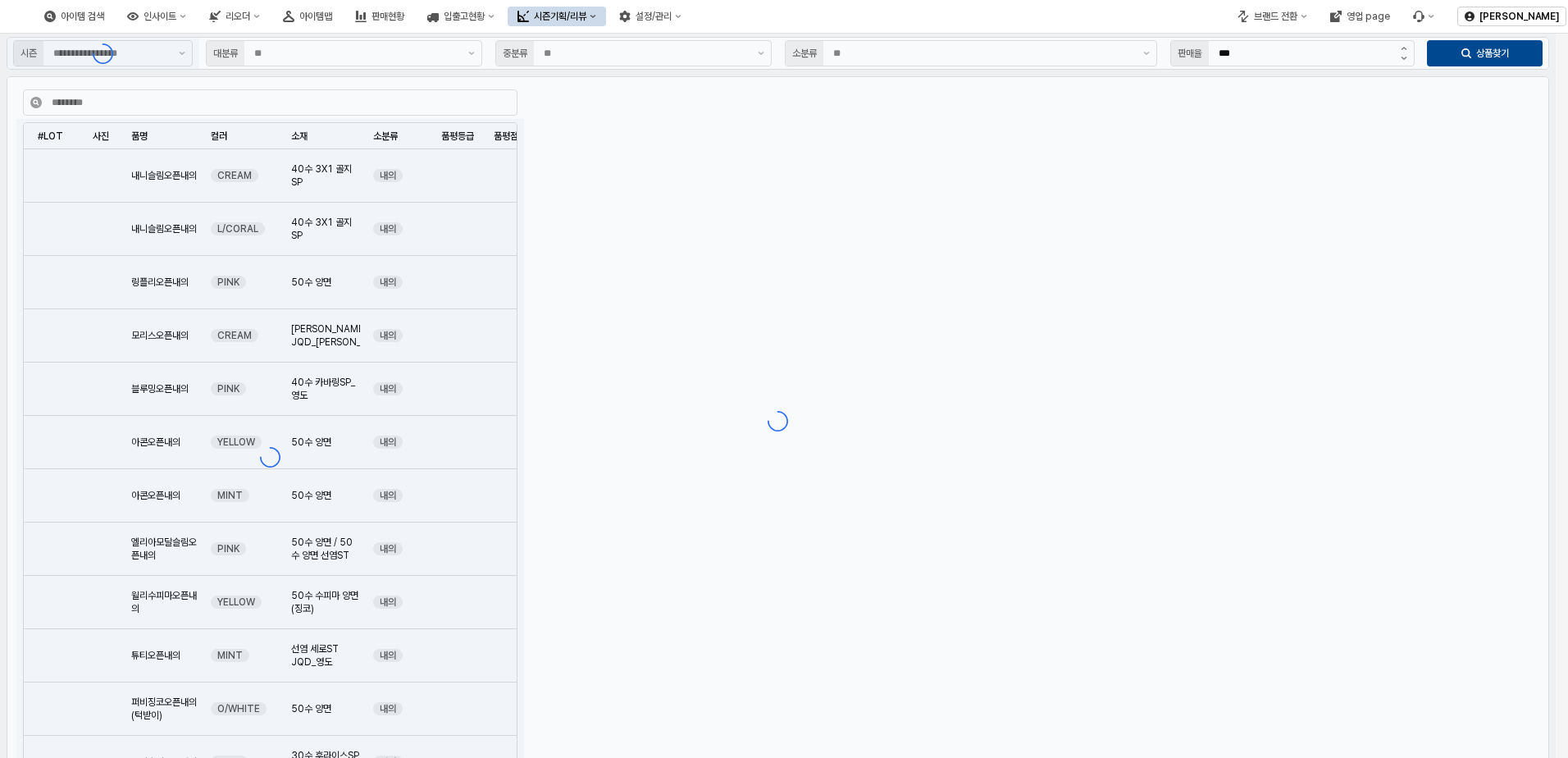
click at [984, 53] on div "App Frame" at bounding box center [778, 420] width 1555 height 775
click at [153, 56] on div "App Frame" at bounding box center [778, 420] width 1555 height 775
click at [190, 60] on div "App Frame" at bounding box center [778, 420] width 1555 height 775
click at [182, 53] on div "App Frame" at bounding box center [778, 420] width 1555 height 775
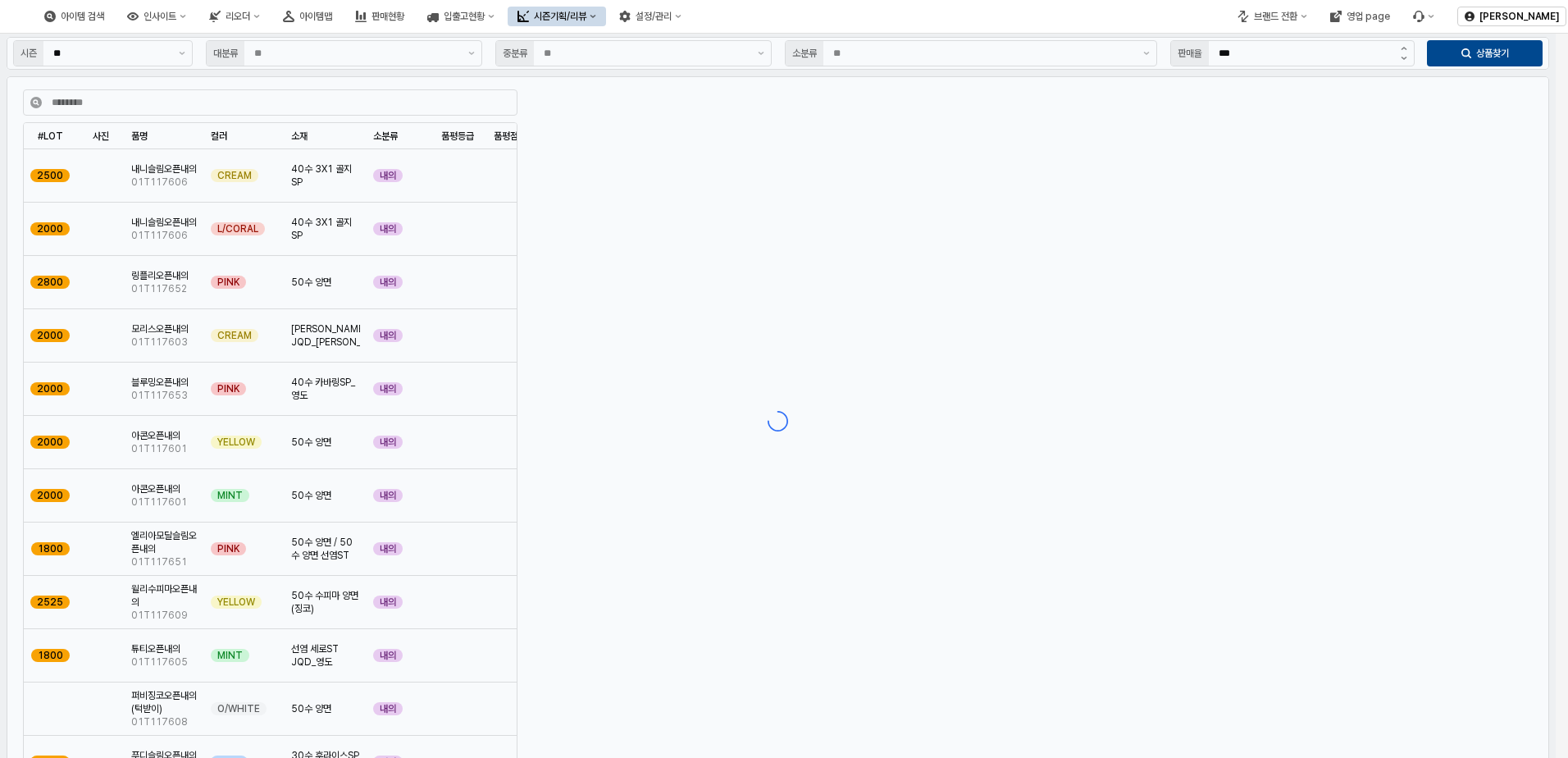
click at [180, 53] on div "App Frame" at bounding box center [778, 420] width 1555 height 775
click at [174, 45] on div "App Frame" at bounding box center [778, 420] width 1555 height 775
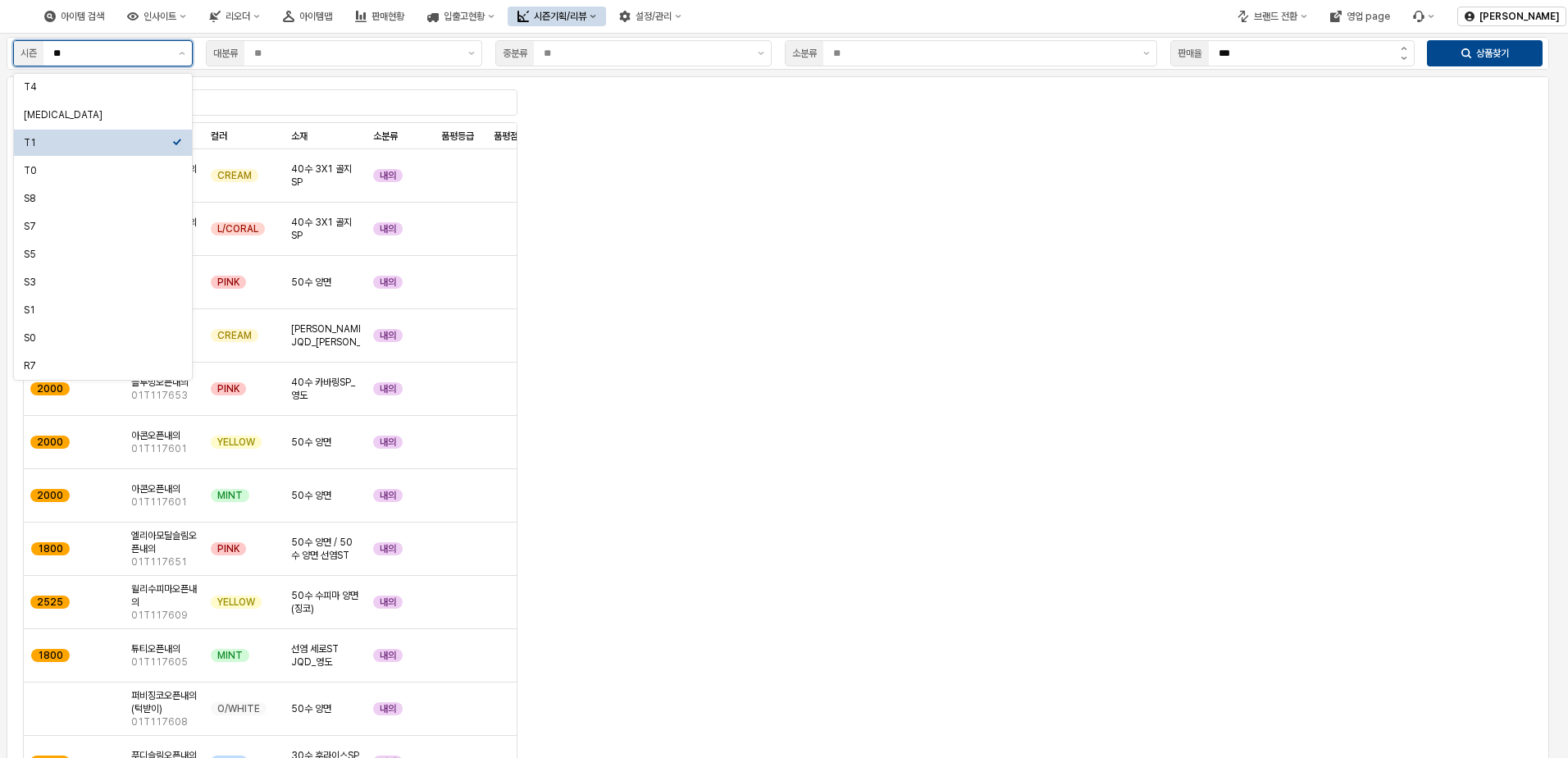
click at [185, 51] on button "제안 사항 표시" at bounding box center [182, 53] width 20 height 24
click at [97, 116] on div "[MEDICAL_DATA]" at bounding box center [98, 115] width 149 height 13
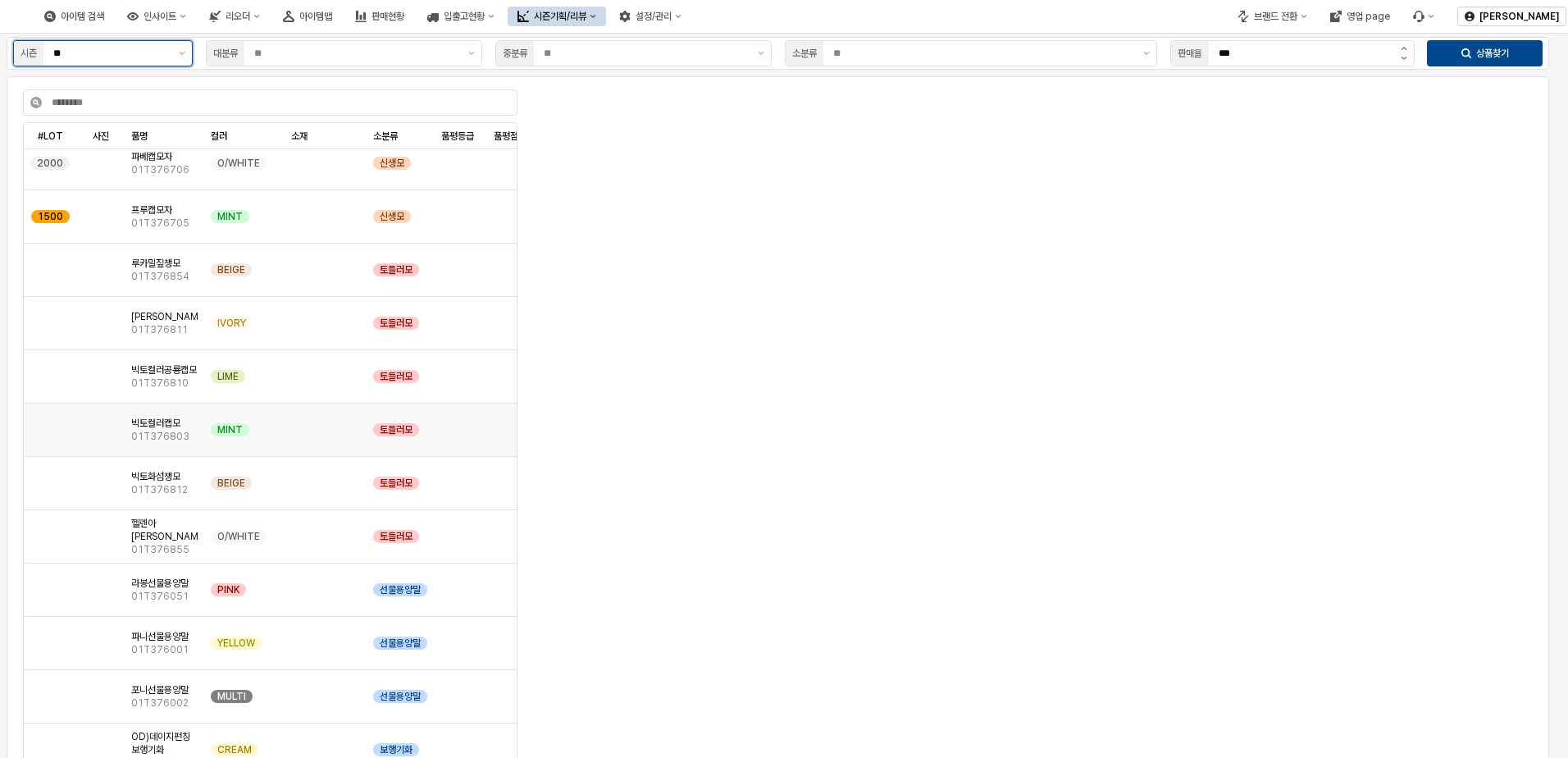
scroll to position [8534, 0]
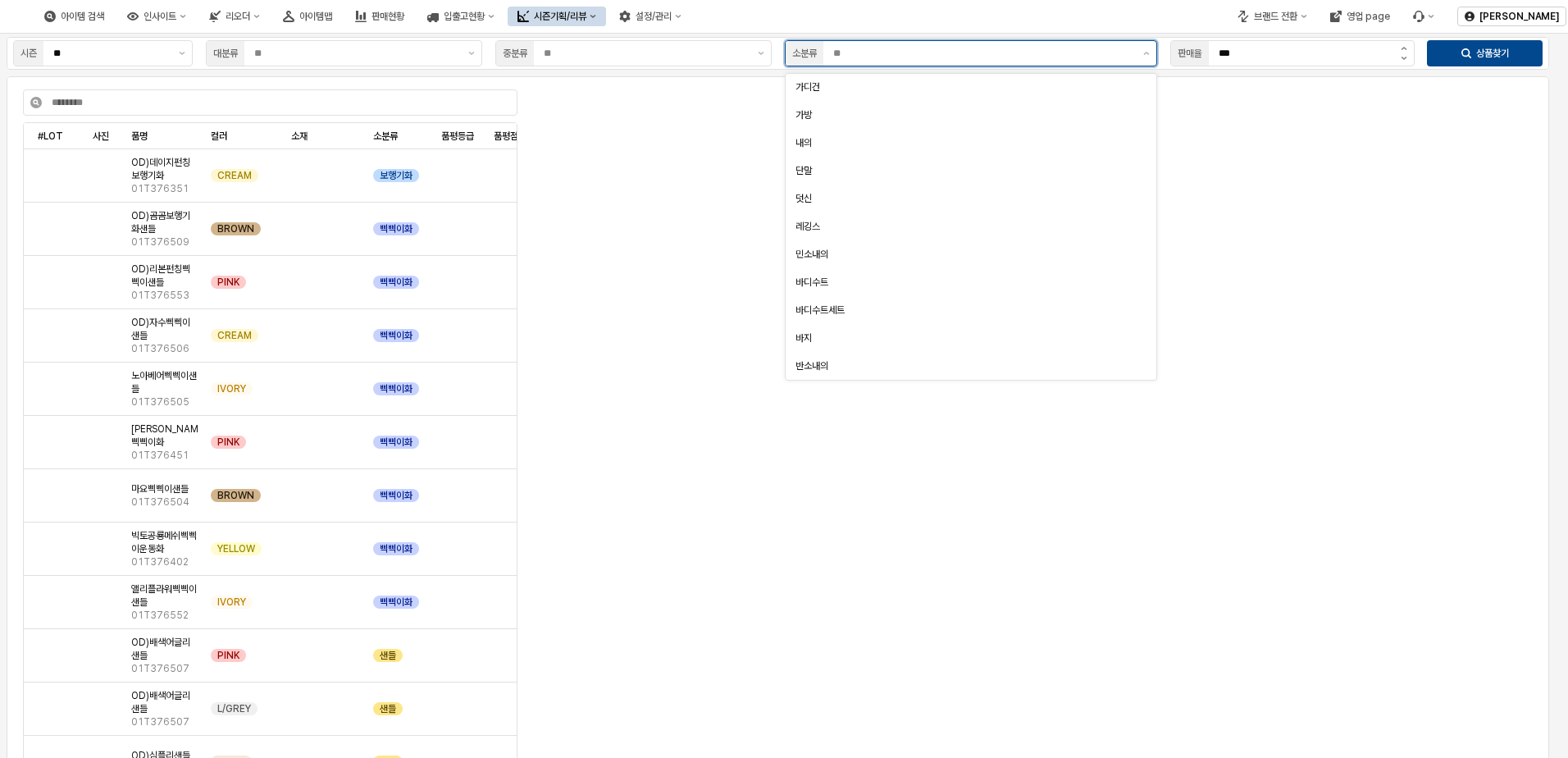
click at [914, 59] on input "App Frame" at bounding box center [983, 53] width 300 height 17
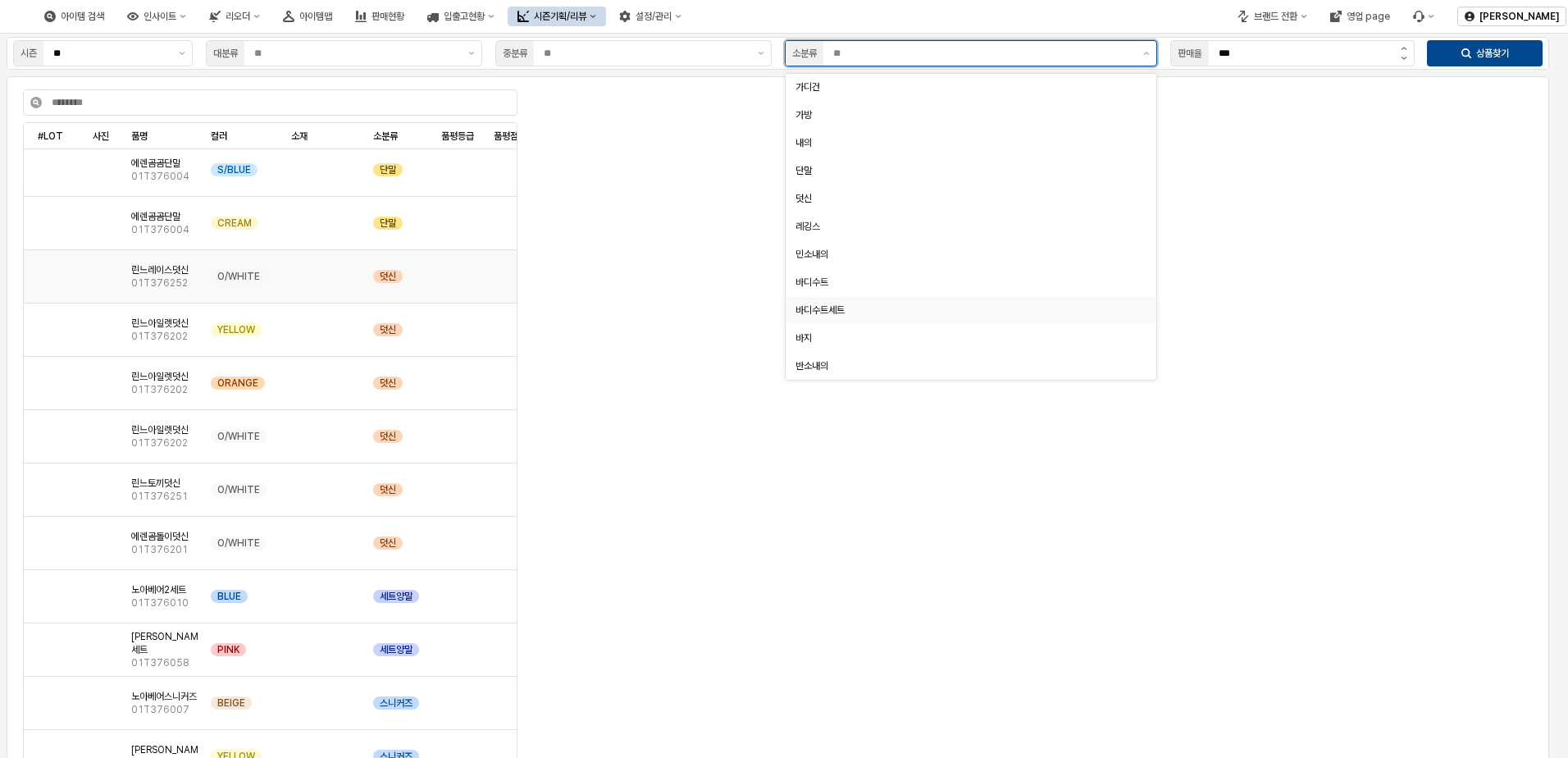
scroll to position [9928, 0]
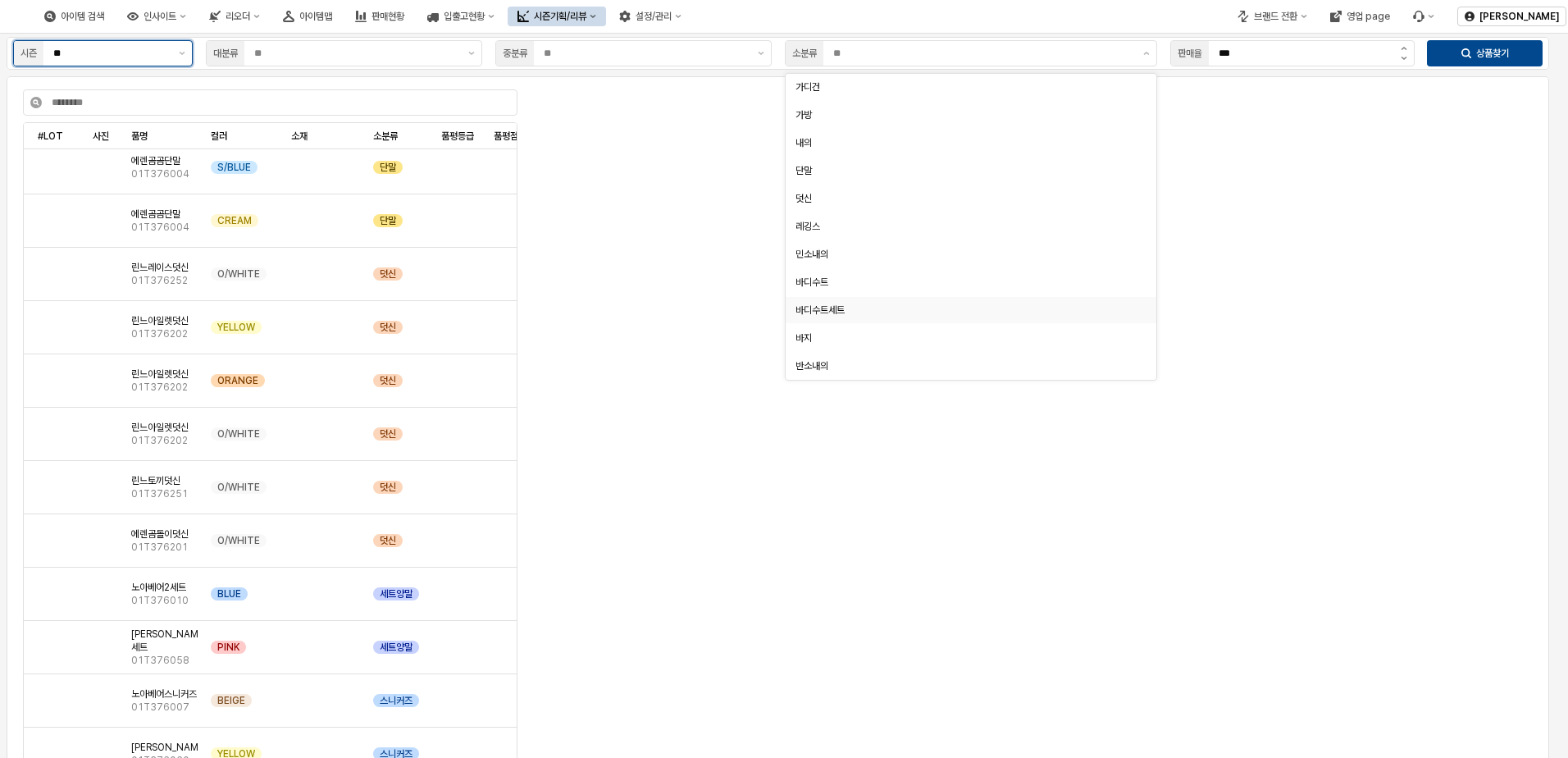
click at [155, 49] on input "**" at bounding box center [111, 53] width 115 height 17
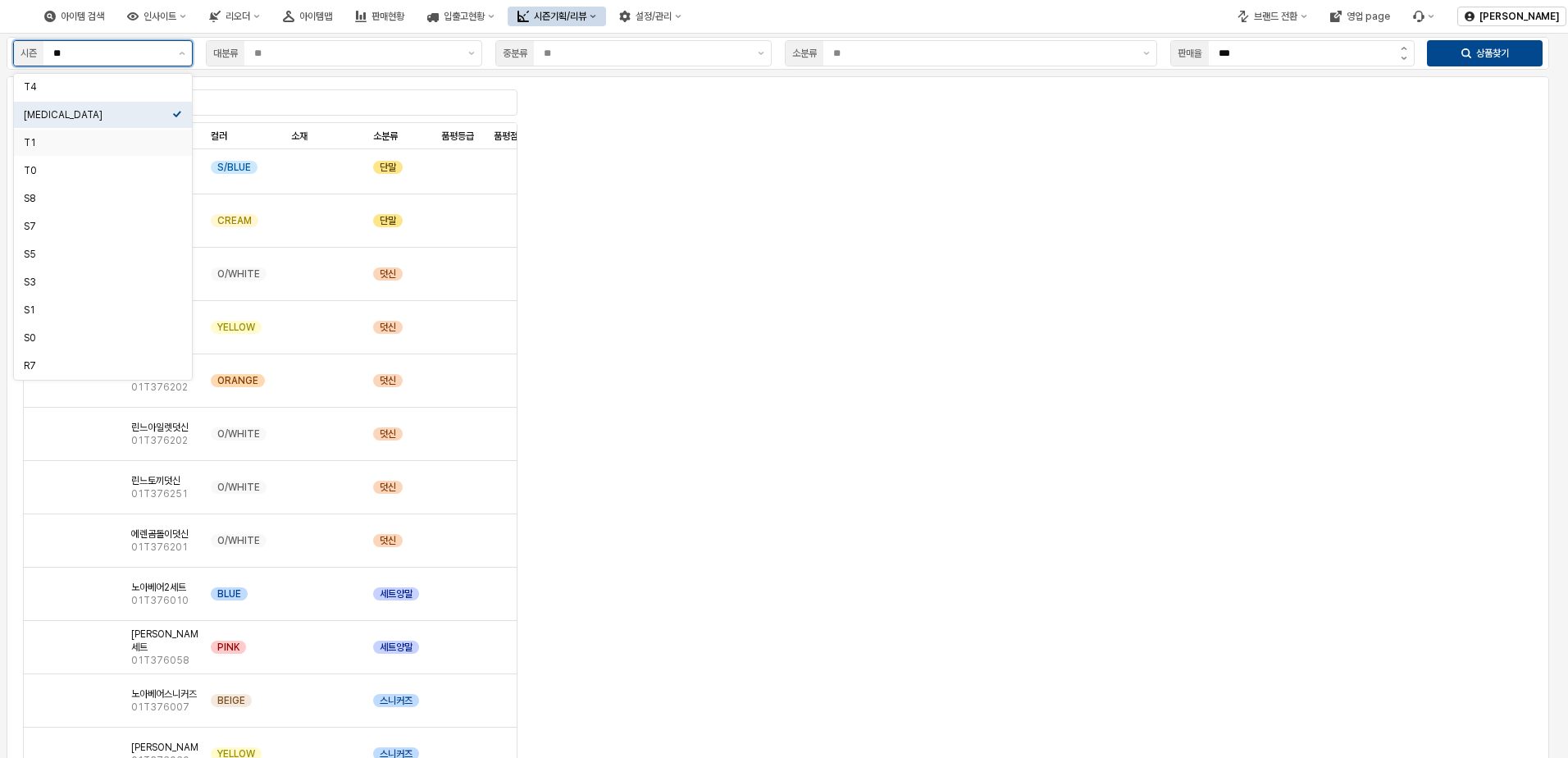
click at [114, 147] on div "T1" at bounding box center [98, 143] width 149 height 13
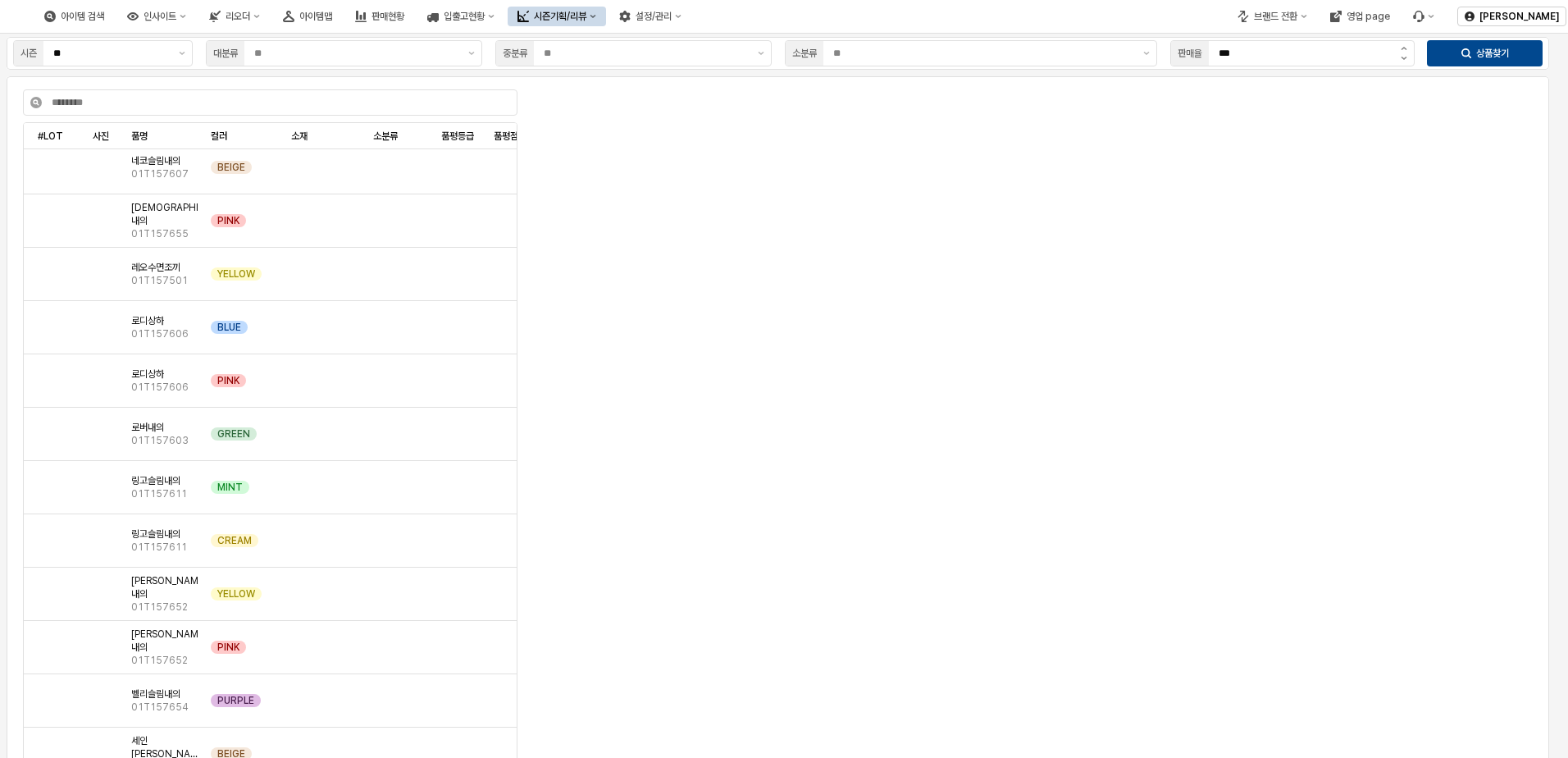
click at [899, 67] on div "소분류" at bounding box center [971, 53] width 385 height 33
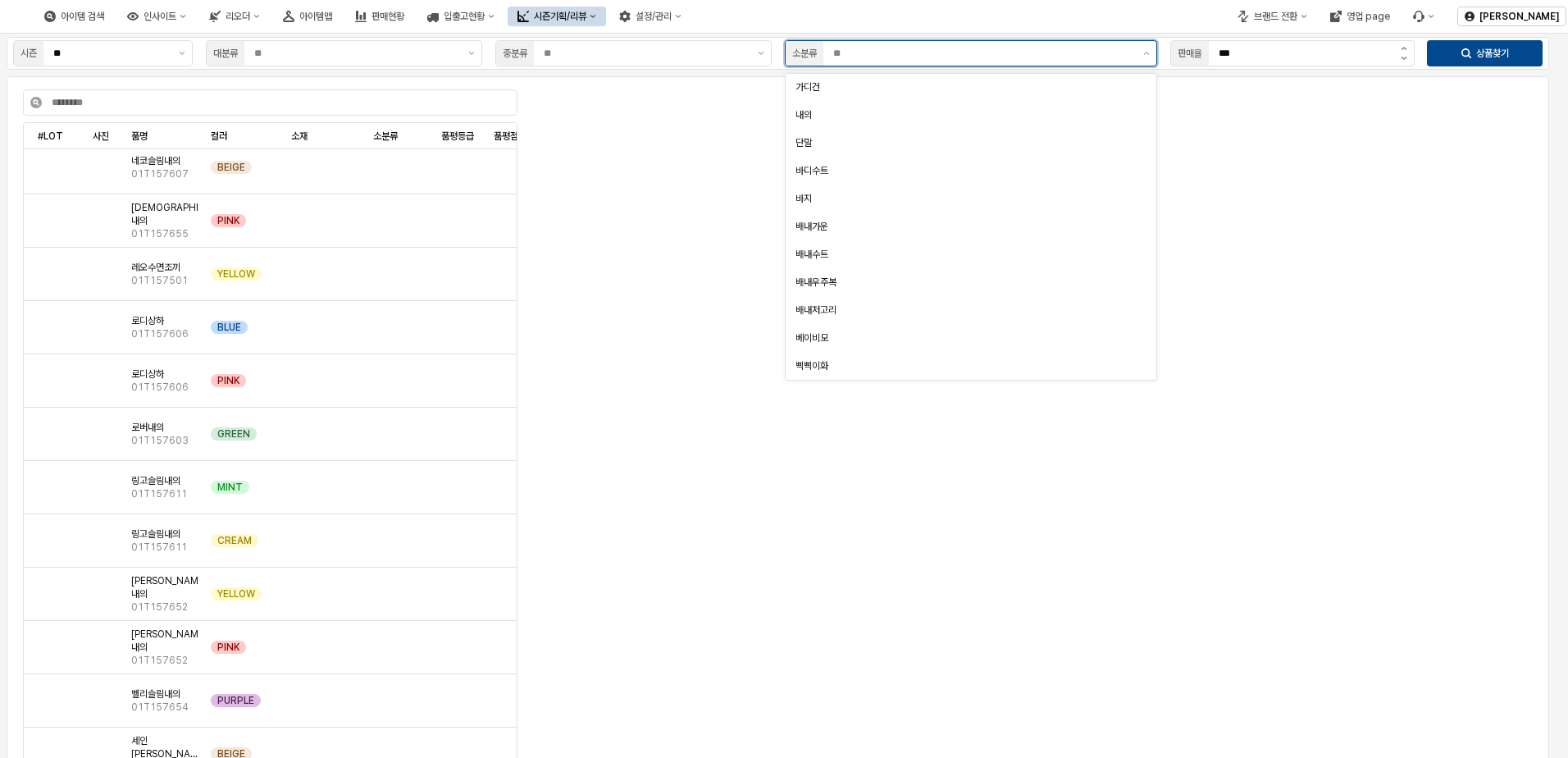
click at [914, 53] on input "App Frame" at bounding box center [983, 53] width 300 height 17
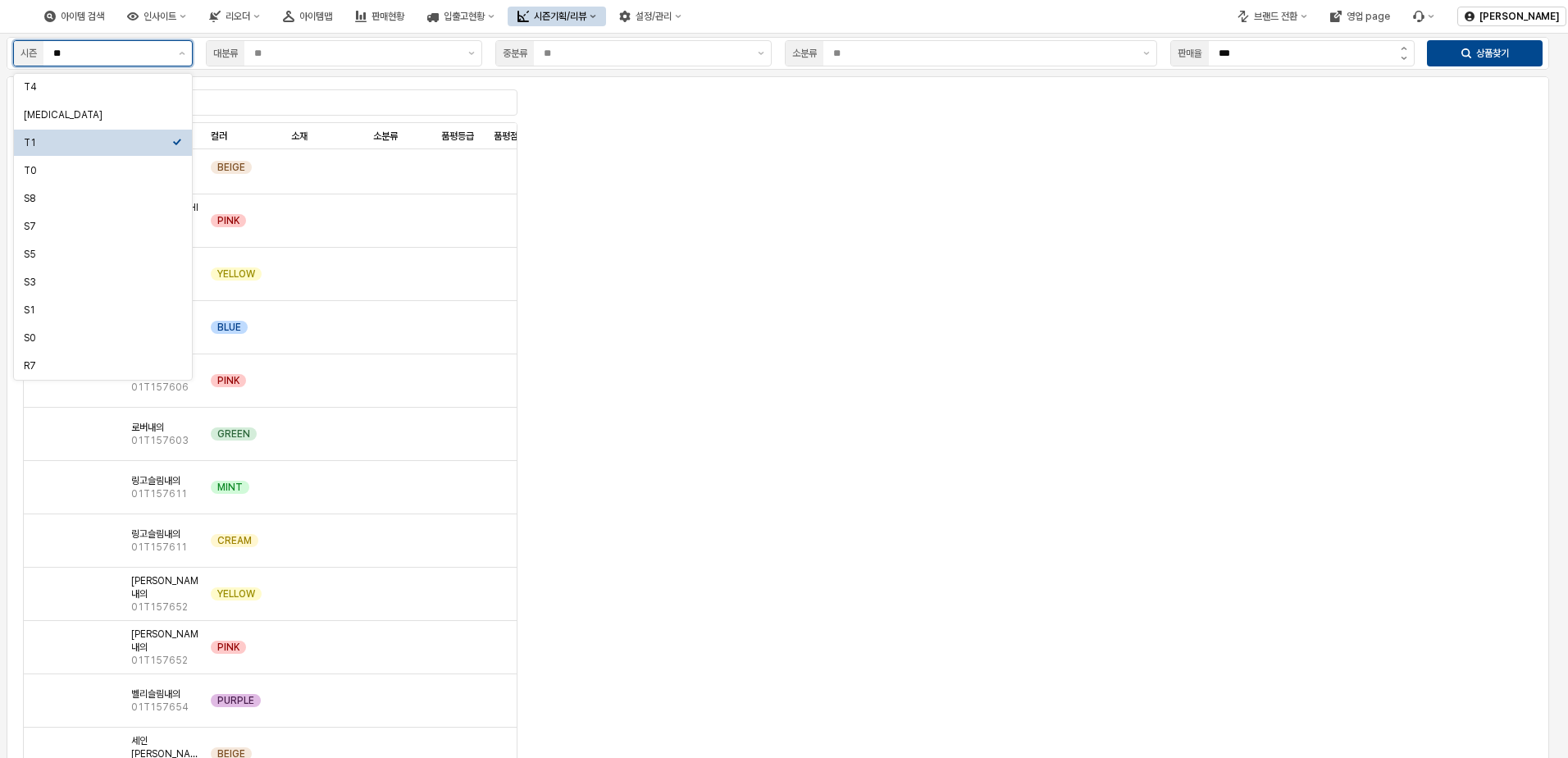
click at [152, 60] on input "**" at bounding box center [111, 53] width 115 height 17
click at [79, 230] on div "S7" at bounding box center [98, 226] width 149 height 13
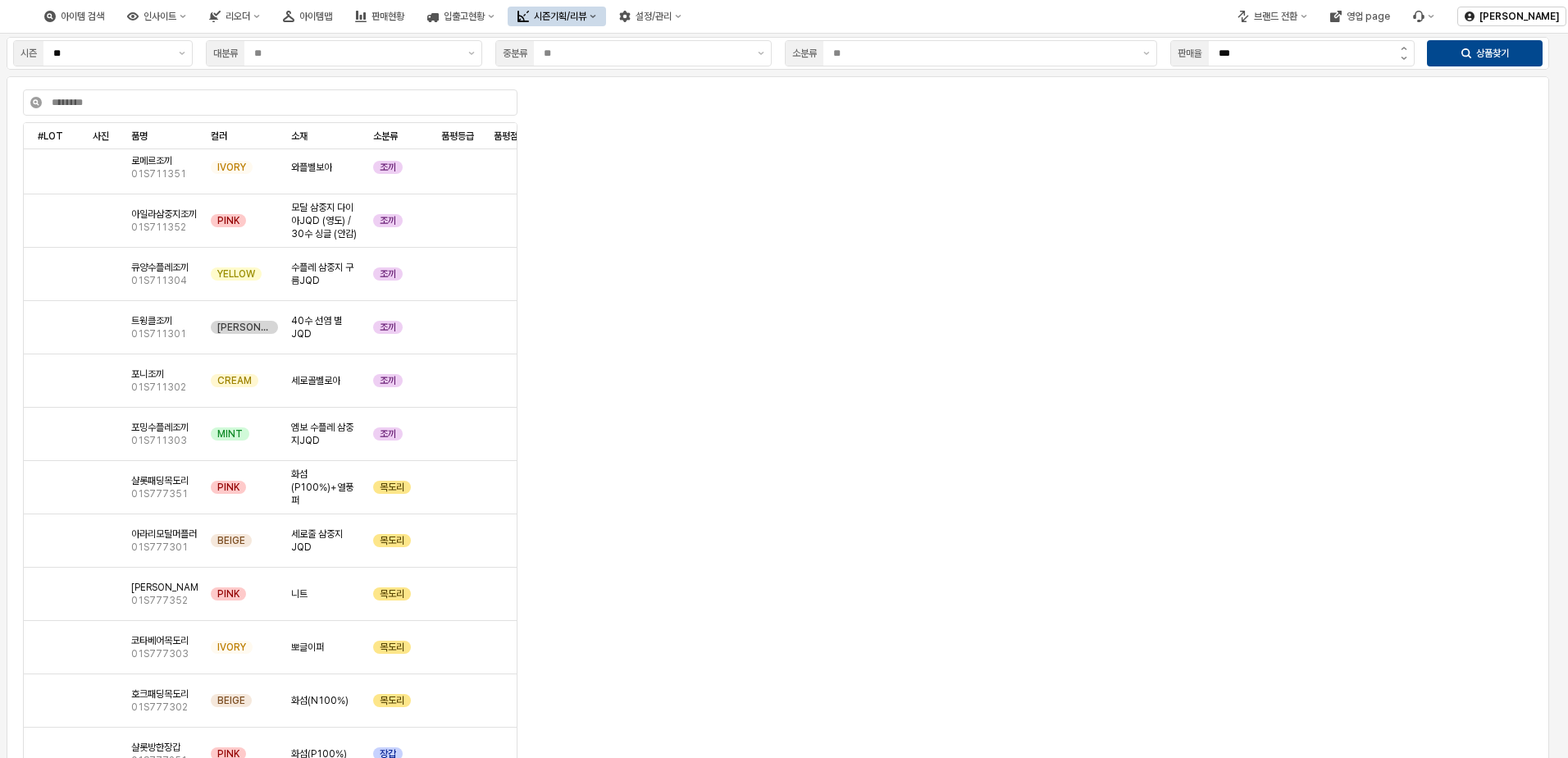
click at [874, 38] on div "소분류" at bounding box center [971, 53] width 385 height 33
click at [878, 59] on input "App Frame" at bounding box center [983, 53] width 300 height 17
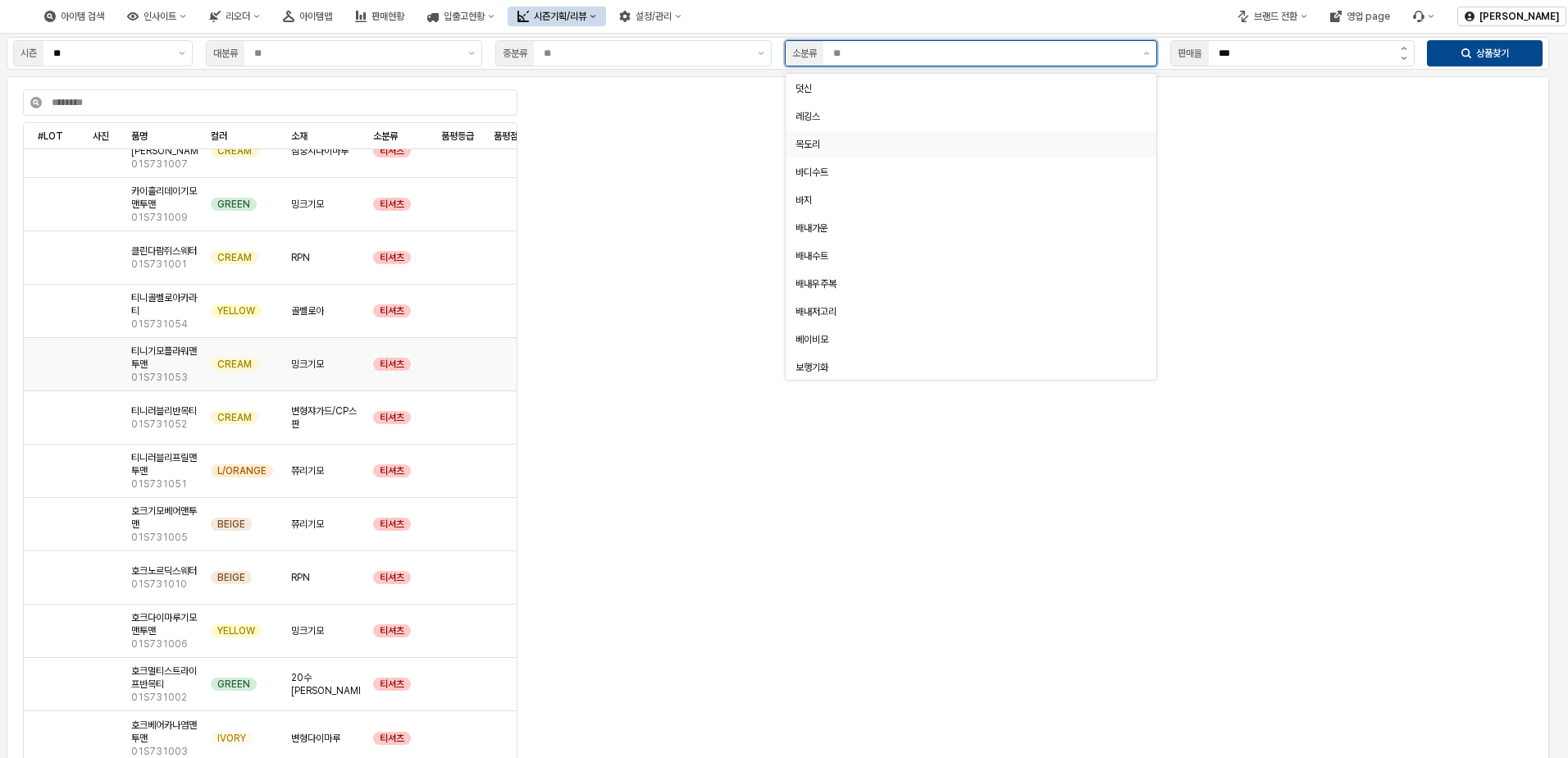
scroll to position [19131, 0]
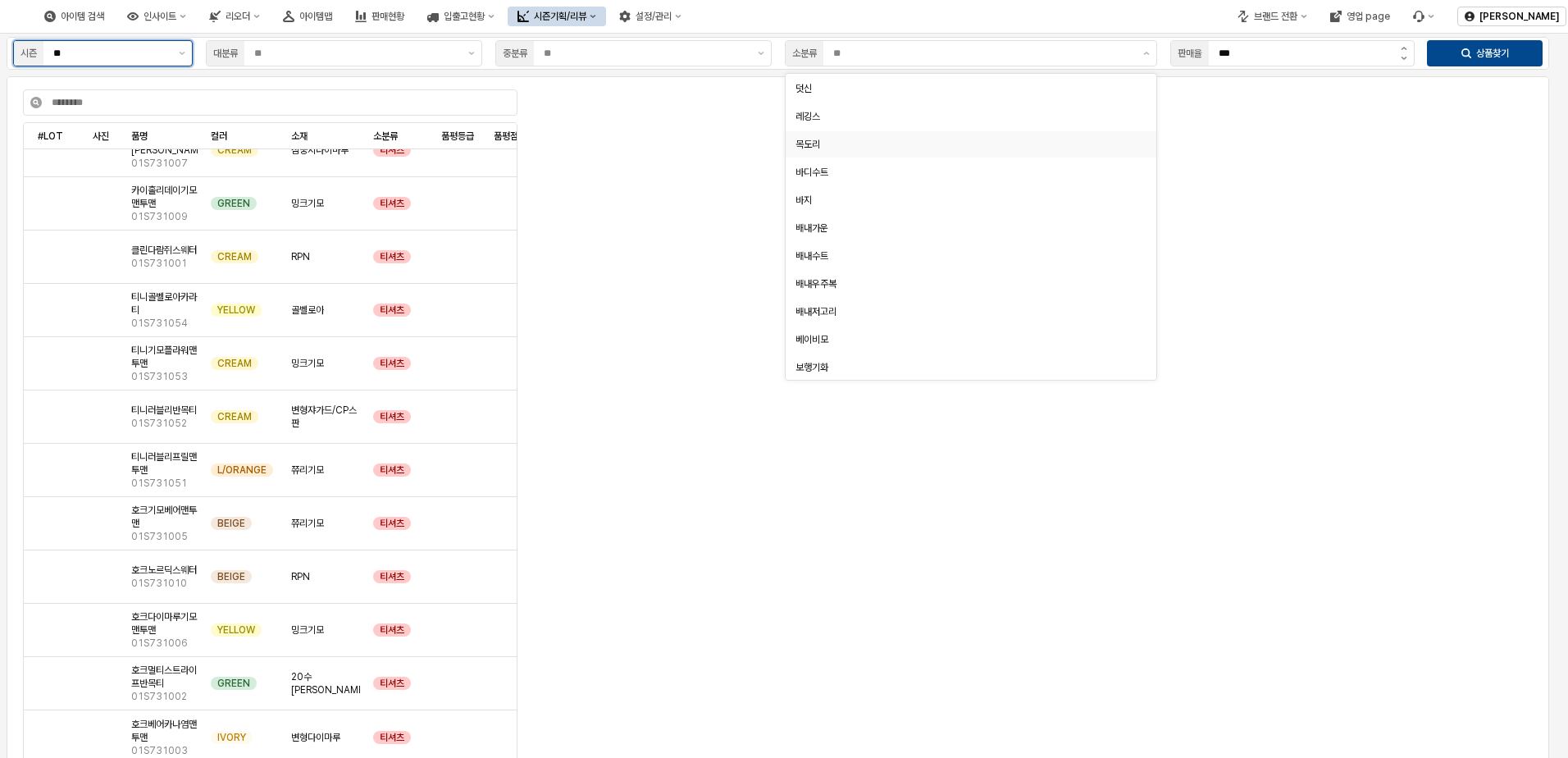
click at [144, 53] on input "**" at bounding box center [111, 53] width 115 height 17
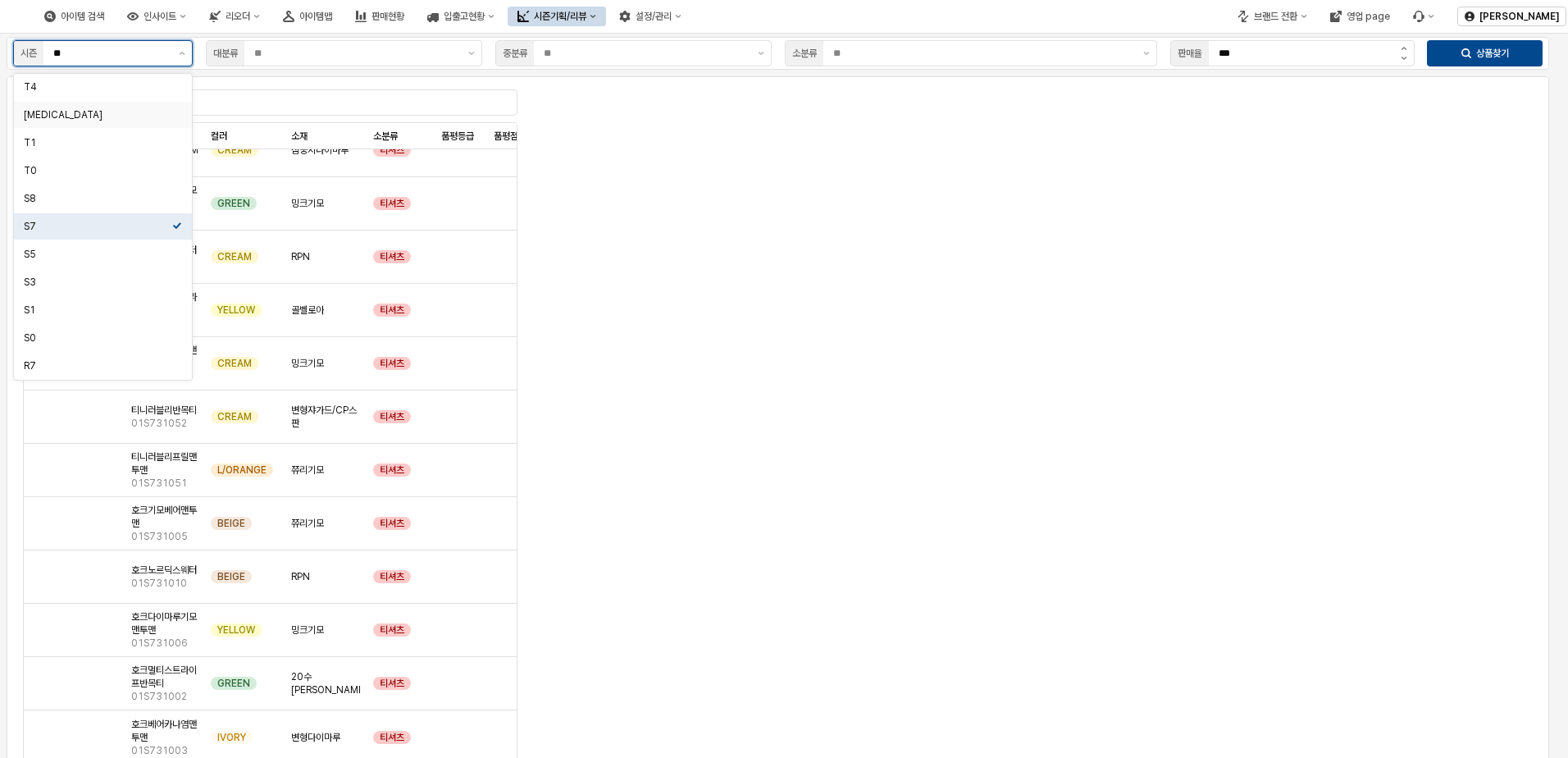
click at [112, 115] on div "[MEDICAL_DATA]" at bounding box center [98, 115] width 149 height 13
type input "**"
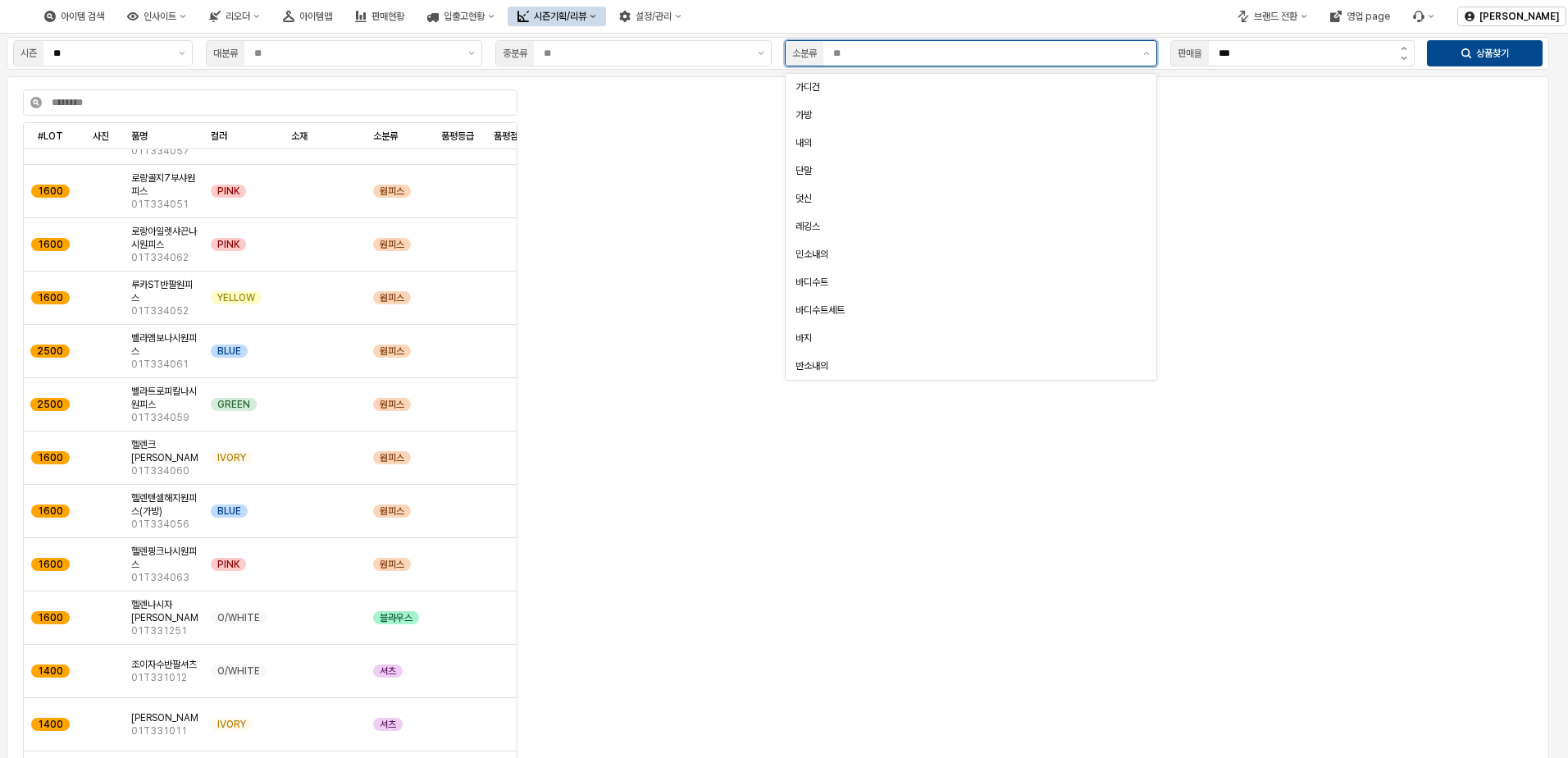
click at [846, 48] on input "App Frame" at bounding box center [983, 53] width 300 height 17
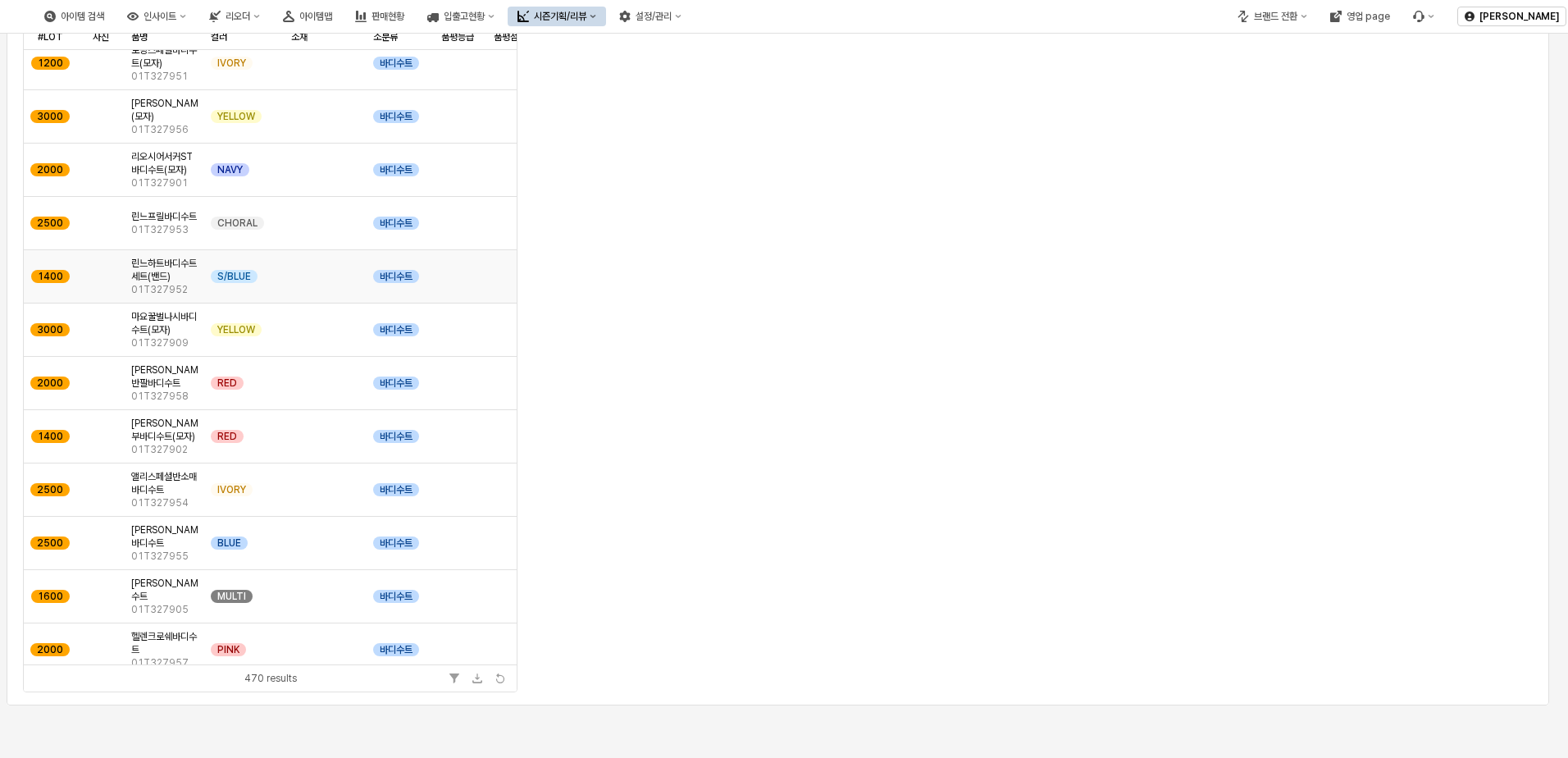
scroll to position [11254, 0]
